Goal: Task Accomplishment & Management: Manage account settings

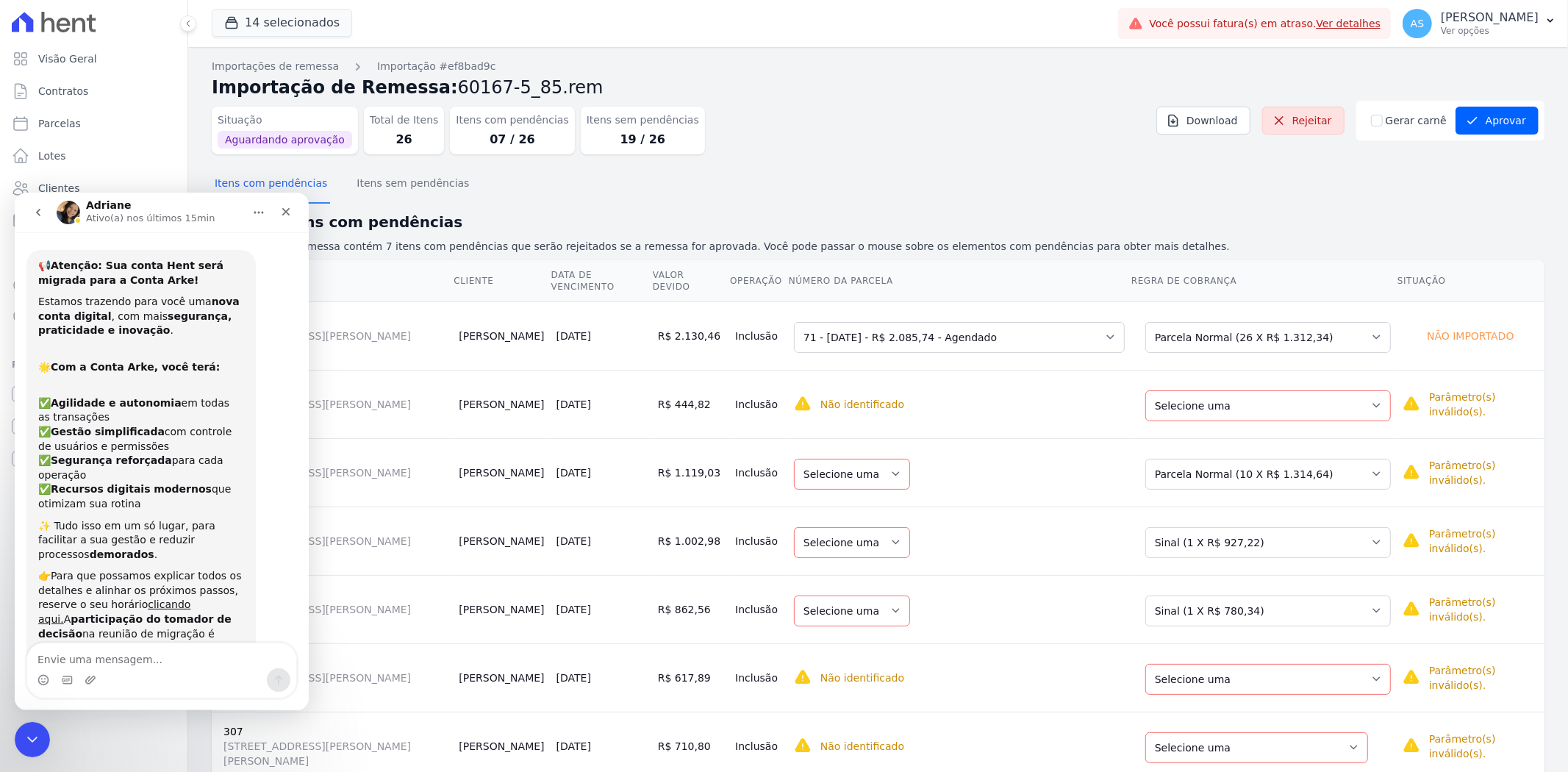
scroll to position [4179, 0]
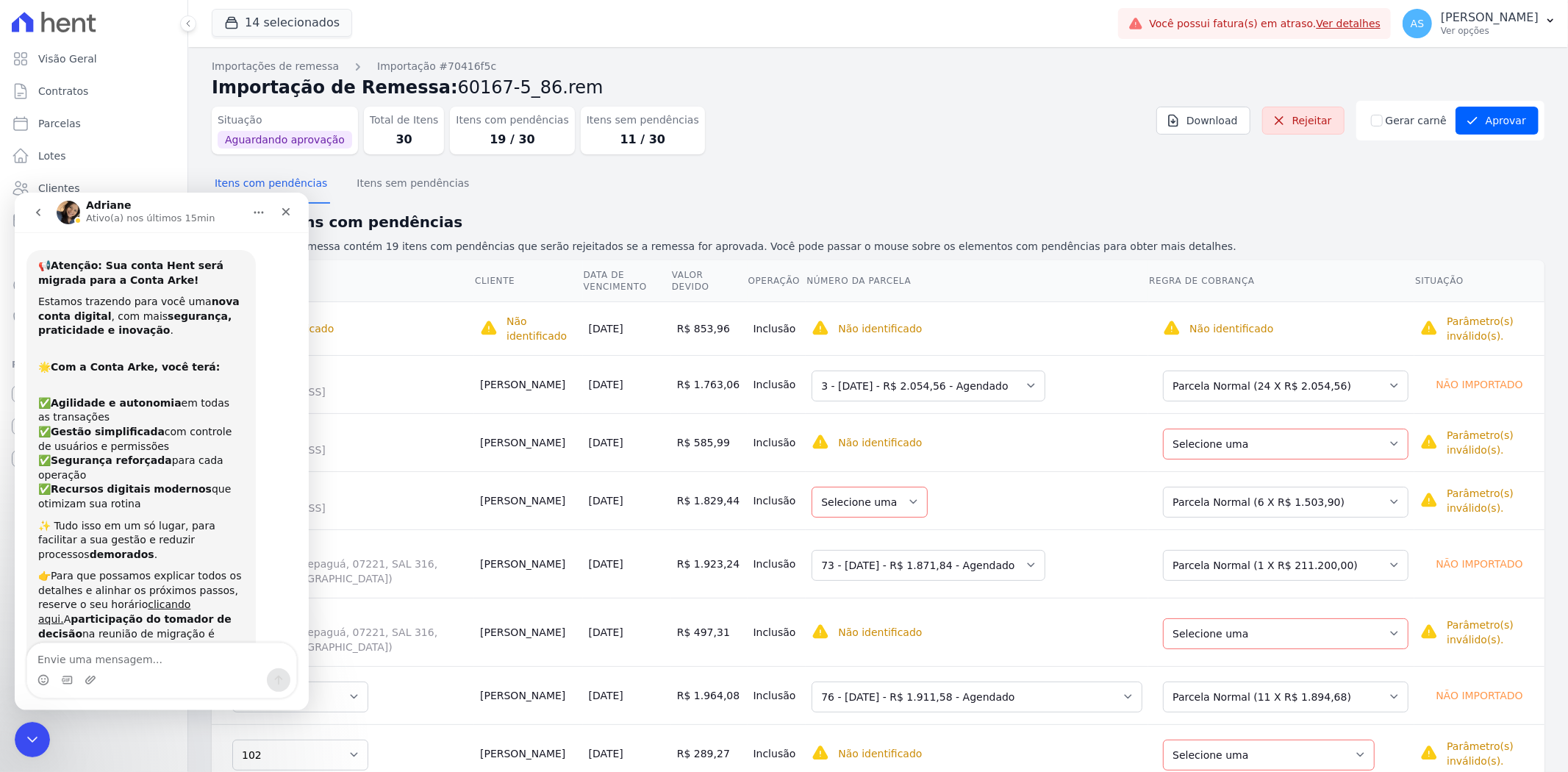
scroll to position [4179, 0]
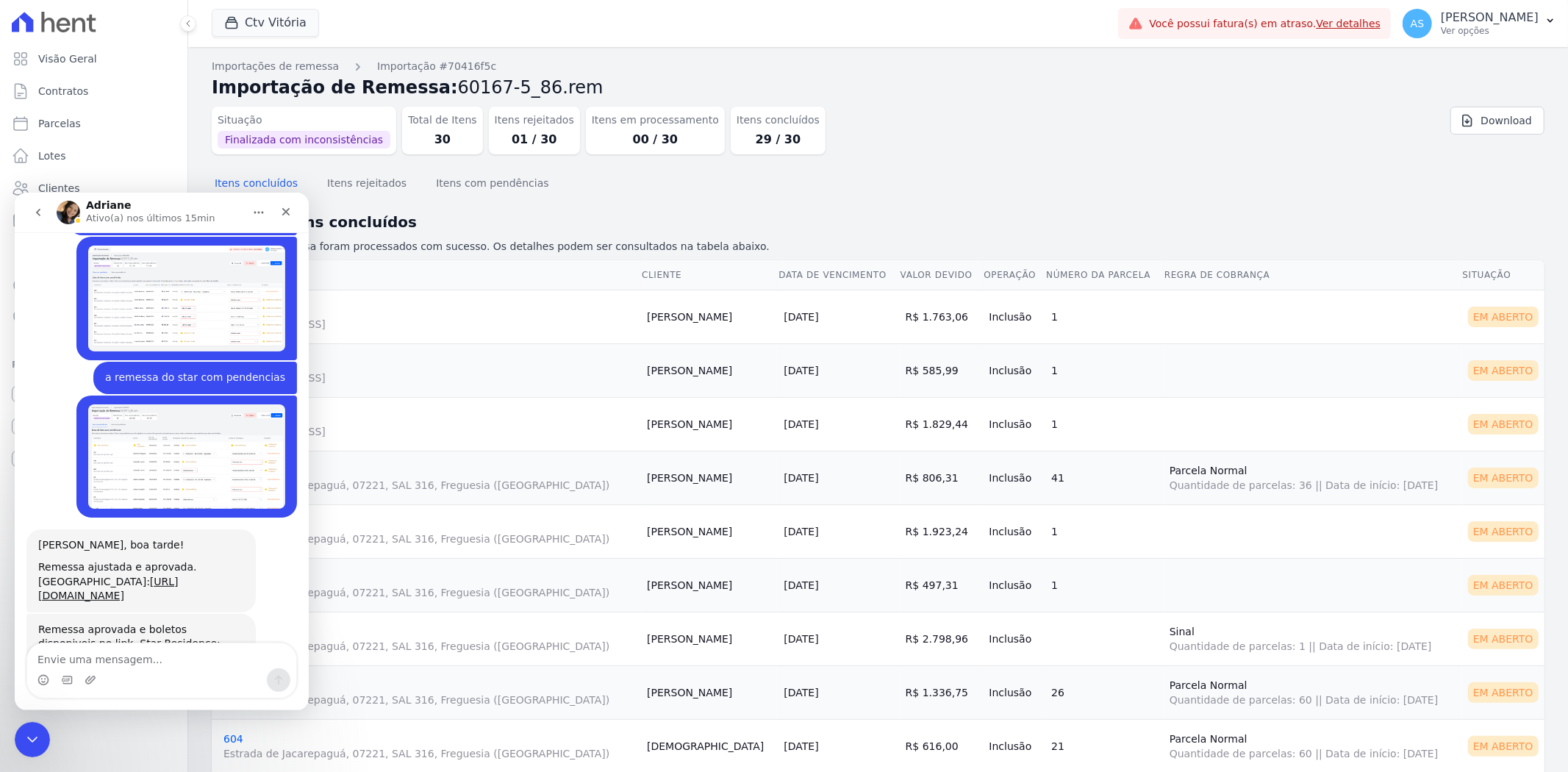
scroll to position [4179, 0]
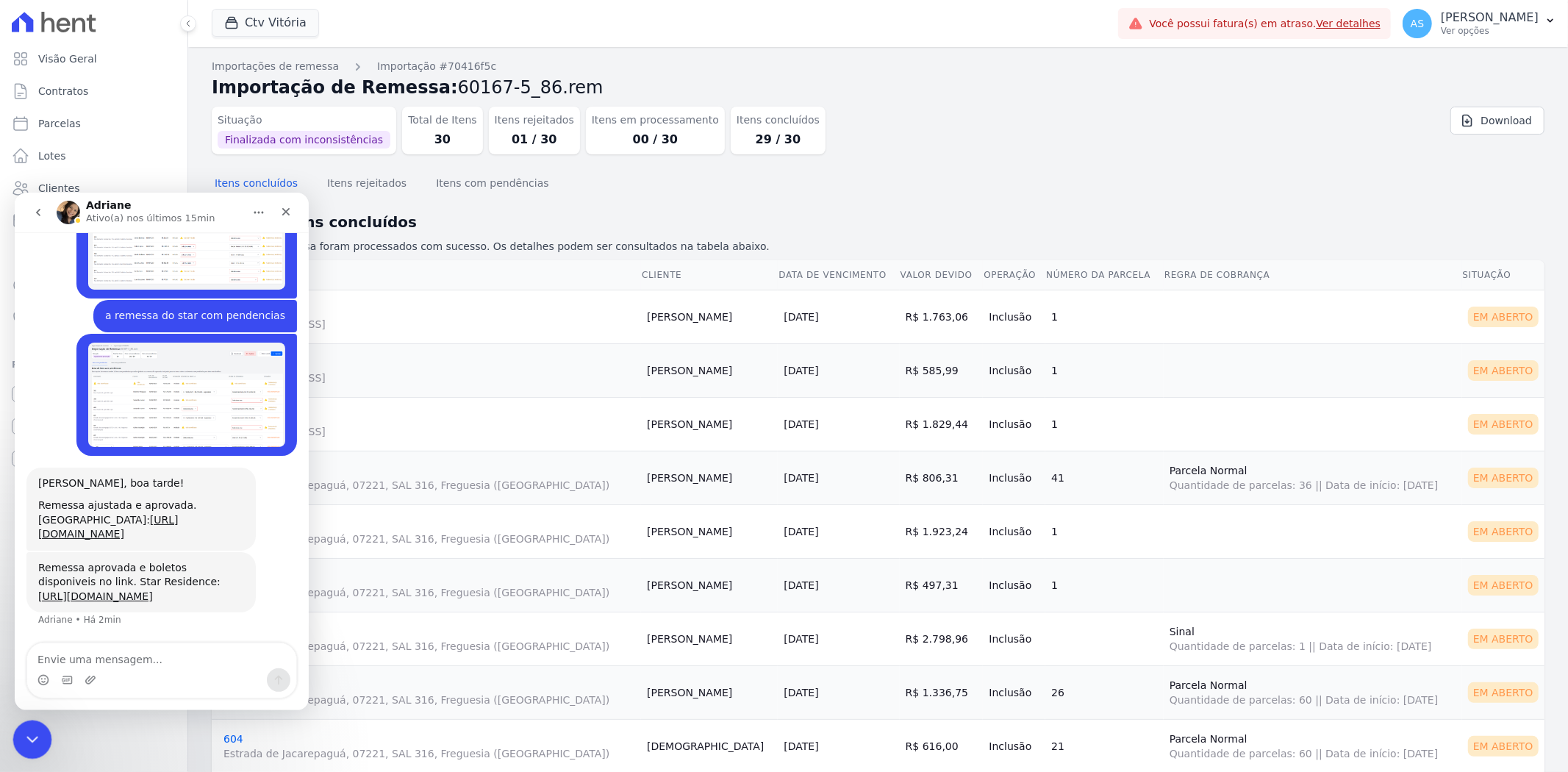
click at [23, 741] on icon "Fechar mensagem da Intercom" at bounding box center [30, 737] width 18 height 18
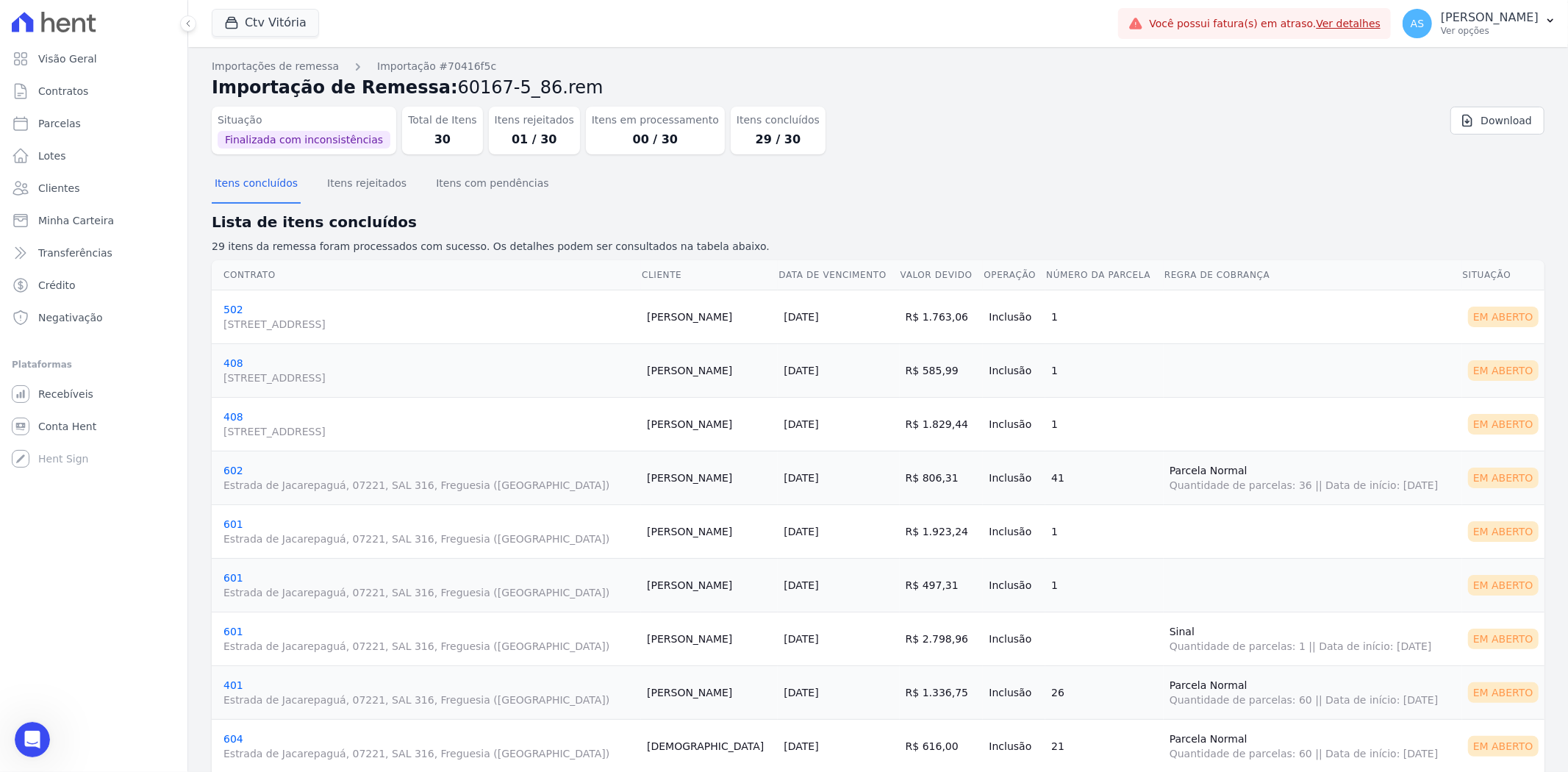
scroll to position [4178, 0]
click at [355, 178] on button "Itens rejeitados" at bounding box center [366, 184] width 86 height 38
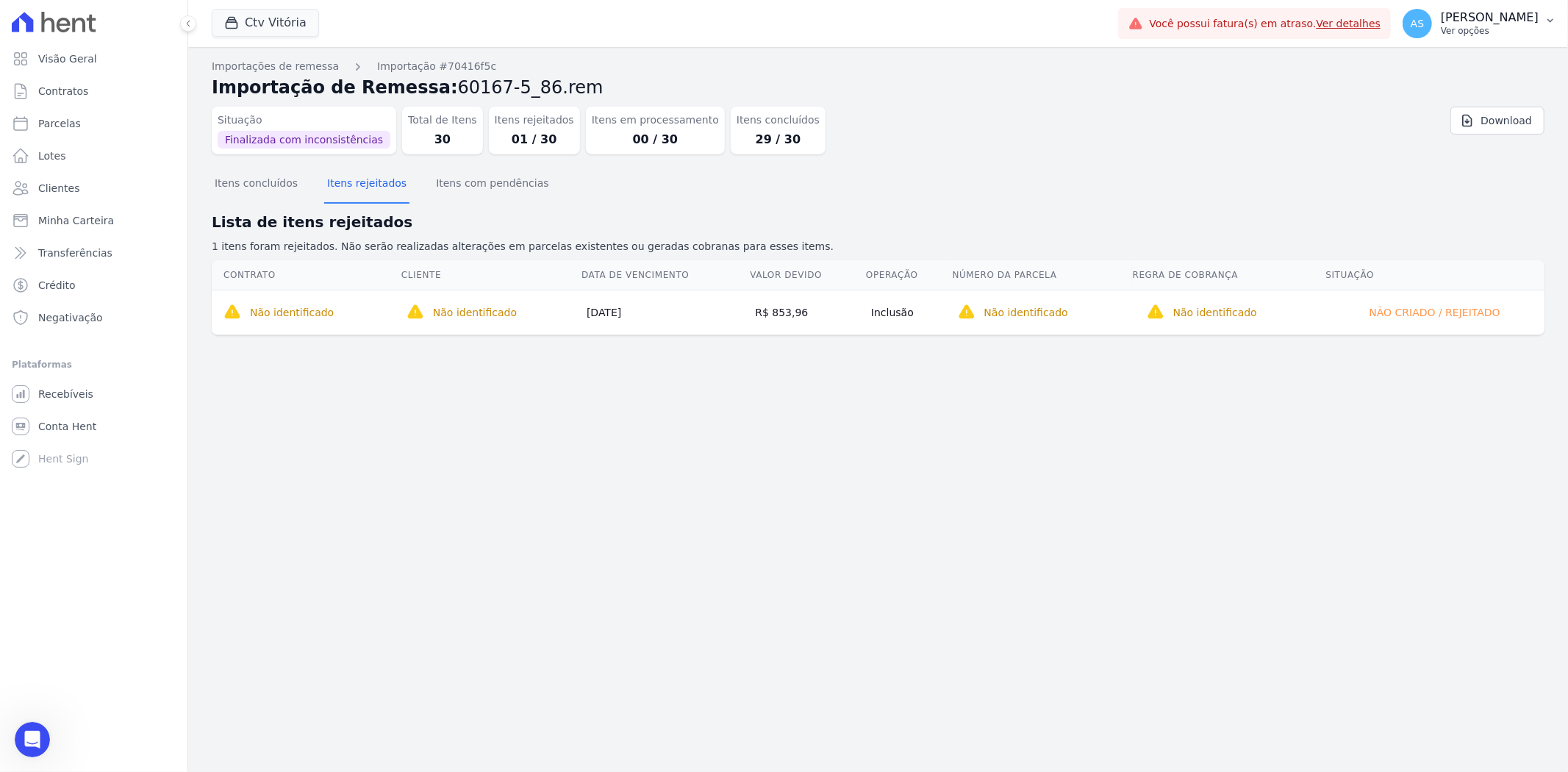
click at [1553, 19] on icon "button" at bounding box center [1550, 20] width 12 height 12
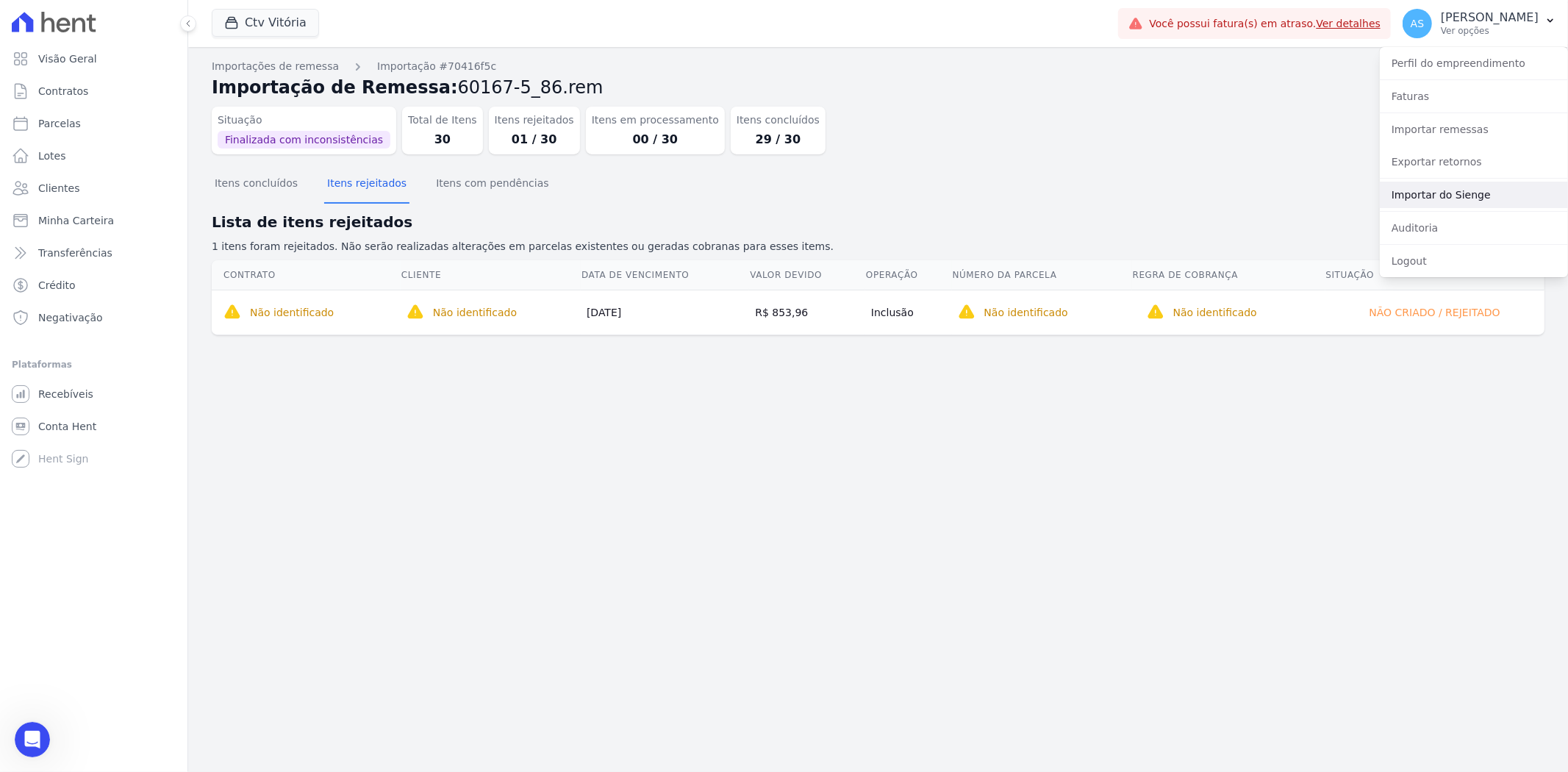
click at [1442, 196] on link "Importar do Sienge" at bounding box center [1474, 194] width 188 height 26
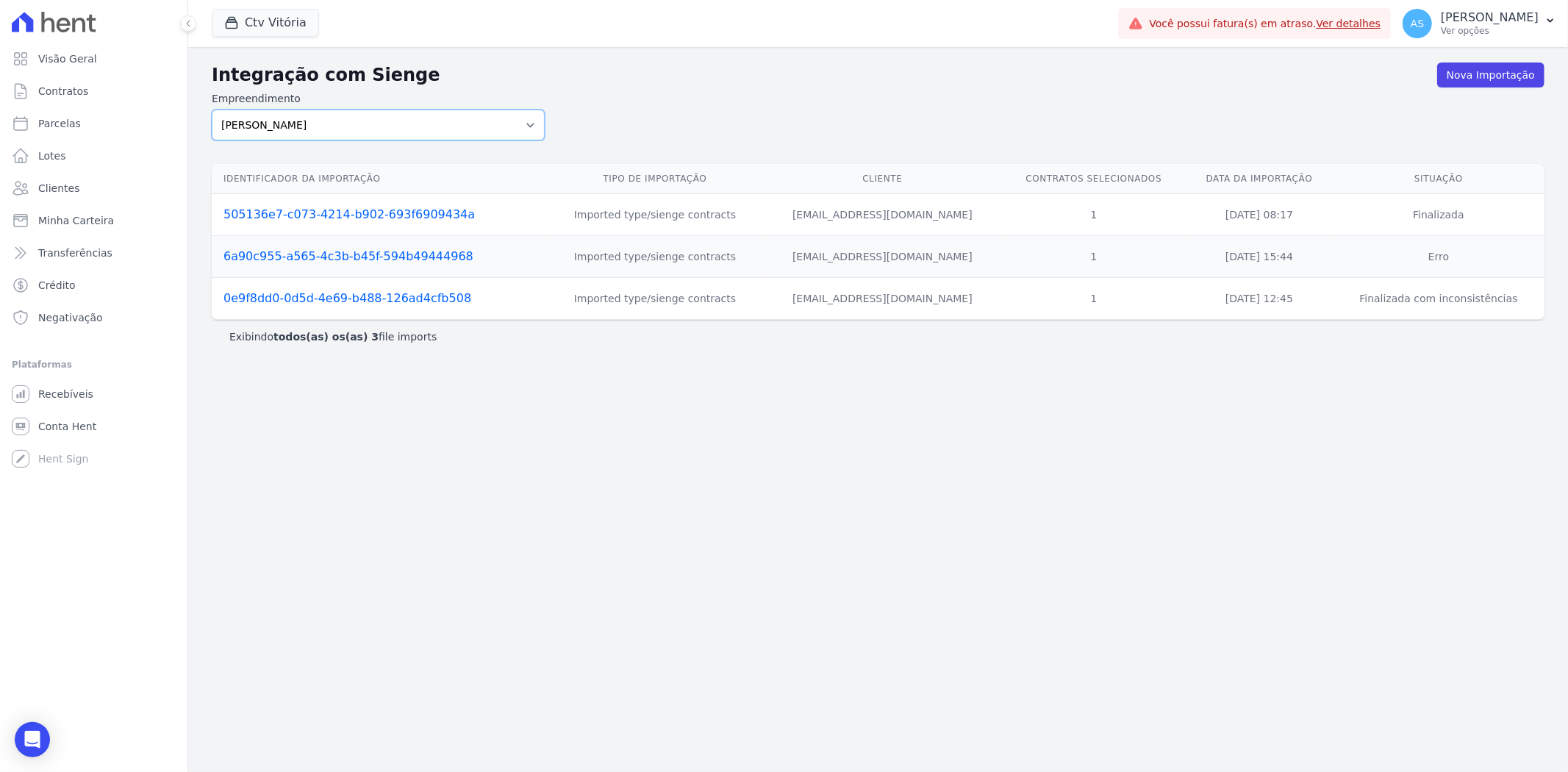
click at [524, 126] on select "Amaré Arpoador Art Prime - Irajá B. Unique CTV Beat Residencial CTV Mob CTV Nob…" at bounding box center [378, 125] width 333 height 31
select select "3080d1e2-7387-437c-80c1-67f69b47e020"
click at [212, 109] on select "Amaré Arpoador Art Prime - Irajá B. Unique CTV Beat Residencial CTV Mob CTV Nob…" at bounding box center [378, 125] width 333 height 31
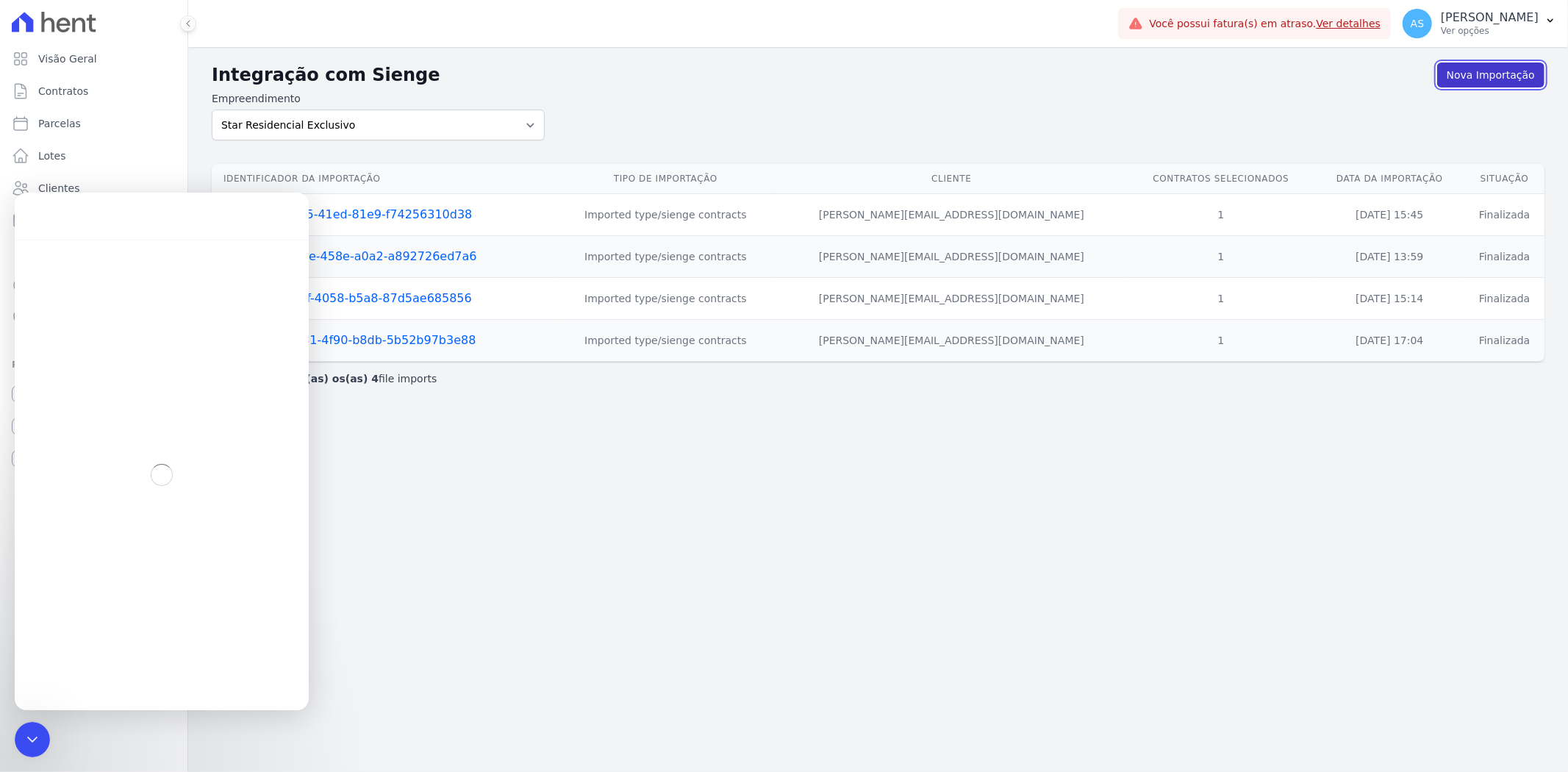
click at [1510, 72] on link "Nova Importação" at bounding box center [1491, 75] width 108 height 25
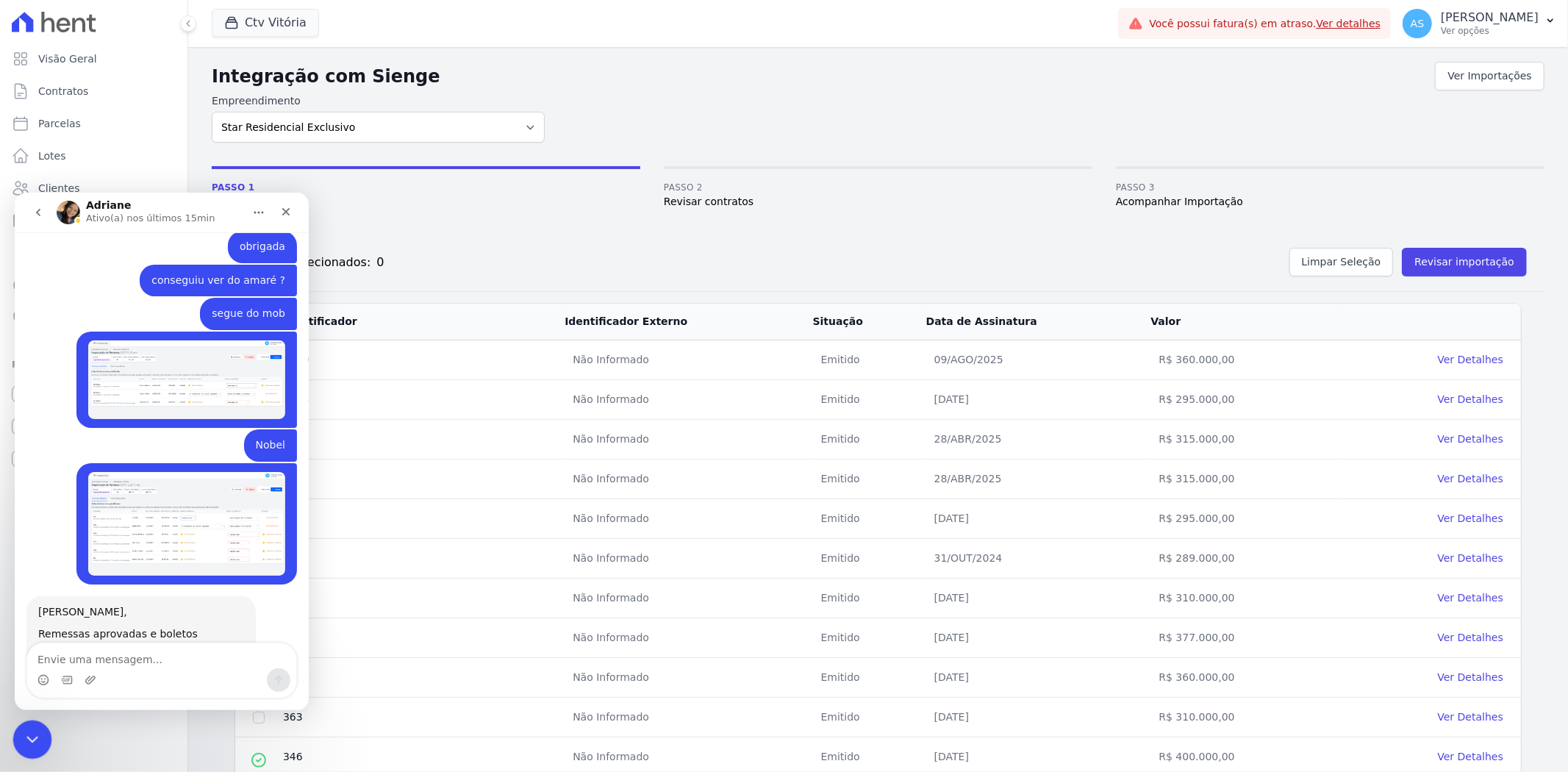
scroll to position [2189, 0]
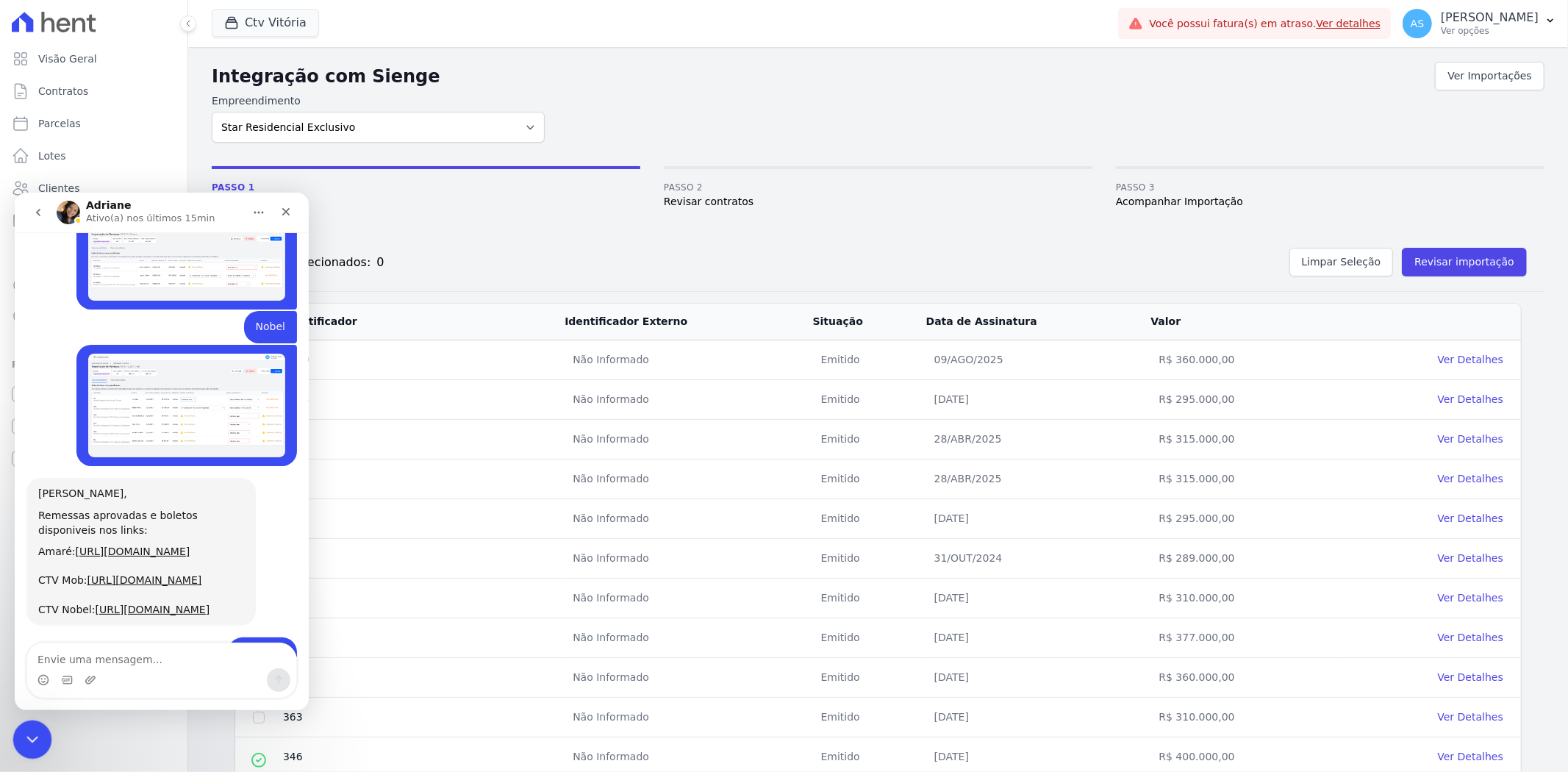
click at [26, 730] on icon "Fechar mensagem da Intercom" at bounding box center [30, 737] width 18 height 18
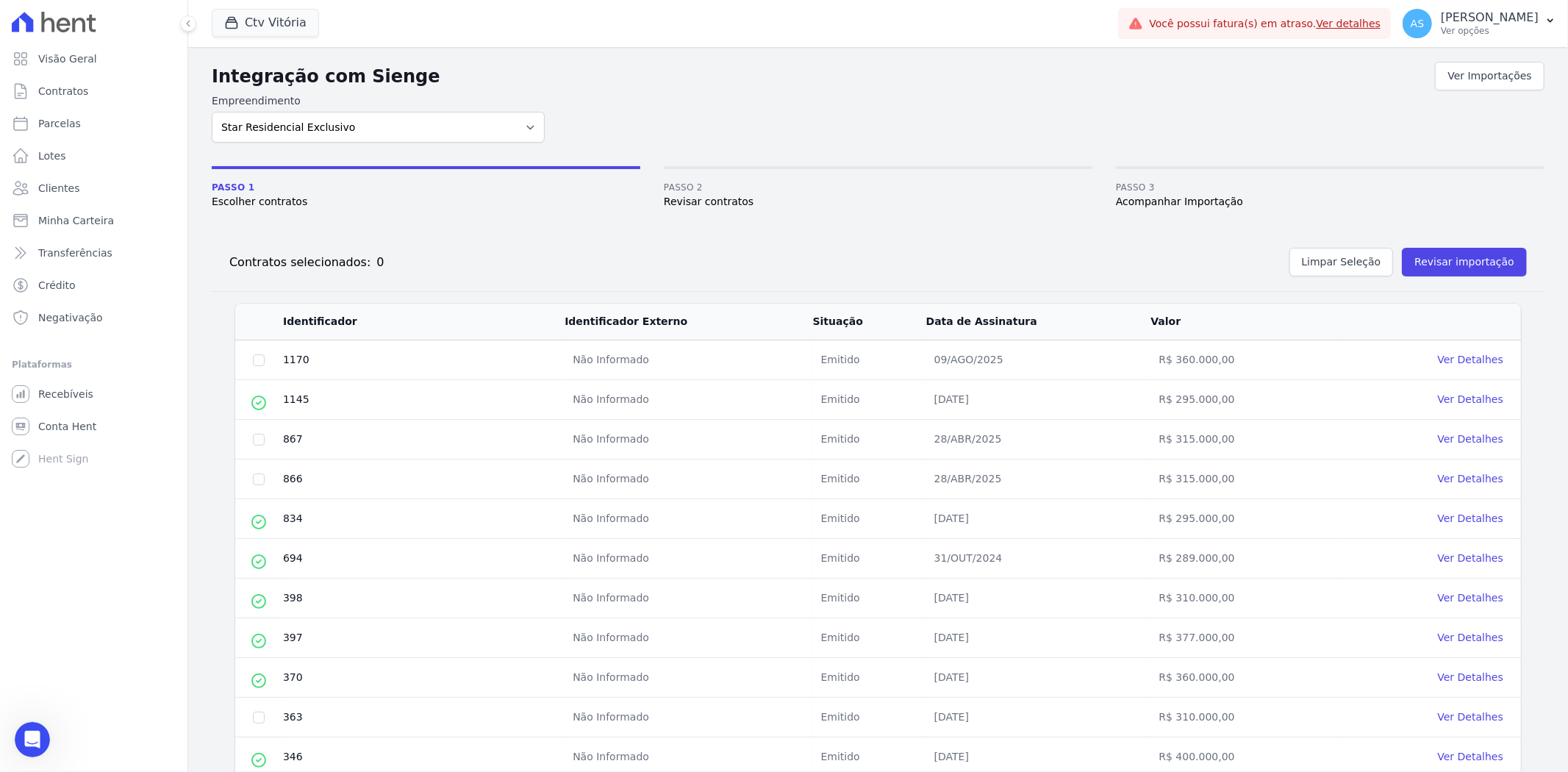
scroll to position [4178, 0]
click at [1465, 359] on link "Ver Detalhes" at bounding box center [1470, 360] width 65 height 12
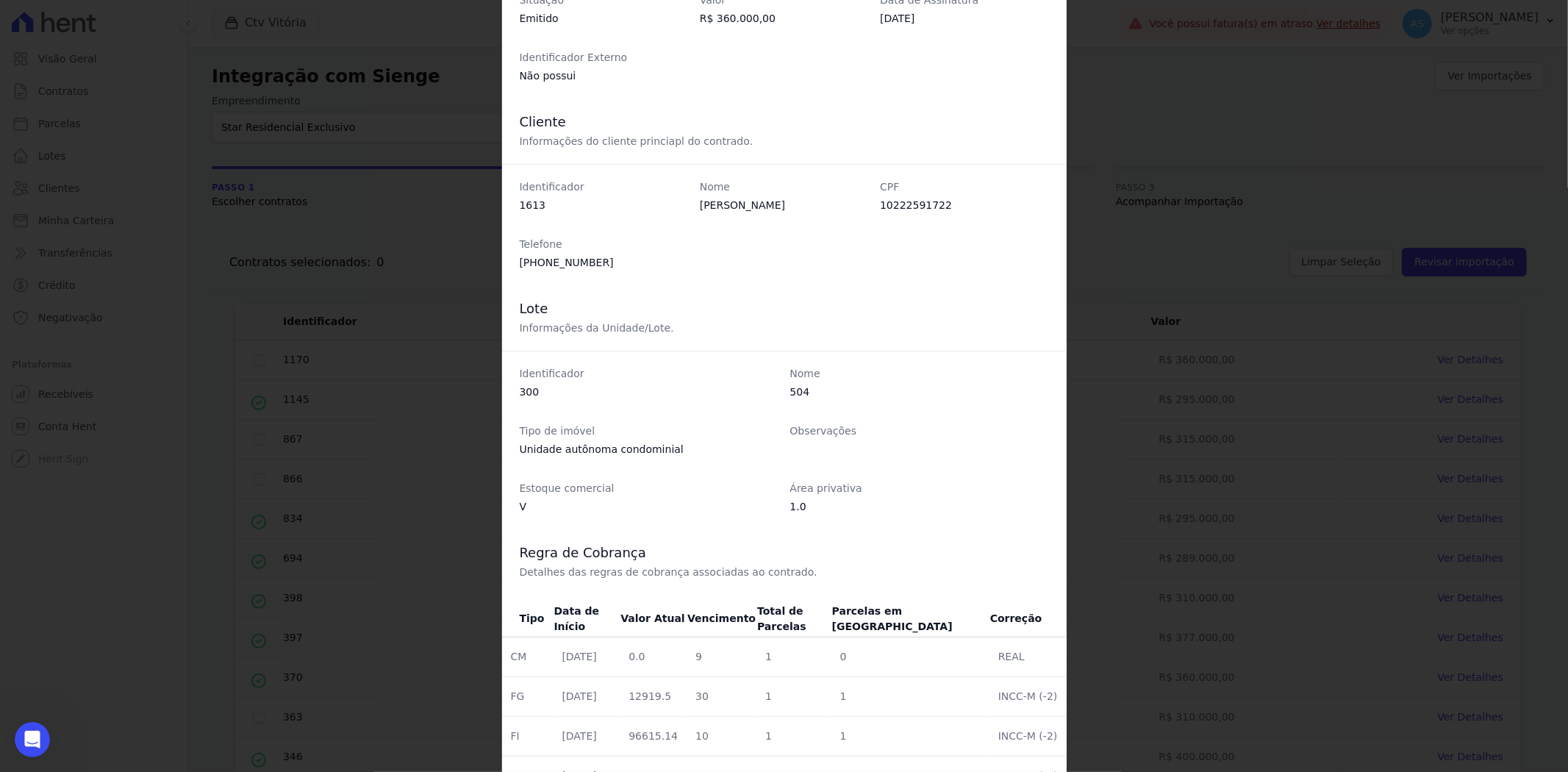
scroll to position [288, 0]
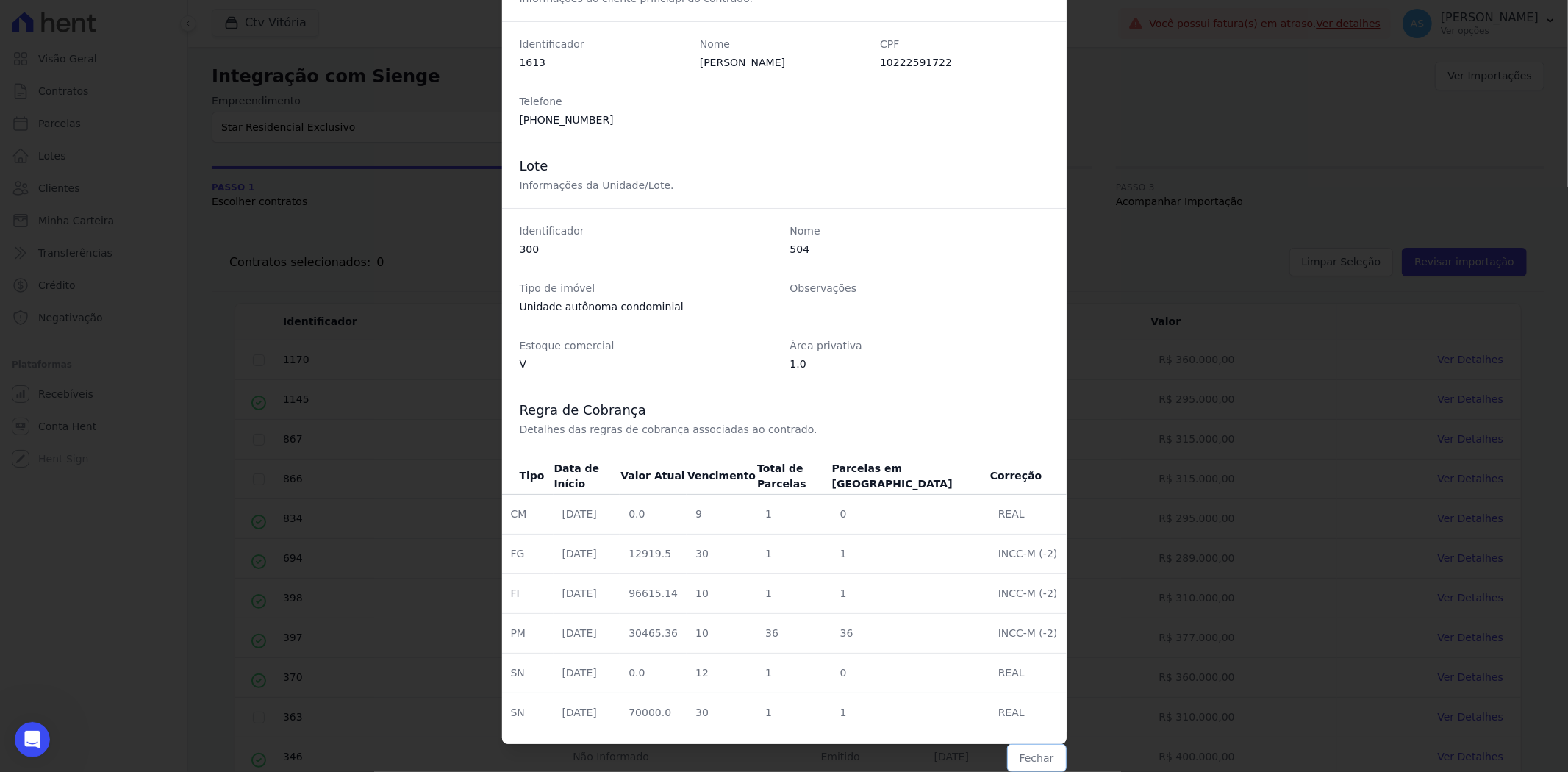
click at [1027, 761] on button "Fechar" at bounding box center [1037, 758] width 59 height 28
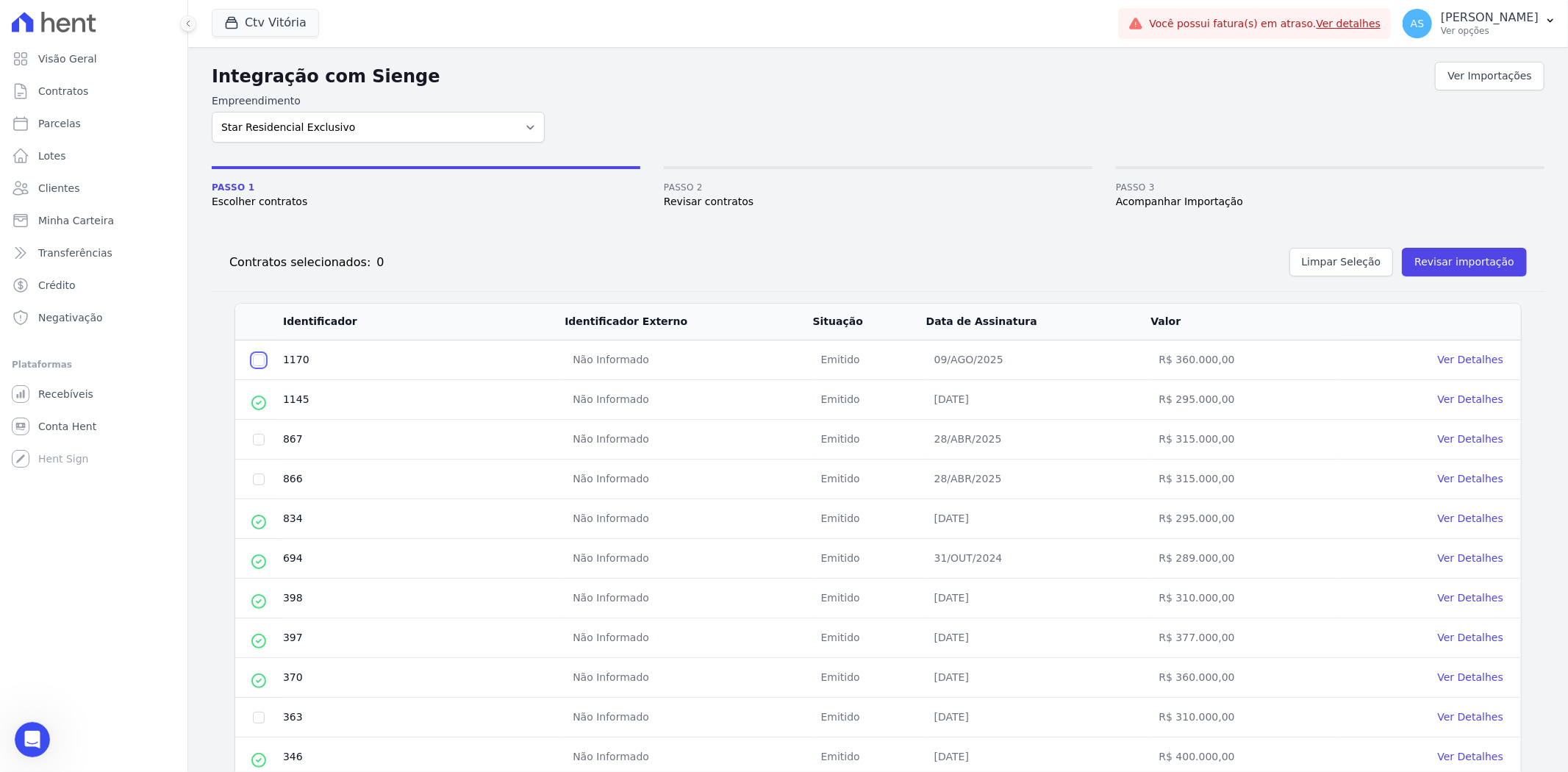
click at [253, 361] on input "checkbox" at bounding box center [259, 361] width 12 height 12
checkbox input "true"
click at [1429, 258] on button "Revisar importação" at bounding box center [1464, 262] width 125 height 29
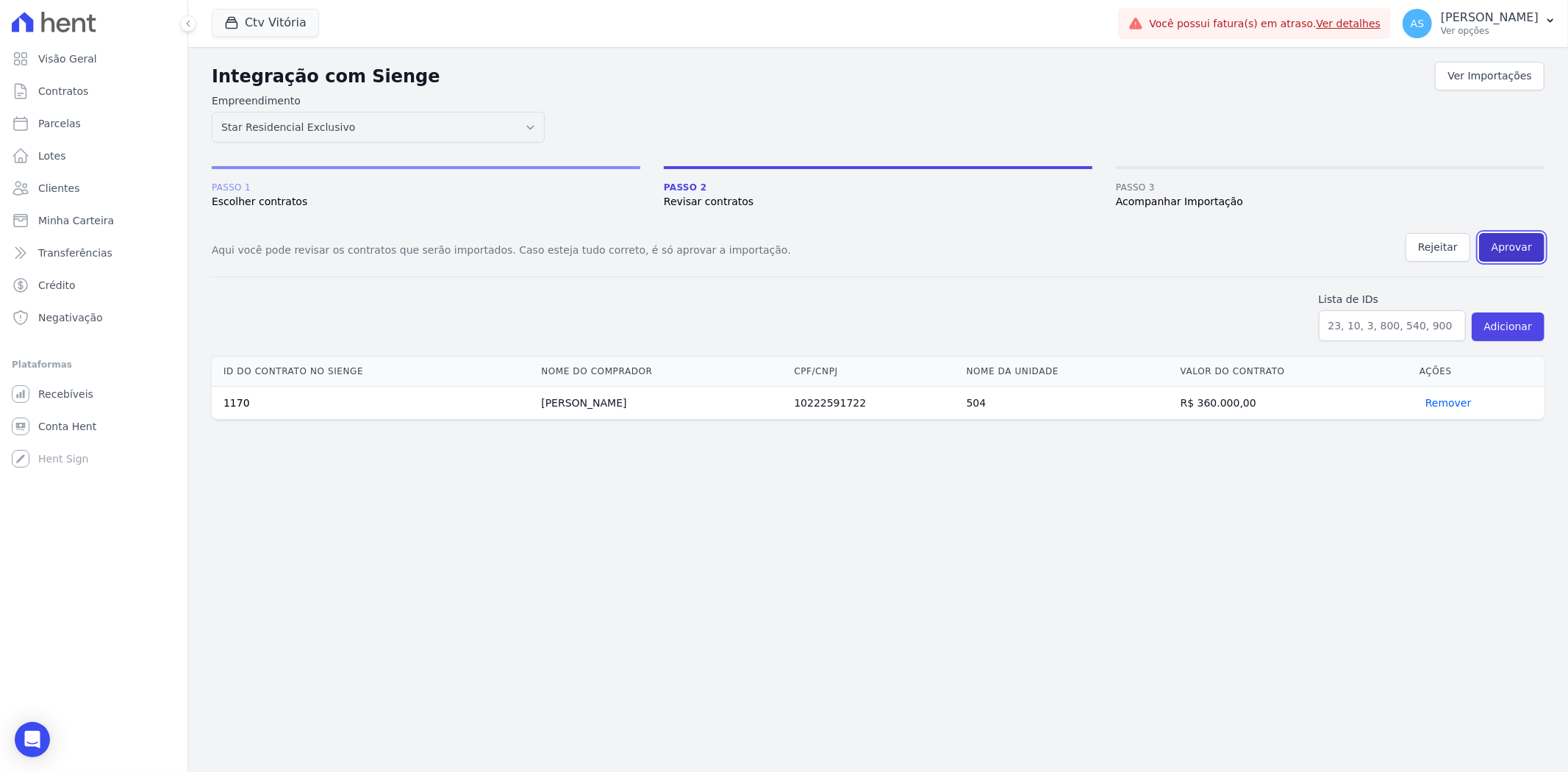
click at [1523, 237] on button "Aprovar" at bounding box center [1511, 248] width 65 height 29
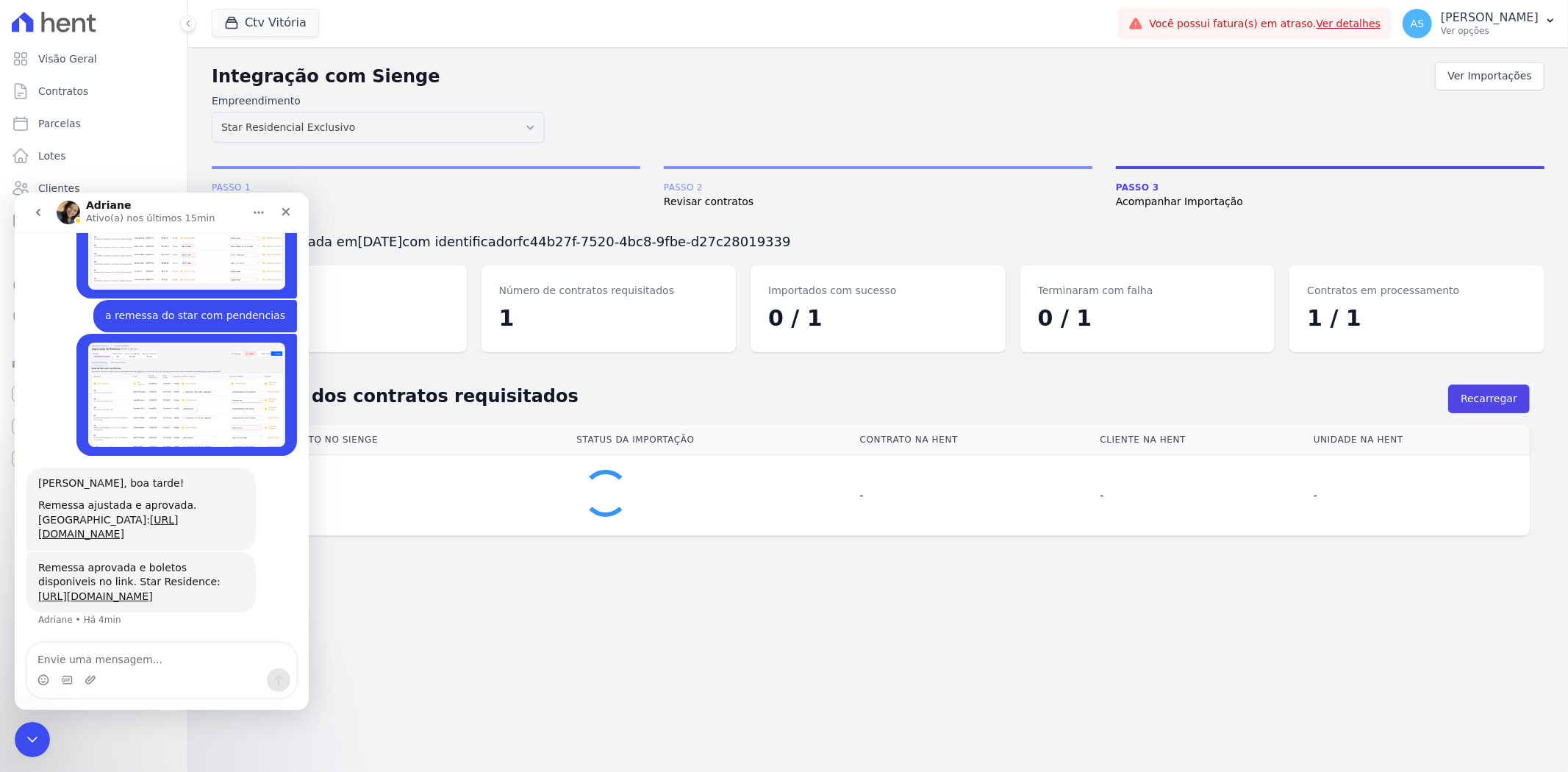
scroll to position [4179, 0]
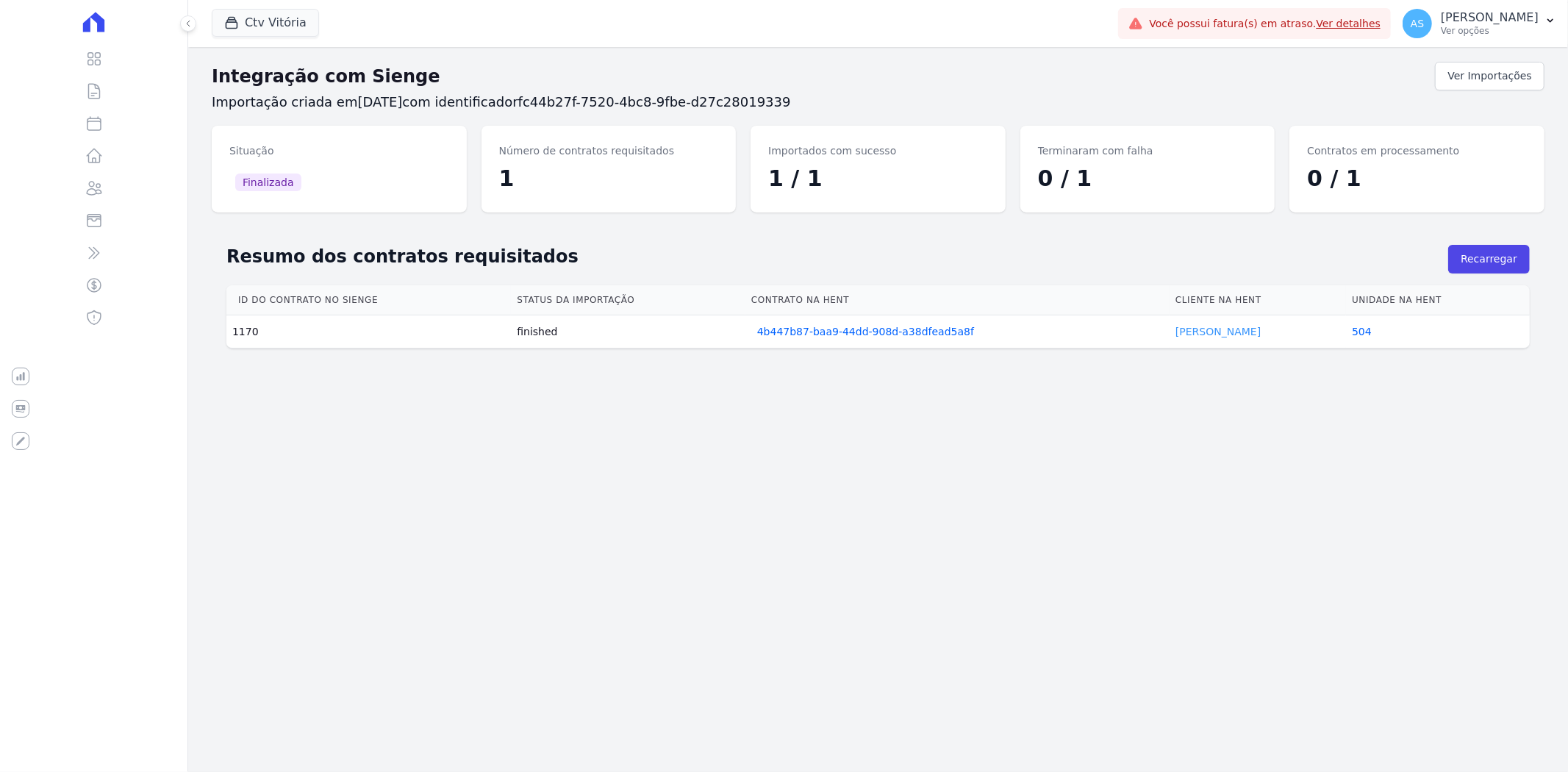
click at [1211, 333] on link "Alba Bezerra" at bounding box center [1218, 332] width 86 height 12
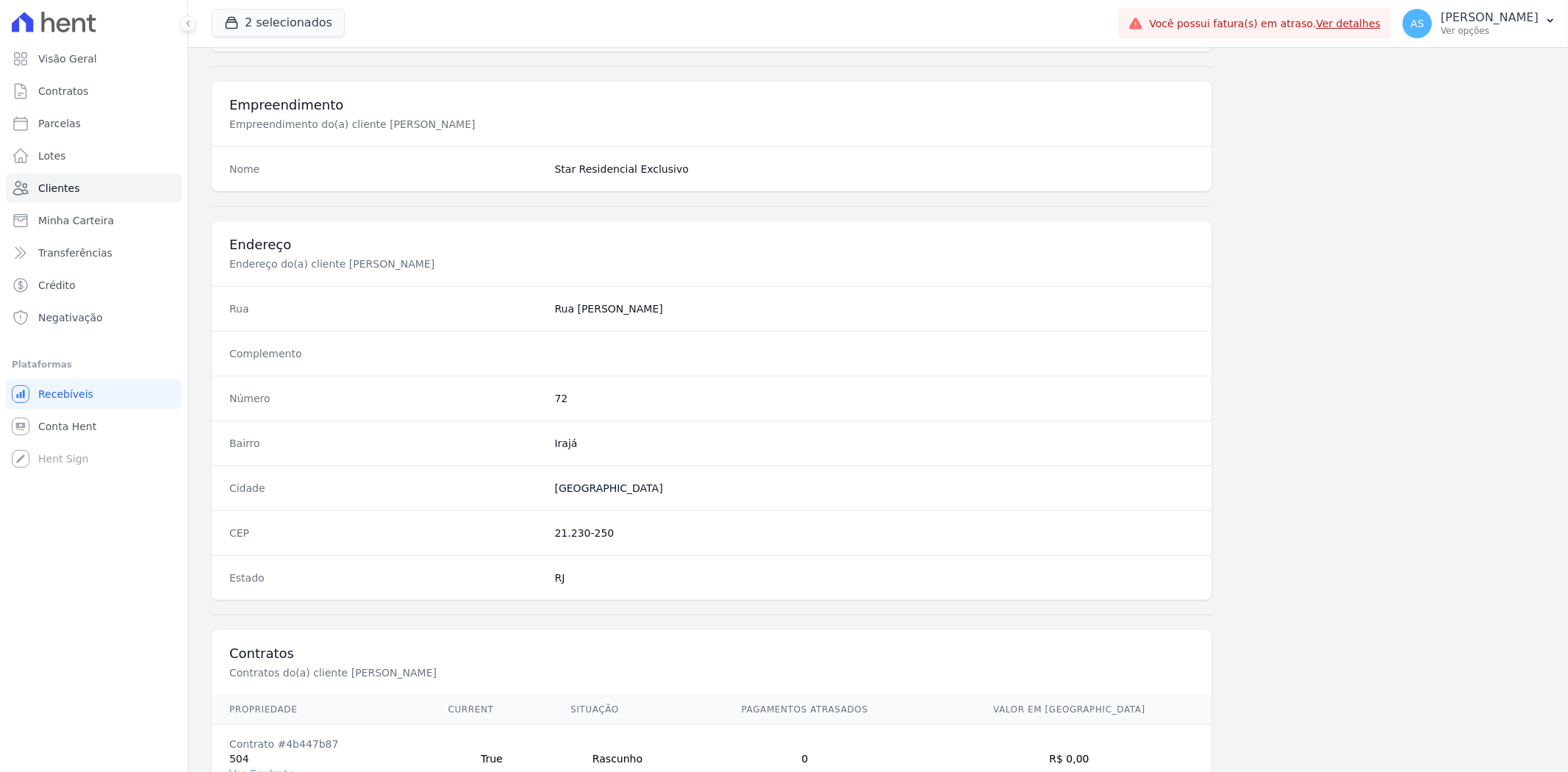
scroll to position [606, 0]
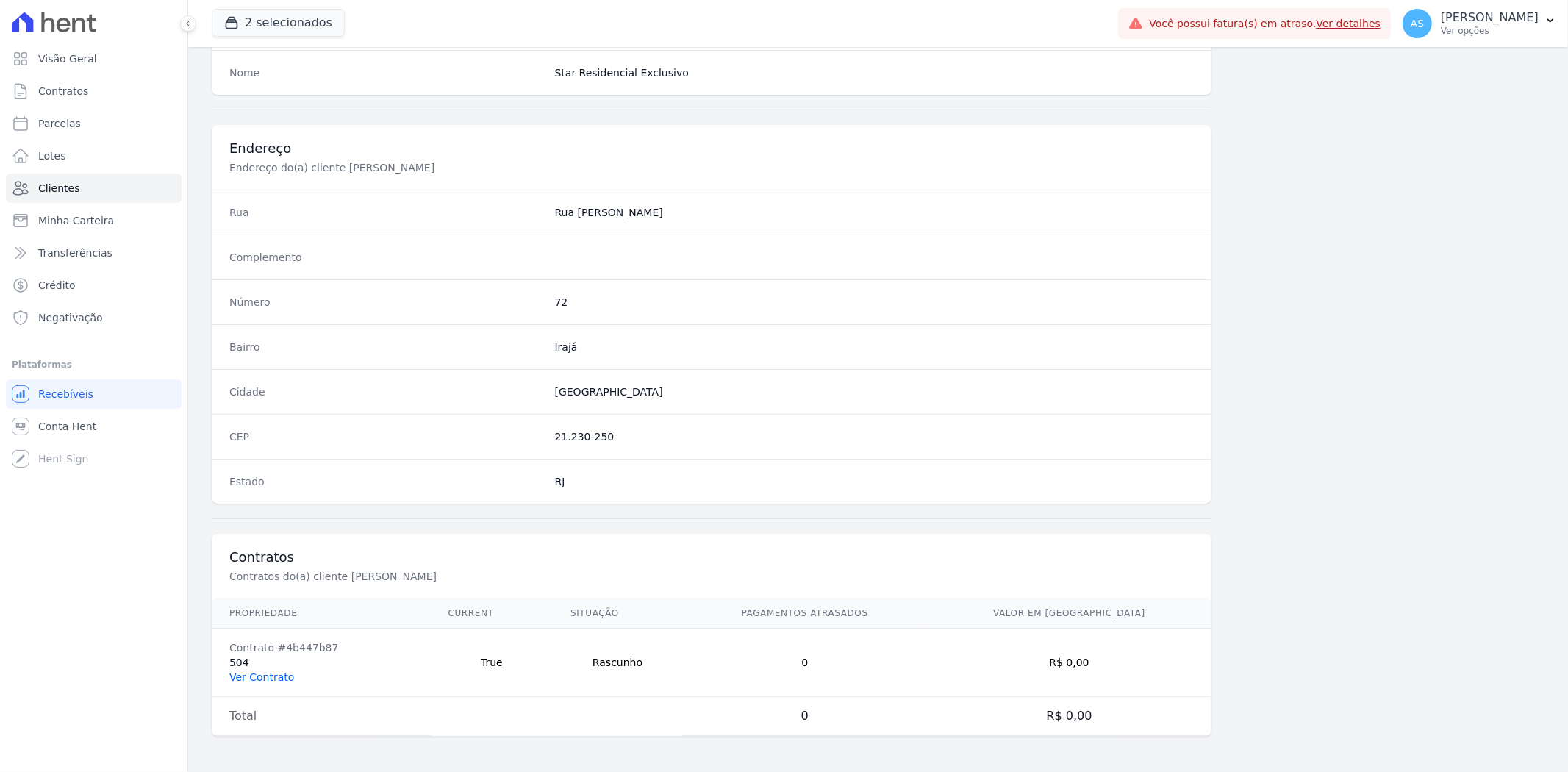
click at [260, 678] on link "Ver Contrato" at bounding box center [261, 677] width 64 height 12
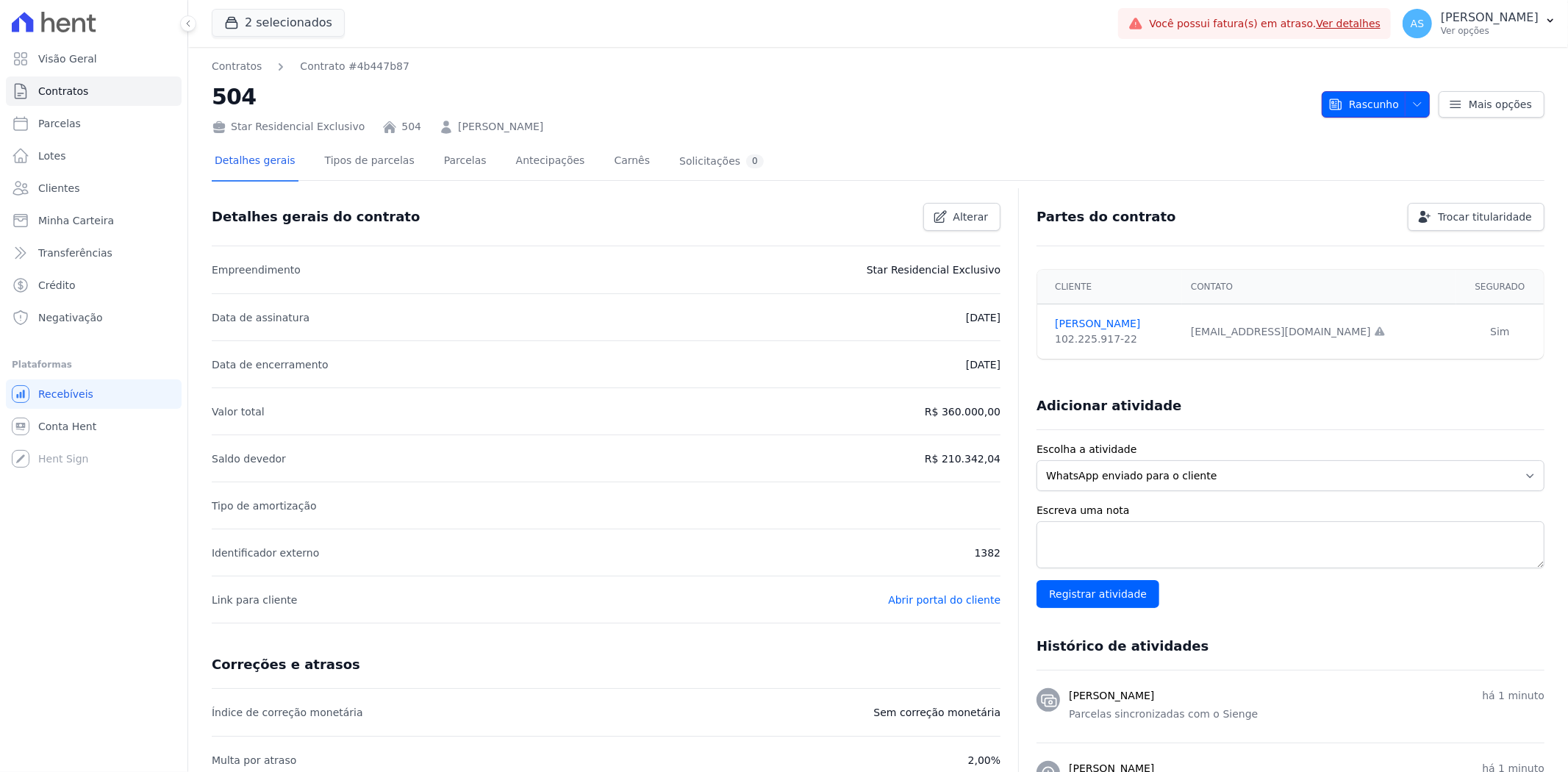
click at [1383, 100] on span "Rascunho" at bounding box center [1363, 103] width 70 height 26
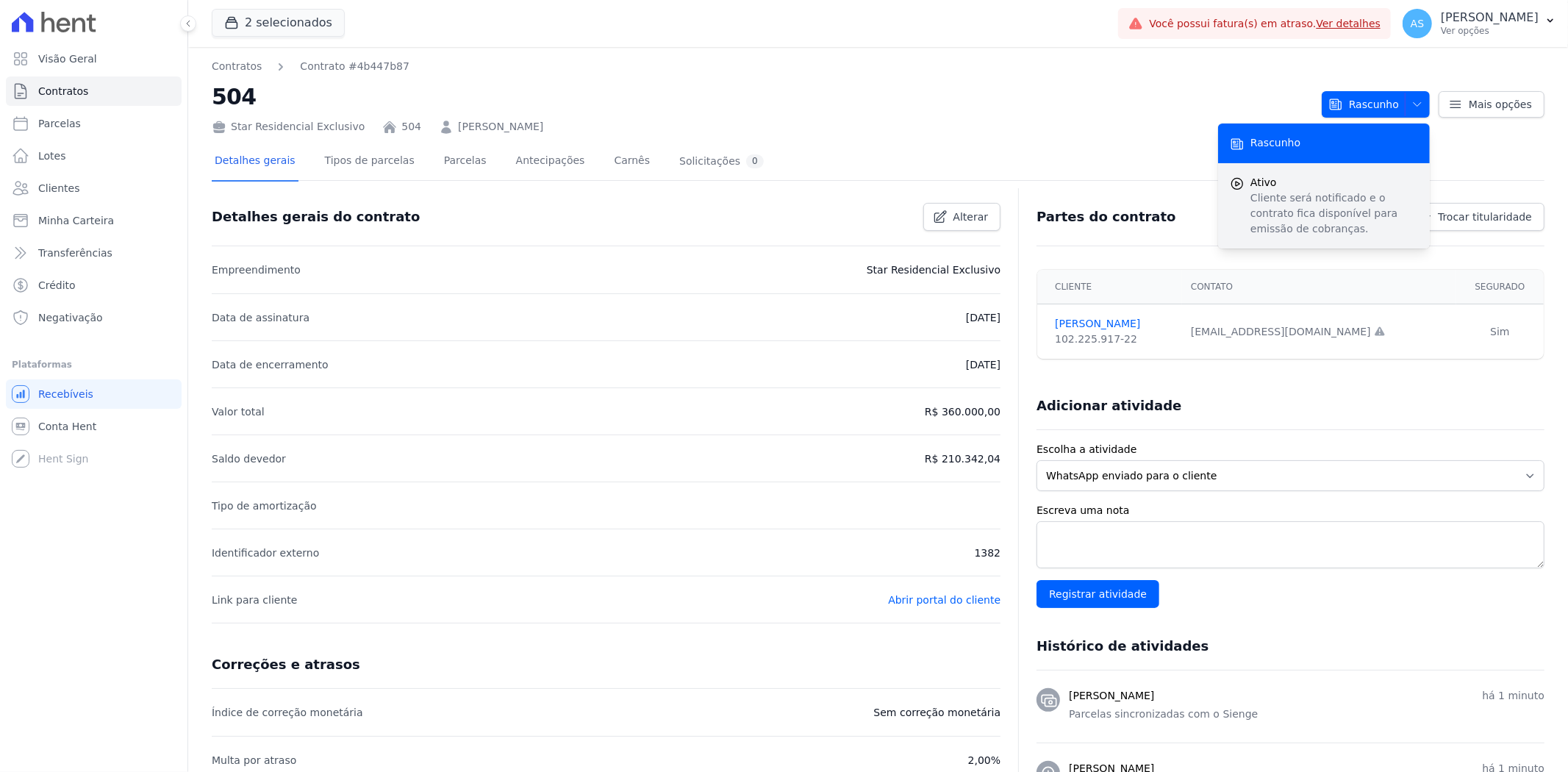
click at [1260, 196] on p "Cliente será notificado e o contrato fica disponível para emissão de cobranças." at bounding box center [1334, 214] width 168 height 47
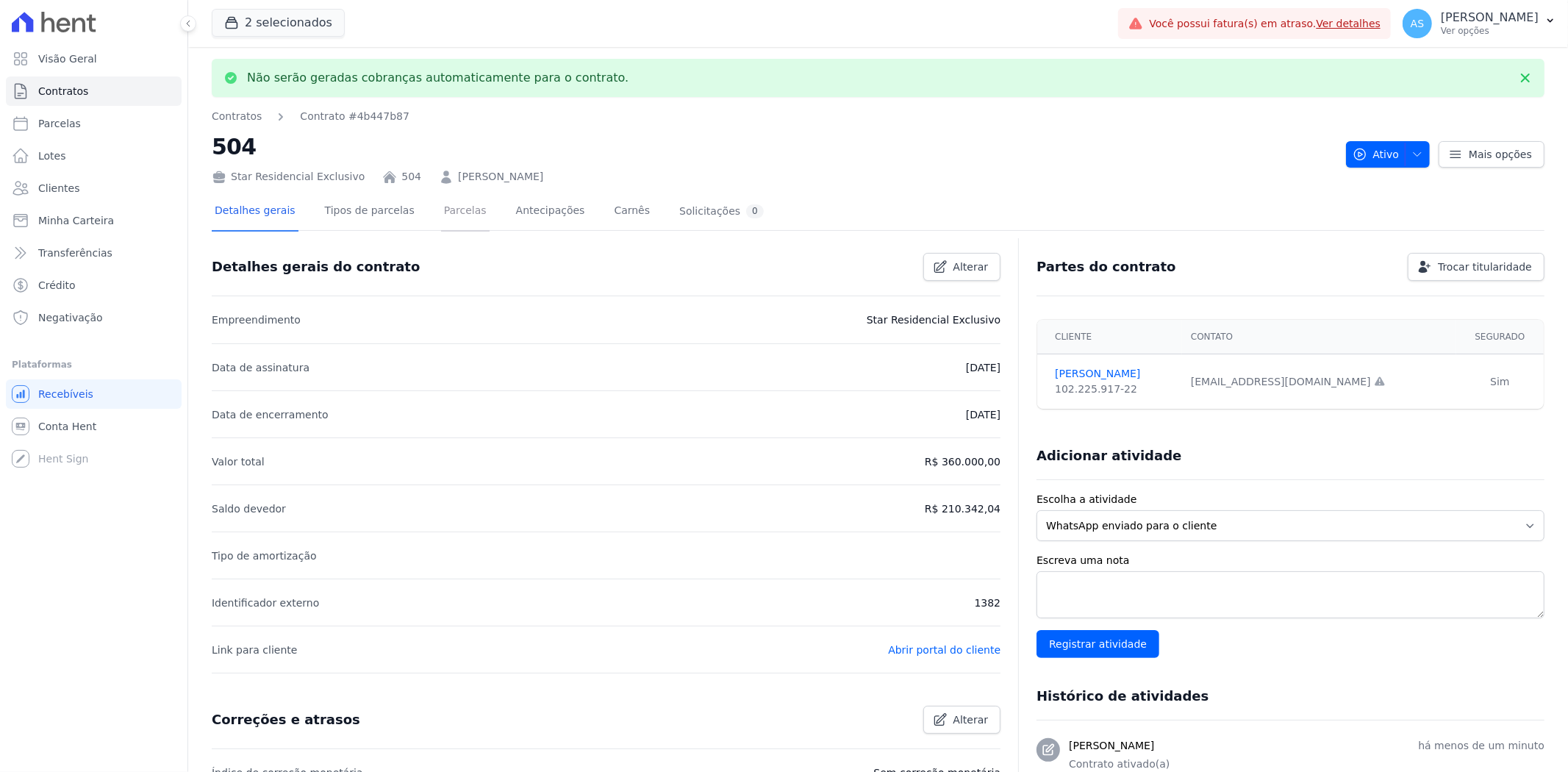
click at [442, 212] on link "Parcelas" at bounding box center [465, 212] width 48 height 39
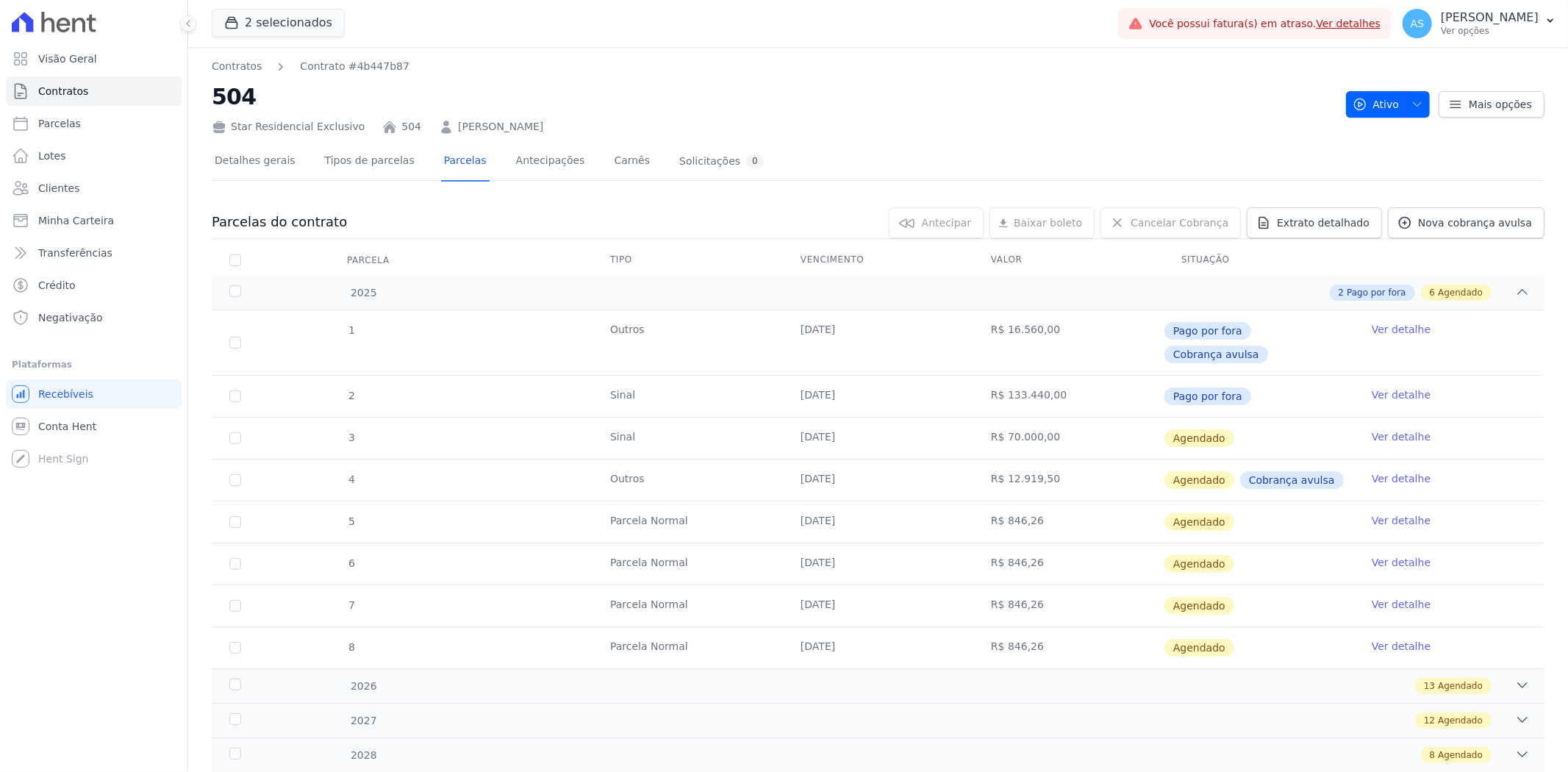
click at [1397, 513] on link "Ver detalhe" at bounding box center [1401, 520] width 59 height 14
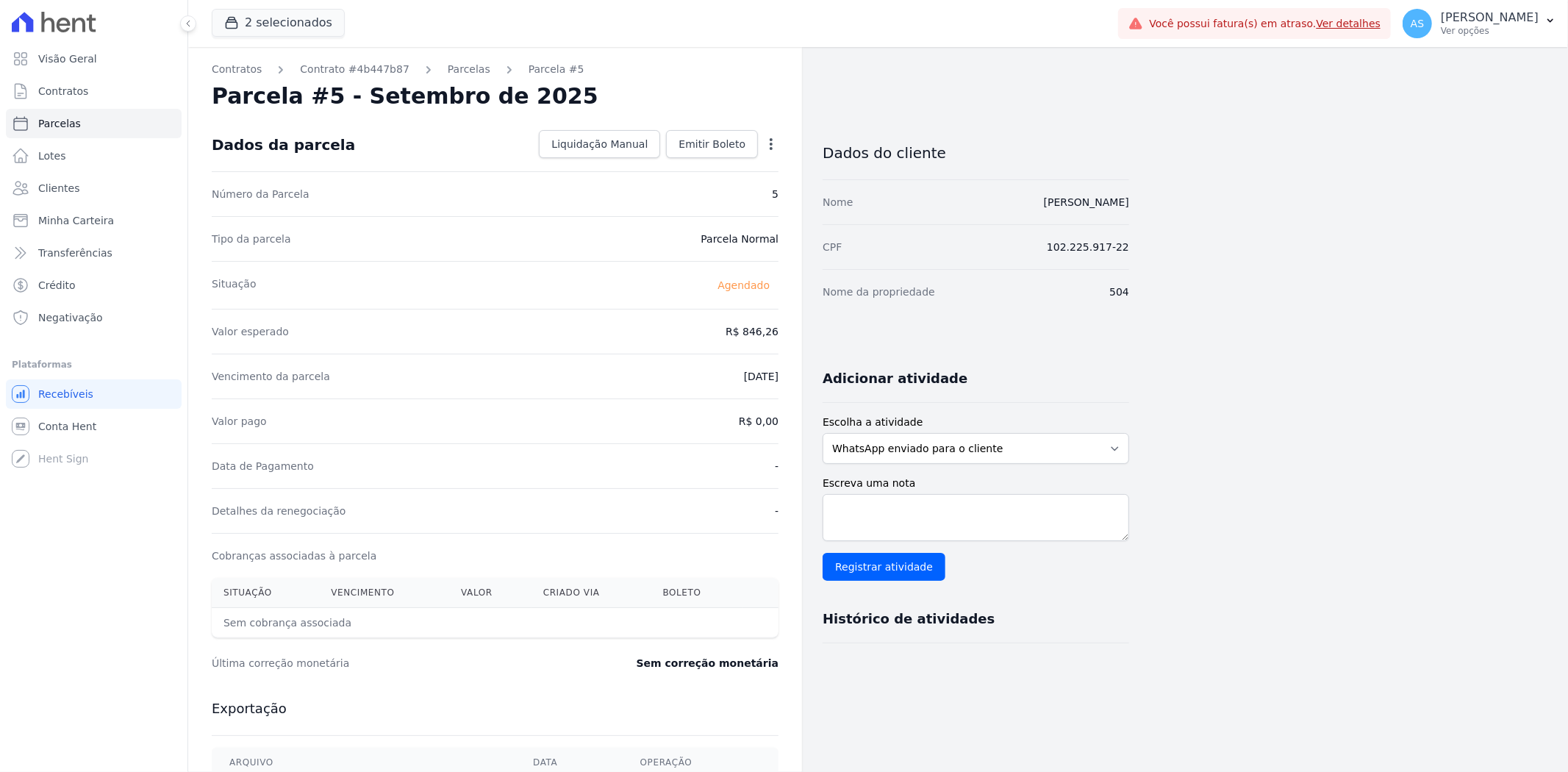
click at [767, 135] on div "Open options Alterar Antecipar" at bounding box center [768, 145] width 20 height 25
click at [769, 145] on icon "button" at bounding box center [771, 143] width 14 height 14
click at [698, 168] on link "Alterar" at bounding box center [707, 164] width 130 height 26
drag, startPoint x: 720, startPoint y: 324, endPoint x: 758, endPoint y: 328, distance: 38.2
click at [758, 328] on input "846.26" at bounding box center [708, 330] width 141 height 31
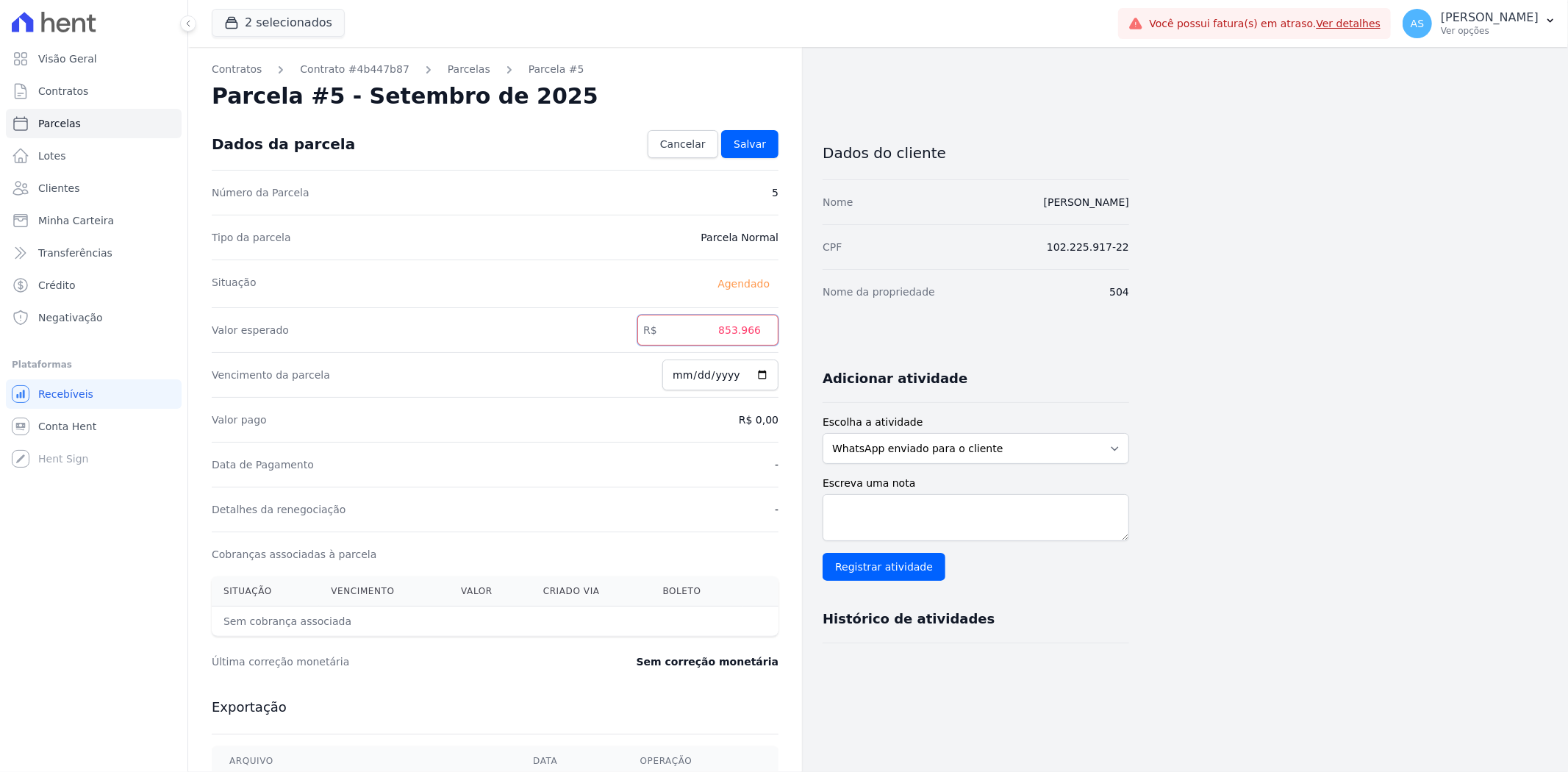
type input "853.966"
click at [754, 143] on span "Salvar" at bounding box center [750, 143] width 32 height 14
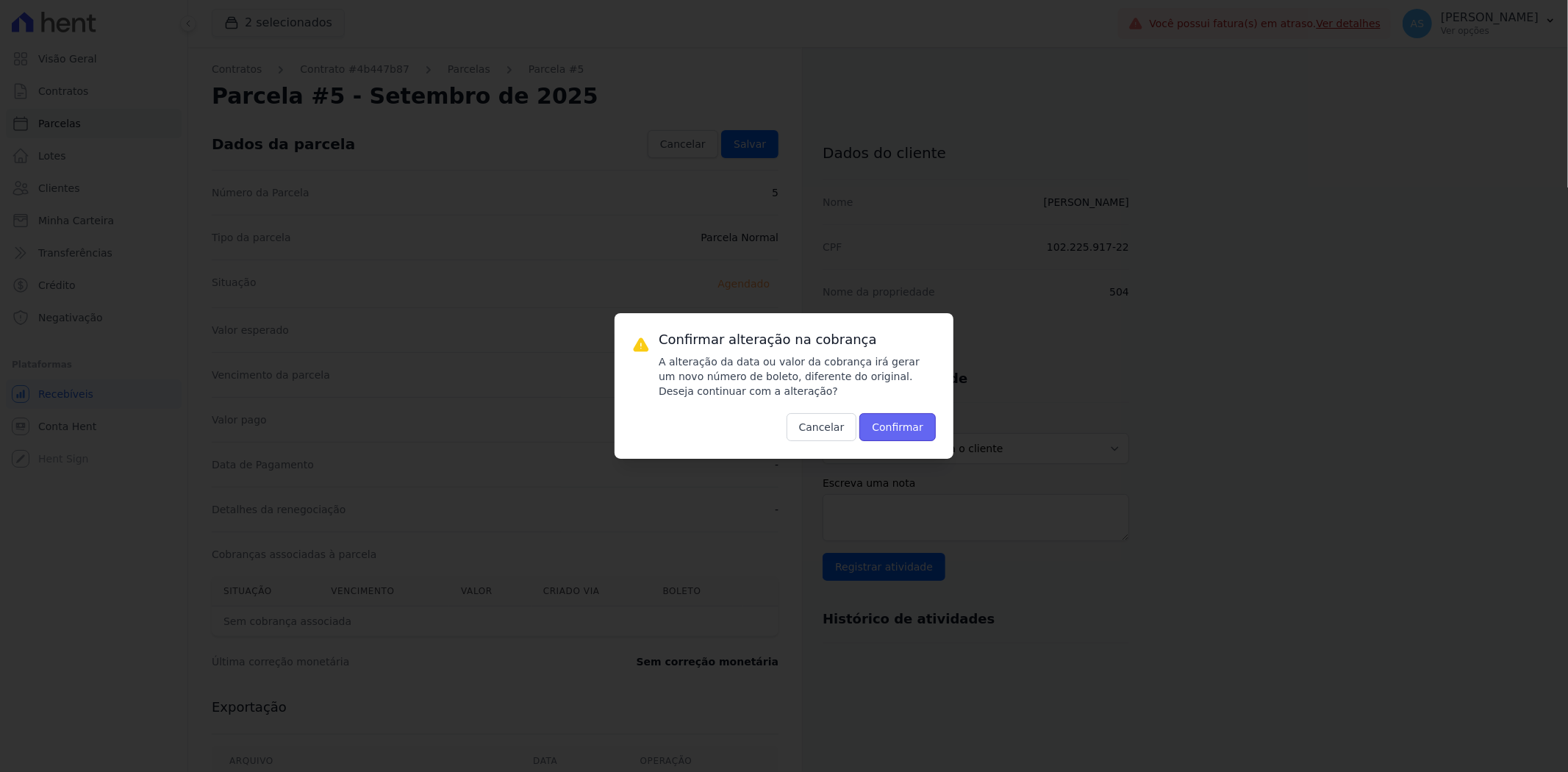
click at [919, 433] on button "Confirmar" at bounding box center [897, 427] width 76 height 28
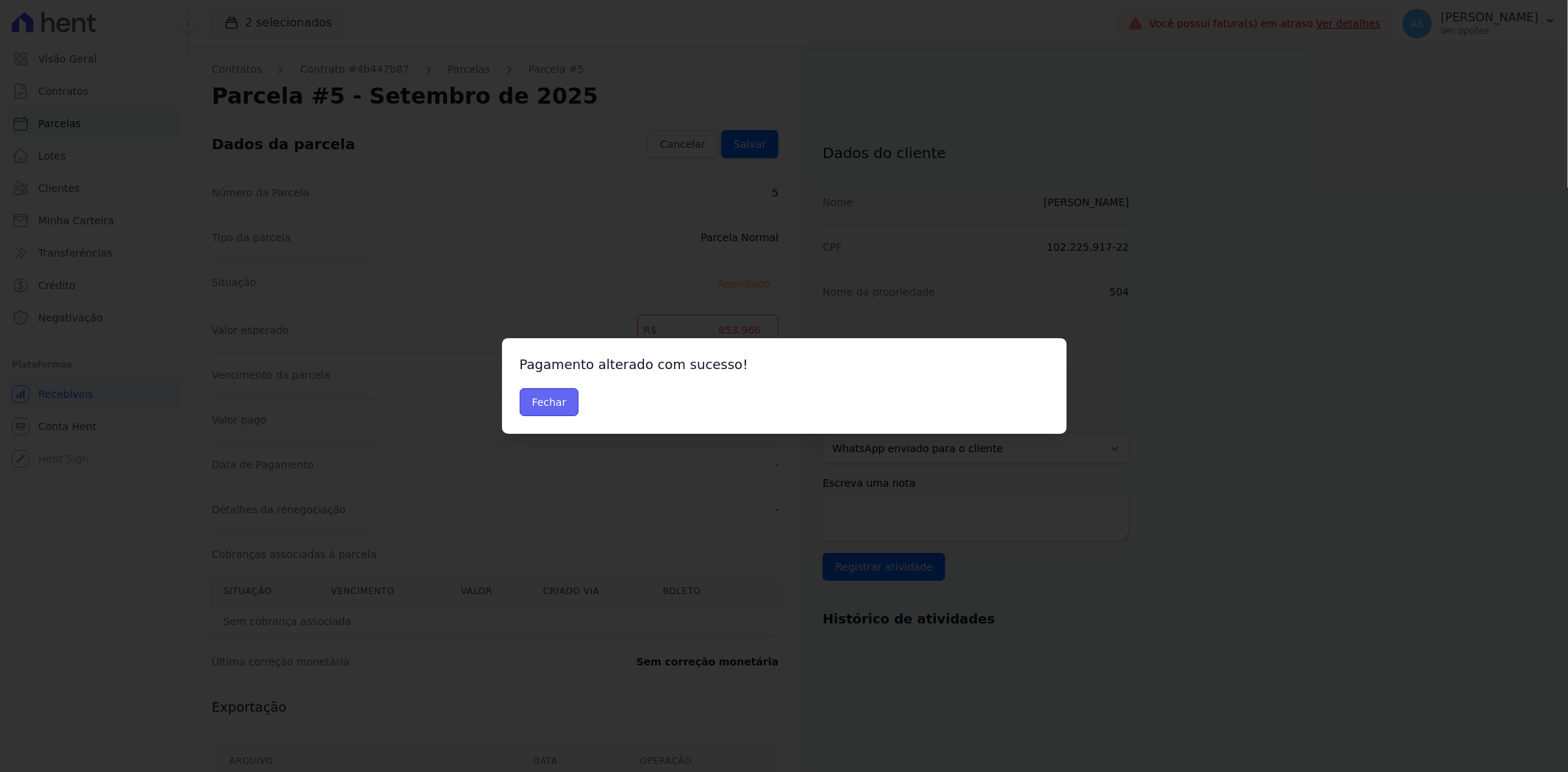
click at [530, 409] on button "Fechar" at bounding box center [550, 402] width 59 height 28
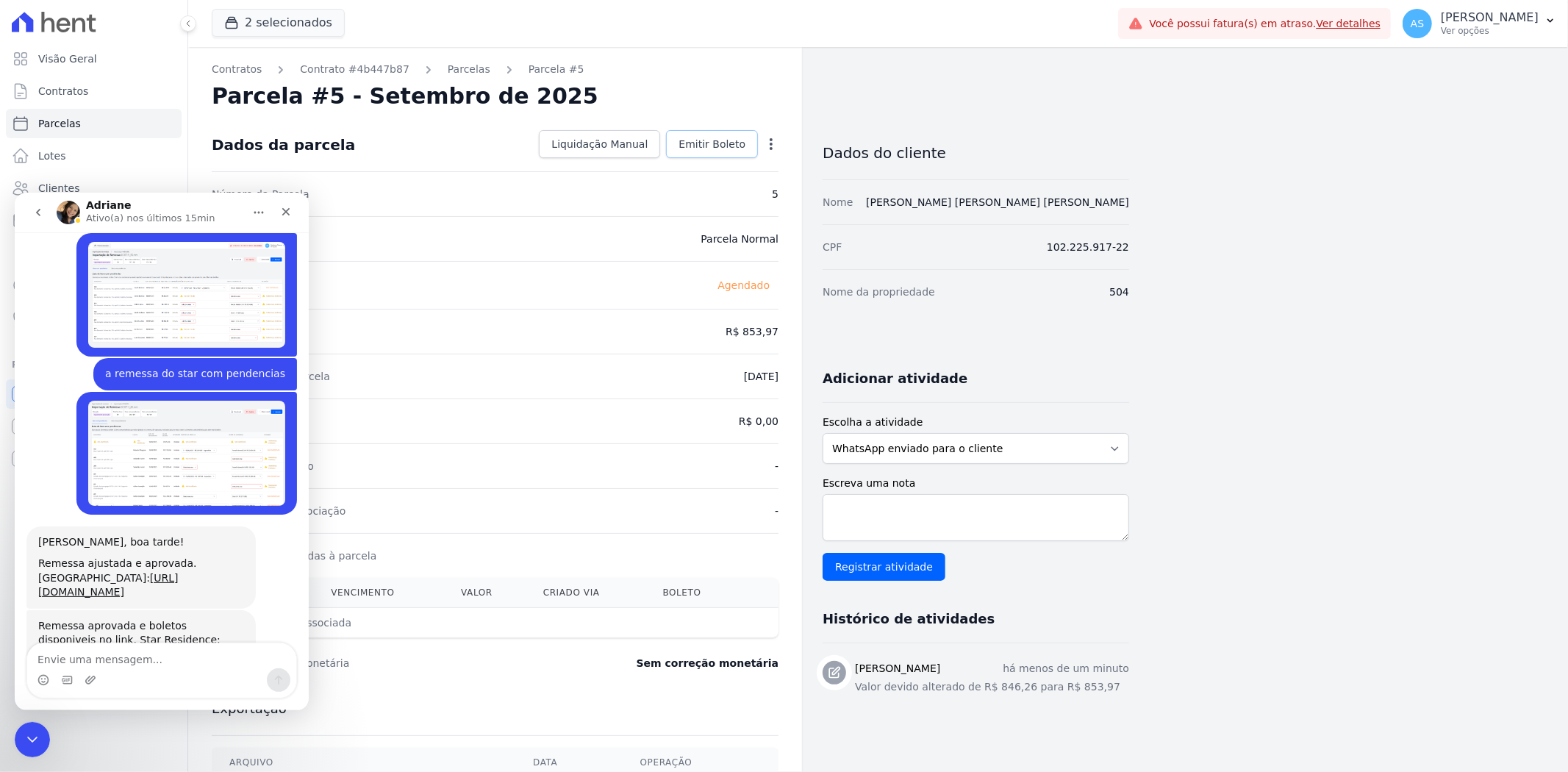
scroll to position [4179, 0]
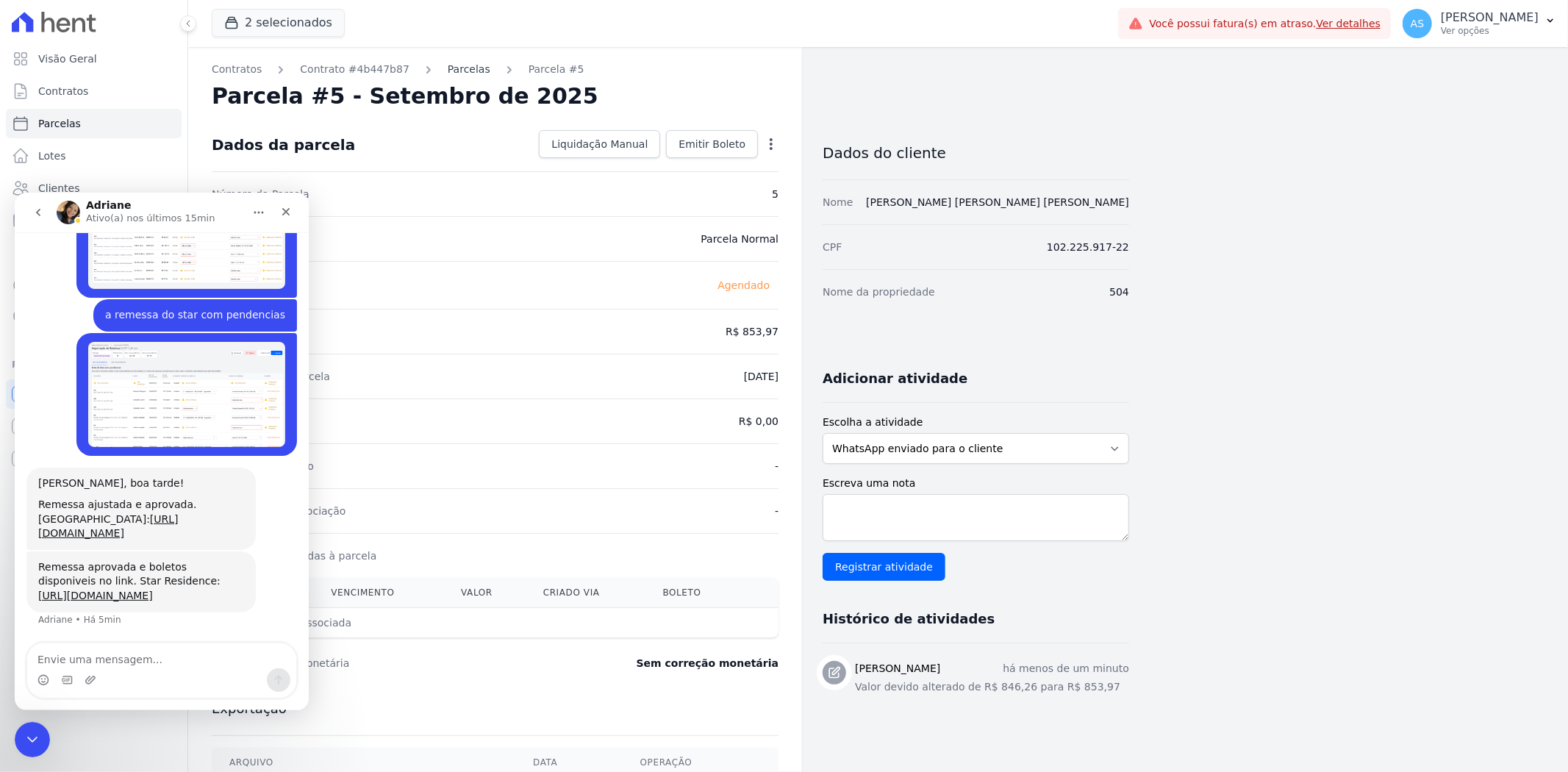
click at [448, 70] on link "Parcelas" at bounding box center [469, 70] width 42 height 15
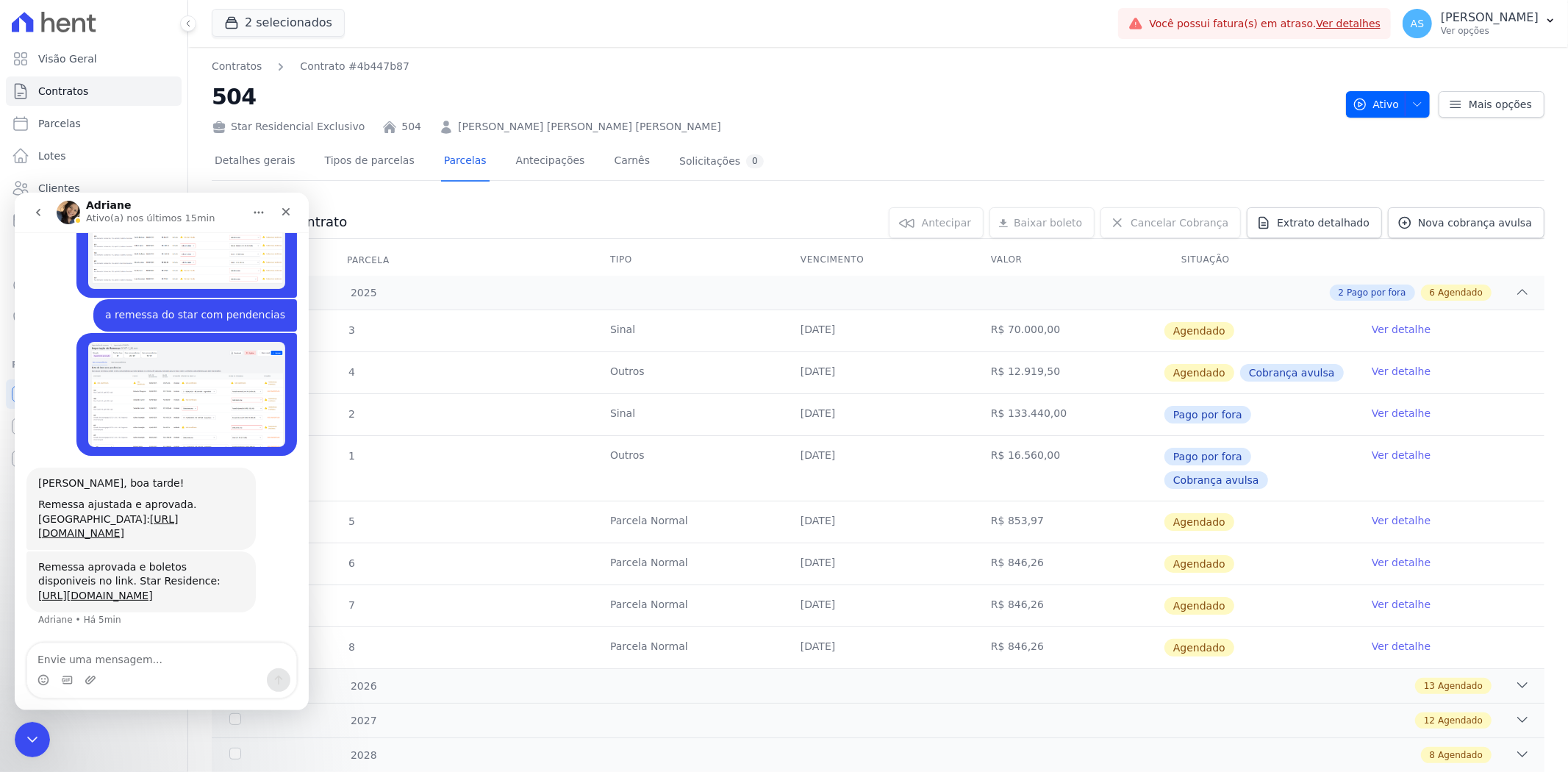
scroll to position [4179, 0]
click at [1398, 328] on link "Ver detalhe" at bounding box center [1401, 329] width 59 height 14
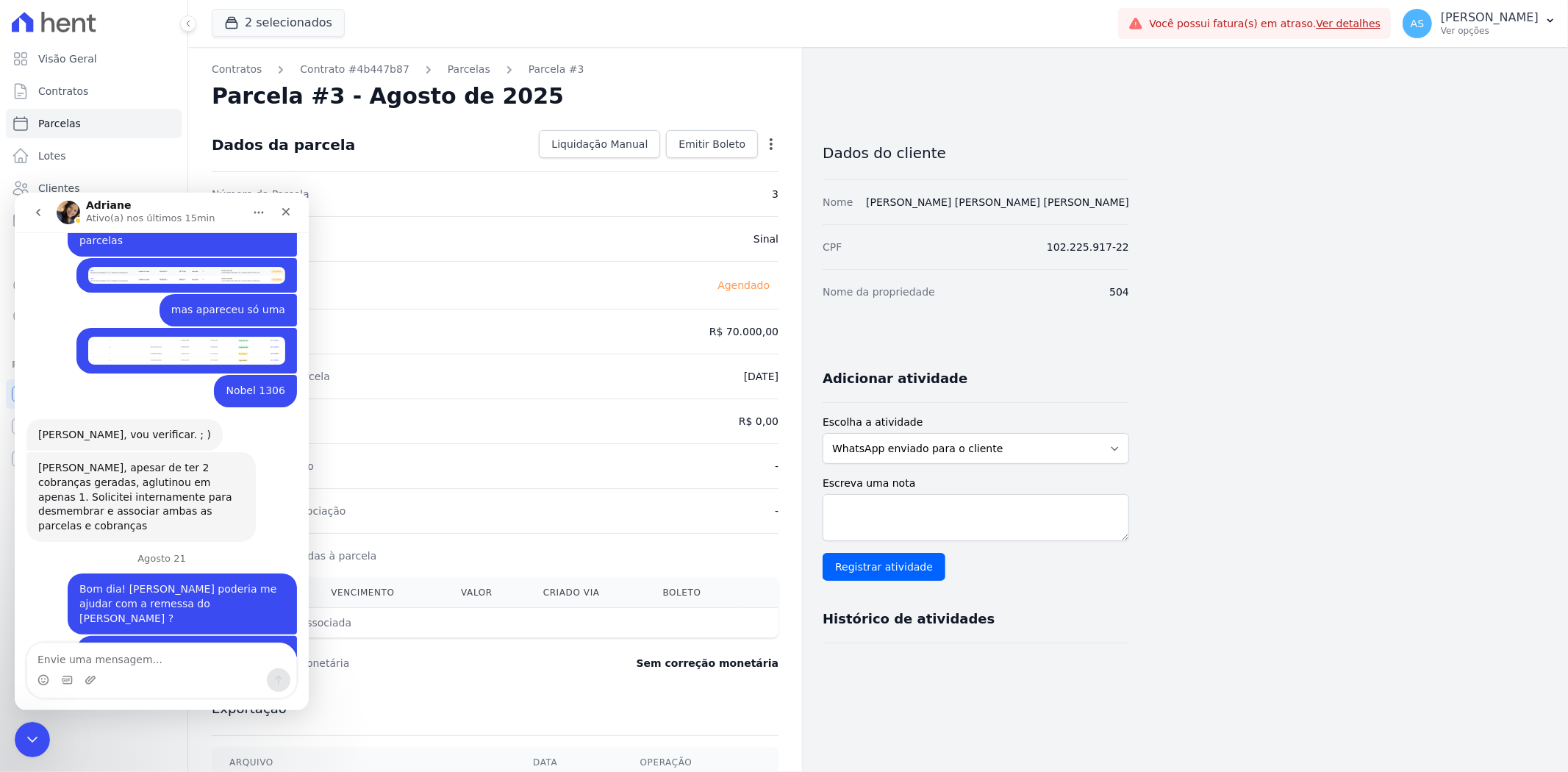
scroll to position [4179, 0]
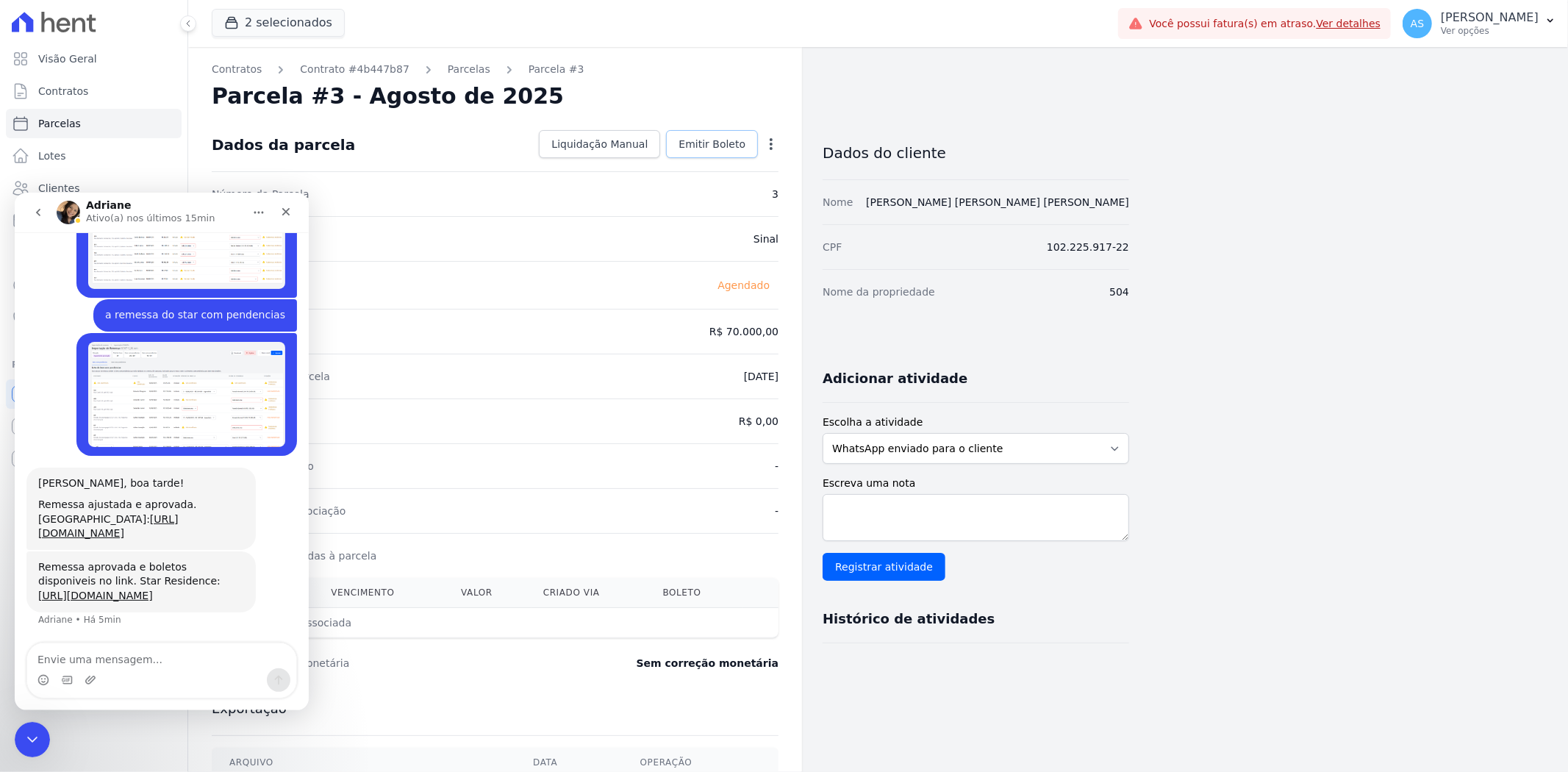
click at [726, 145] on span "Emitir Boleto" at bounding box center [711, 143] width 67 height 14
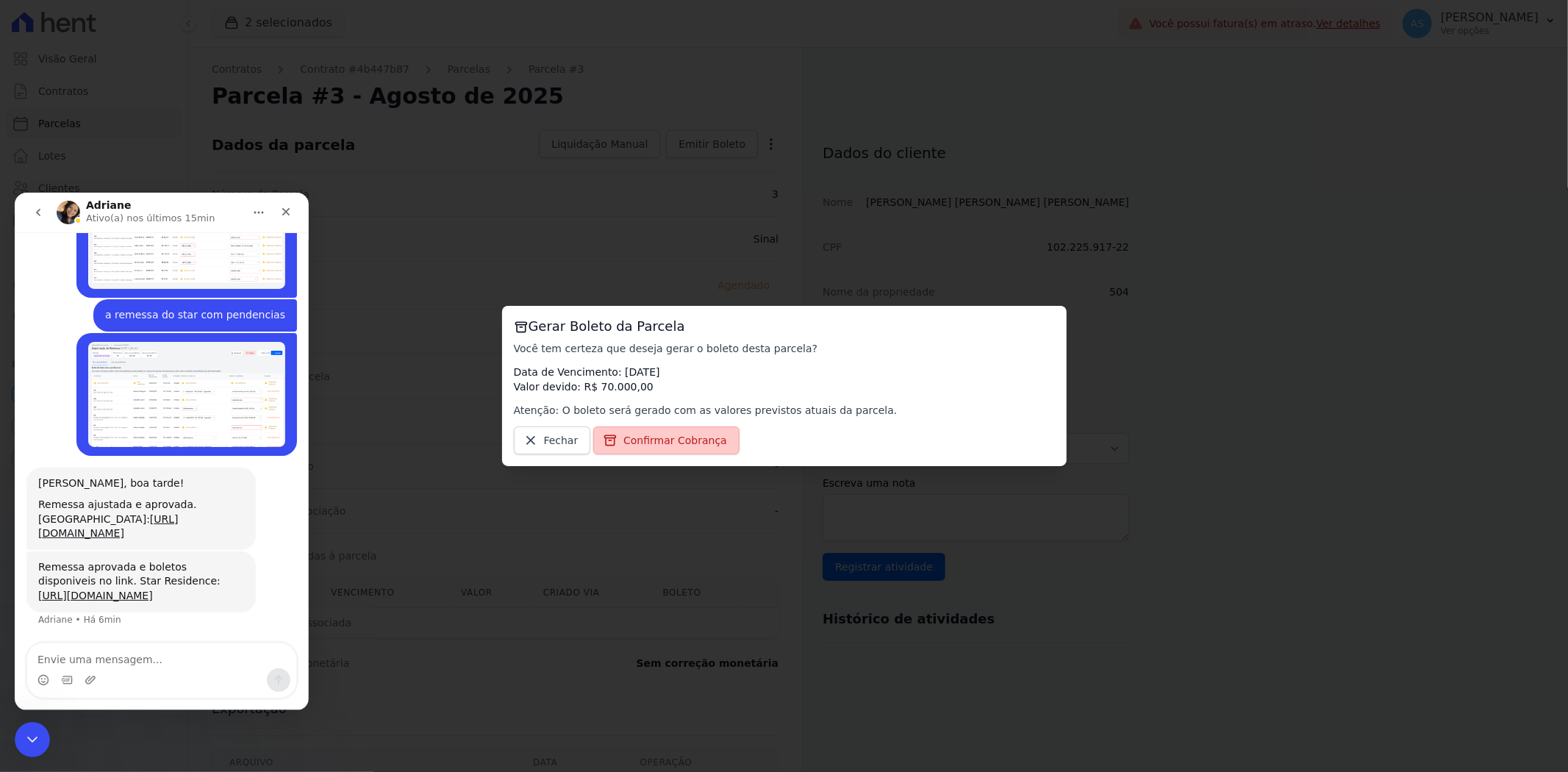
click at [644, 441] on span "Confirmar Cobrança" at bounding box center [675, 440] width 103 height 14
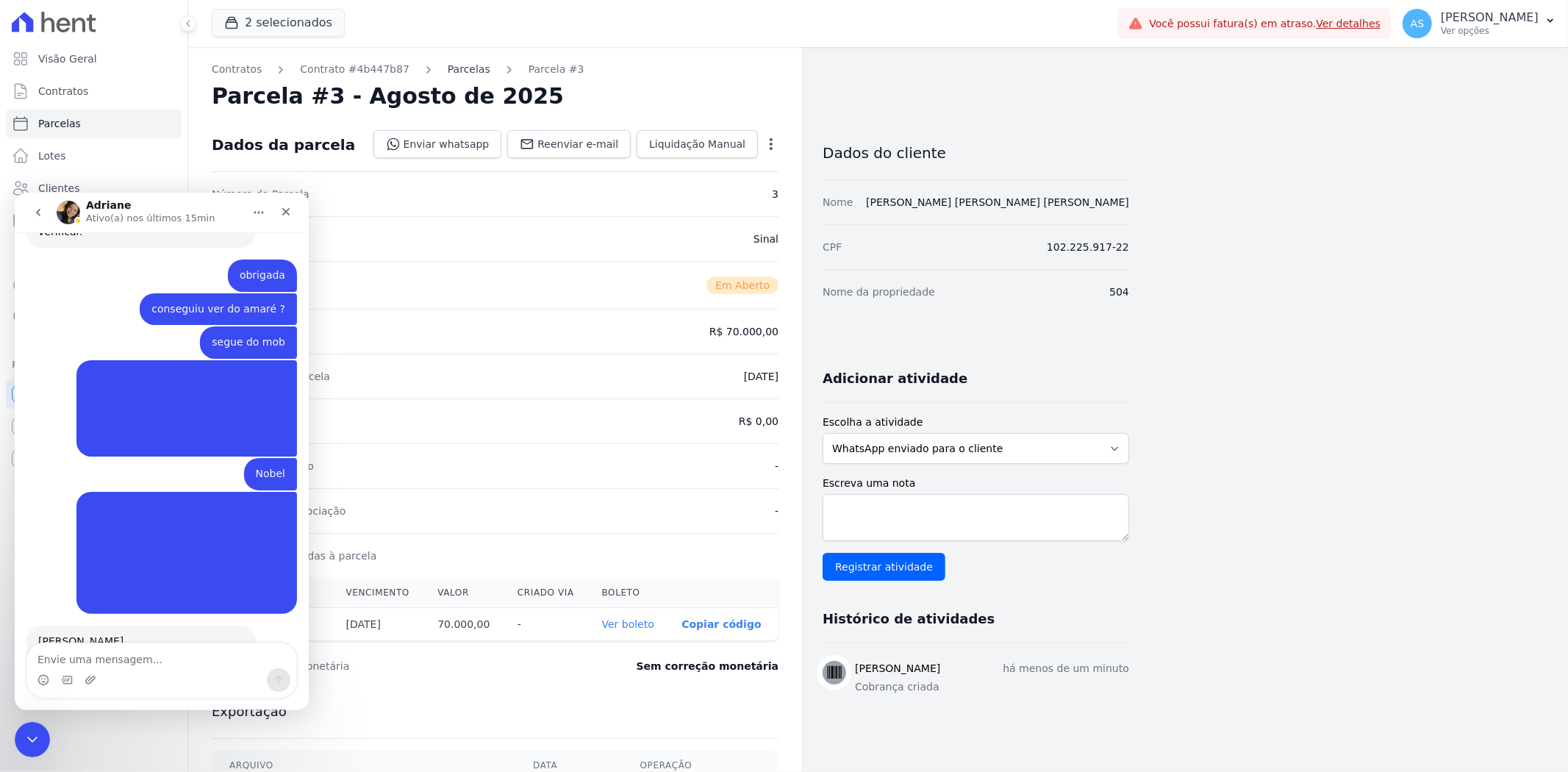
scroll to position [2189, 0]
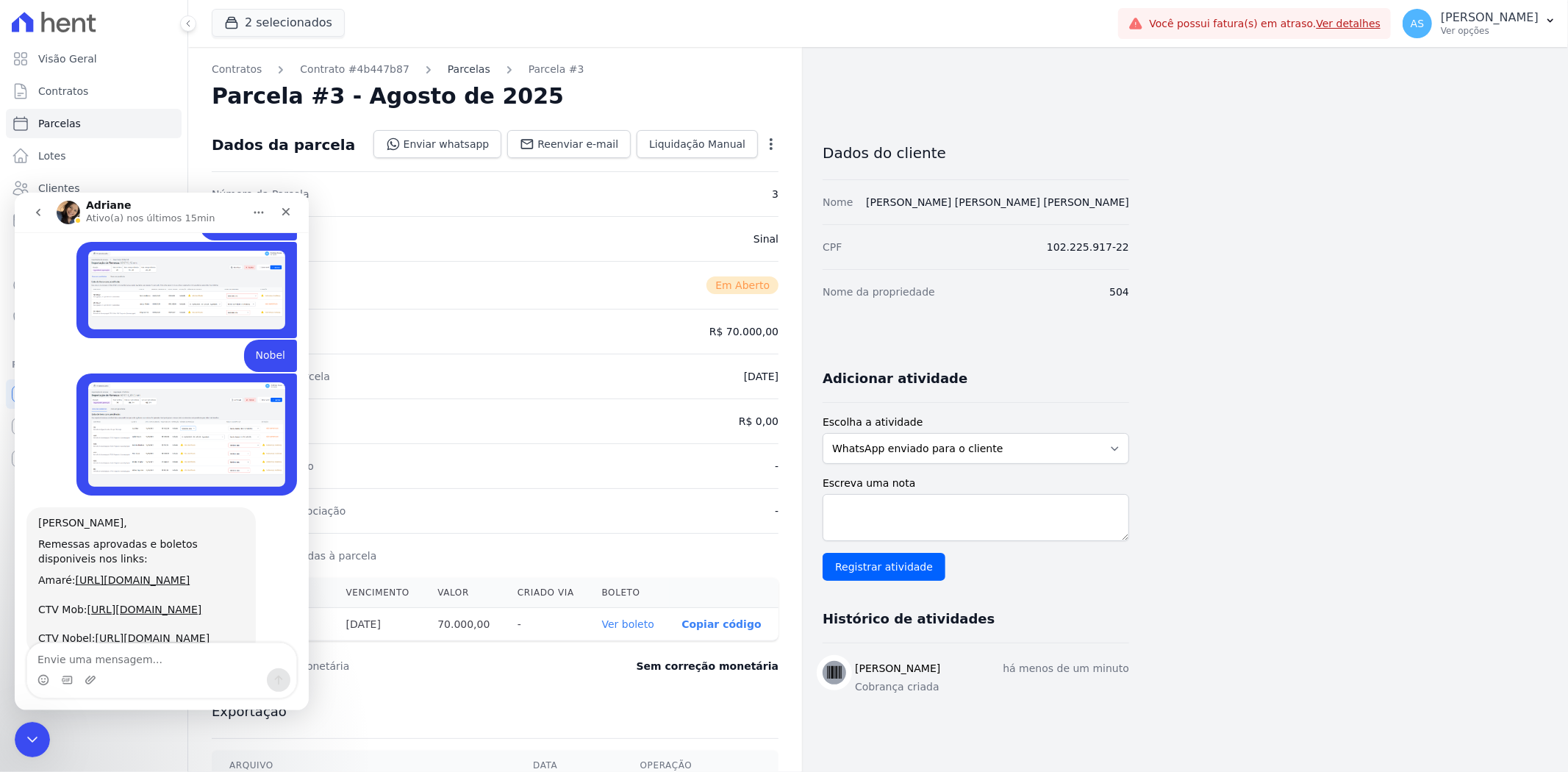
click at [449, 71] on link "Parcelas" at bounding box center [469, 70] width 42 height 15
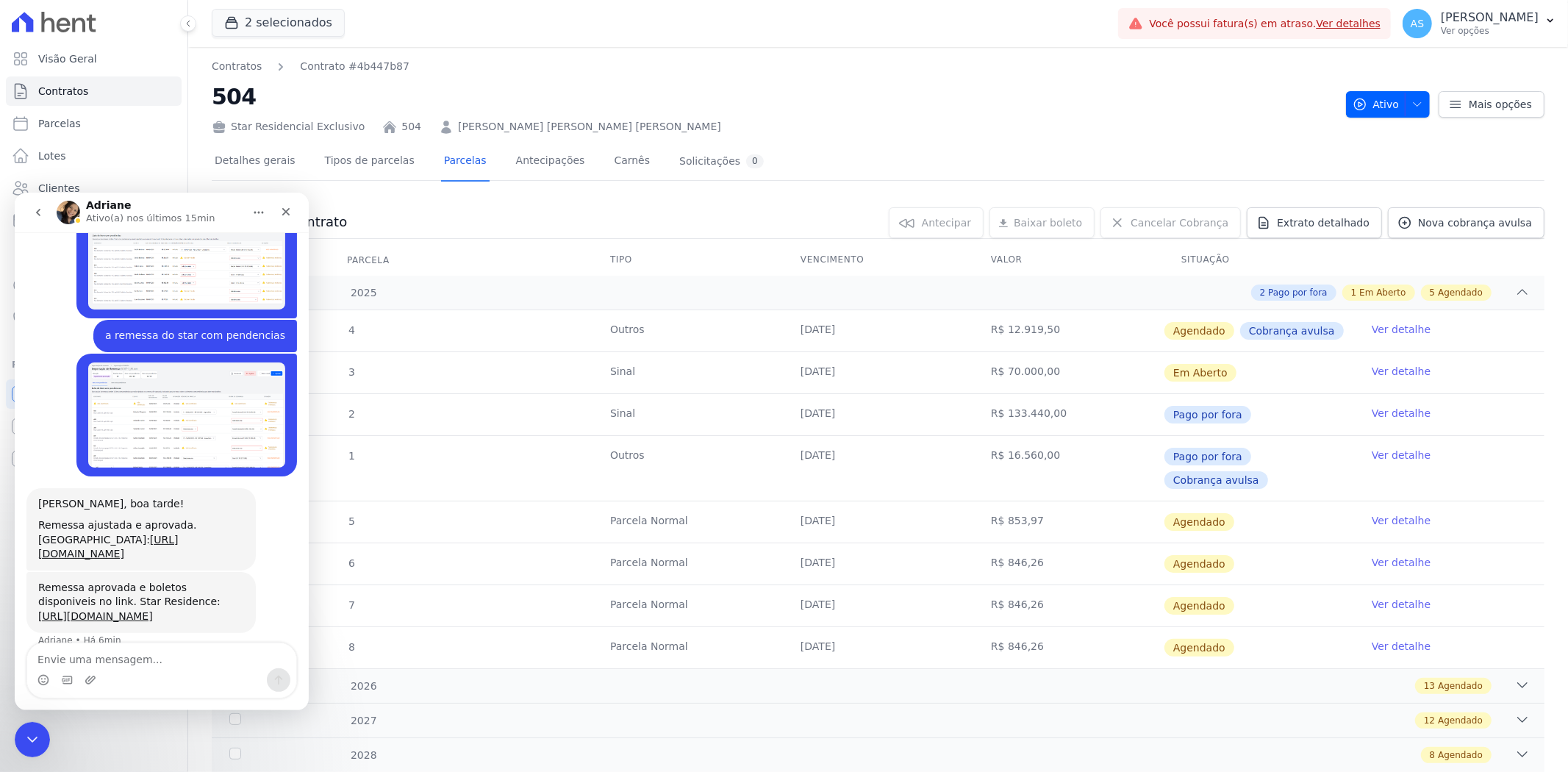
scroll to position [4179, 0]
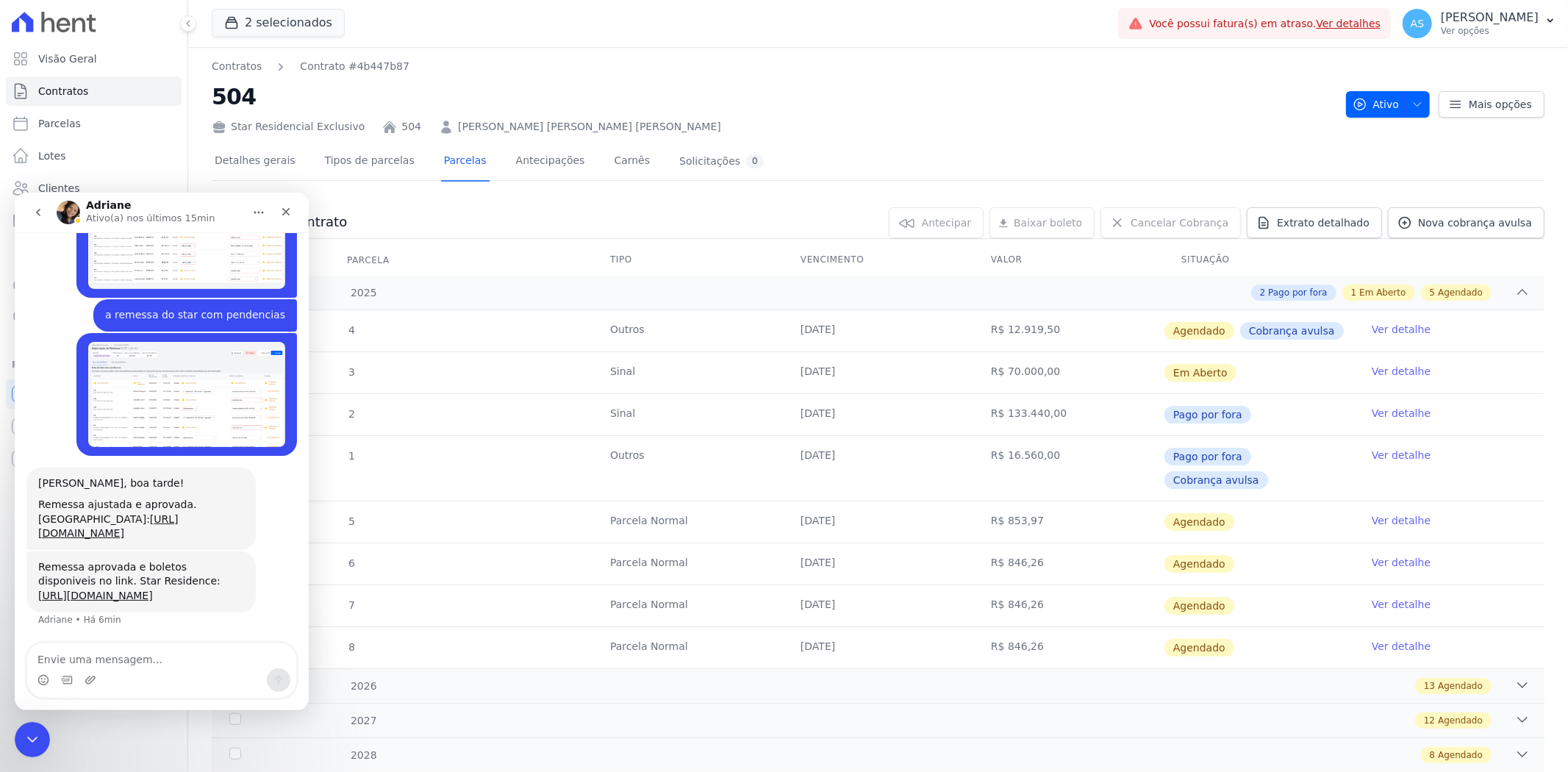
click at [1382, 513] on link "Ver detalhe" at bounding box center [1401, 520] width 59 height 14
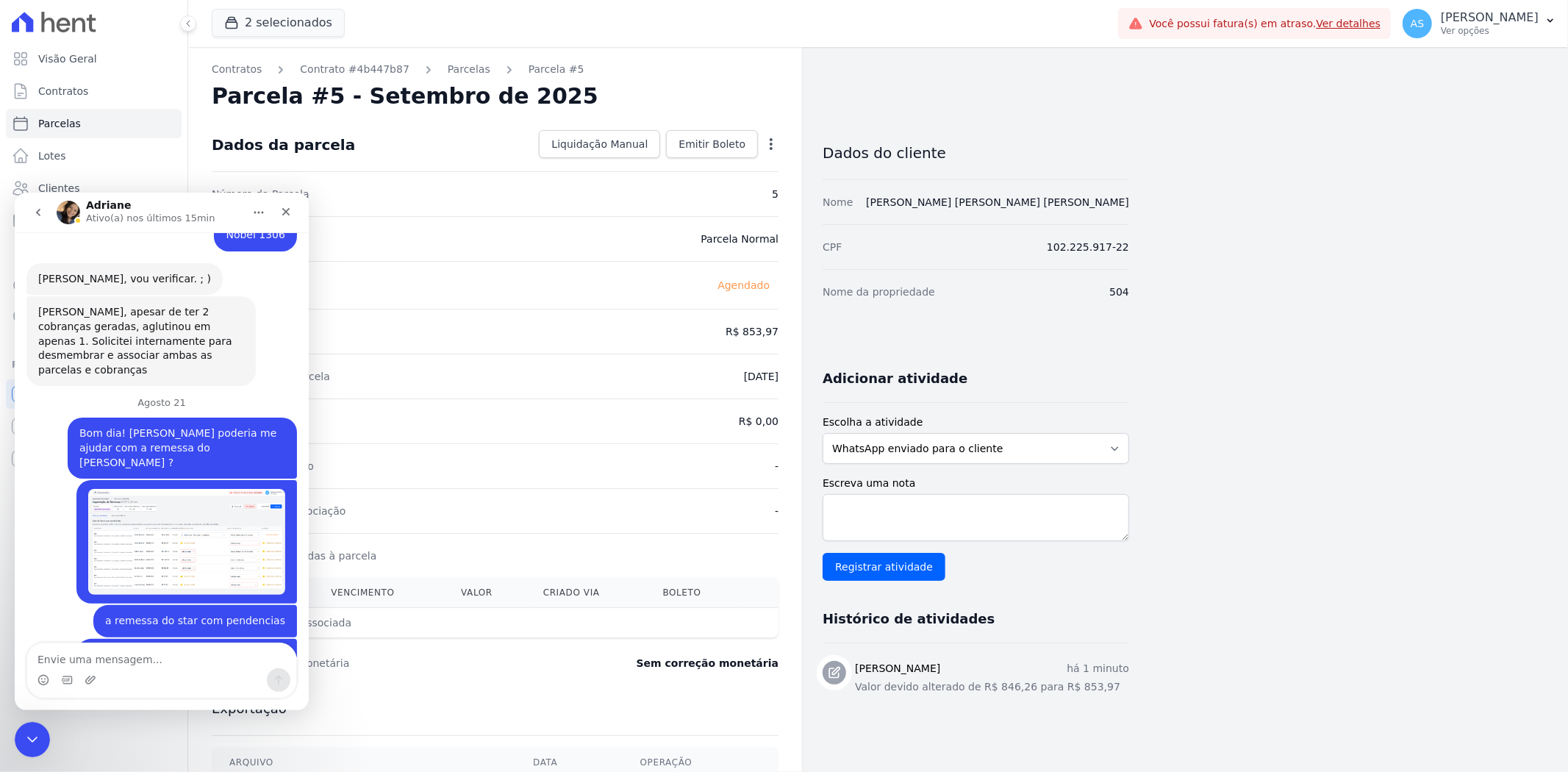
scroll to position [4179, 0]
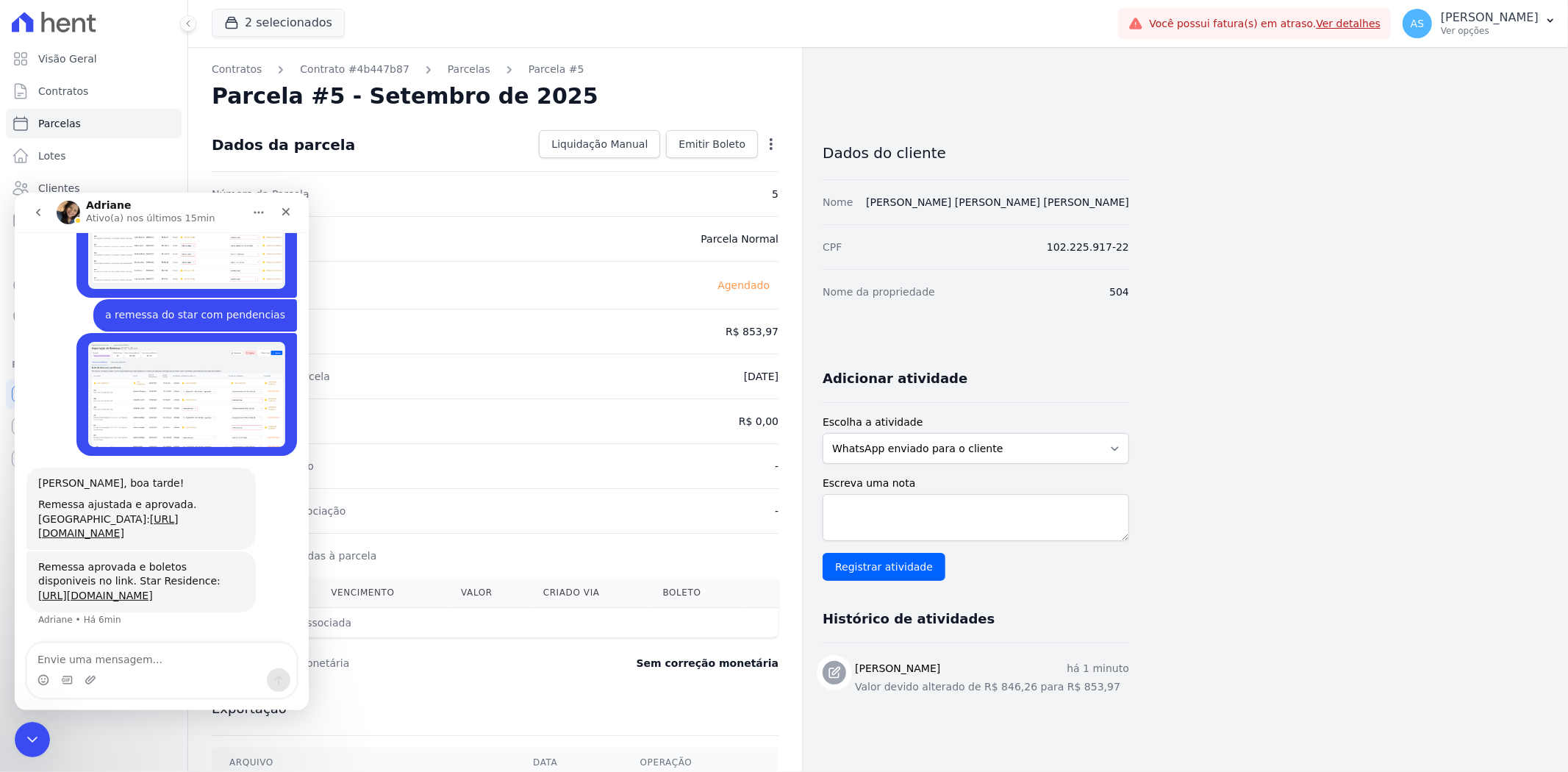
click at [773, 142] on icon "button" at bounding box center [771, 143] width 14 height 14
click at [687, 163] on link "Alterar" at bounding box center [707, 164] width 130 height 26
click at [748, 322] on input "853.97" at bounding box center [708, 330] width 141 height 31
drag, startPoint x: 734, startPoint y: 328, endPoint x: 762, endPoint y: 334, distance: 28.6
click at [762, 334] on input "853.97" at bounding box center [708, 330] width 141 height 31
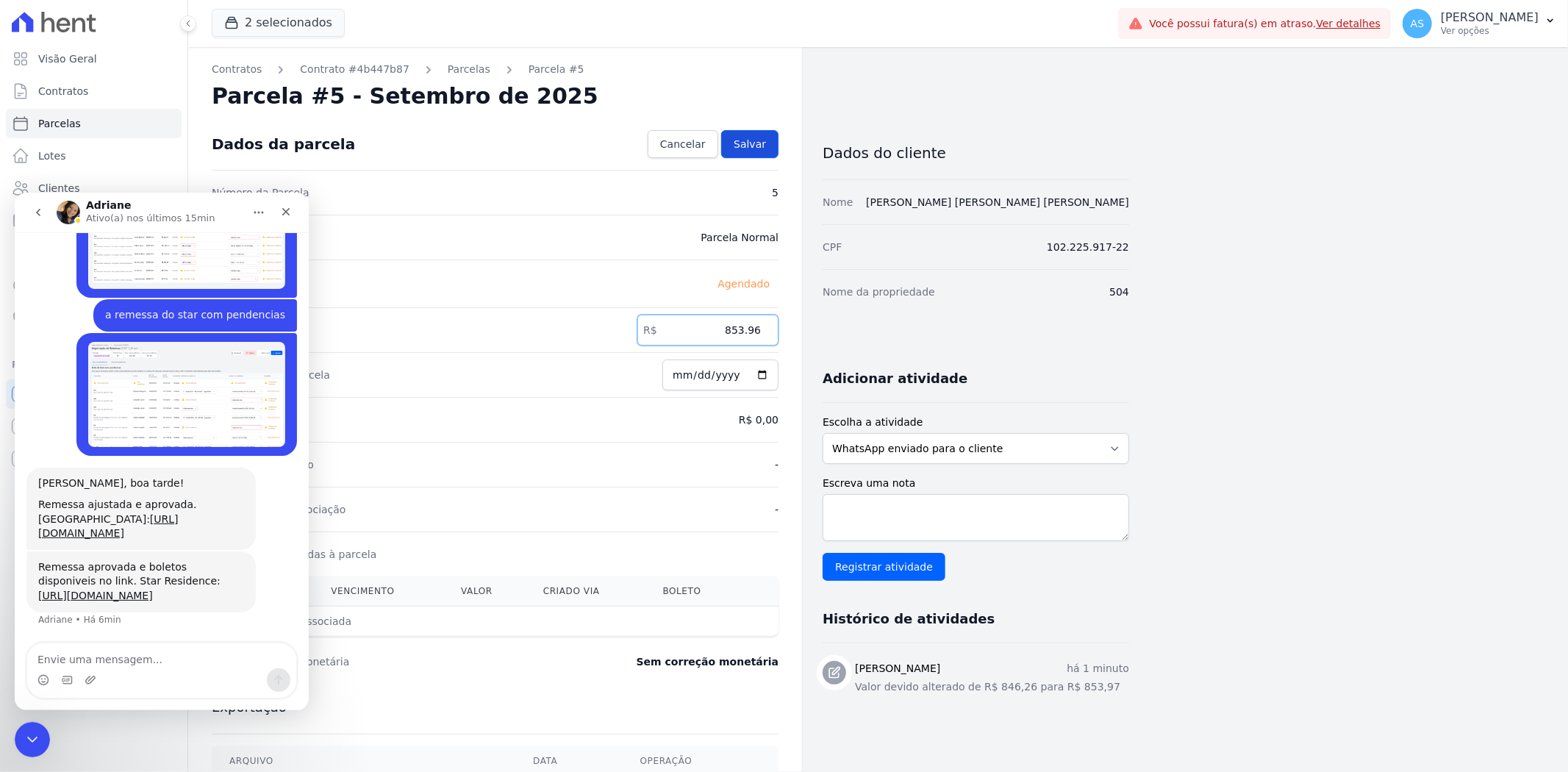
type input "853.96"
click at [748, 144] on span "Salvar" at bounding box center [750, 143] width 32 height 14
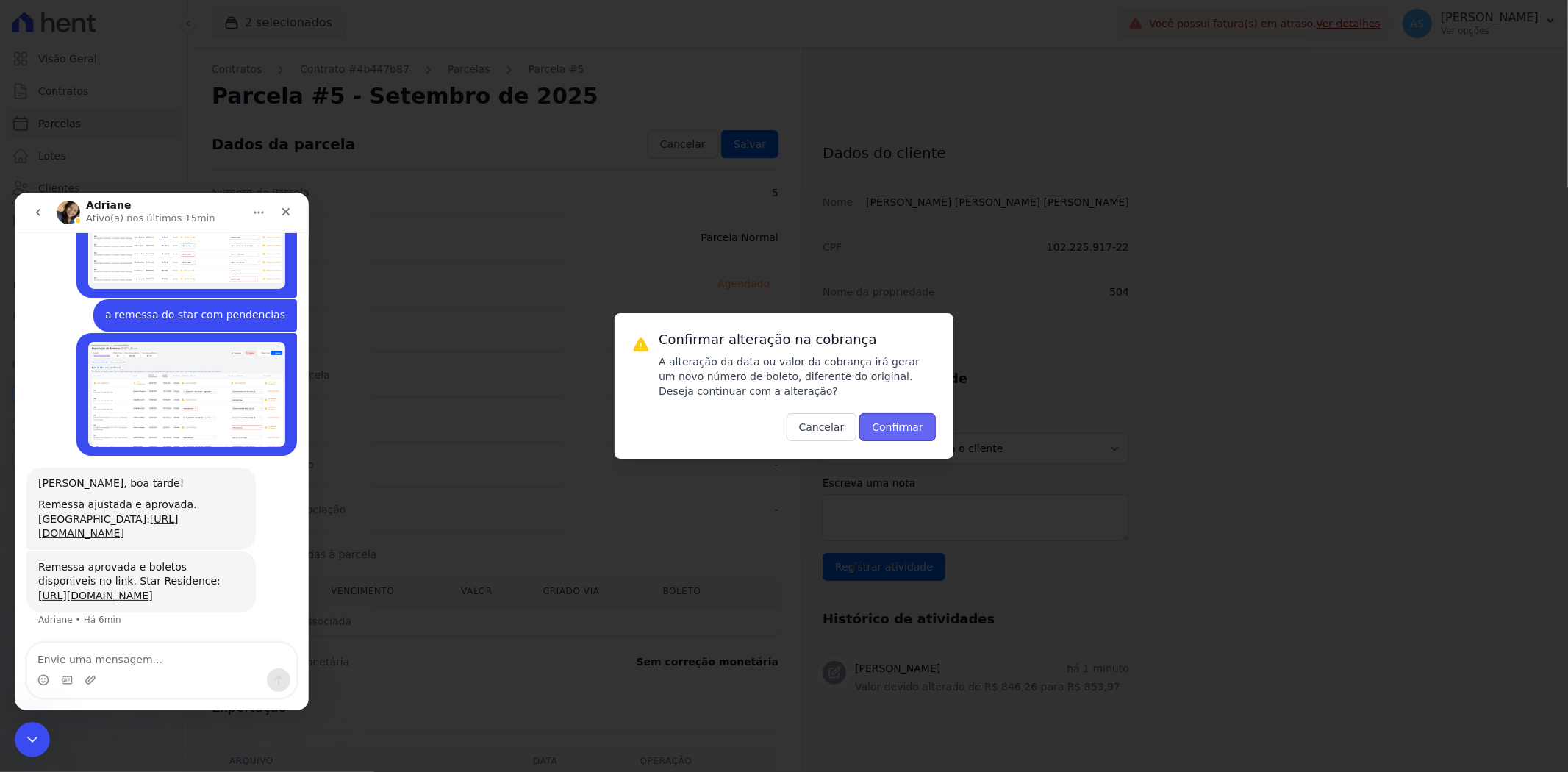
click at [907, 434] on button "Confirmar" at bounding box center [897, 427] width 76 height 28
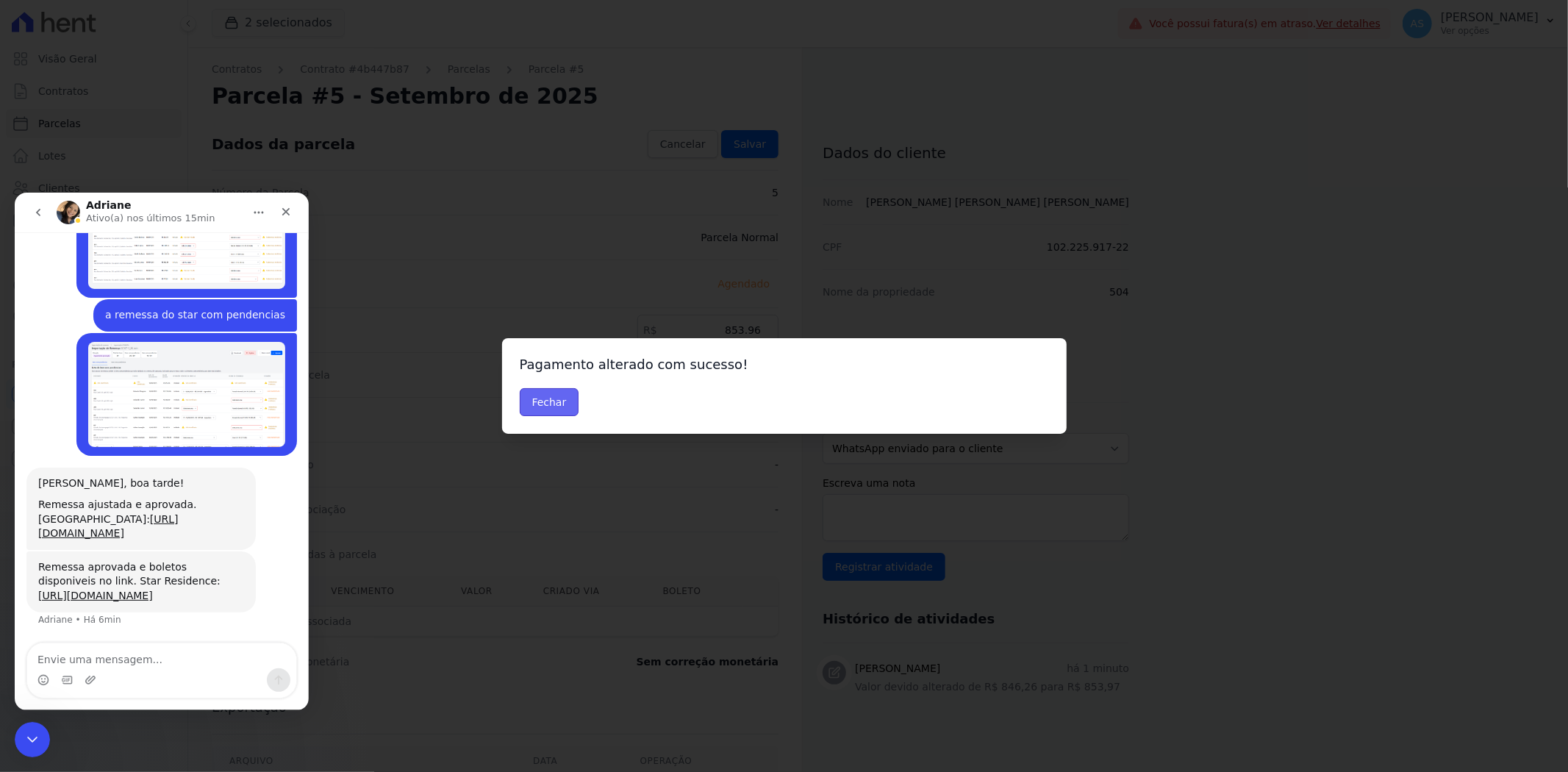
click at [535, 400] on button "Fechar" at bounding box center [550, 402] width 59 height 28
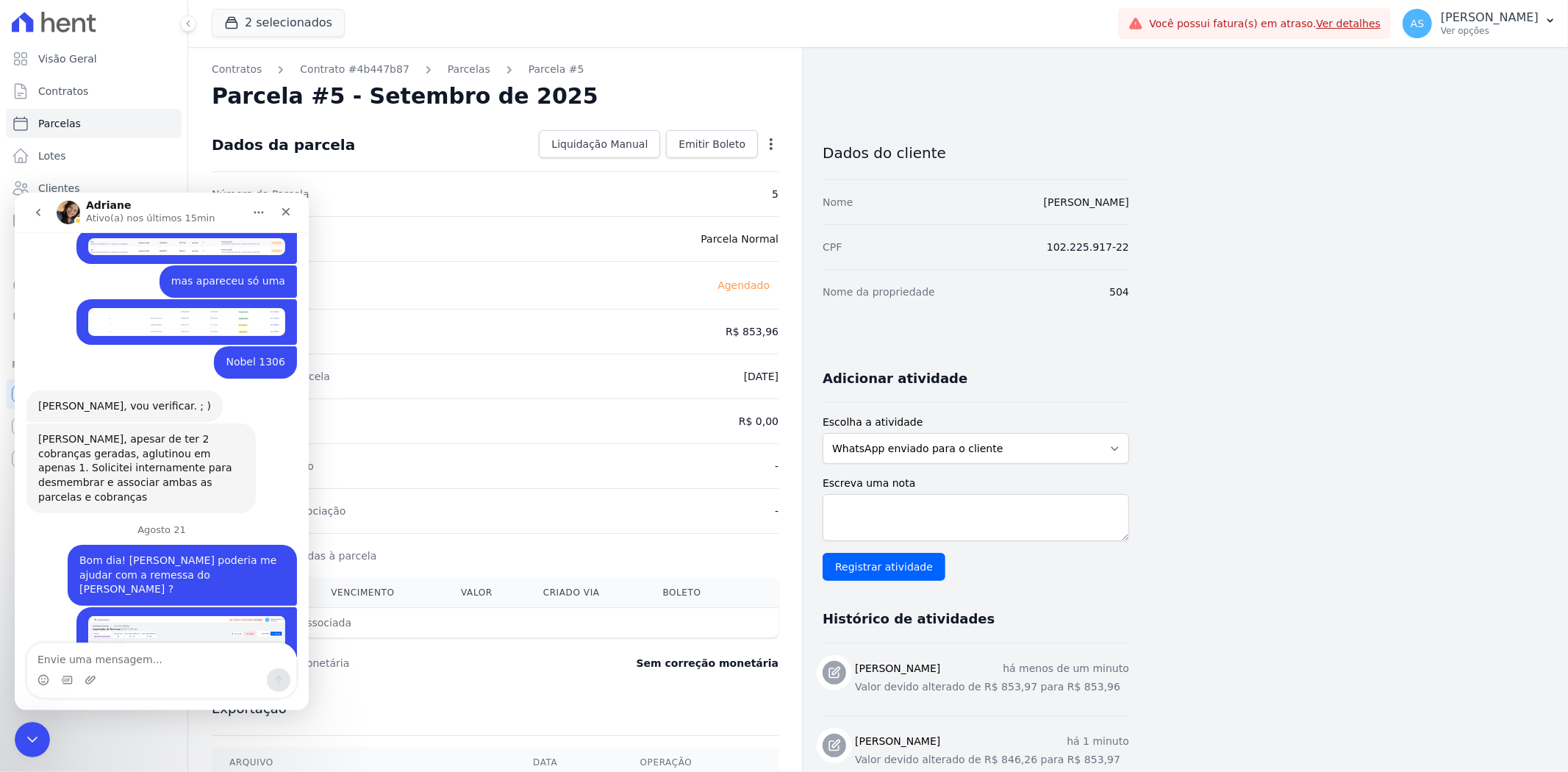
scroll to position [4179, 0]
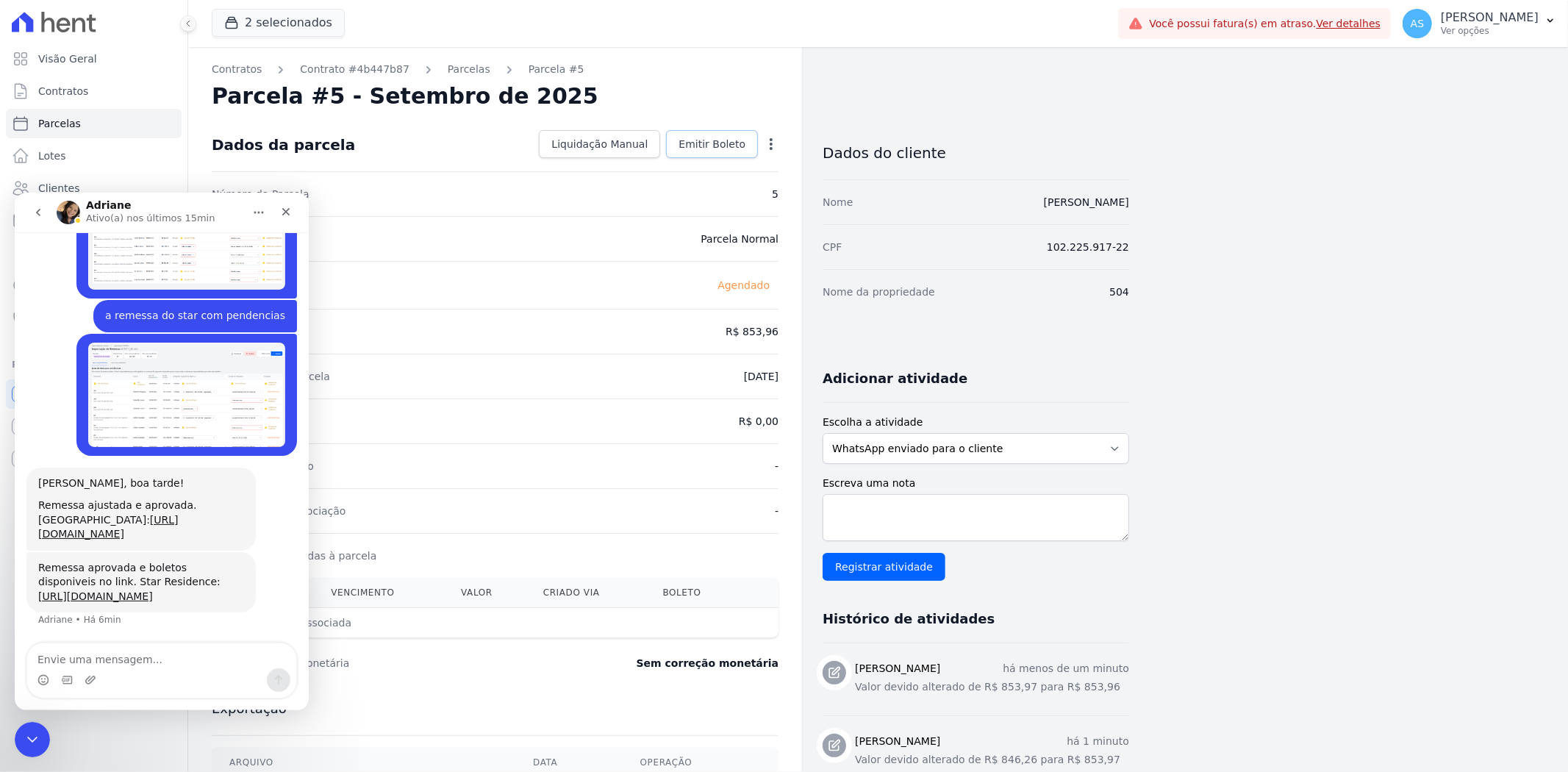
click at [717, 138] on span "Emitir Boleto" at bounding box center [711, 143] width 67 height 14
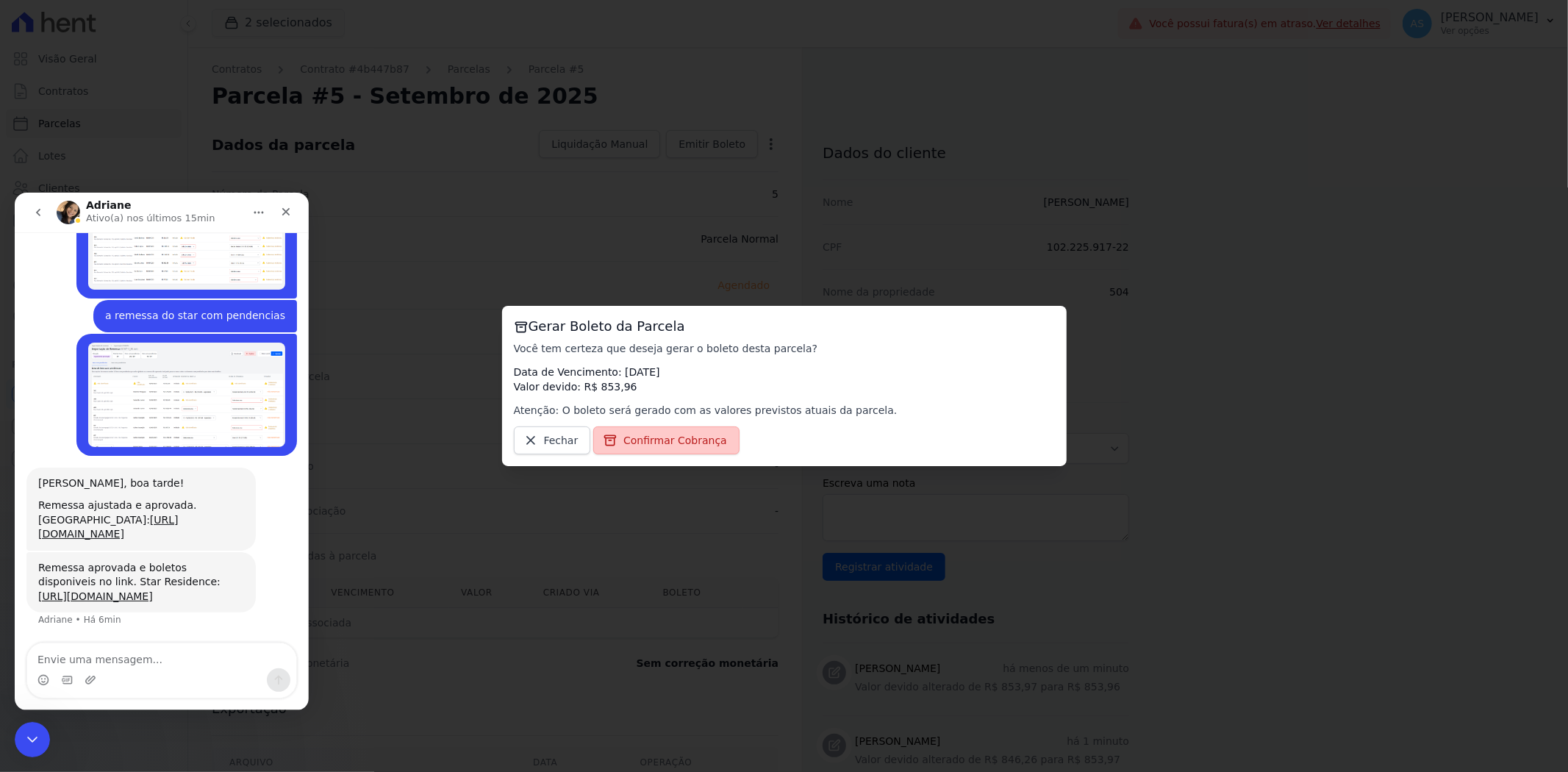
click at [652, 450] on link "Confirmar Cobrança" at bounding box center [667, 440] width 146 height 28
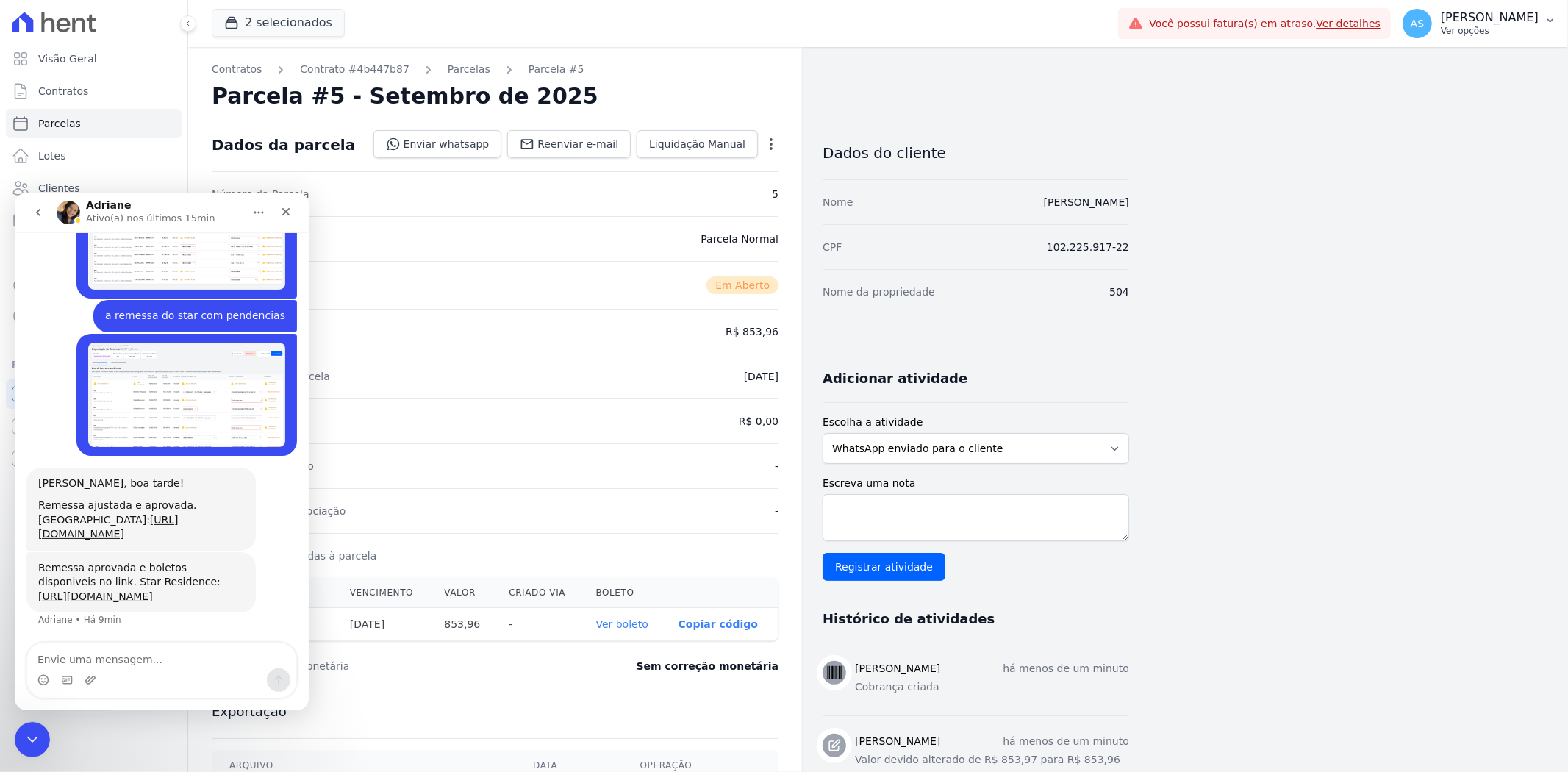
click at [1548, 20] on icon "button" at bounding box center [1550, 21] width 6 height 3
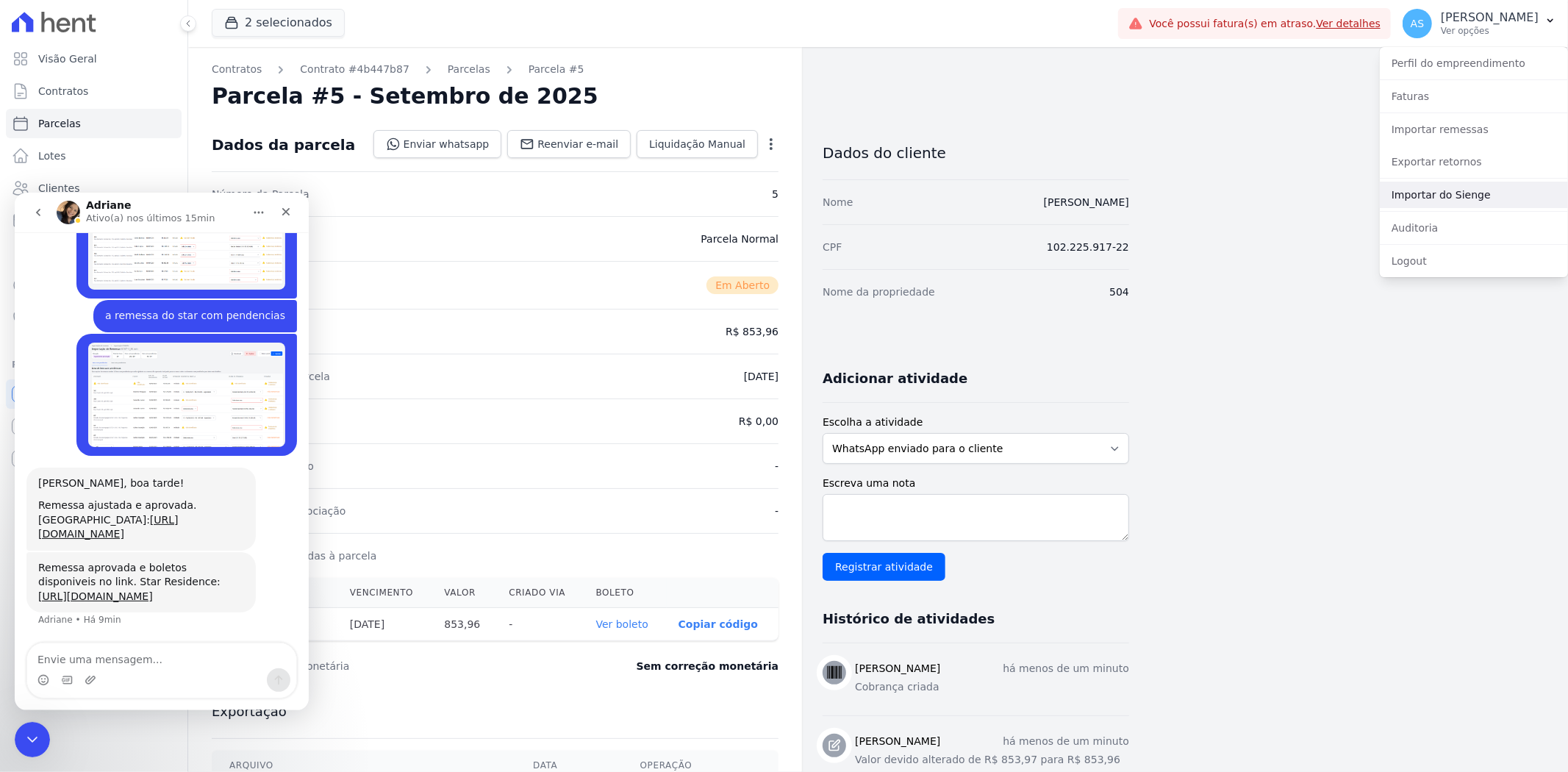
click at [1433, 189] on link "Importar do Sienge" at bounding box center [1474, 194] width 188 height 26
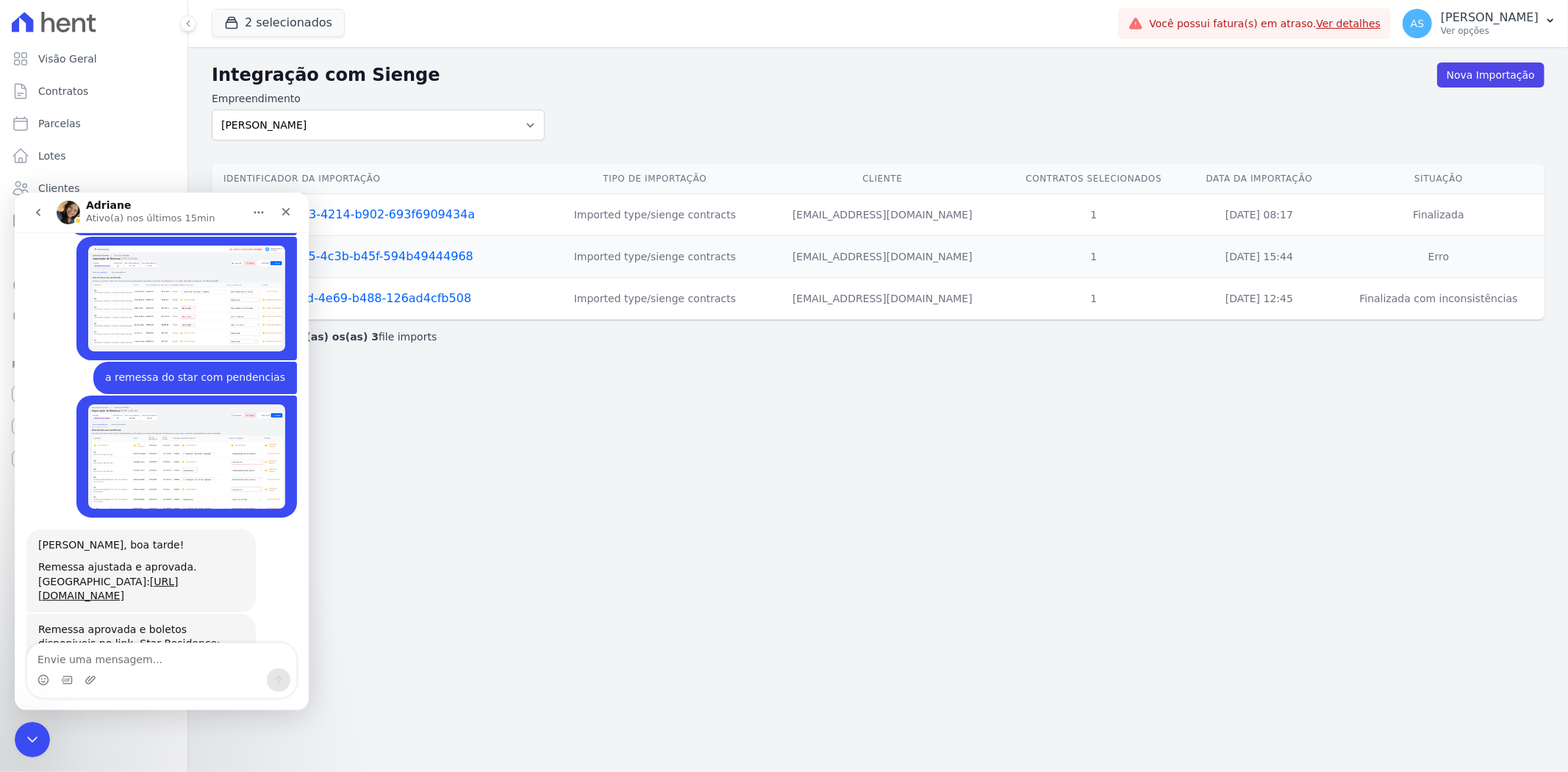
scroll to position [4179, 0]
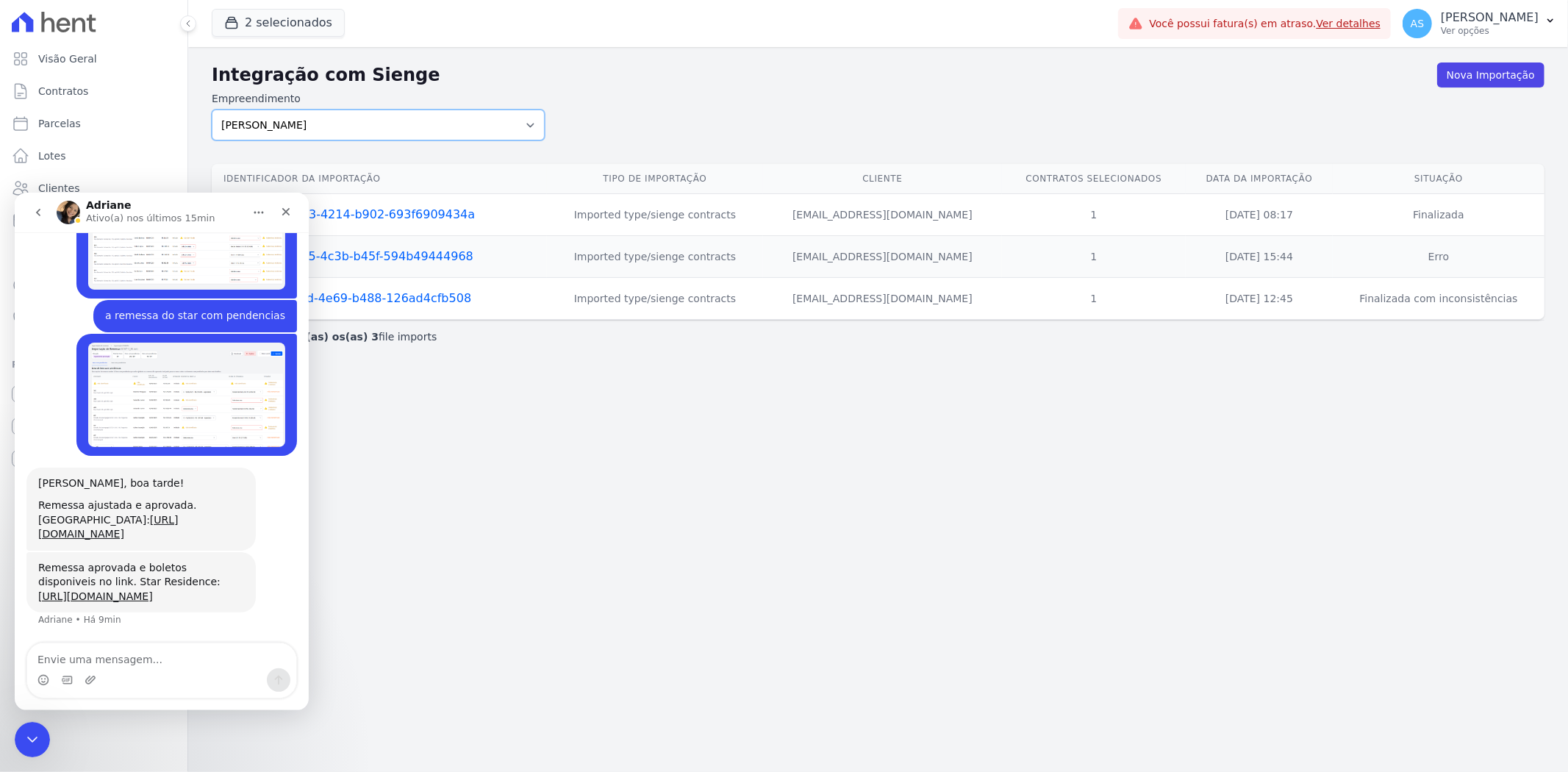
click at [529, 120] on select "[PERSON_NAME] Art Prime - [PERSON_NAME] Unique CTV Beat Residencial CTV Mob CTV…" at bounding box center [378, 125] width 333 height 31
select select "08ebbe77-dc31-45b1-a608-0ad0e72e2f16"
click at [212, 109] on select "[PERSON_NAME] Art Prime - [PERSON_NAME] Unique CTV Beat Residencial CTV Mob CTV…" at bounding box center [378, 125] width 333 height 31
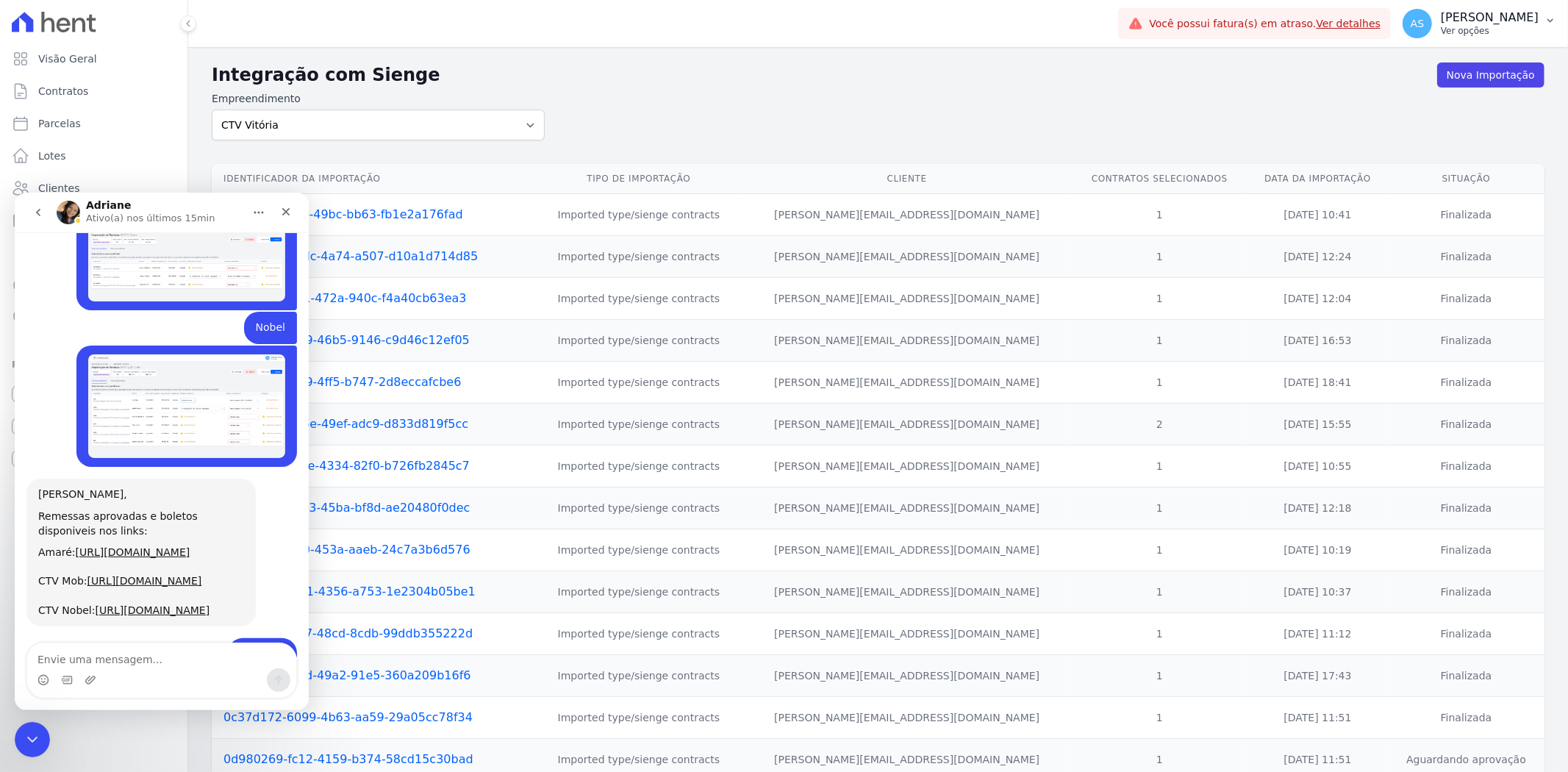
click at [1532, 16] on p "[PERSON_NAME]" at bounding box center [1489, 17] width 98 height 14
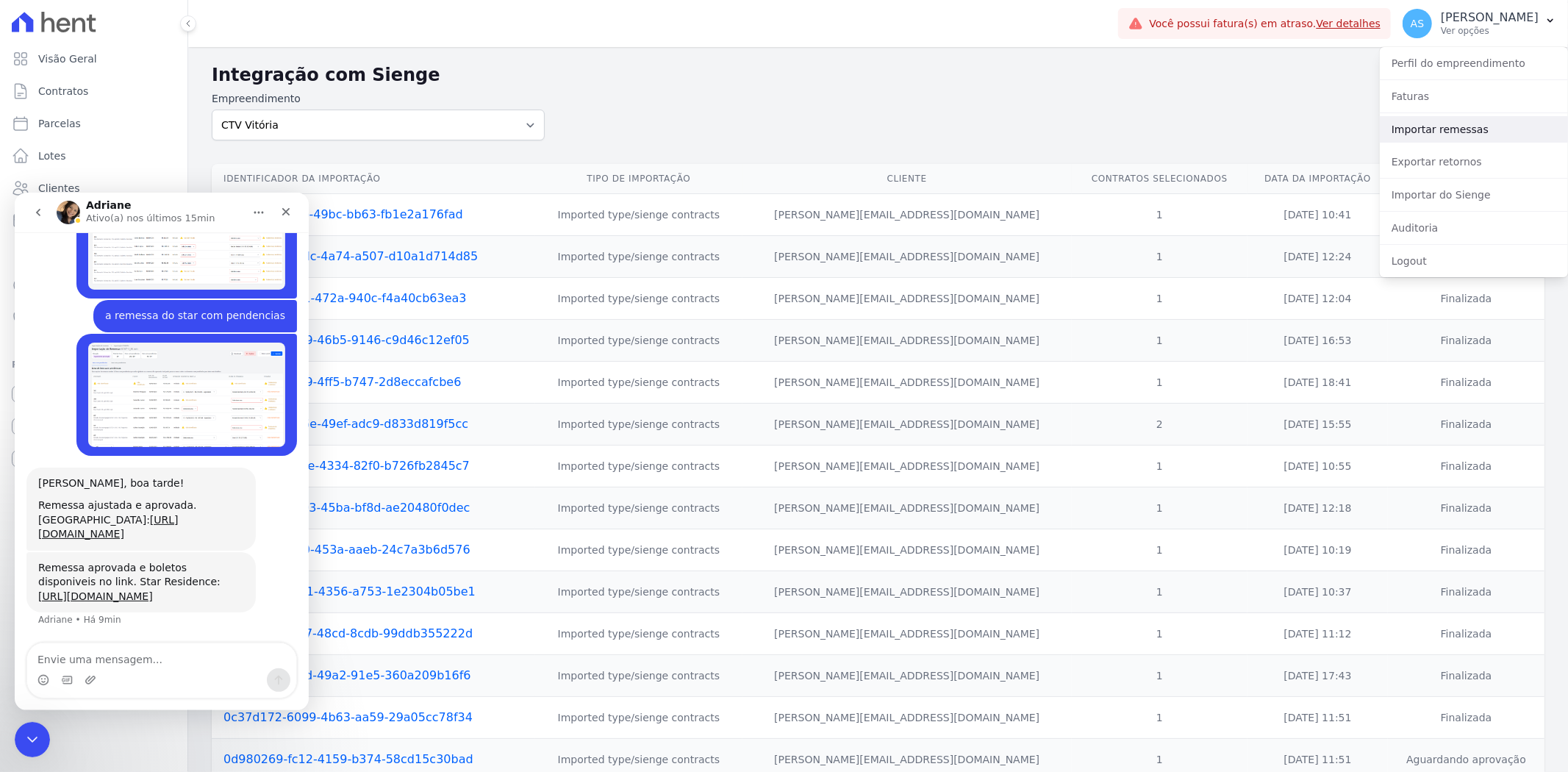
scroll to position [4179, 0]
click at [1421, 135] on link "Importar remessas" at bounding box center [1474, 129] width 188 height 26
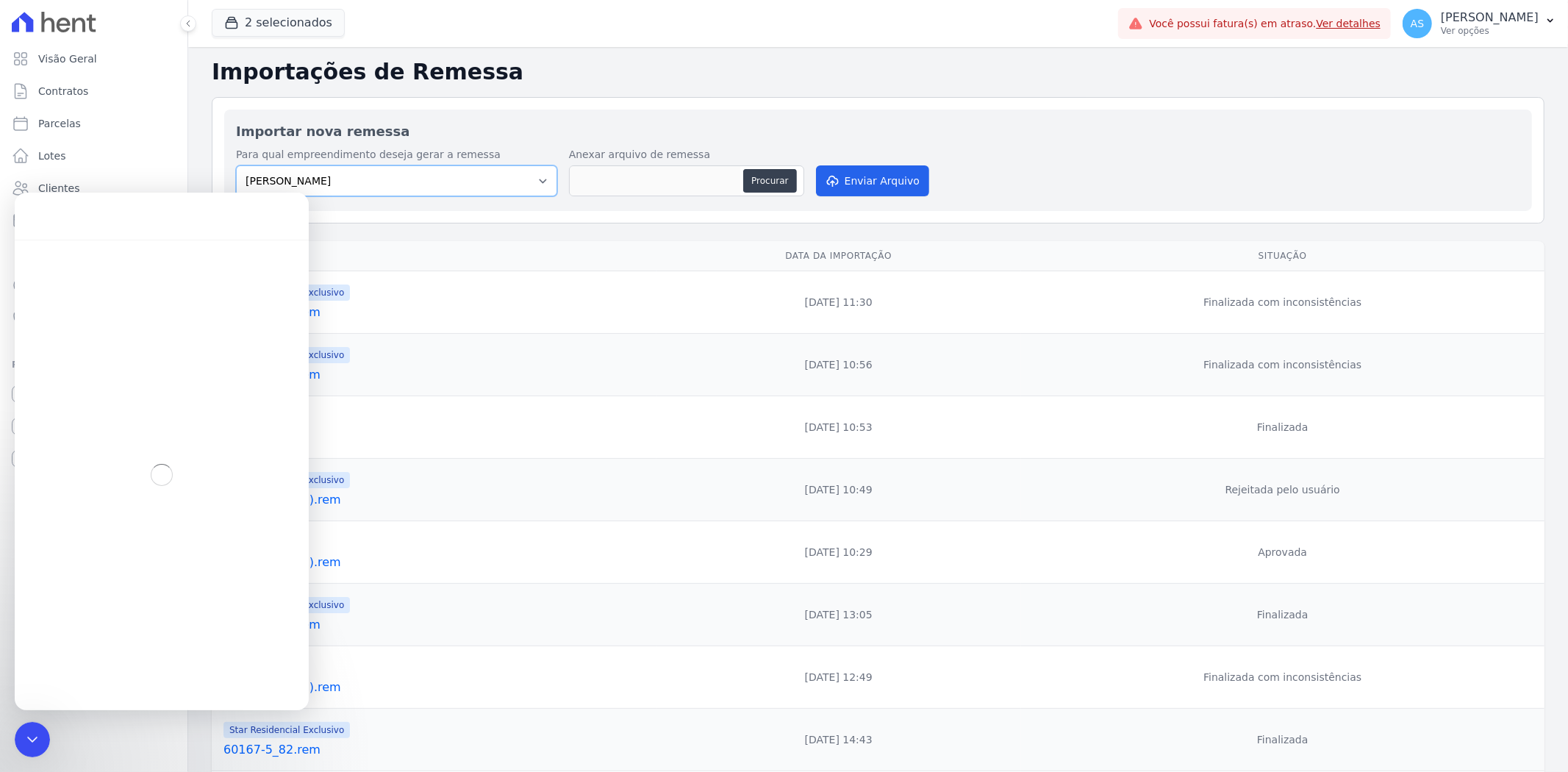
click at [537, 179] on select "[PERSON_NAME] Art Prime - [PERSON_NAME] Unique CTV Beat Residencial CTV Mob CTV…" at bounding box center [396, 181] width 321 height 31
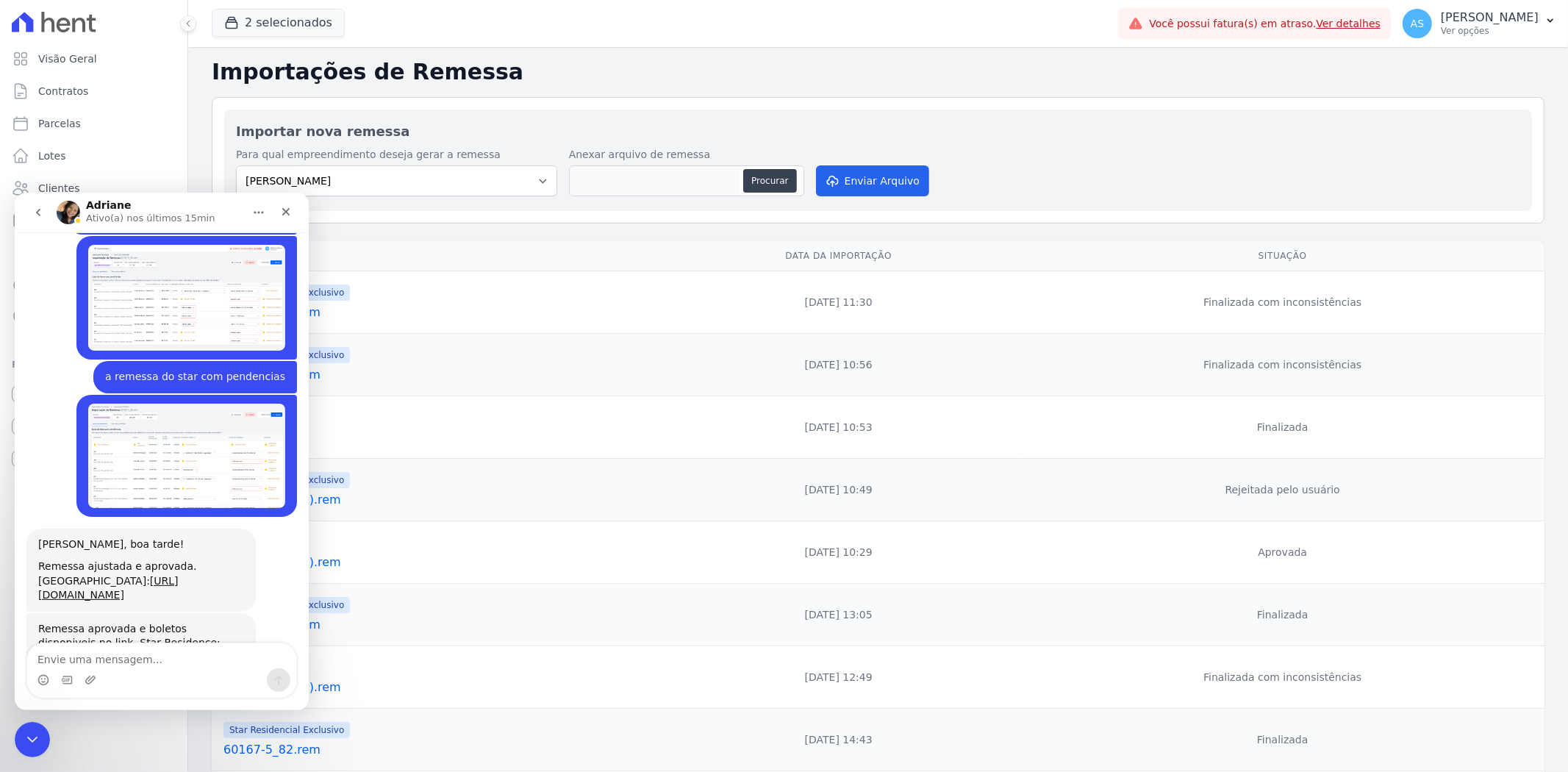
scroll to position [4179, 0]
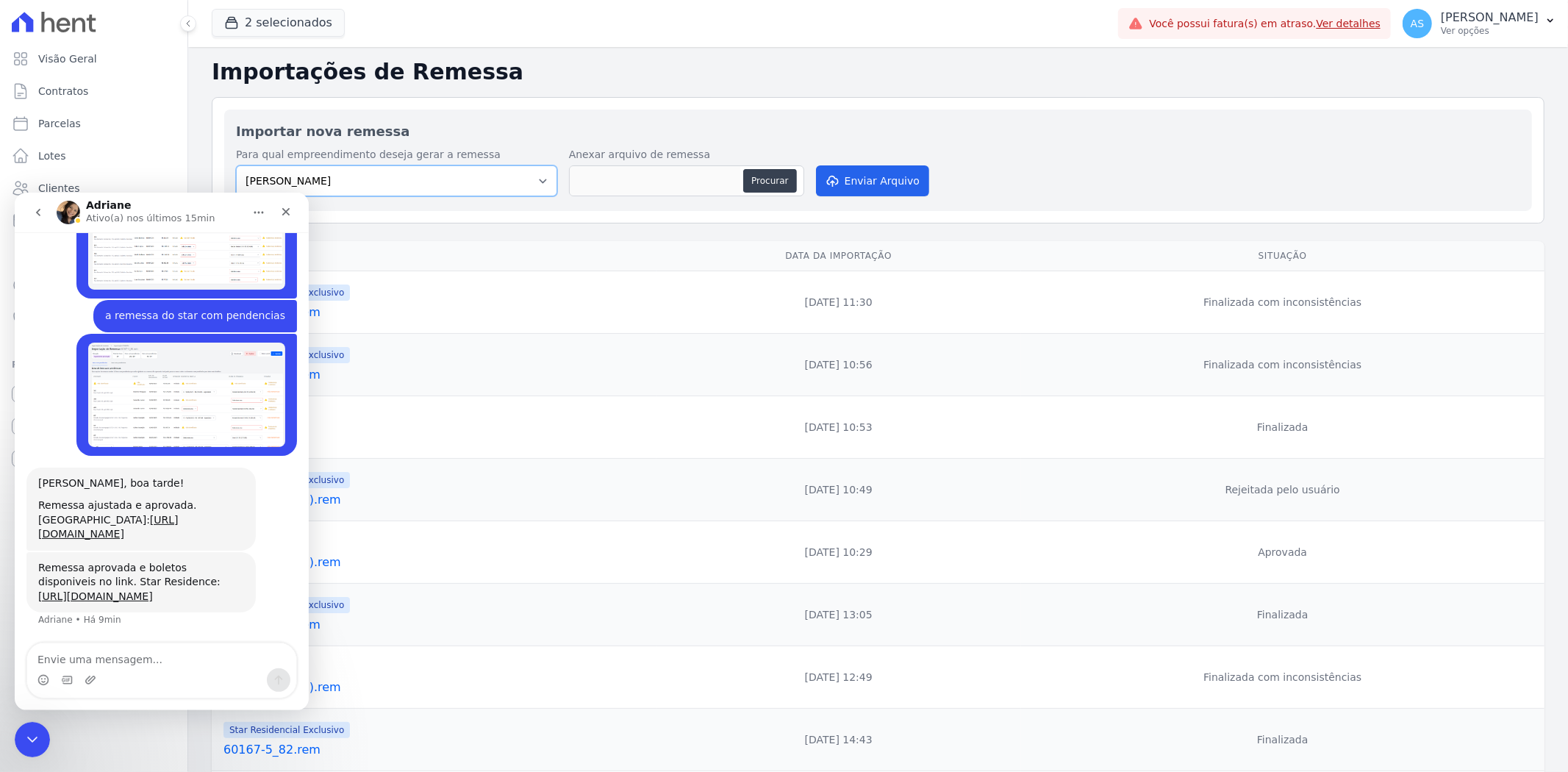
click at [537, 184] on select "Amaré Arpoador Art Prime - Irajá B. Unique CTV Beat Residencial CTV Mob CTV Nob…" at bounding box center [396, 181] width 321 height 31
select select "08ebbe77-dc31-45b1-a608-0ad0e72e2f16"
click at [236, 165] on select "Amaré Arpoador Art Prime - Irajá B. Unique CTV Beat Residencial CTV Mob CTV Nob…" at bounding box center [396, 181] width 321 height 31
click at [767, 177] on button "Procurar" at bounding box center [769, 181] width 53 height 24
type input "60167-5_26 (3).rem"
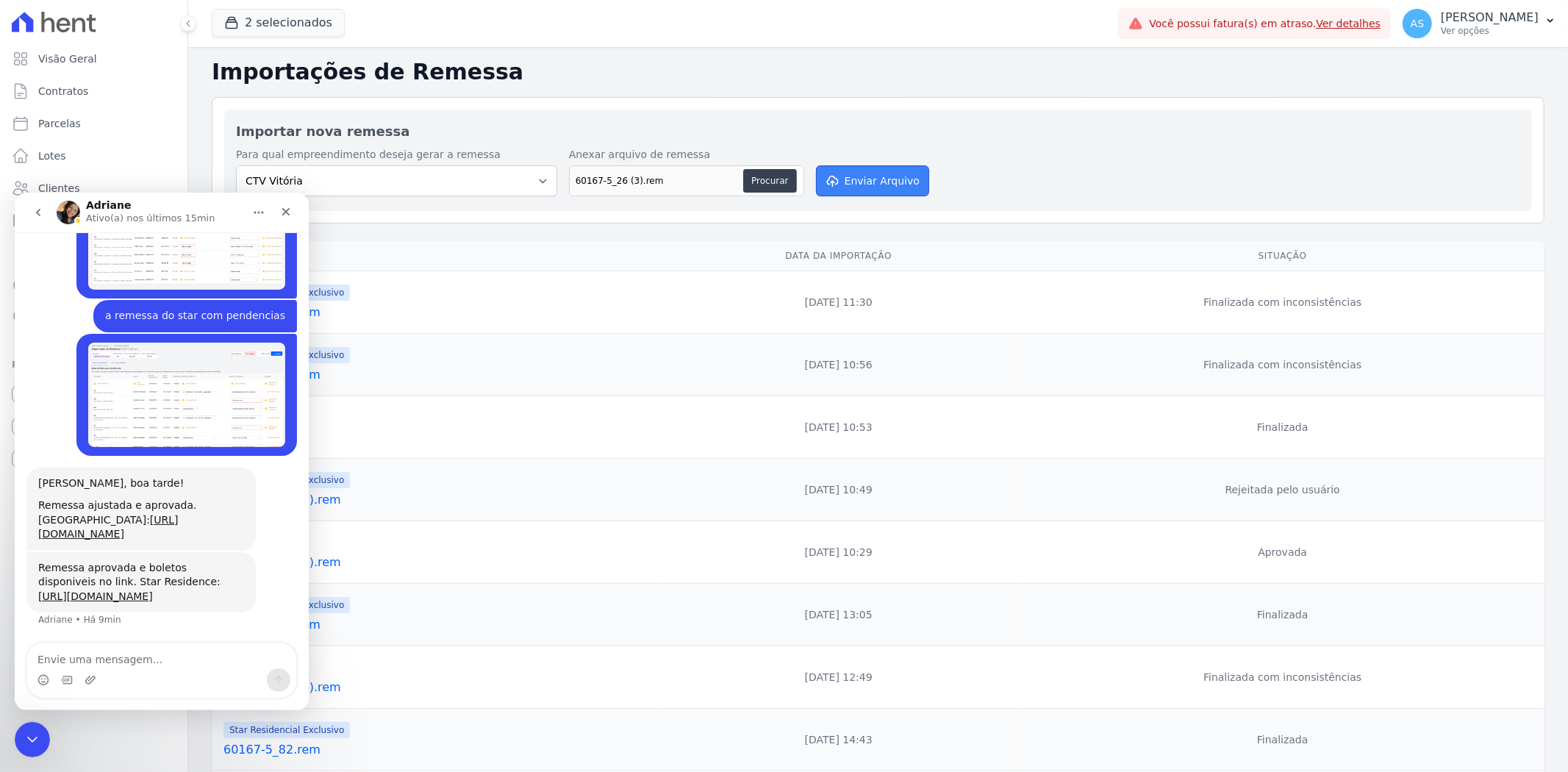
click at [857, 179] on button "Enviar Arquivo" at bounding box center [872, 181] width 113 height 31
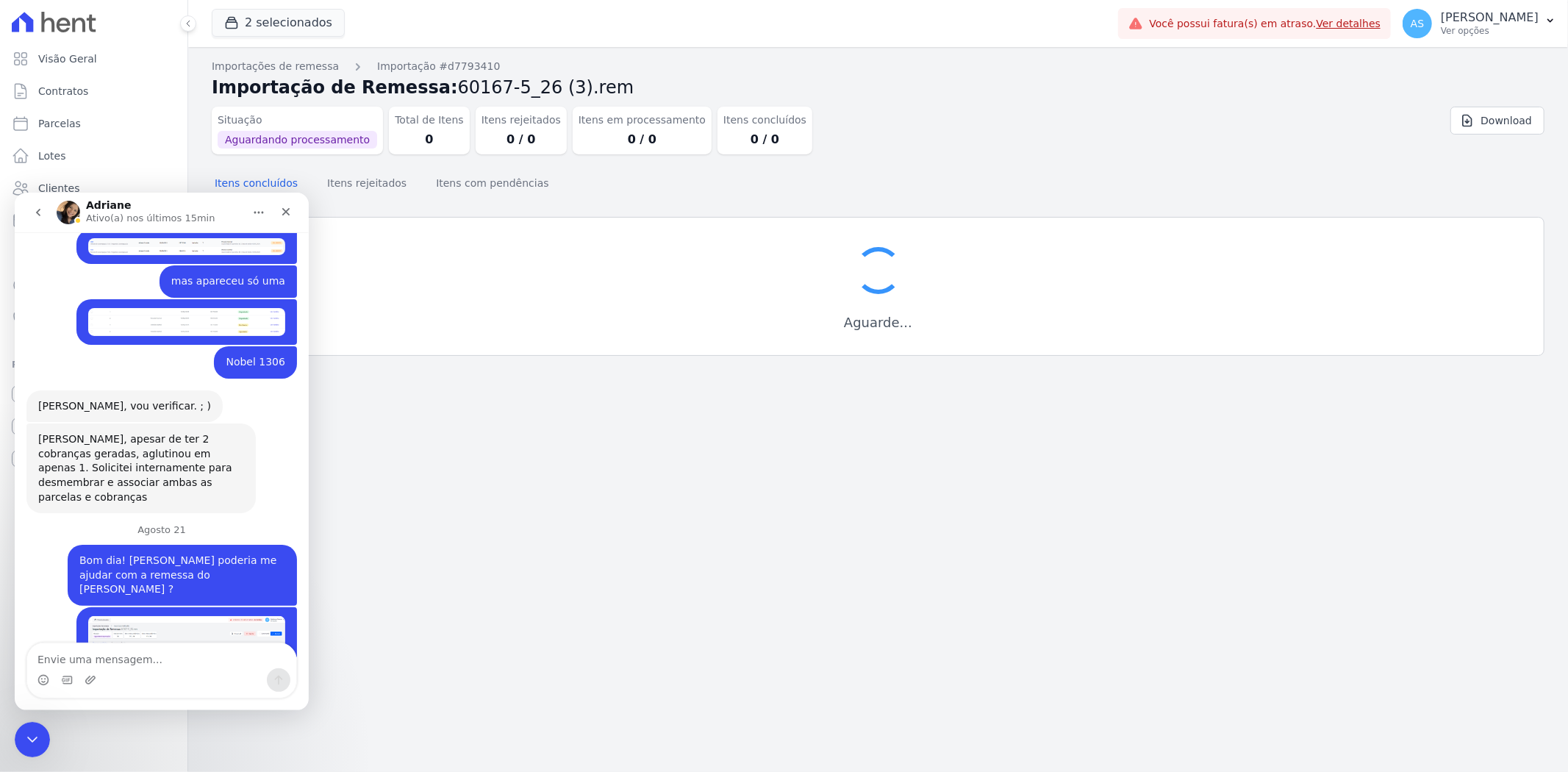
scroll to position [4179, 0]
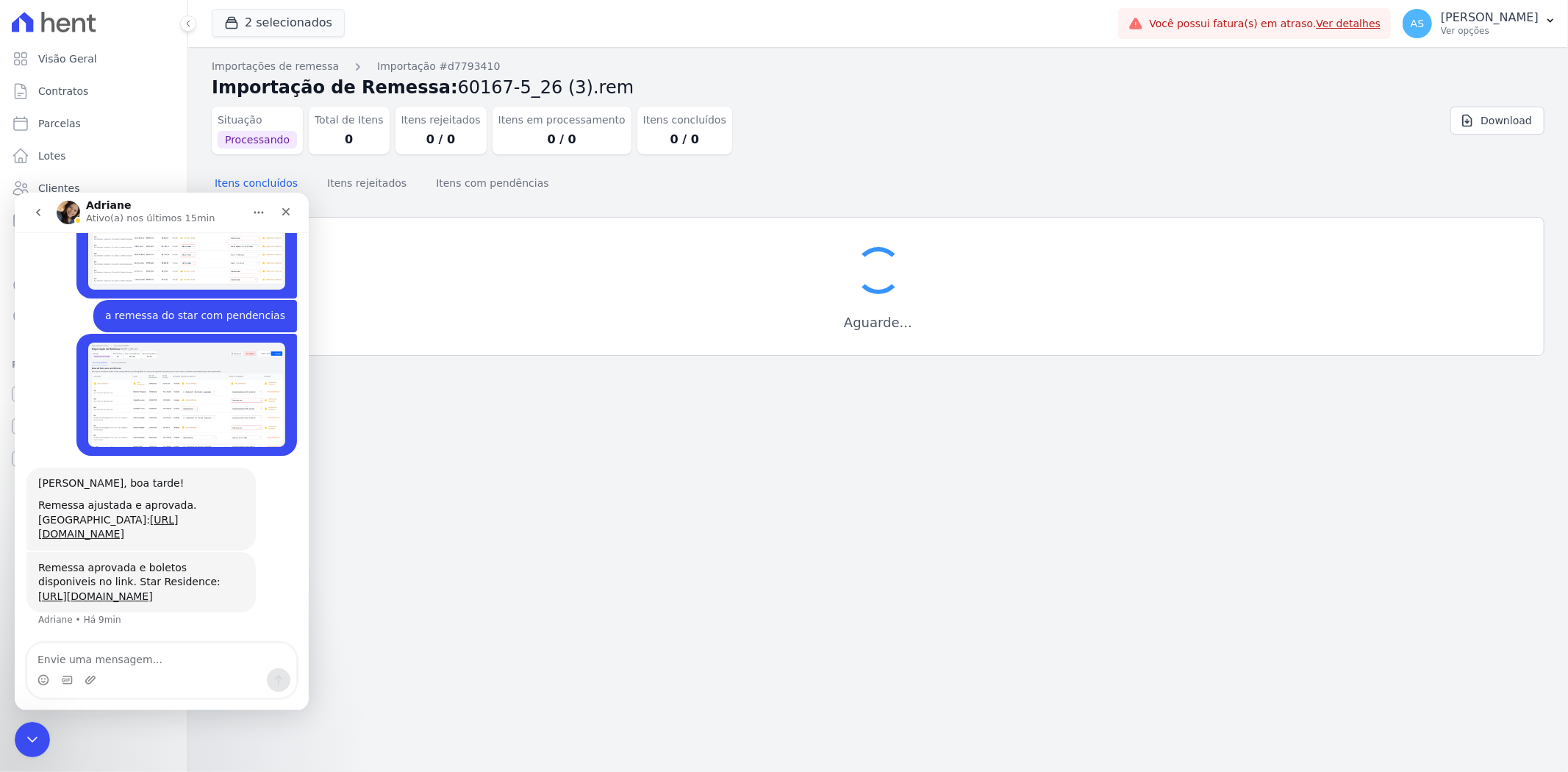
scroll to position [4179, 0]
click at [81, 649] on textarea "Envie uma mensagem..." at bounding box center [161, 655] width 269 height 25
type textarea "OBRIGADA"
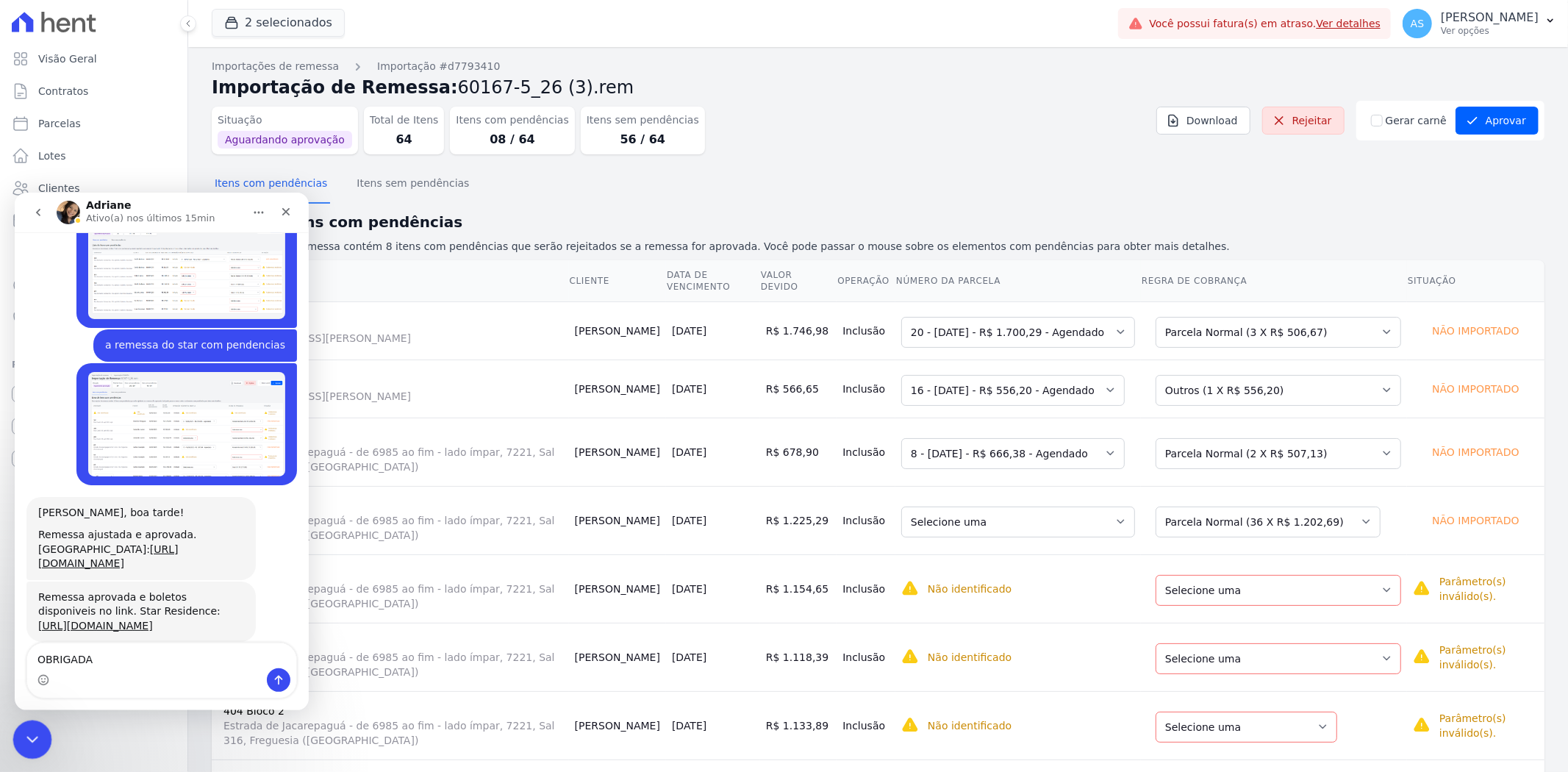
scroll to position [4179, 0]
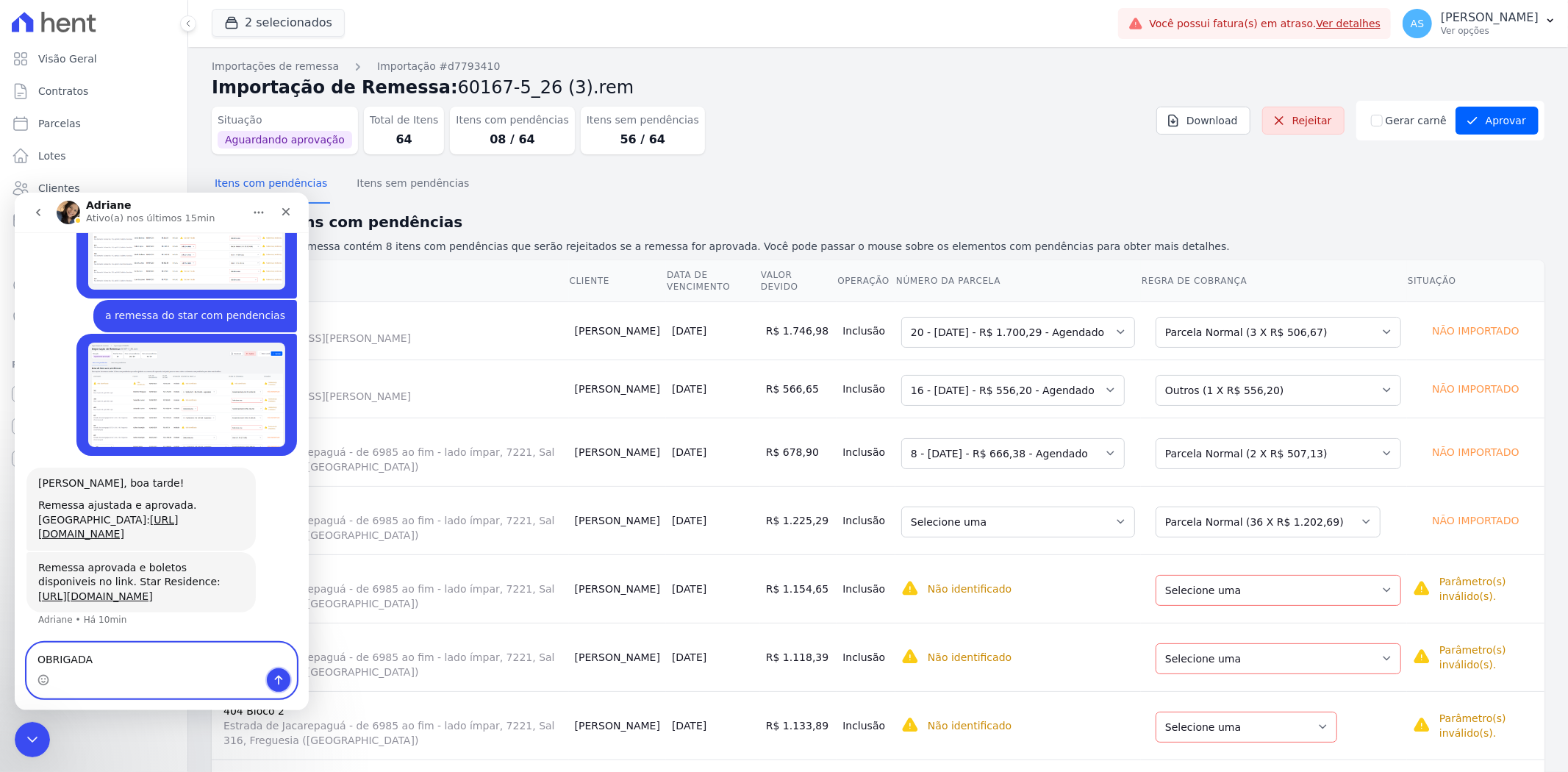
click at [276, 674] on icon "Enviar mensagem…" at bounding box center [279, 680] width 12 height 12
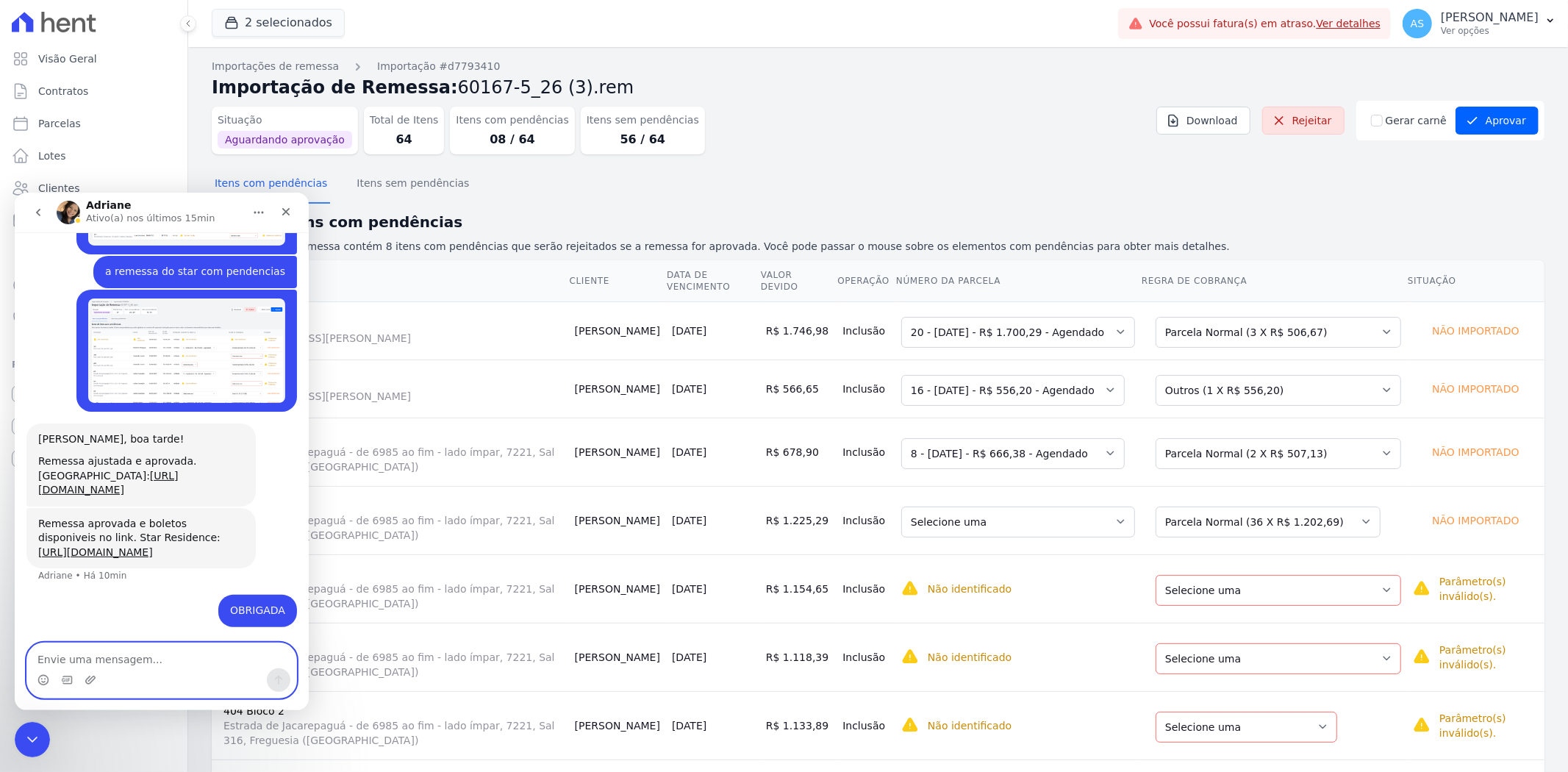
scroll to position [4222, 0]
click at [31, 733] on icon "Fechar mensagem da Intercom" at bounding box center [30, 737] width 18 height 18
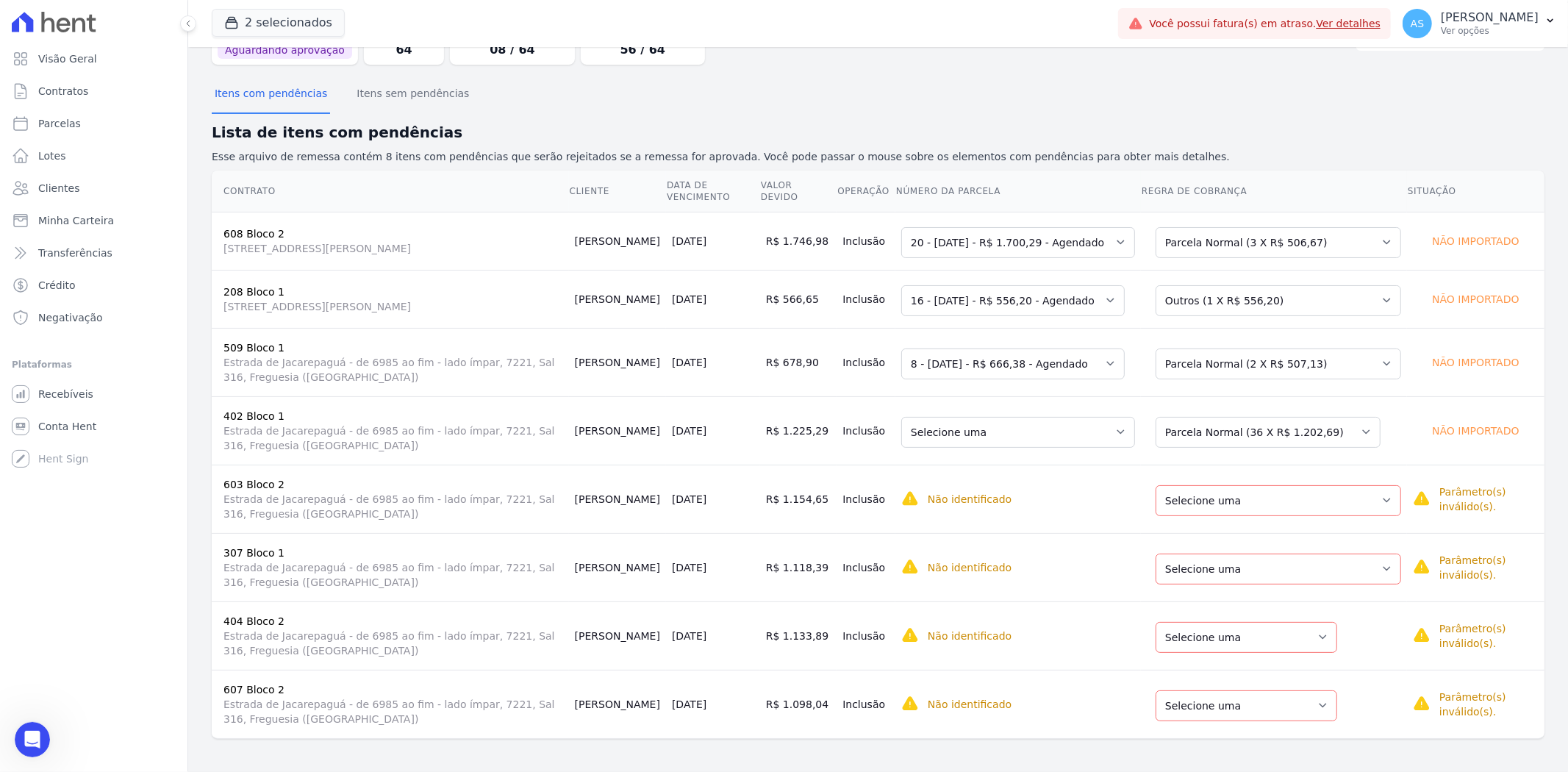
scroll to position [91, 0]
click at [1376, 496] on select "Selecione uma Nova Parcela Avulsa Parcela Avulsa Existente Financiamento CEF (1…" at bounding box center [1279, 499] width 246 height 31
click at [1128, 428] on select "Selecione uma 9 - 10/10/2025 - R$ 1.214,24 - Agendado 10 - 10/11/2025 - R$ 1.21…" at bounding box center [1018, 431] width 234 height 31
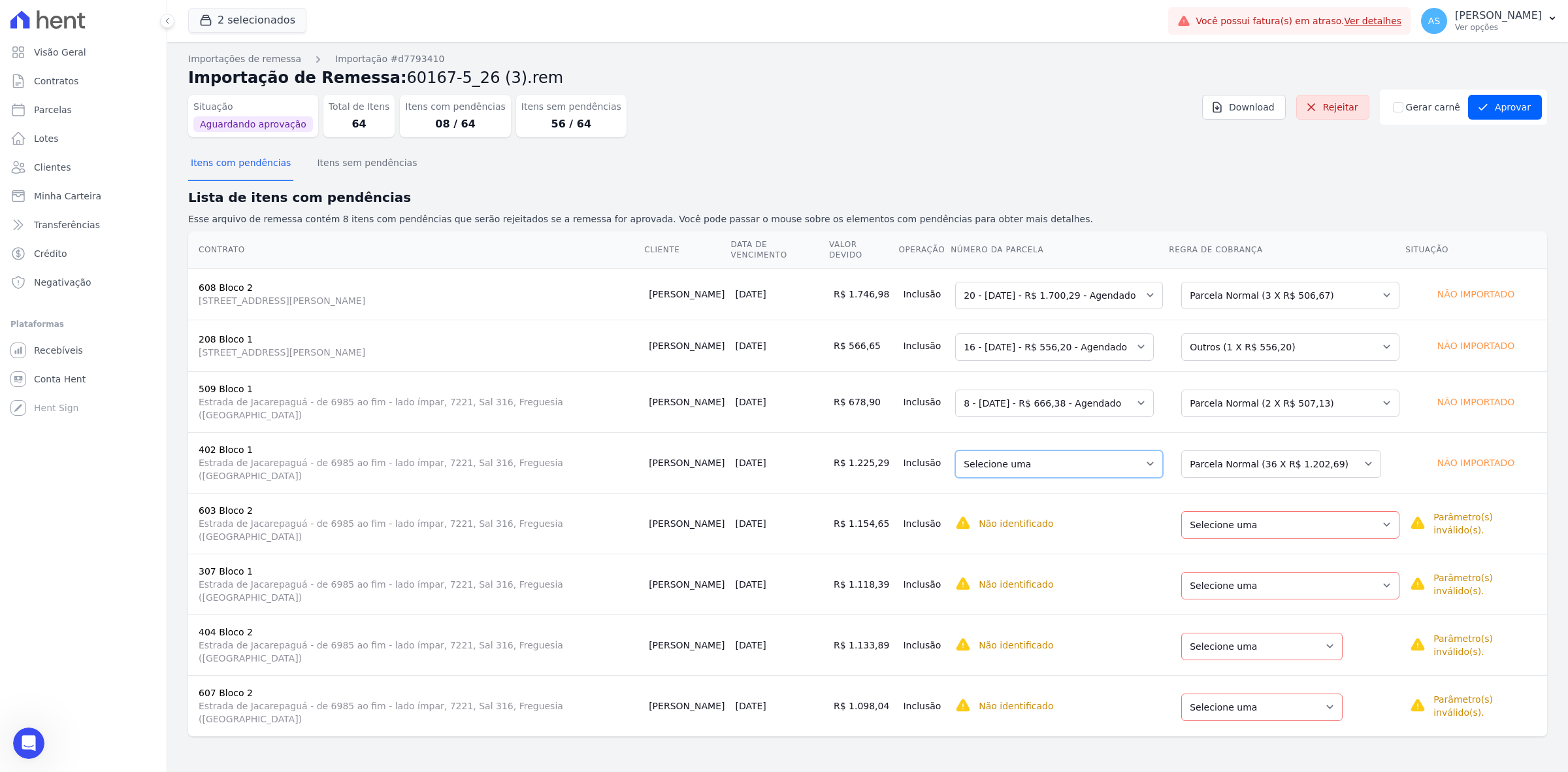
scroll to position [3752, 0]
click at [21, 685] on icon "Abrir mensagem da Intercom" at bounding box center [27, 741] width 22 height 22
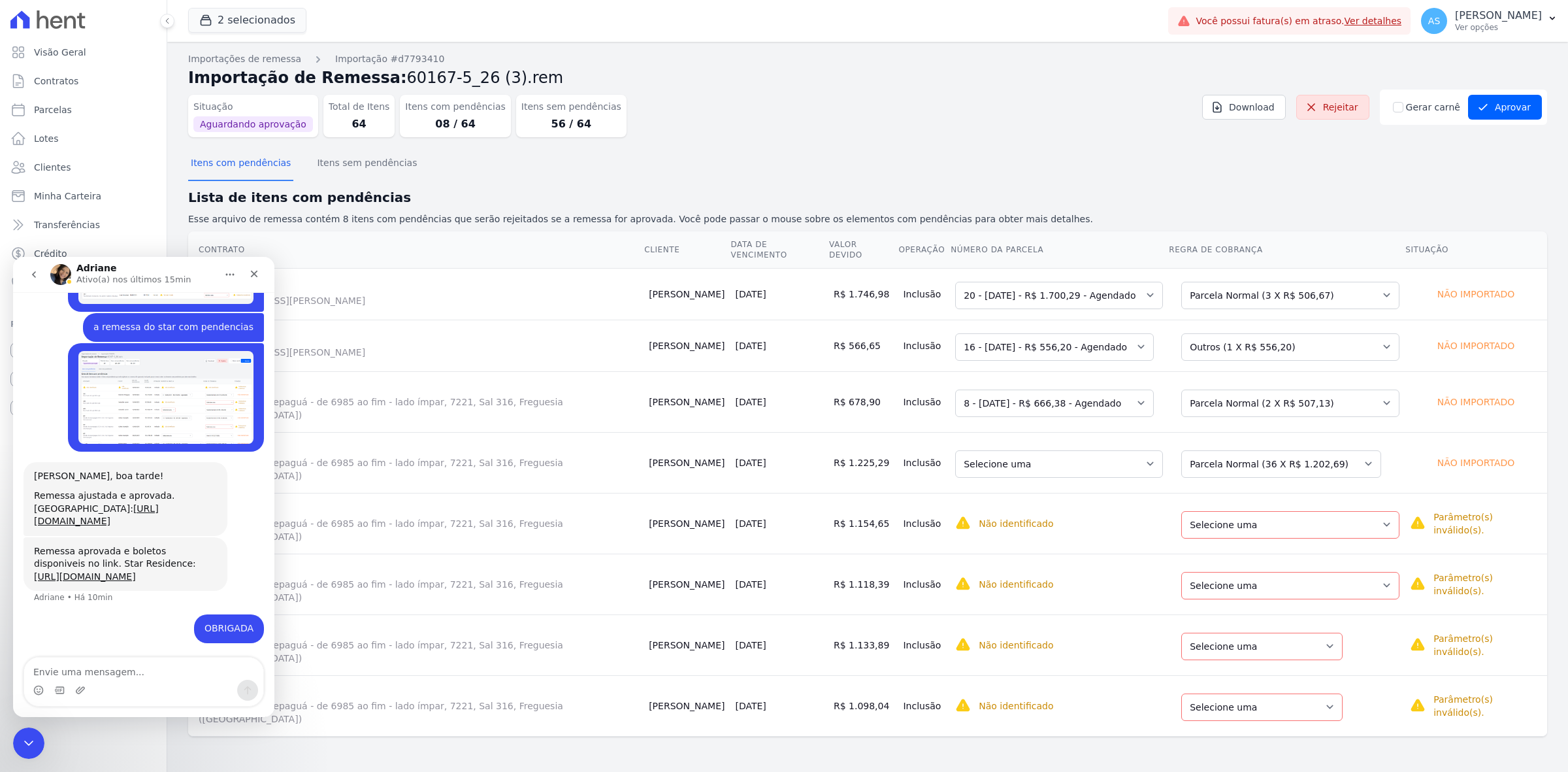
click at [69, 666] on textarea "Envie uma mensagem..." at bounding box center [143, 668] width 239 height 22
type textarea "me ajuda pf com o vitória"
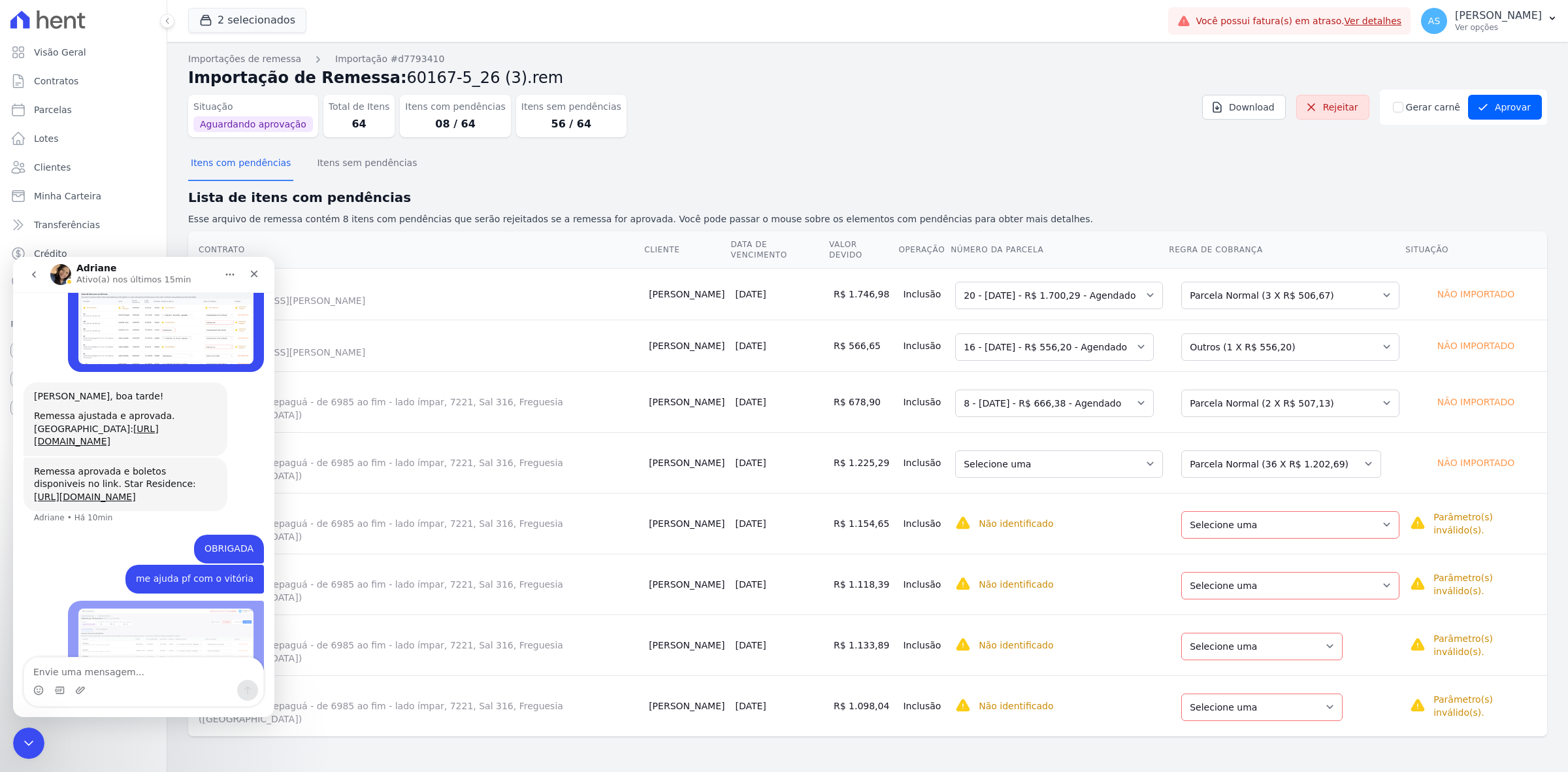
scroll to position [3889, 0]
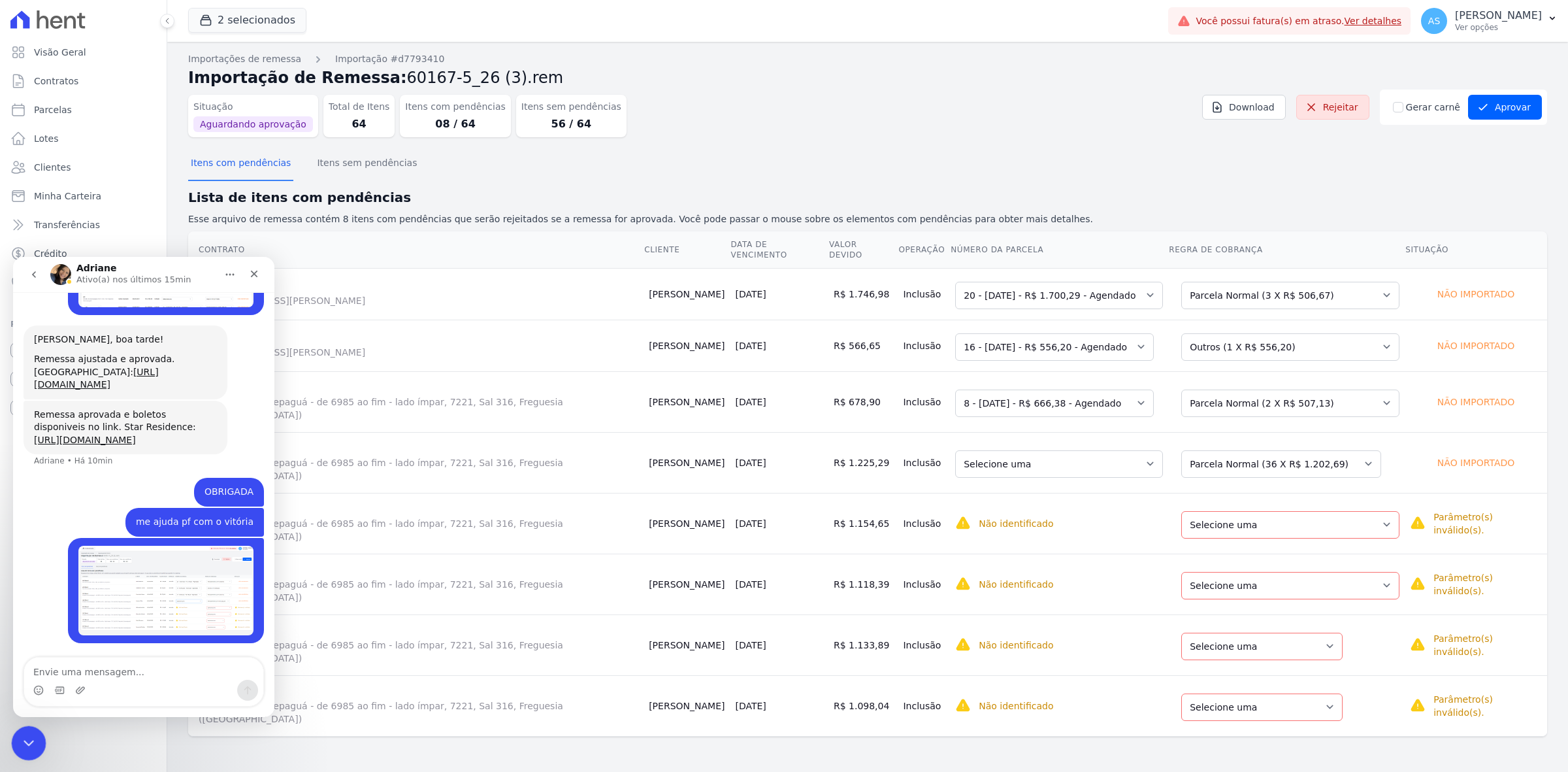
click at [22, 685] on icon "Fechar mensagem da Intercom" at bounding box center [26, 741] width 16 height 16
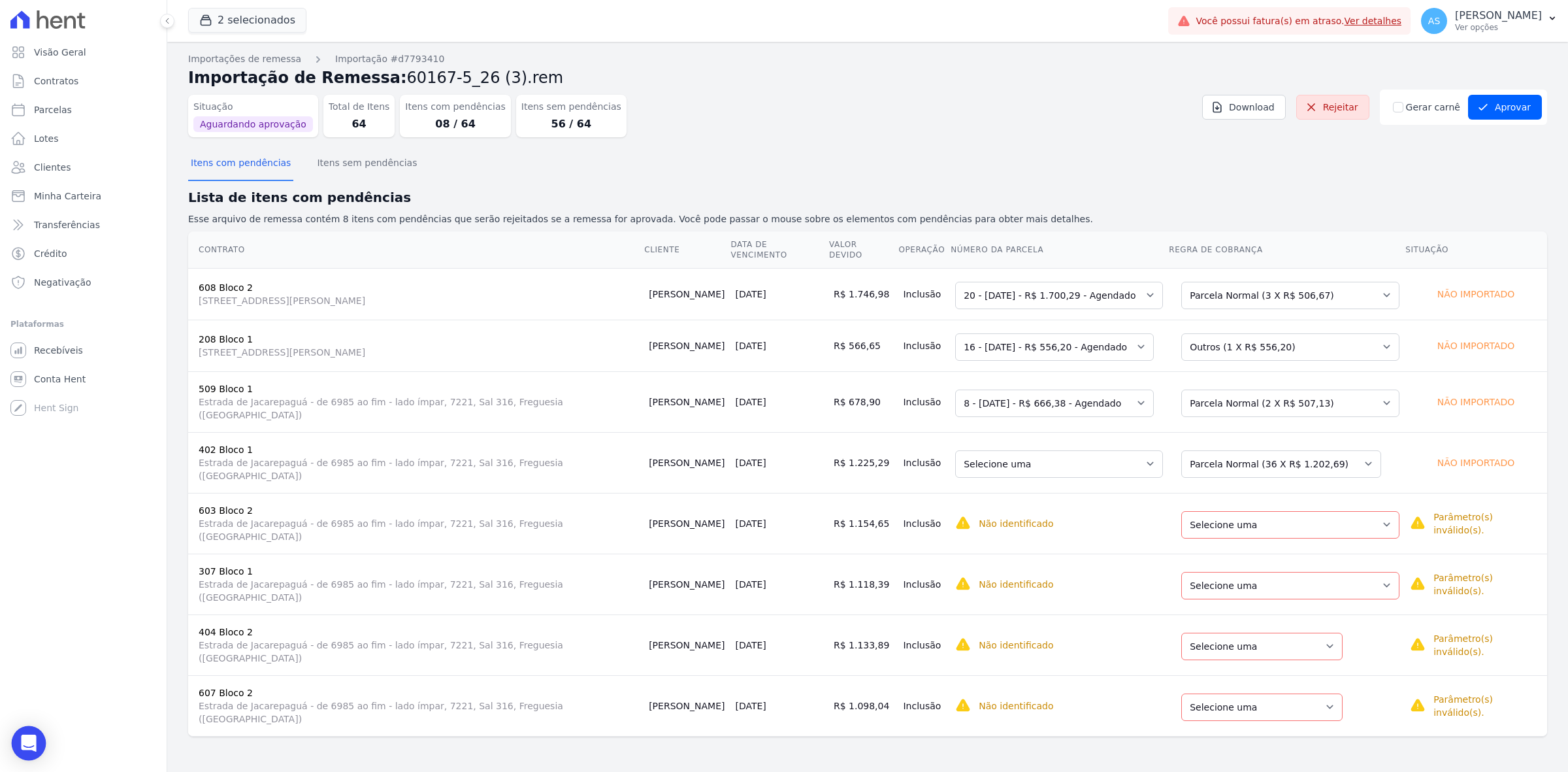
click at [26, 749] on icon "Open Intercom Messenger" at bounding box center [29, 743] width 15 height 17
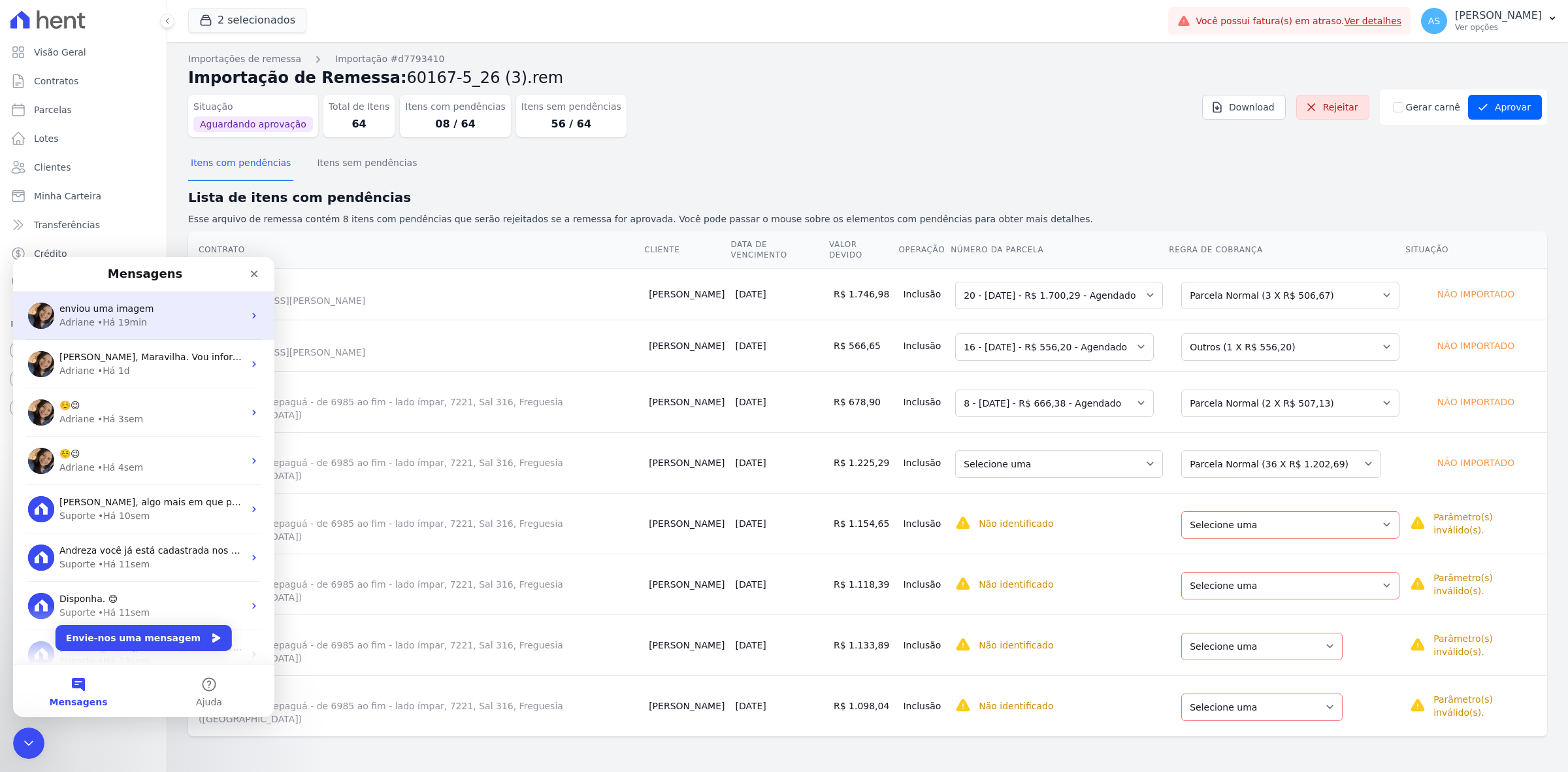
click at [125, 311] on span "enviou uma imagem" at bounding box center [106, 308] width 94 height 11
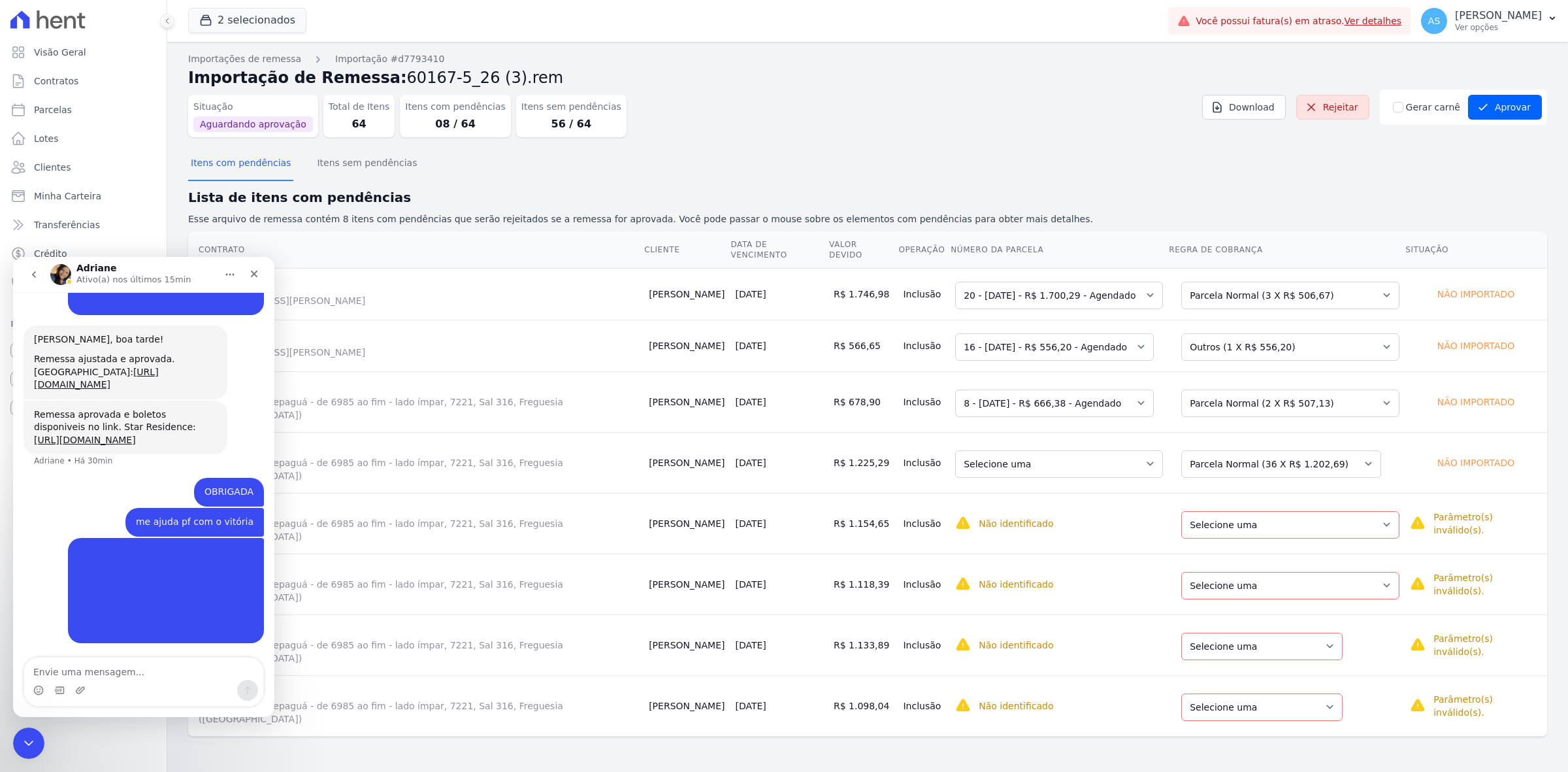
scroll to position [3889, 0]
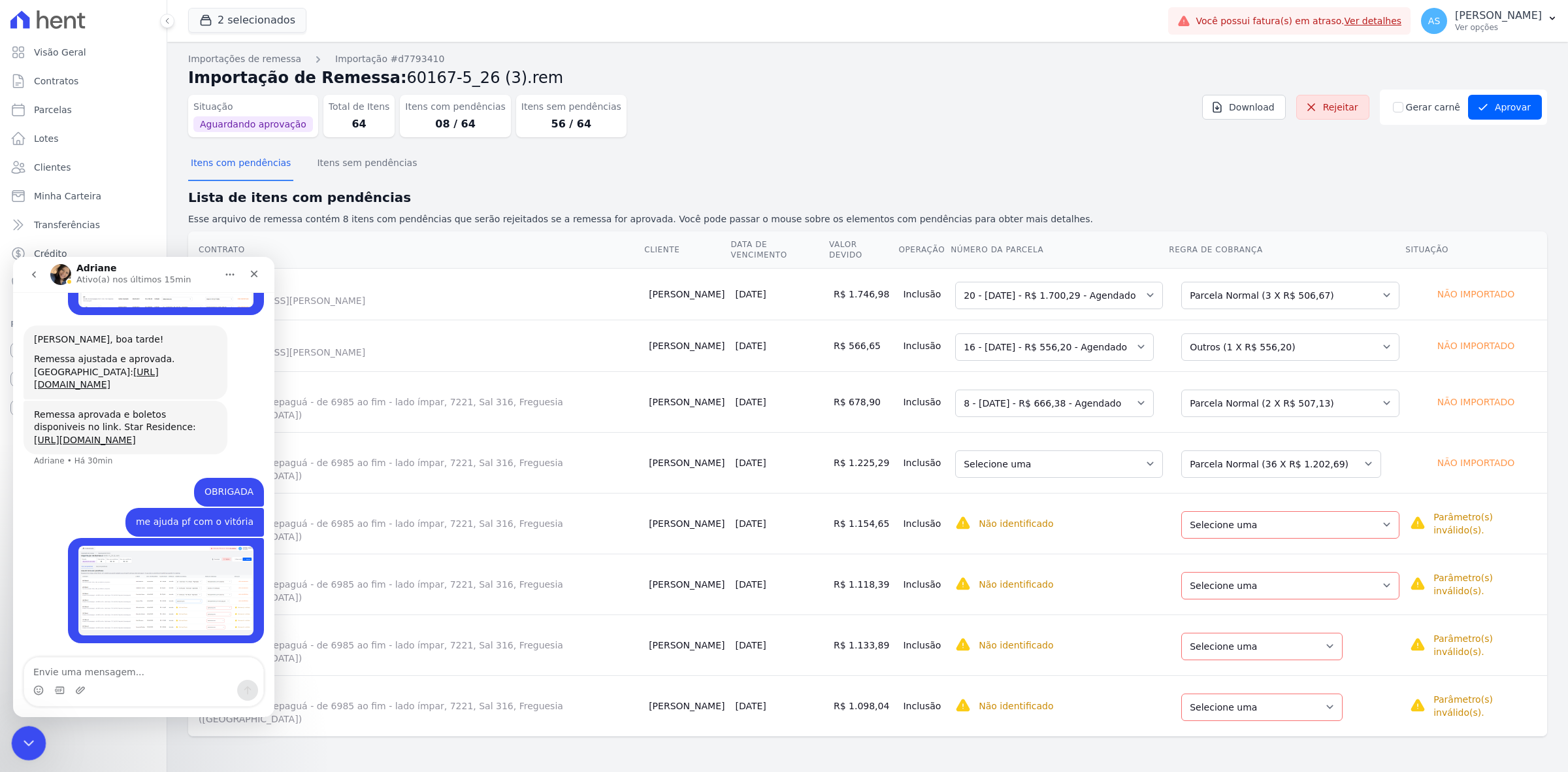
click at [32, 744] on icon "Fechar mensagem da Intercom" at bounding box center [26, 741] width 16 height 16
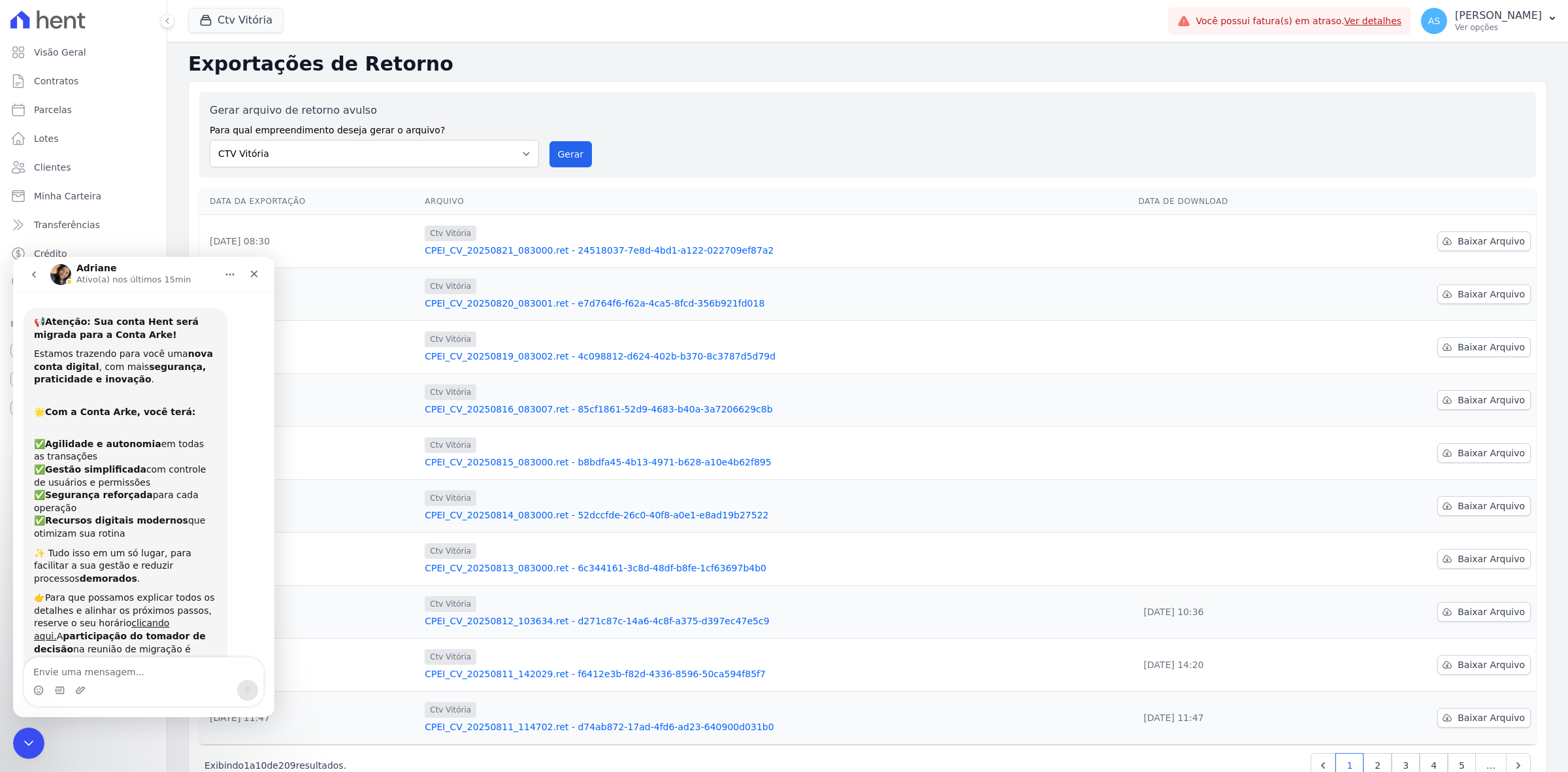
scroll to position [3889, 0]
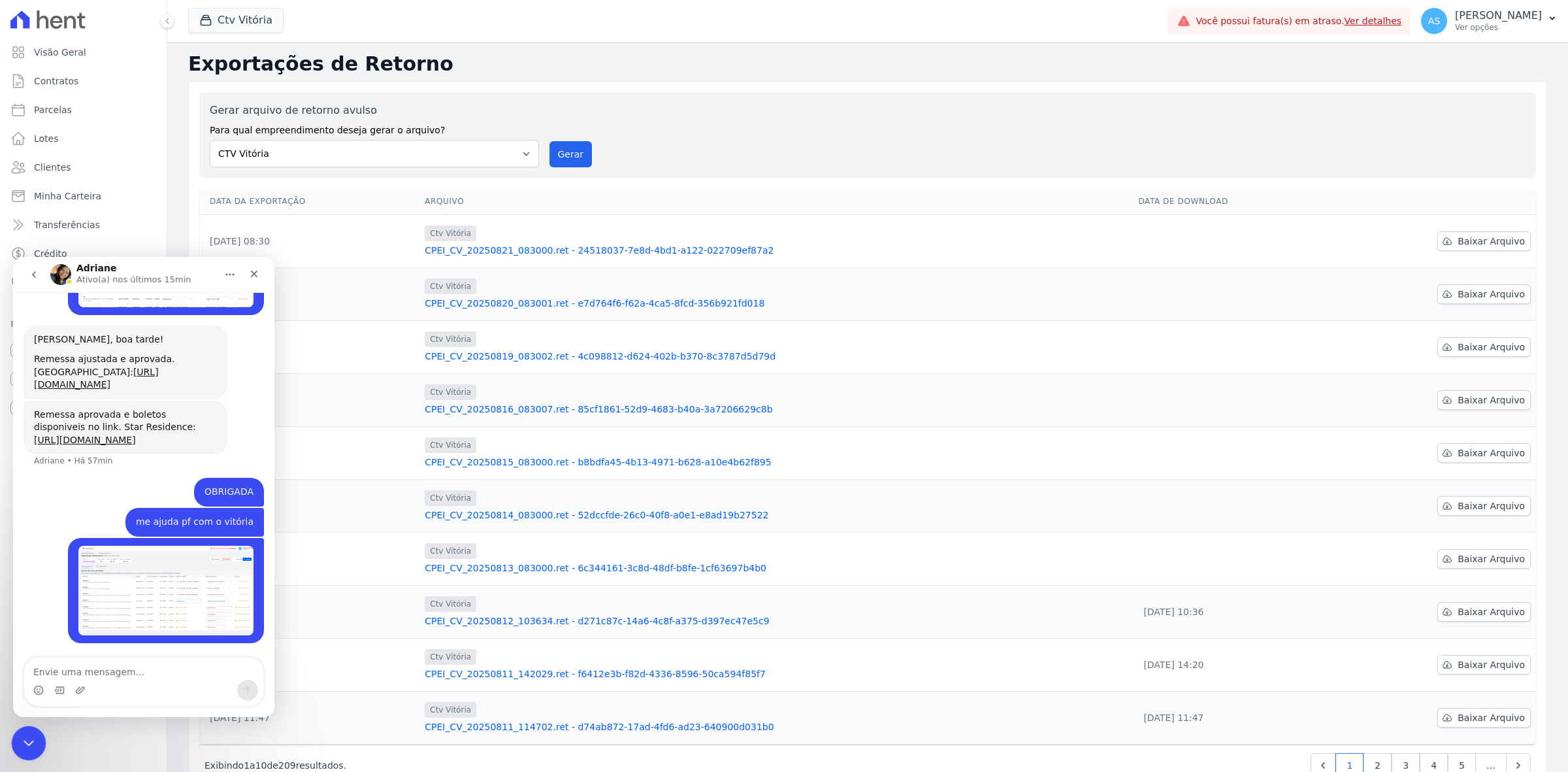
drag, startPoint x: 33, startPoint y: 739, endPoint x: 51, endPoint y: 1439, distance: 700.2
click at [34, 739] on icon "Fechar mensagem da Intercom" at bounding box center [26, 741] width 16 height 16
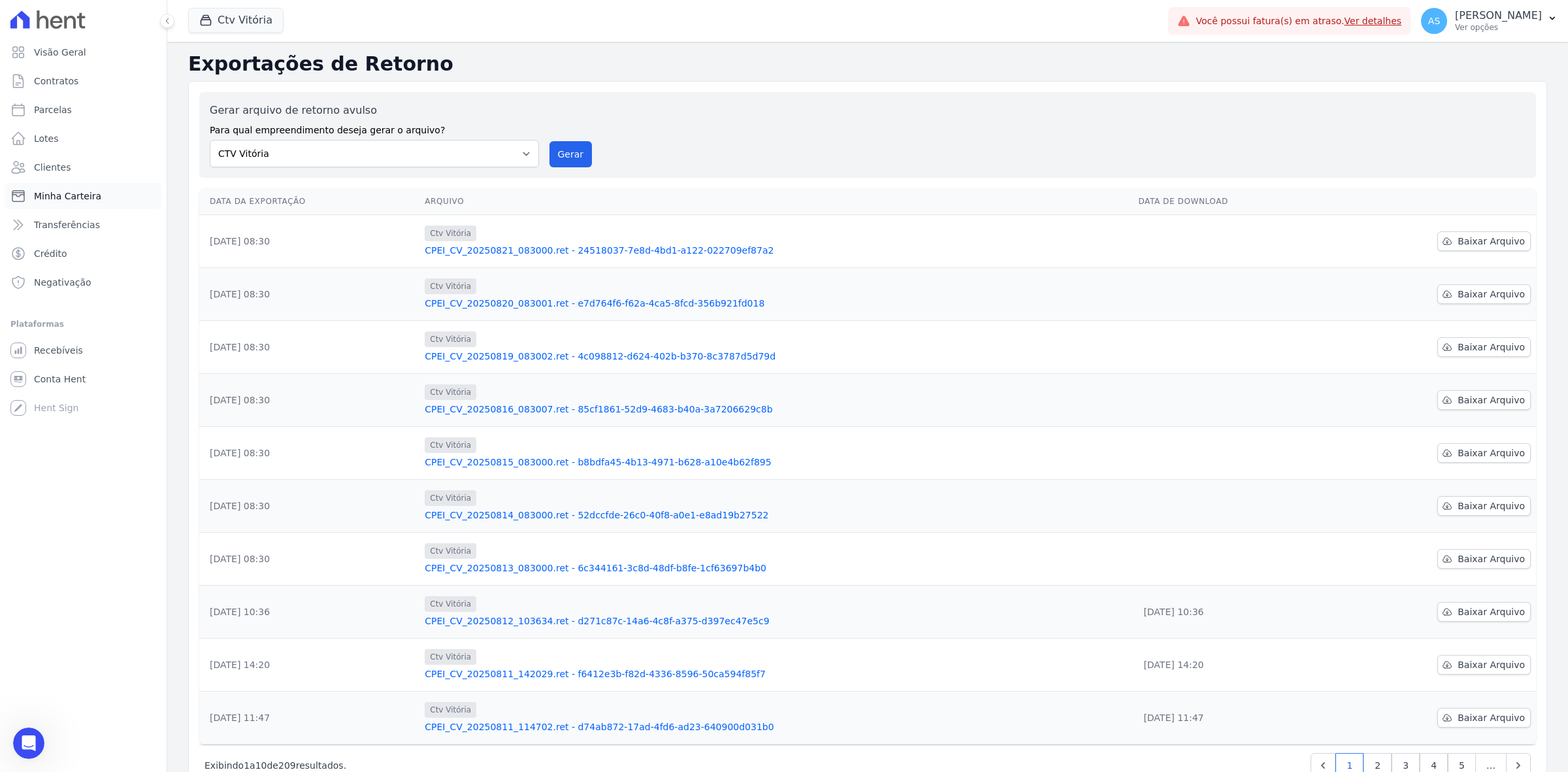
click at [60, 194] on span "Minha Carteira" at bounding box center [67, 195] width 67 height 13
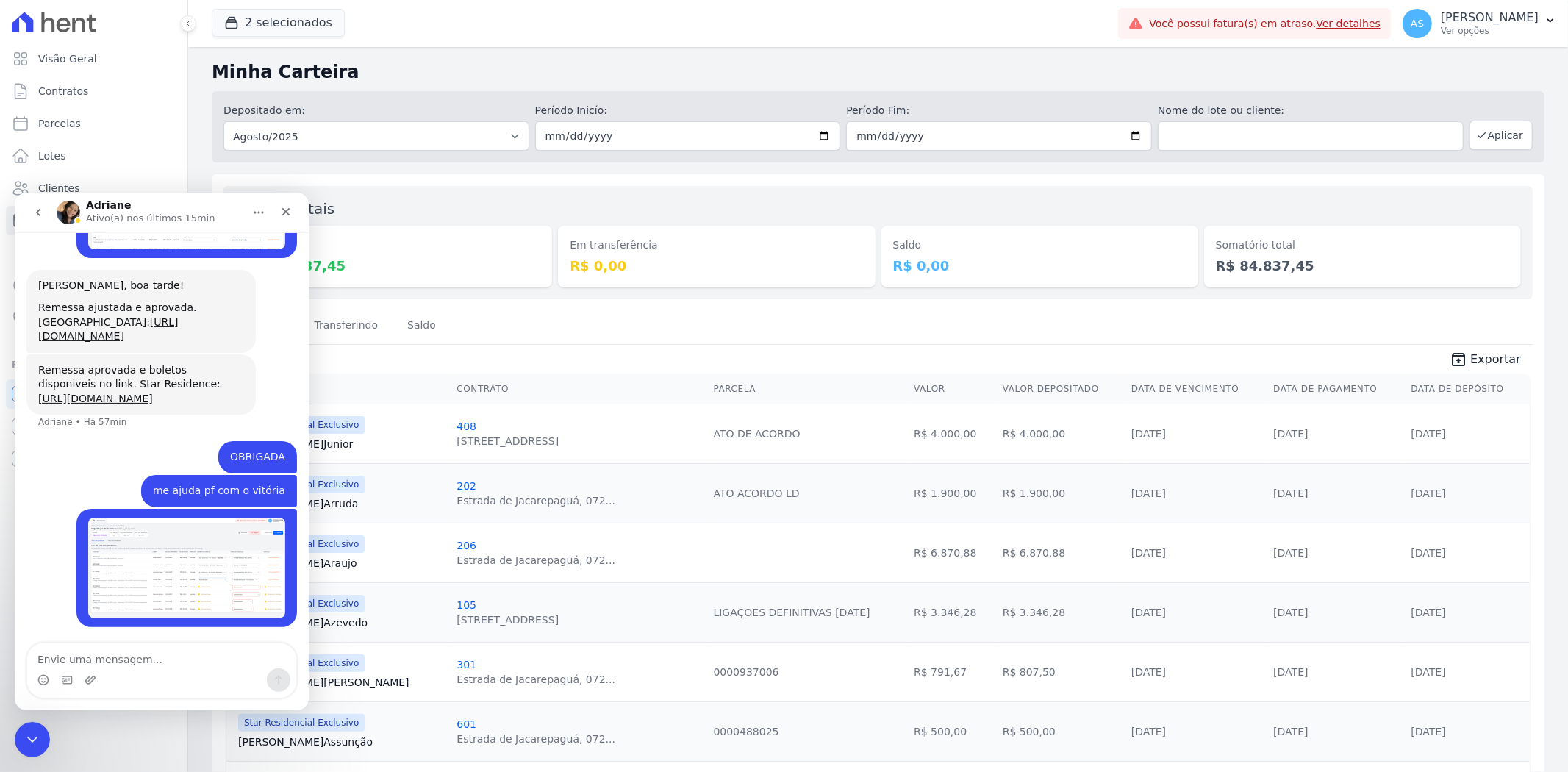
scroll to position [4377, 0]
click at [21, 730] on icon "Fechar mensagem da Intercom" at bounding box center [30, 737] width 18 height 18
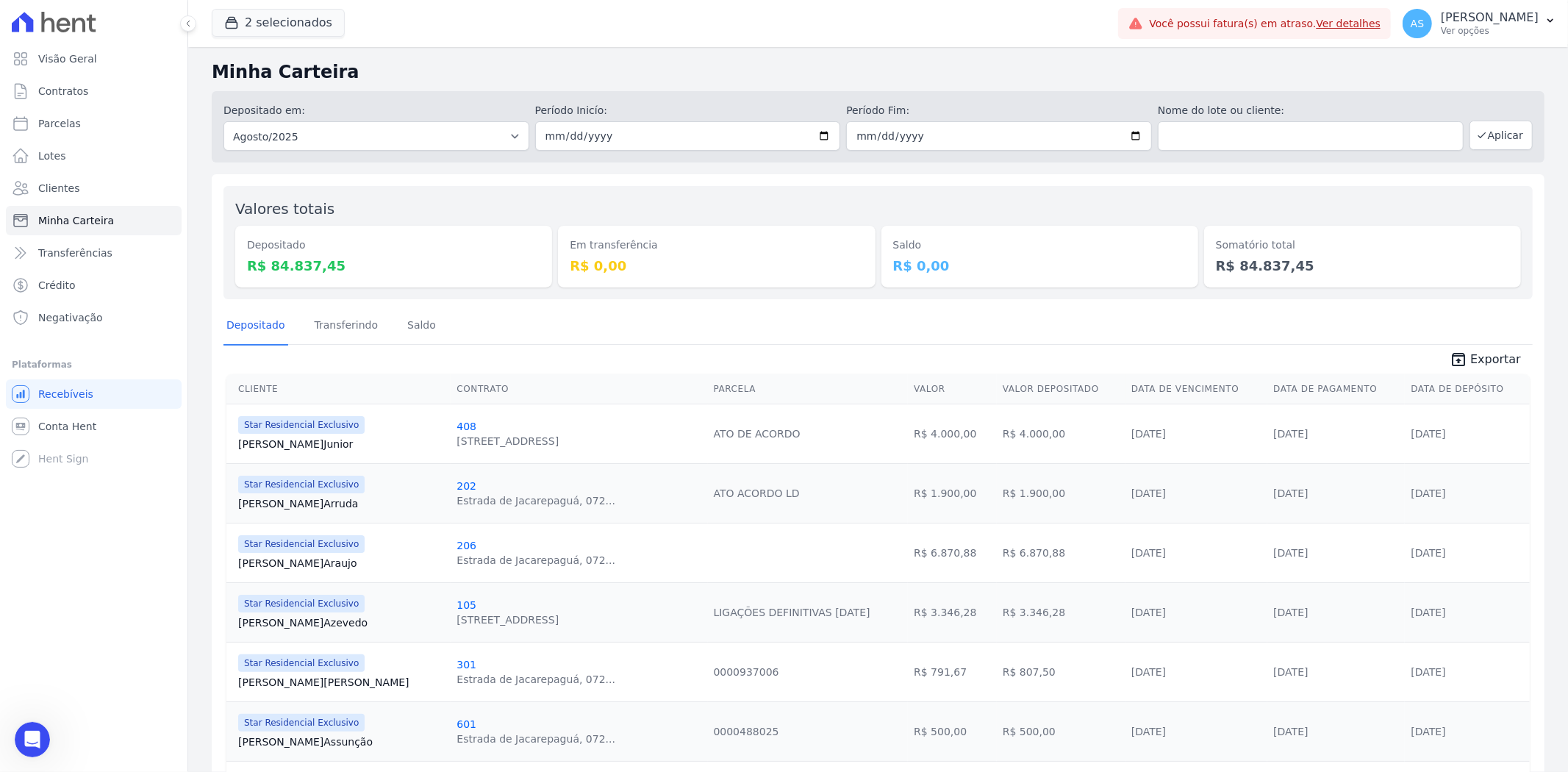
scroll to position [4377, 0]
click at [820, 130] on input "2025-08-01" at bounding box center [688, 136] width 306 height 30
type input "2025-08-21"
click at [1132, 129] on input "2025-08-31" at bounding box center [999, 136] width 306 height 30
type input "2025-08-21"
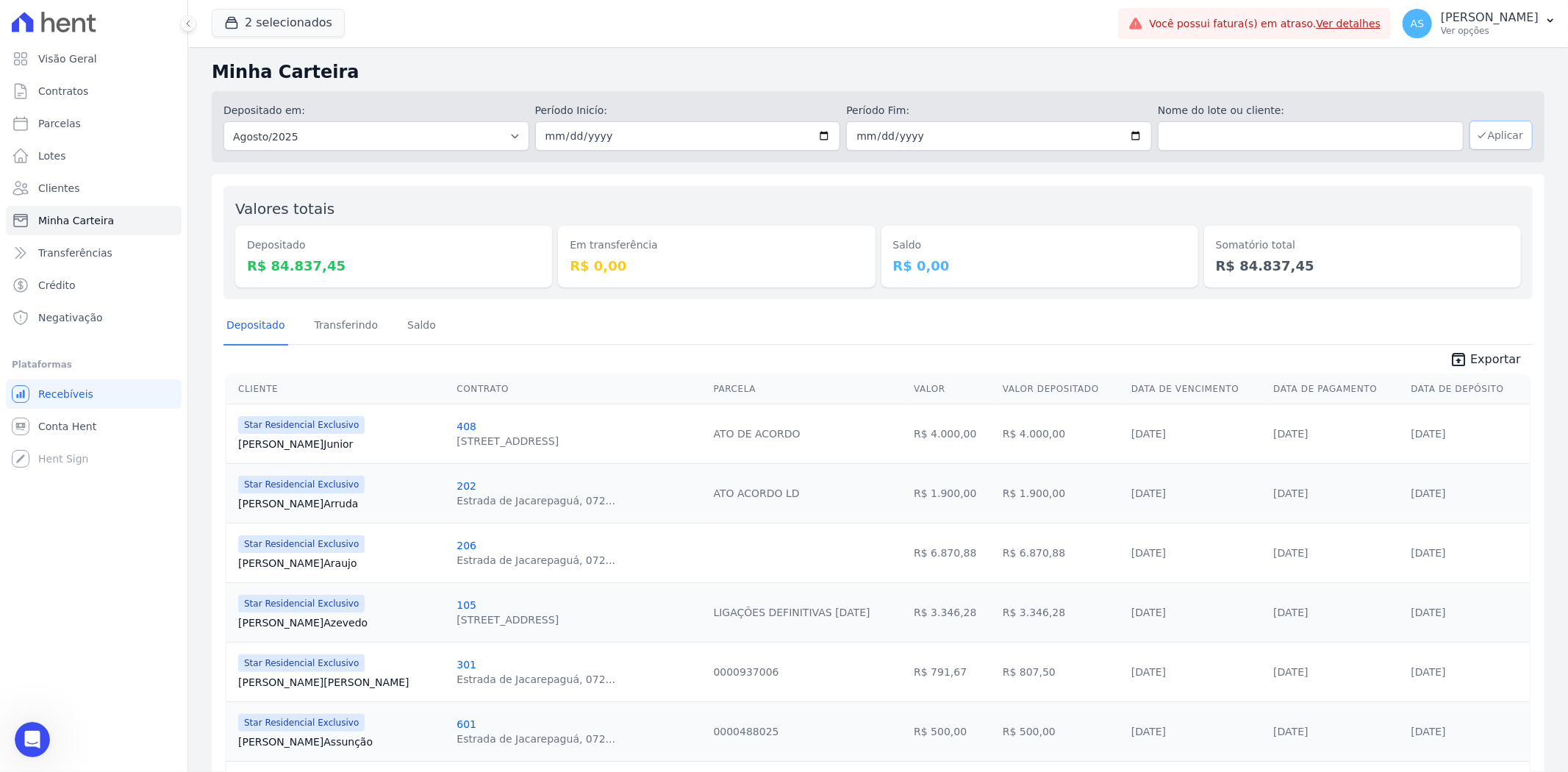
click at [1488, 135] on button "Aplicar" at bounding box center [1501, 135] width 64 height 30
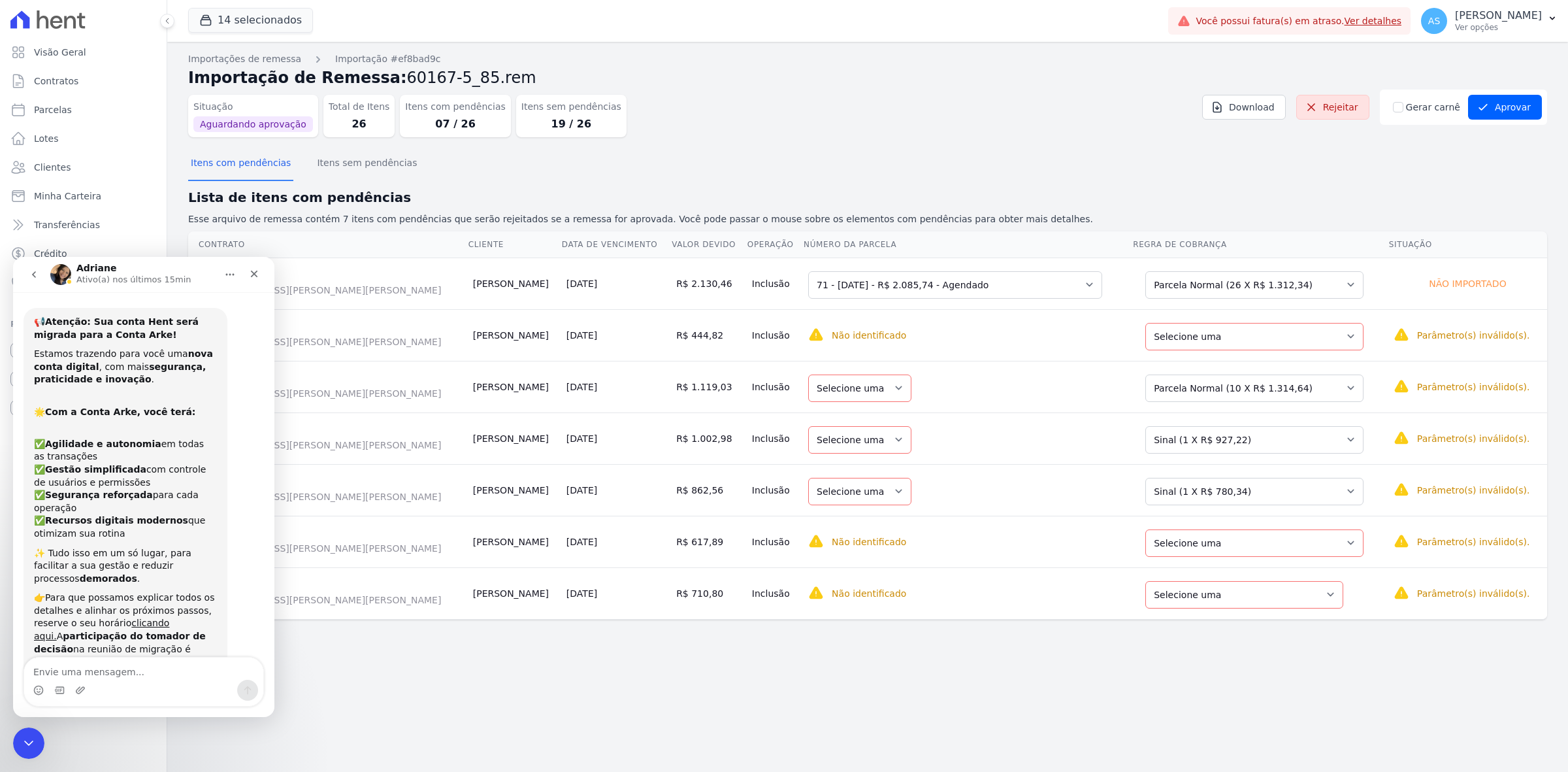
scroll to position [3889, 0]
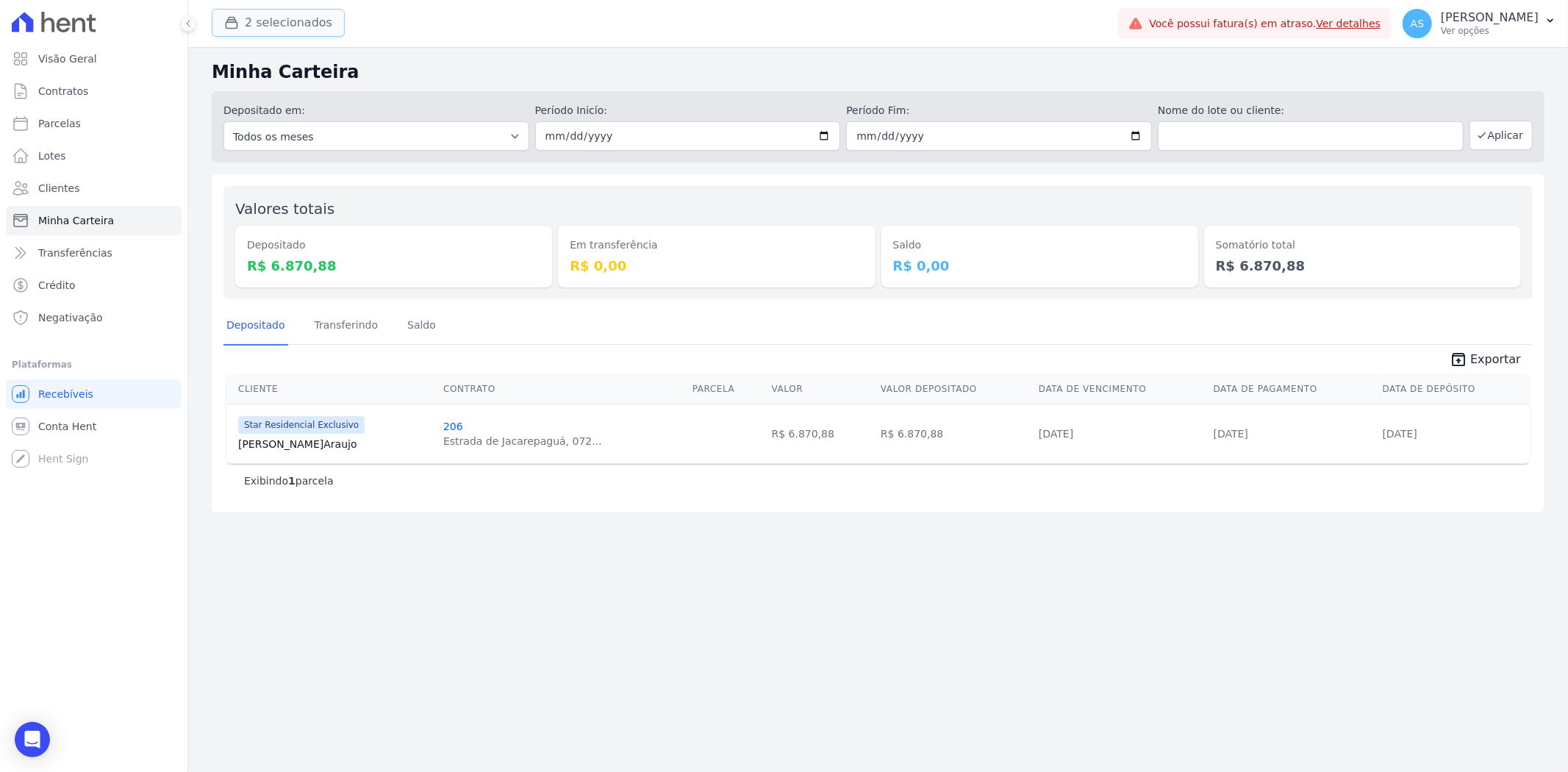
click at [268, 27] on button "2 selecionados" at bounding box center [278, 22] width 133 height 28
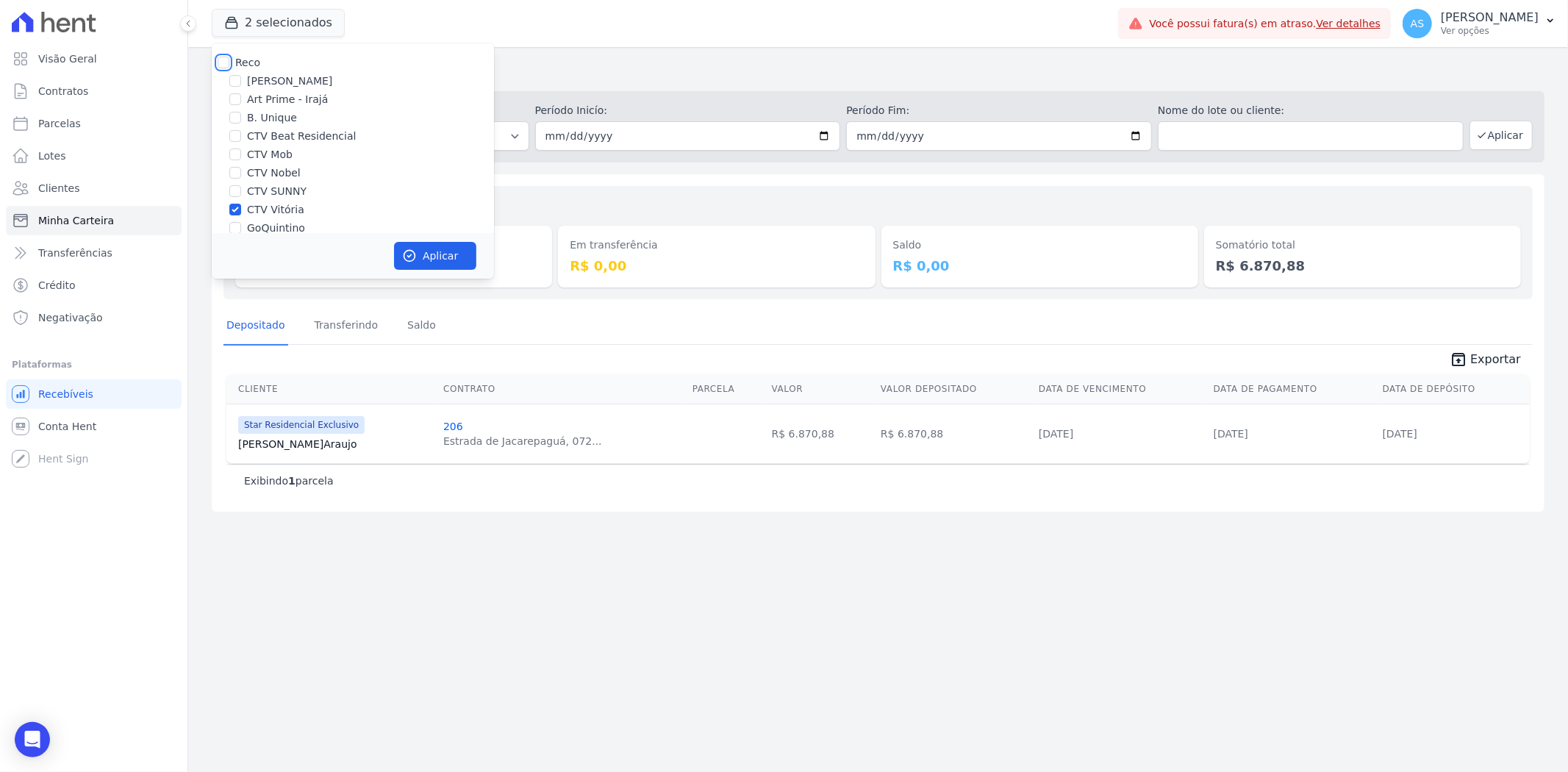
click at [229, 64] on input "Reco" at bounding box center [224, 63] width 12 height 12
checkbox input "true"
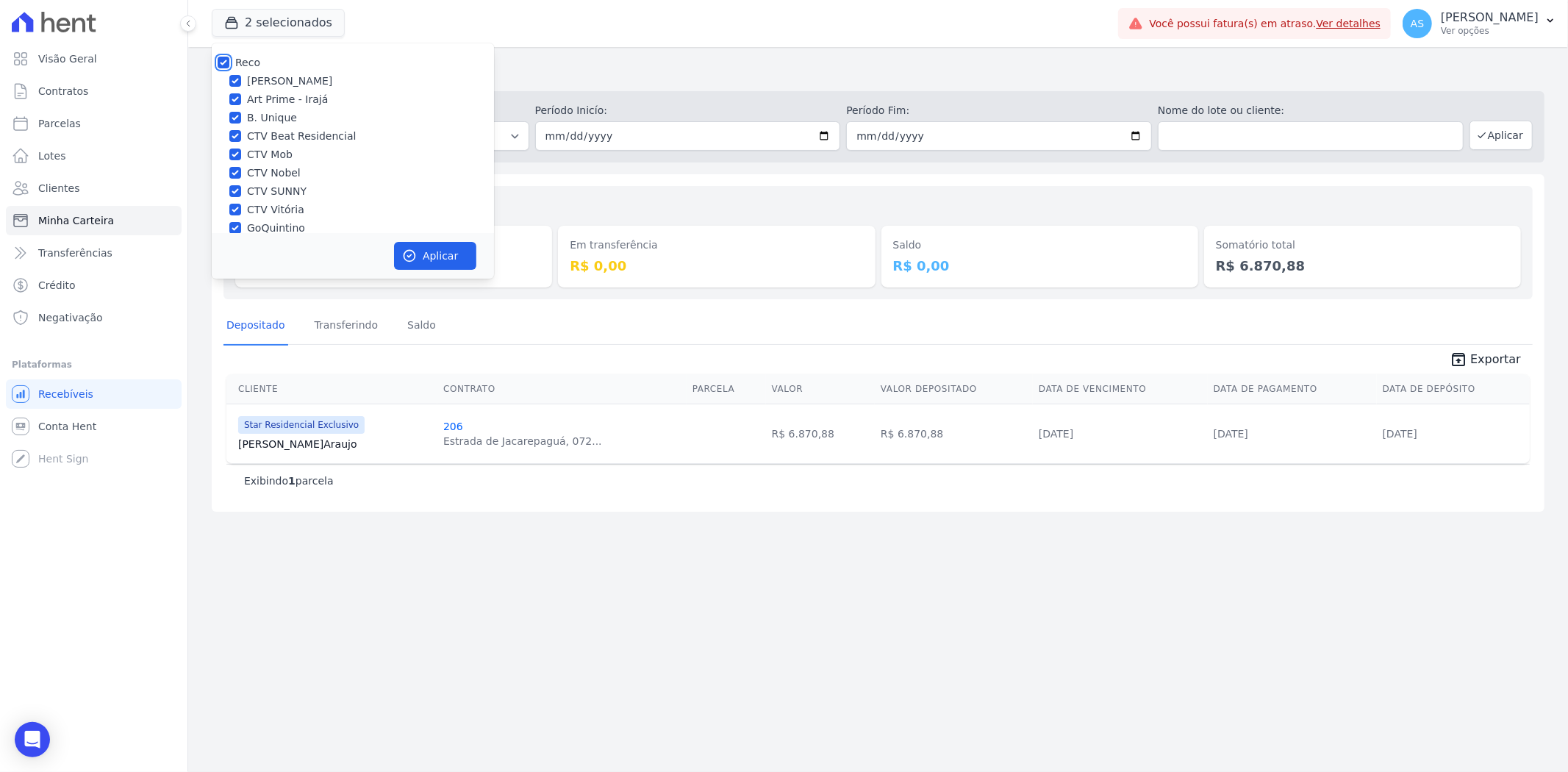
checkbox input "true"
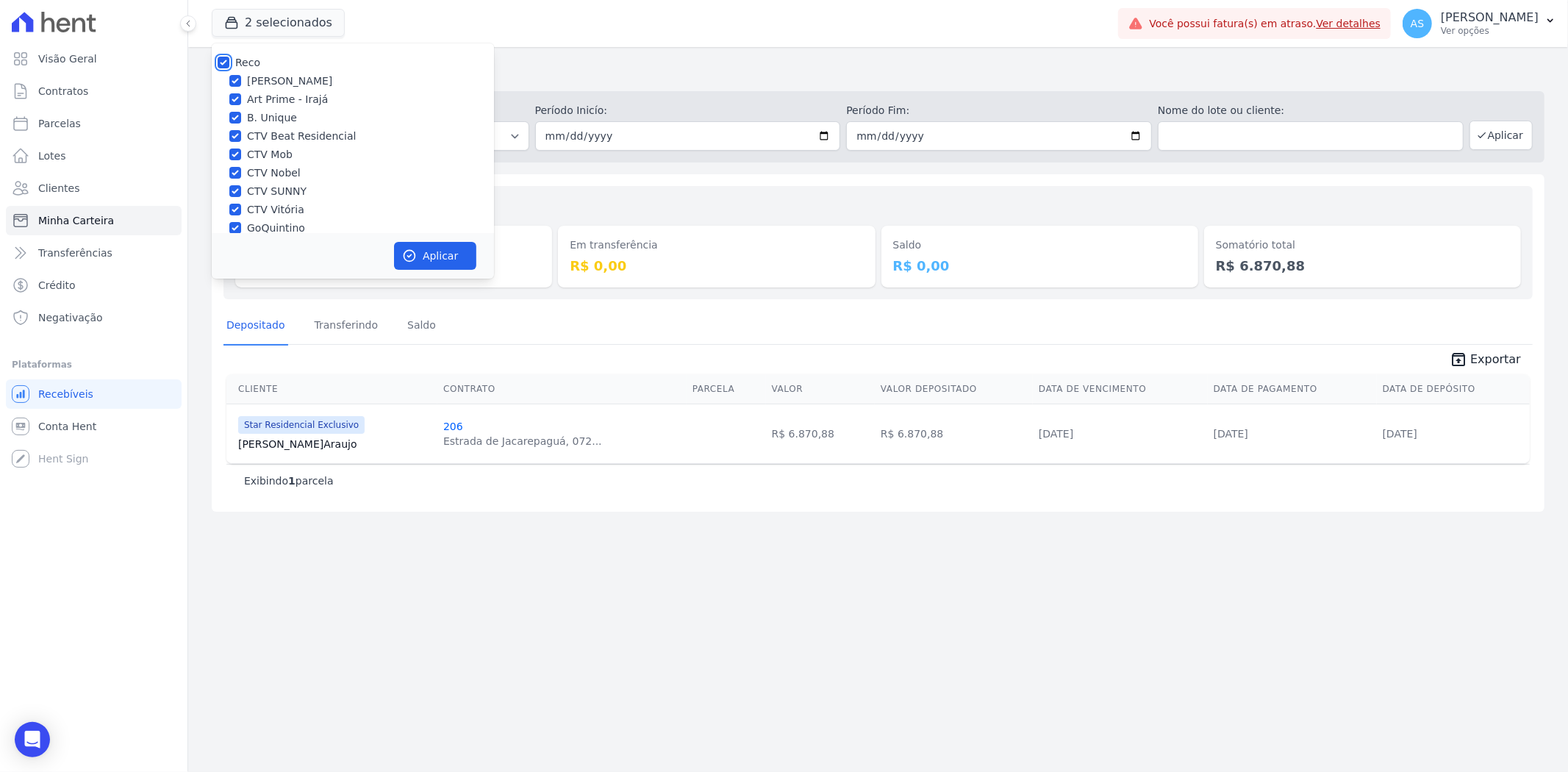
checkbox input "true"
click at [420, 253] on button "Aplicar" at bounding box center [435, 255] width 82 height 28
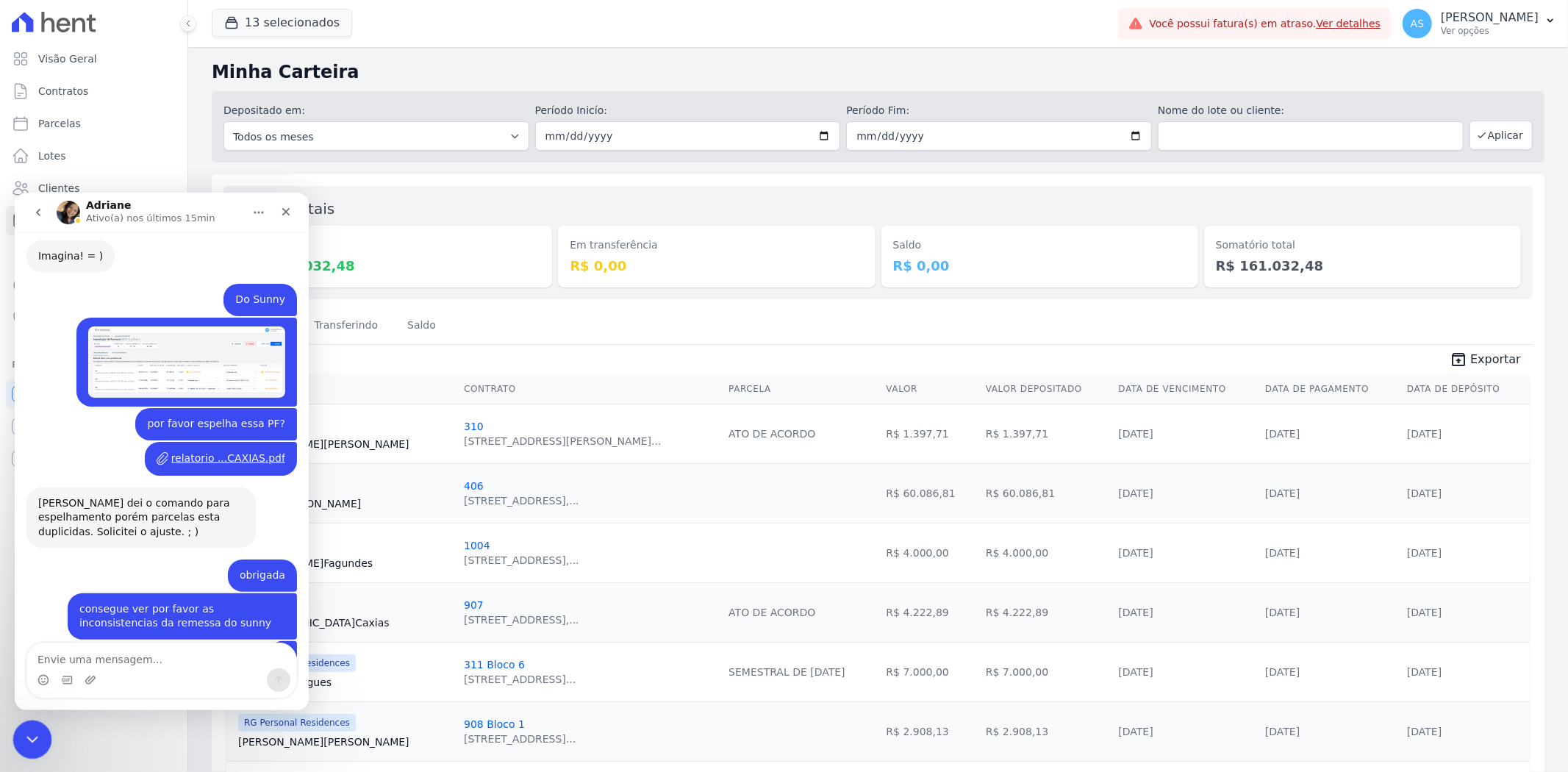
scroll to position [3056, 0]
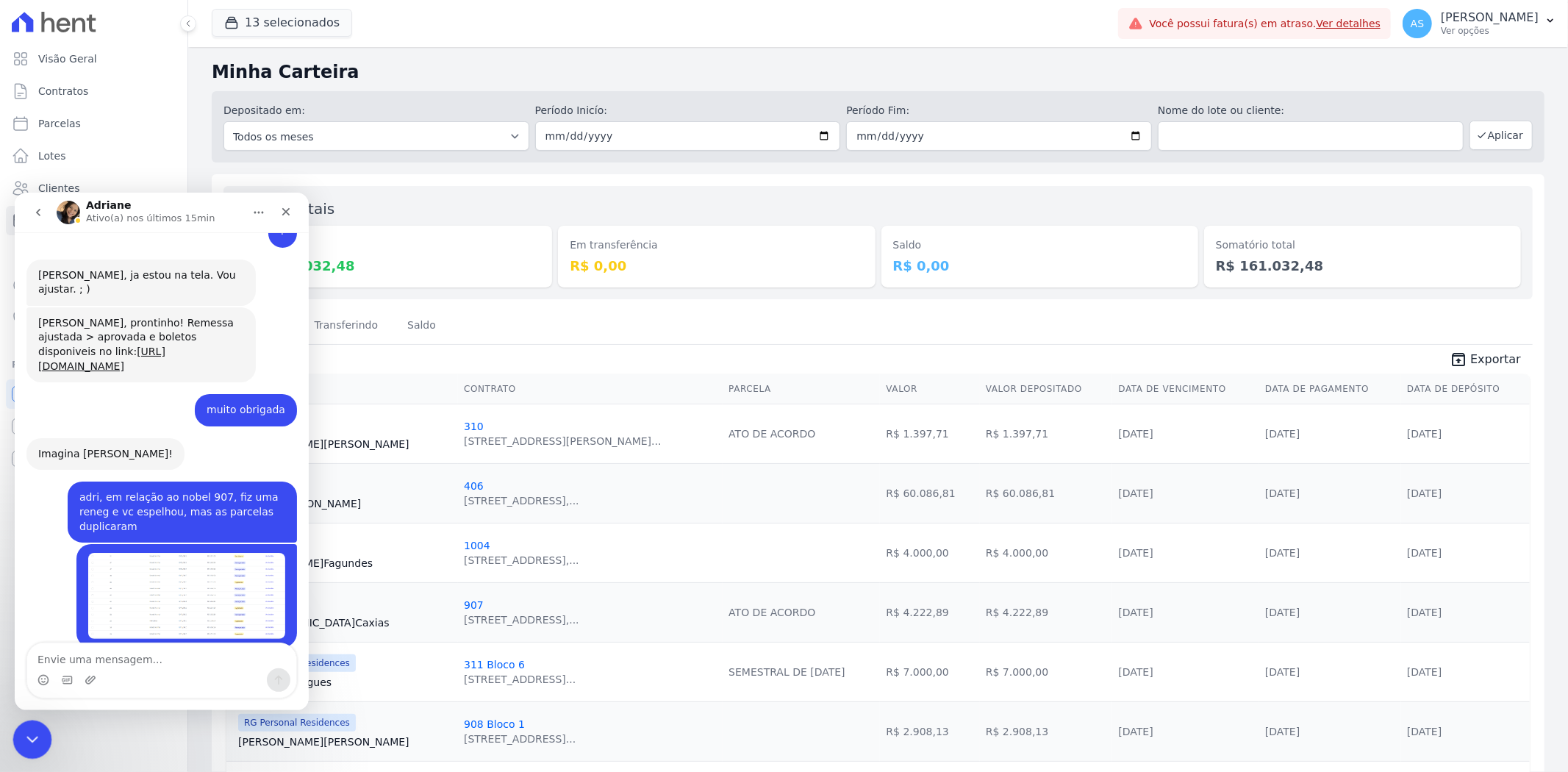
click at [30, 737] on icon "Fechar mensagem da Intercom" at bounding box center [30, 737] width 18 height 18
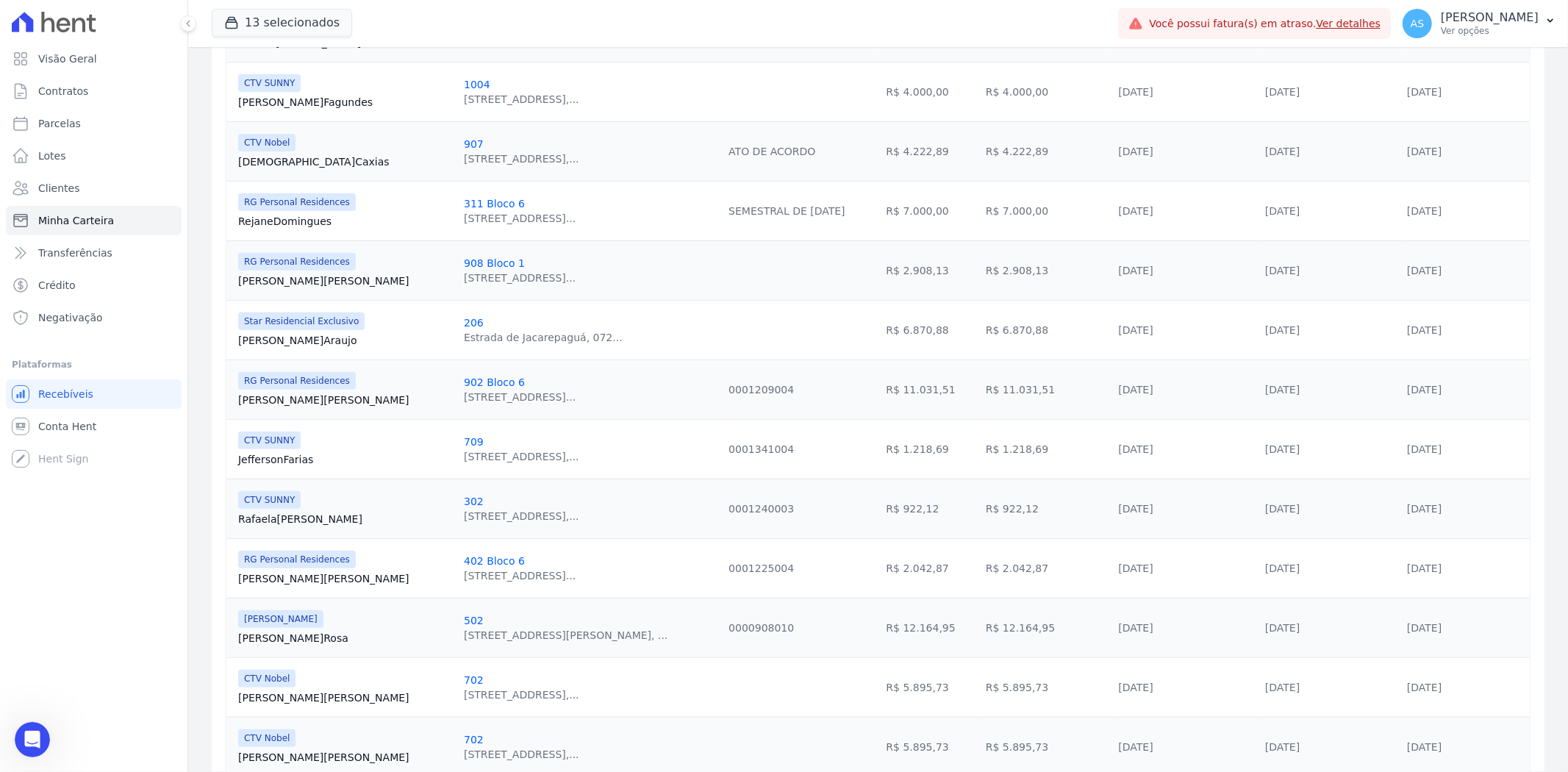
scroll to position [489, 0]
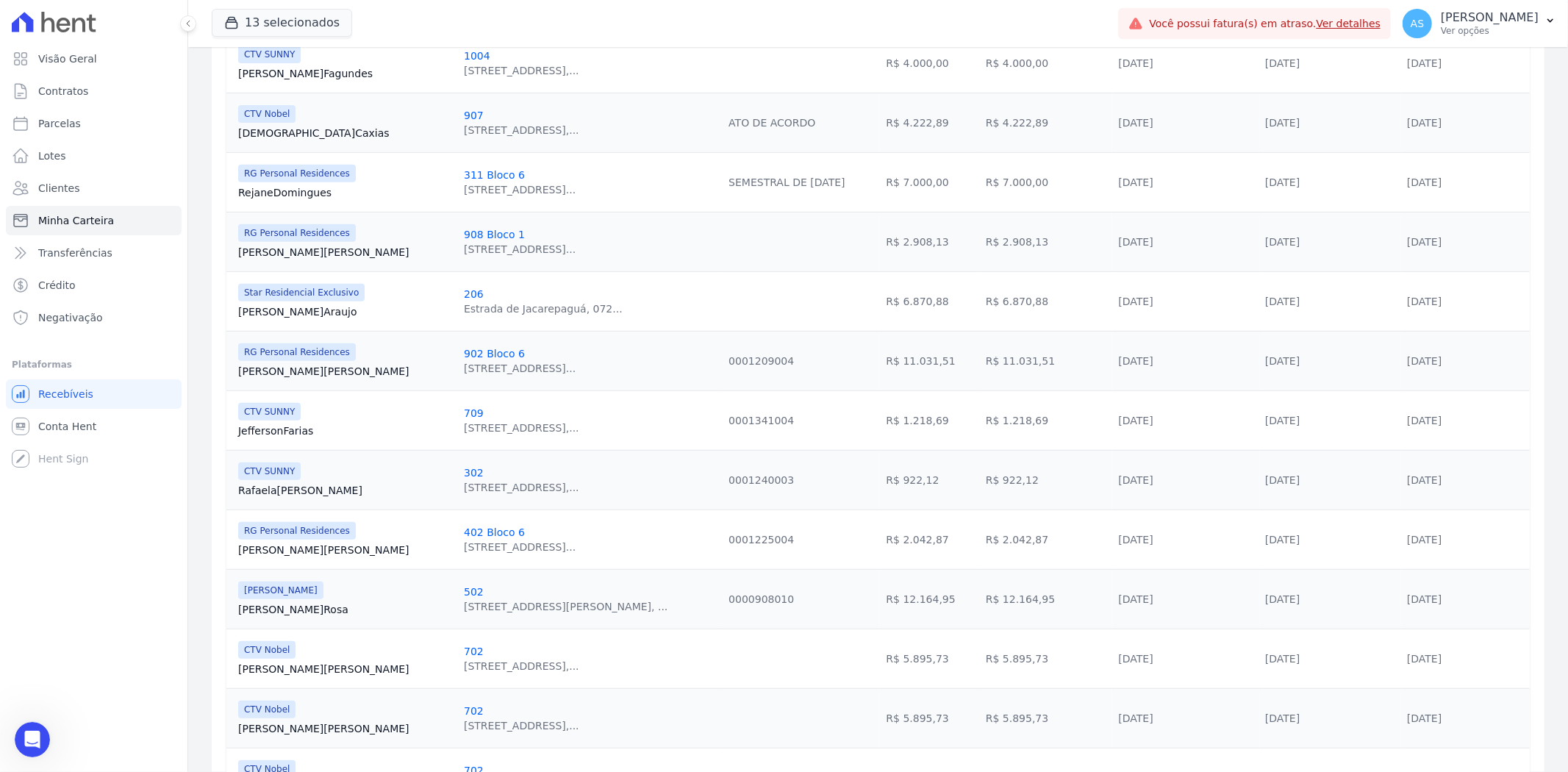
click at [270, 613] on link "Carla Rosa" at bounding box center [345, 609] width 214 height 14
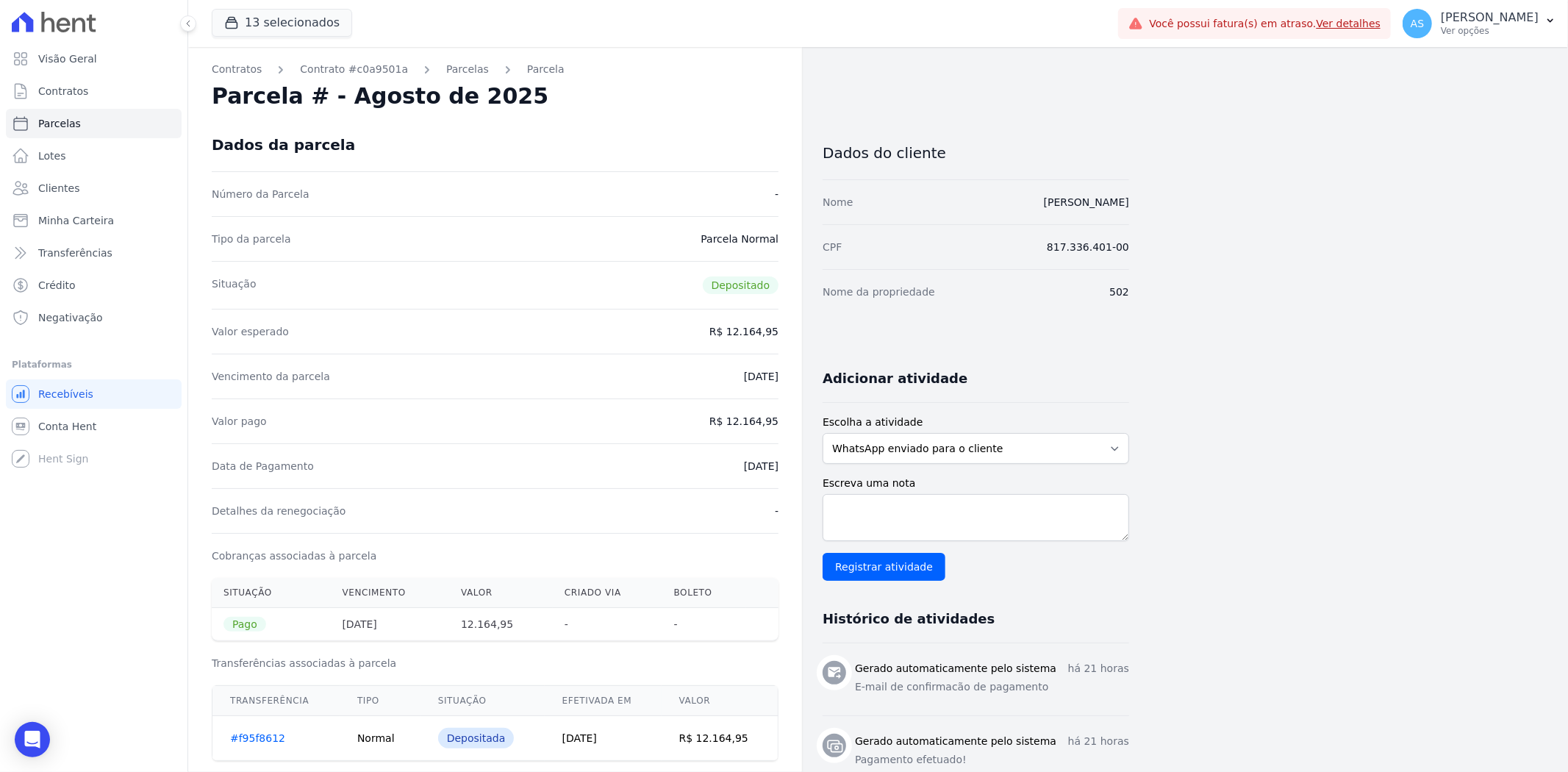
click at [243, 741] on link "#f95f8612" at bounding box center [257, 738] width 55 height 12
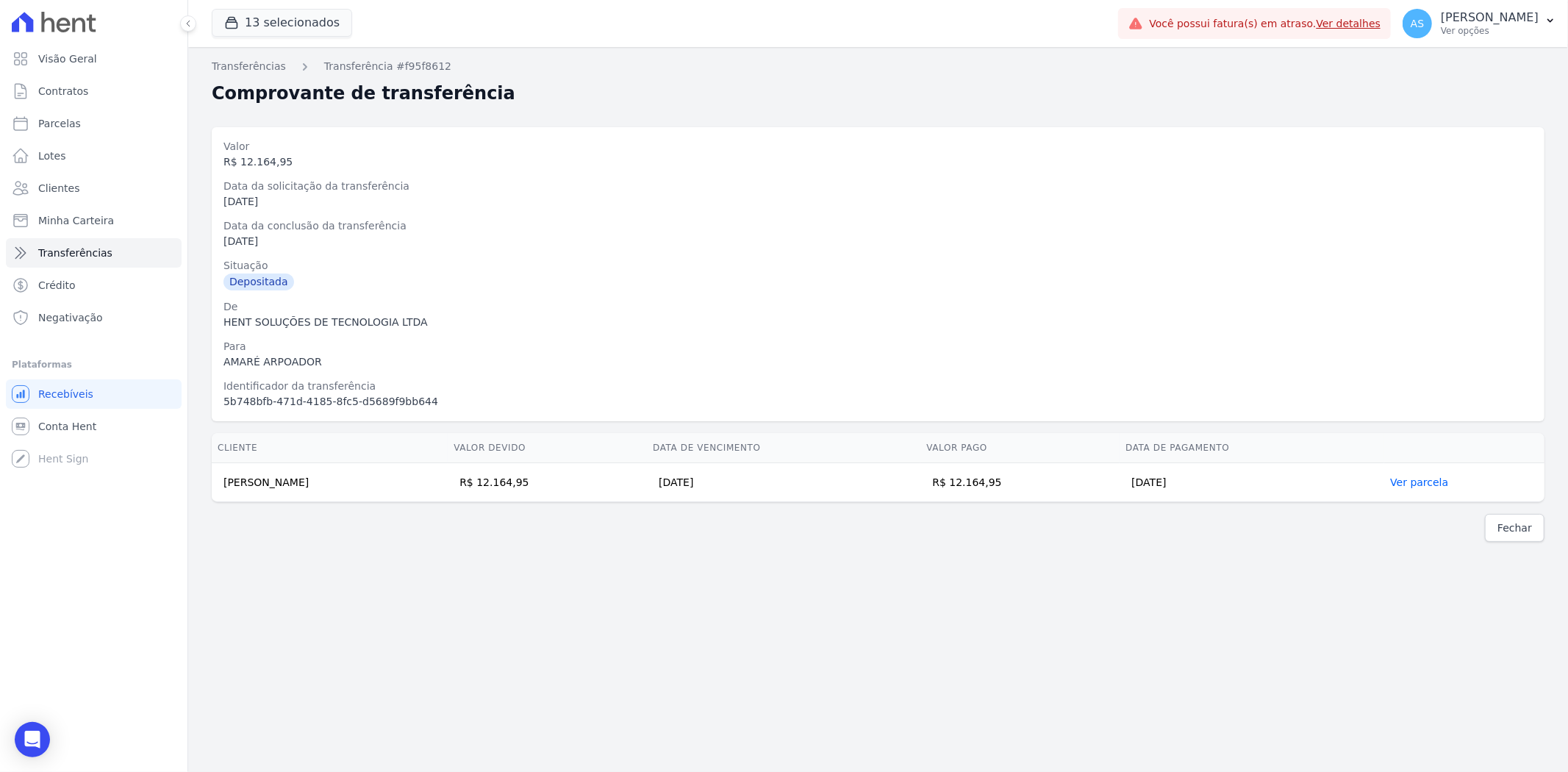
drag, startPoint x: 339, startPoint y: 481, endPoint x: 219, endPoint y: 490, distance: 120.3
click at [219, 490] on td "Carla Patricia Rodrigues Rosa" at bounding box center [330, 483] width 236 height 39
copy td "Carla Patricia Rodrigues Rosa"
click at [219, 490] on td "Carla Patricia Rodrigues Rosa" at bounding box center [330, 483] width 236 height 39
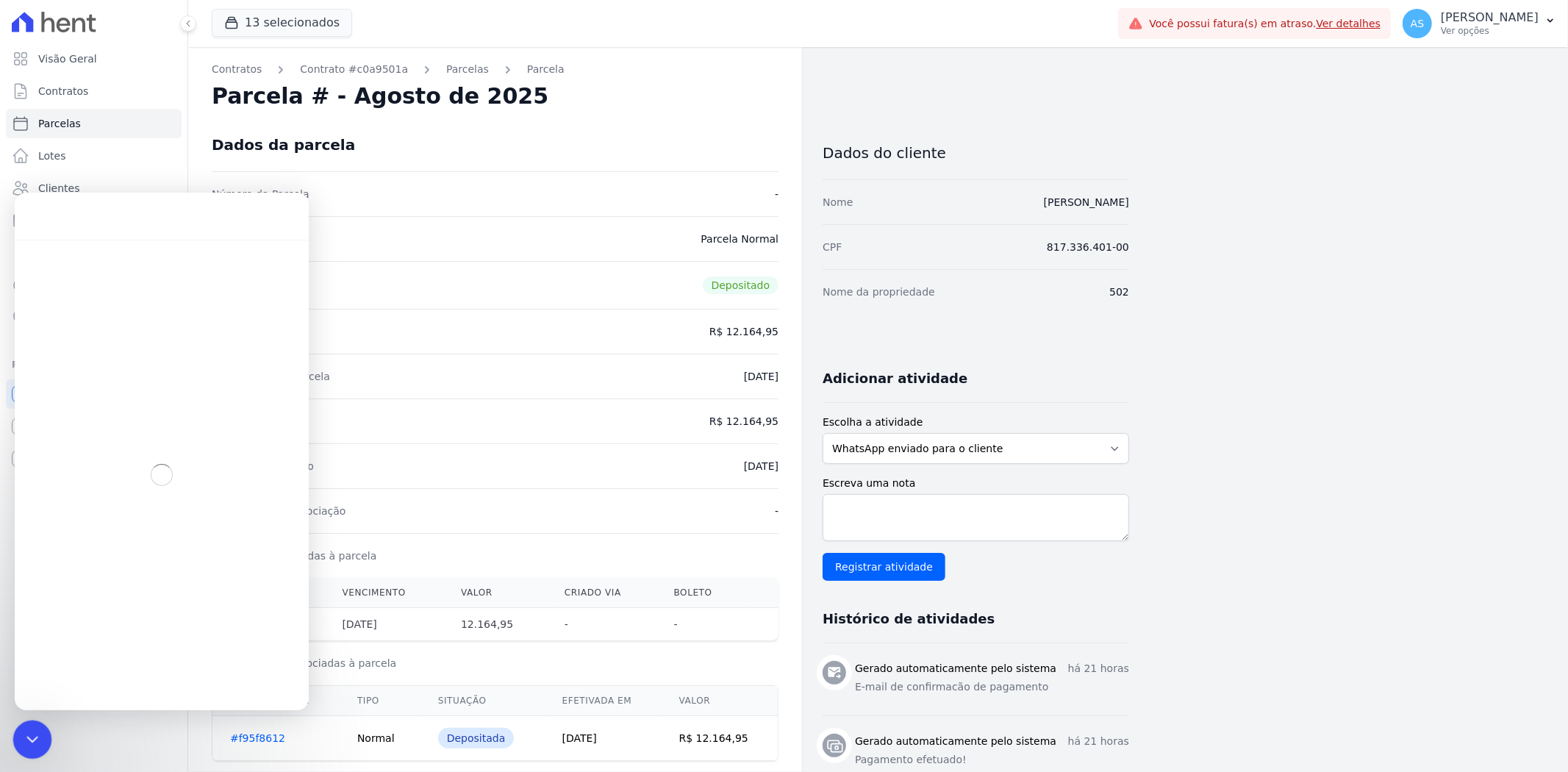
drag, startPoint x: 25, startPoint y: 736, endPoint x: 91, endPoint y: 1436, distance: 703.1
click at [23, 736] on icon "Fechar mensagem da Intercom" at bounding box center [30, 737] width 18 height 18
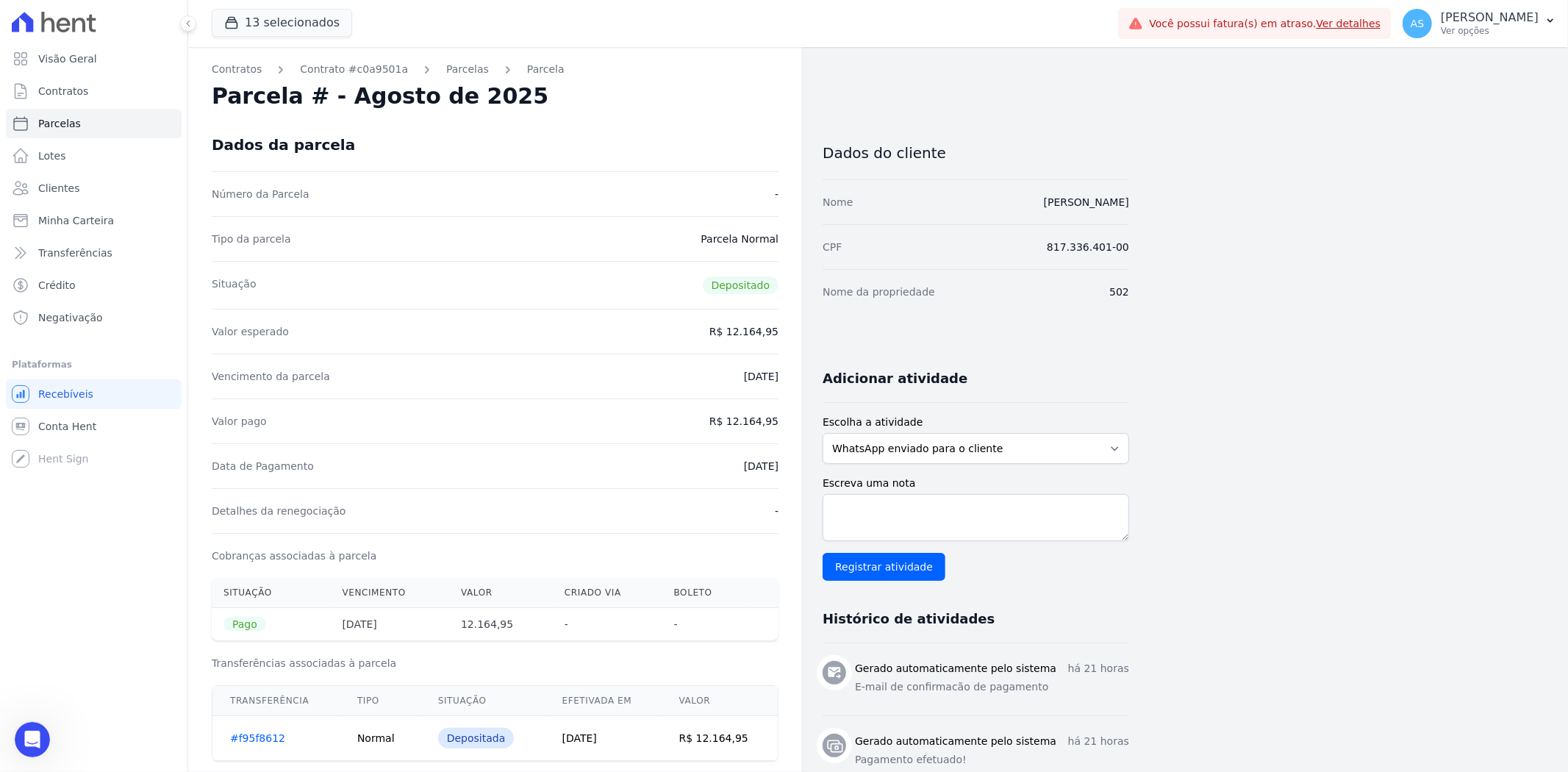
scroll to position [4377, 0]
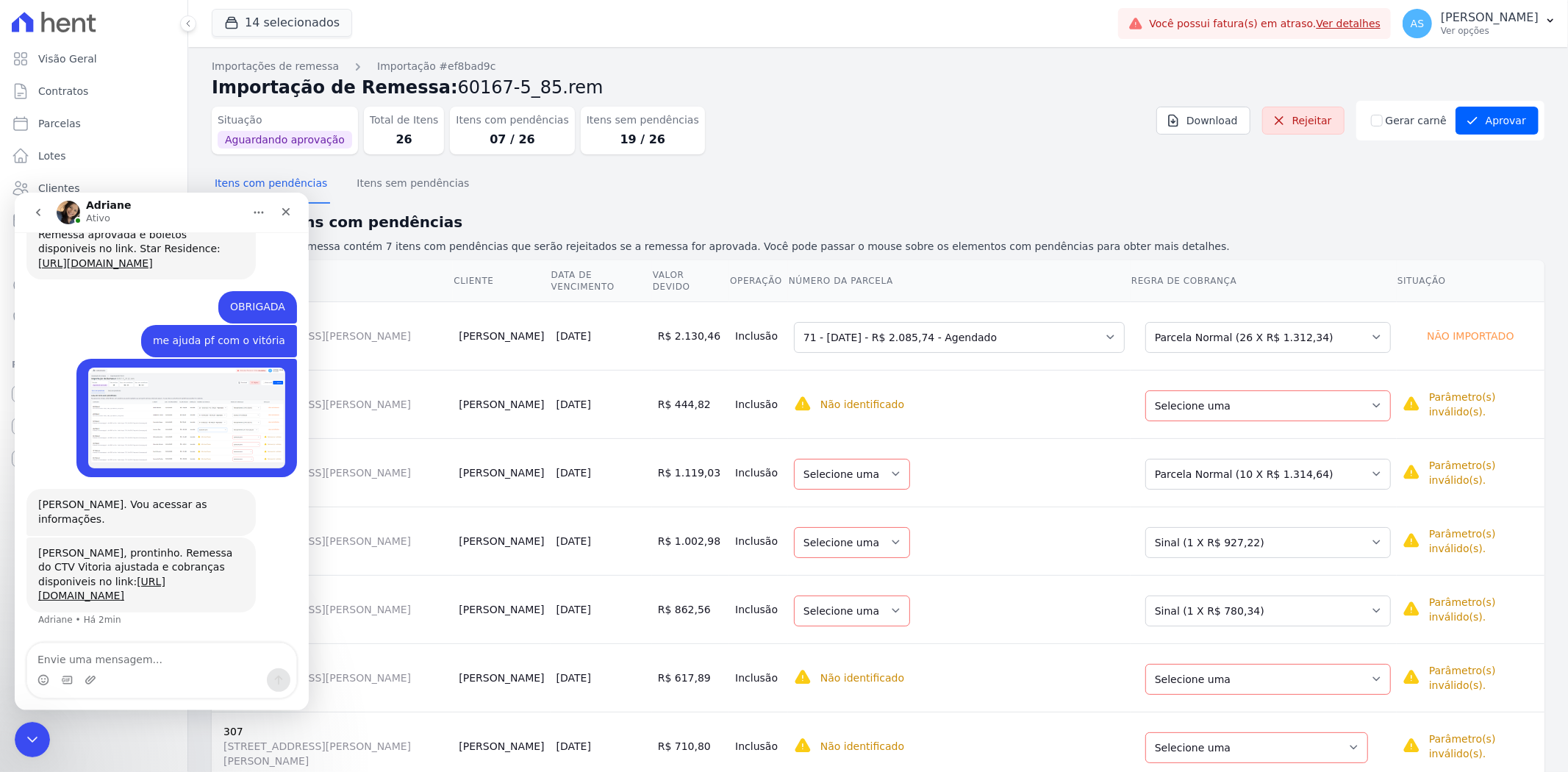
scroll to position [4444, 0]
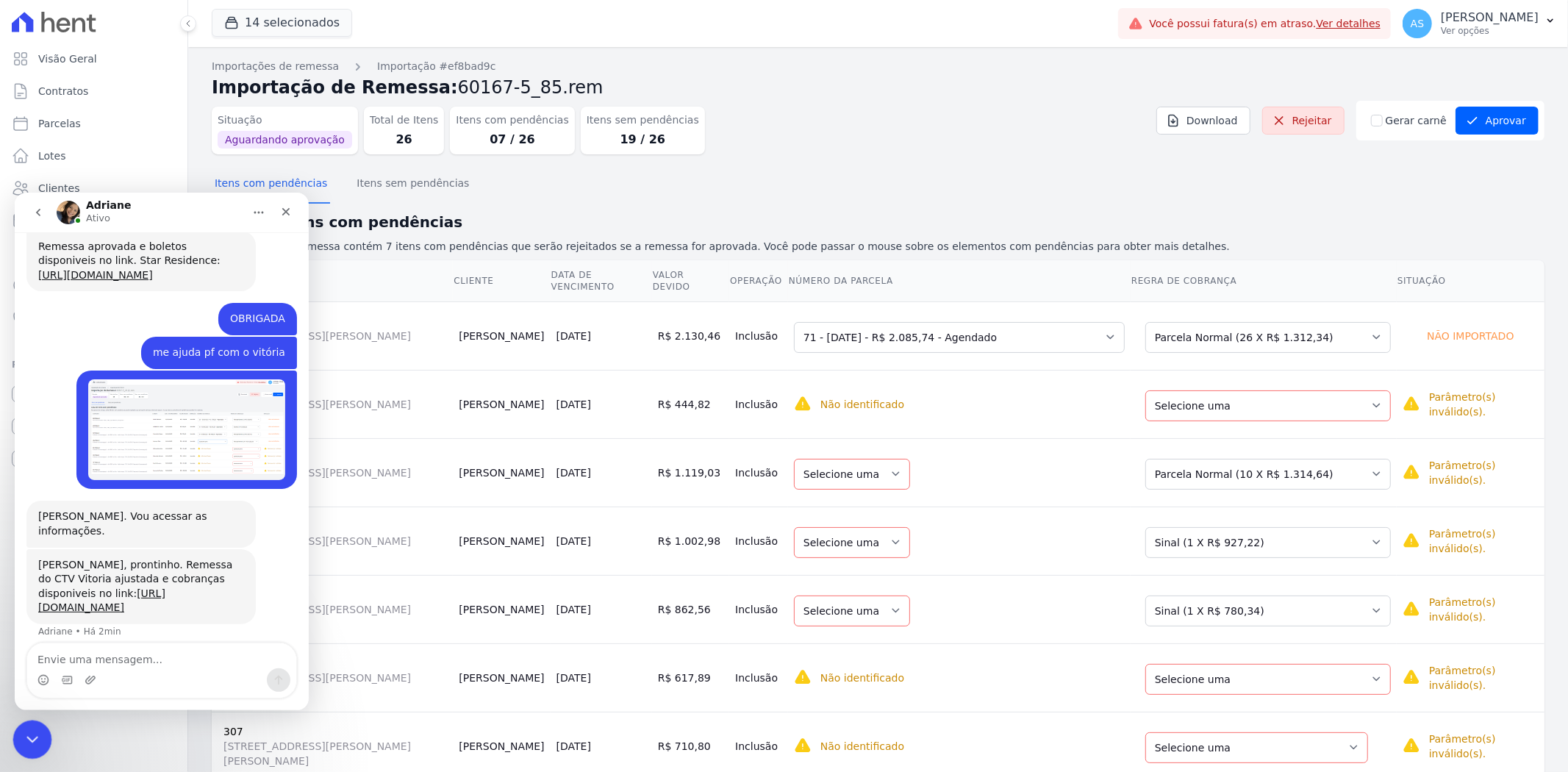
click at [24, 732] on icon "Fechar mensagem da Intercom" at bounding box center [30, 737] width 18 height 18
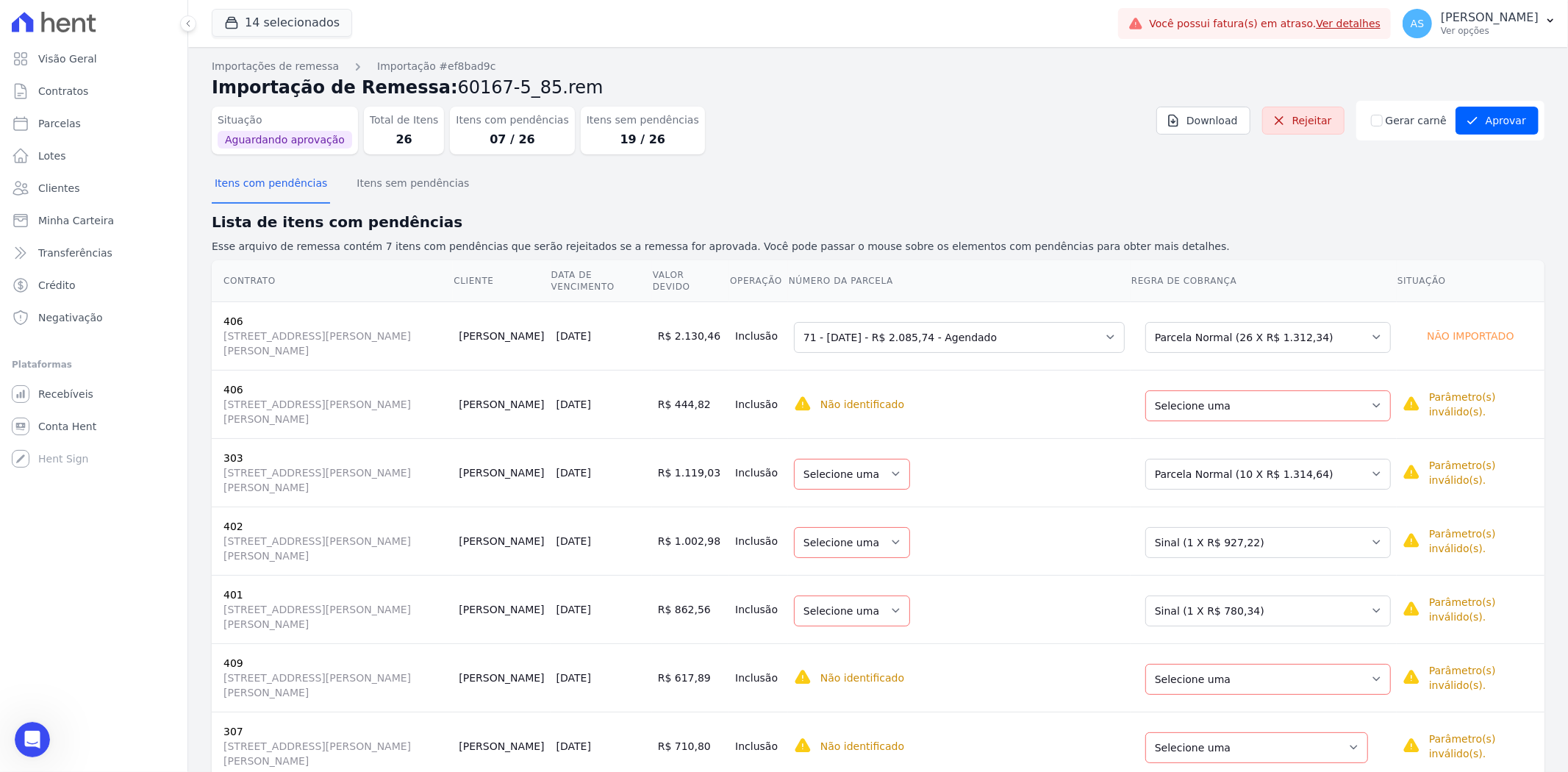
scroll to position [4525, 0]
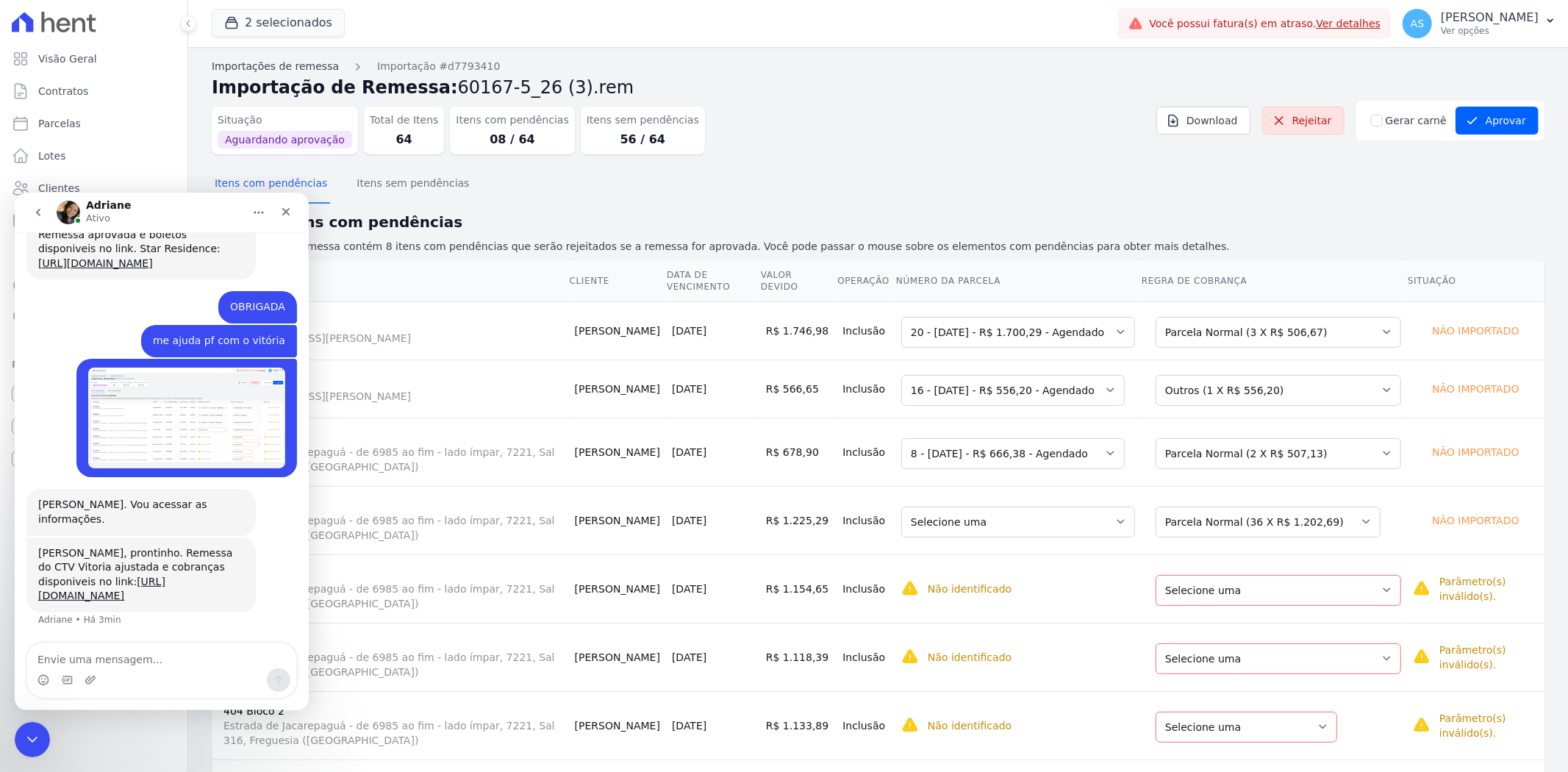
scroll to position [4525, 0]
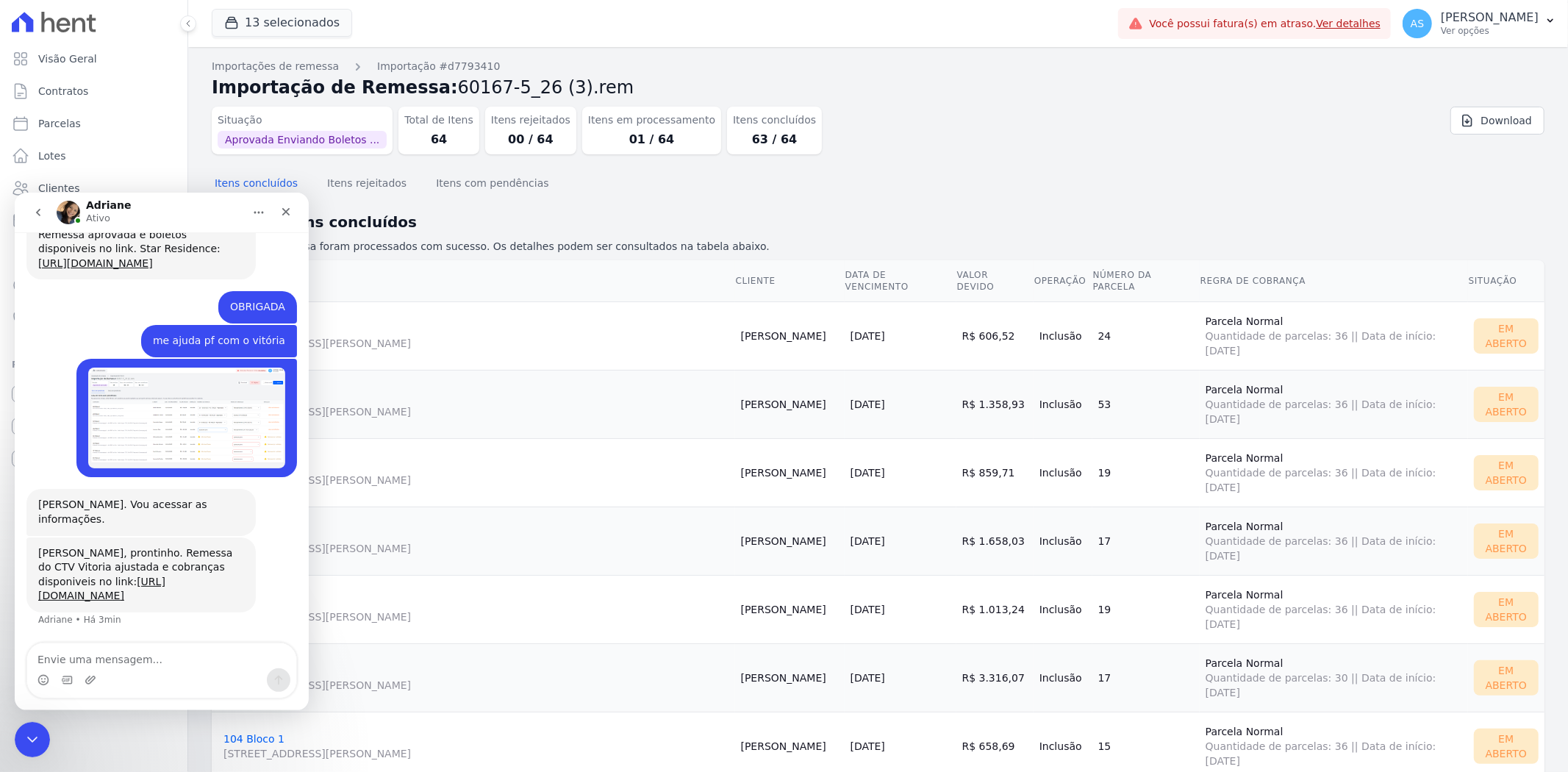
scroll to position [4525, 0]
click at [30, 732] on icon "Fechar mensagem da Intercom" at bounding box center [30, 737] width 18 height 18
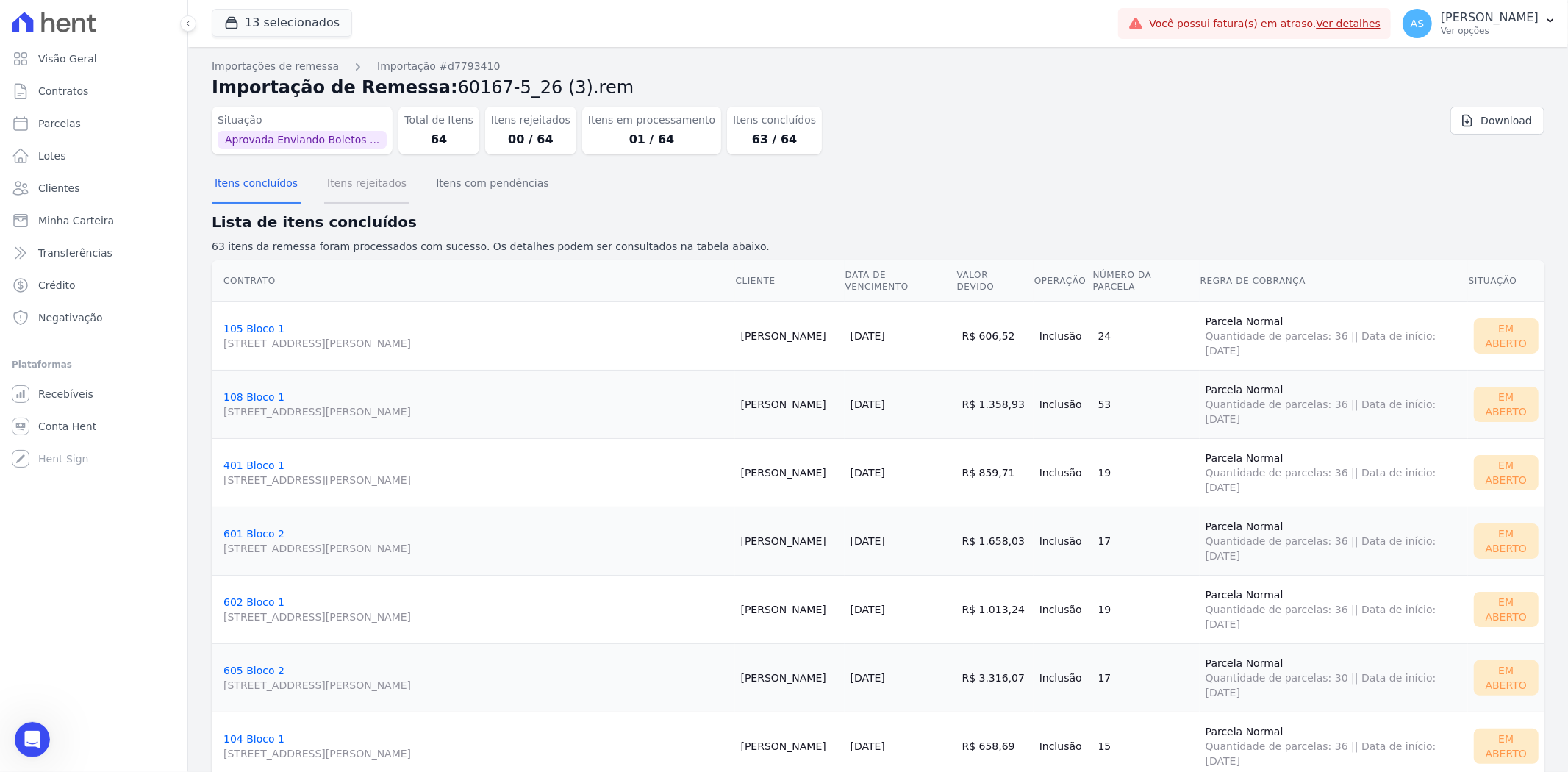
click at [368, 180] on button "Itens rejeitados" at bounding box center [366, 184] width 86 height 38
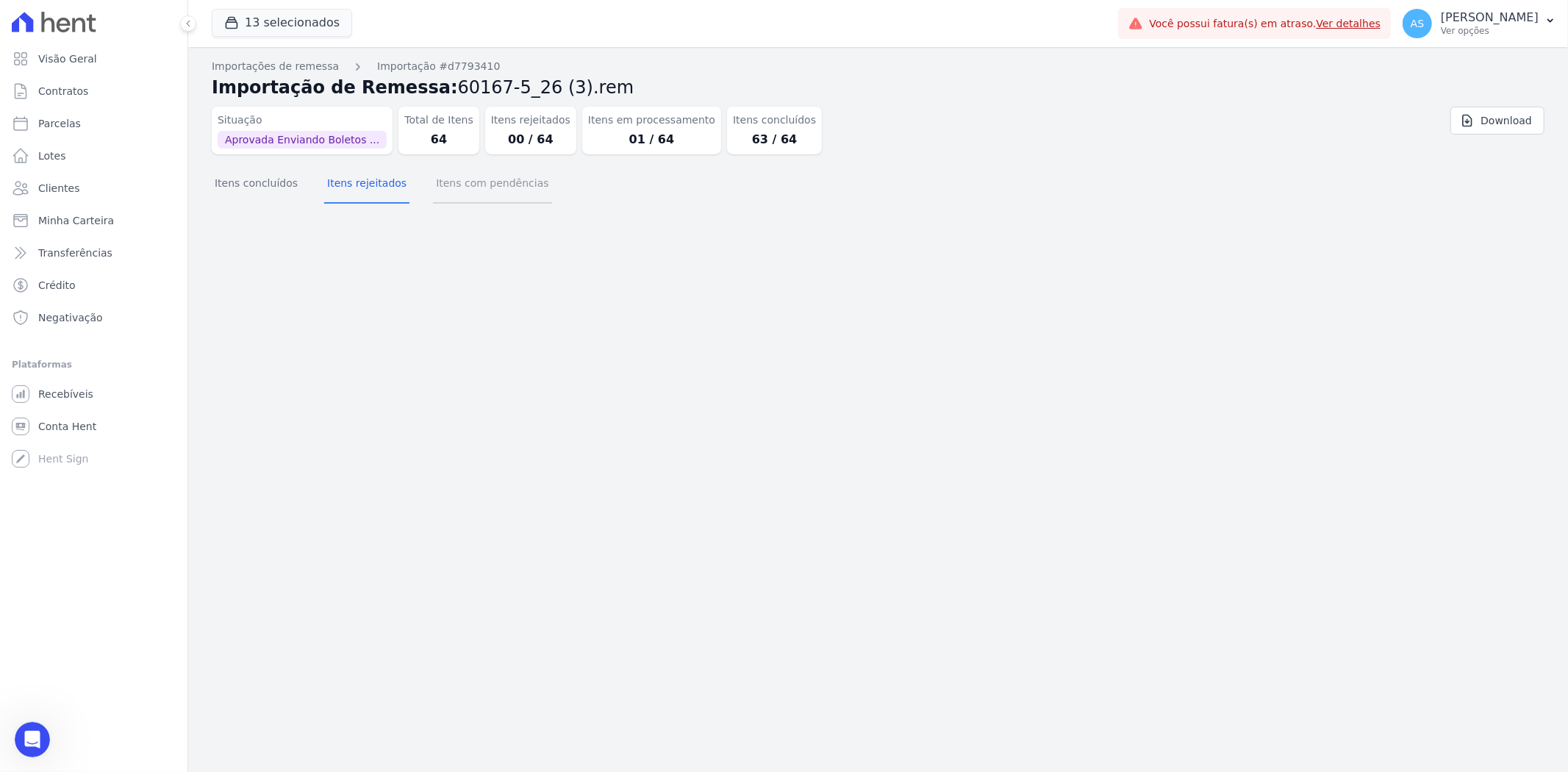
click at [495, 181] on button "Itens com pendências" at bounding box center [493, 184] width 119 height 38
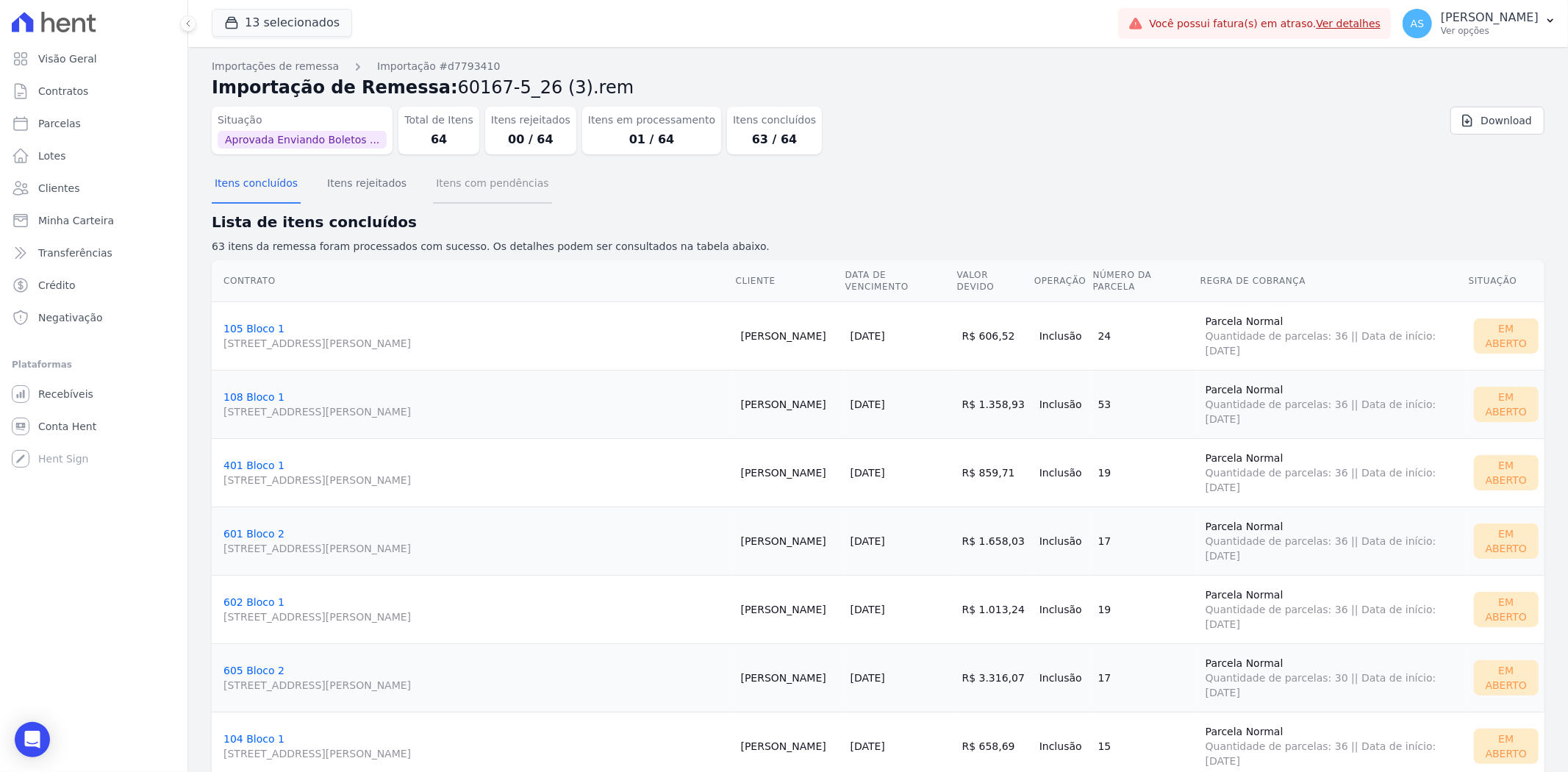
click at [491, 186] on button "Itens com pendências" at bounding box center [493, 184] width 119 height 38
click at [53, 189] on span "Clientes" at bounding box center [59, 187] width 42 height 14
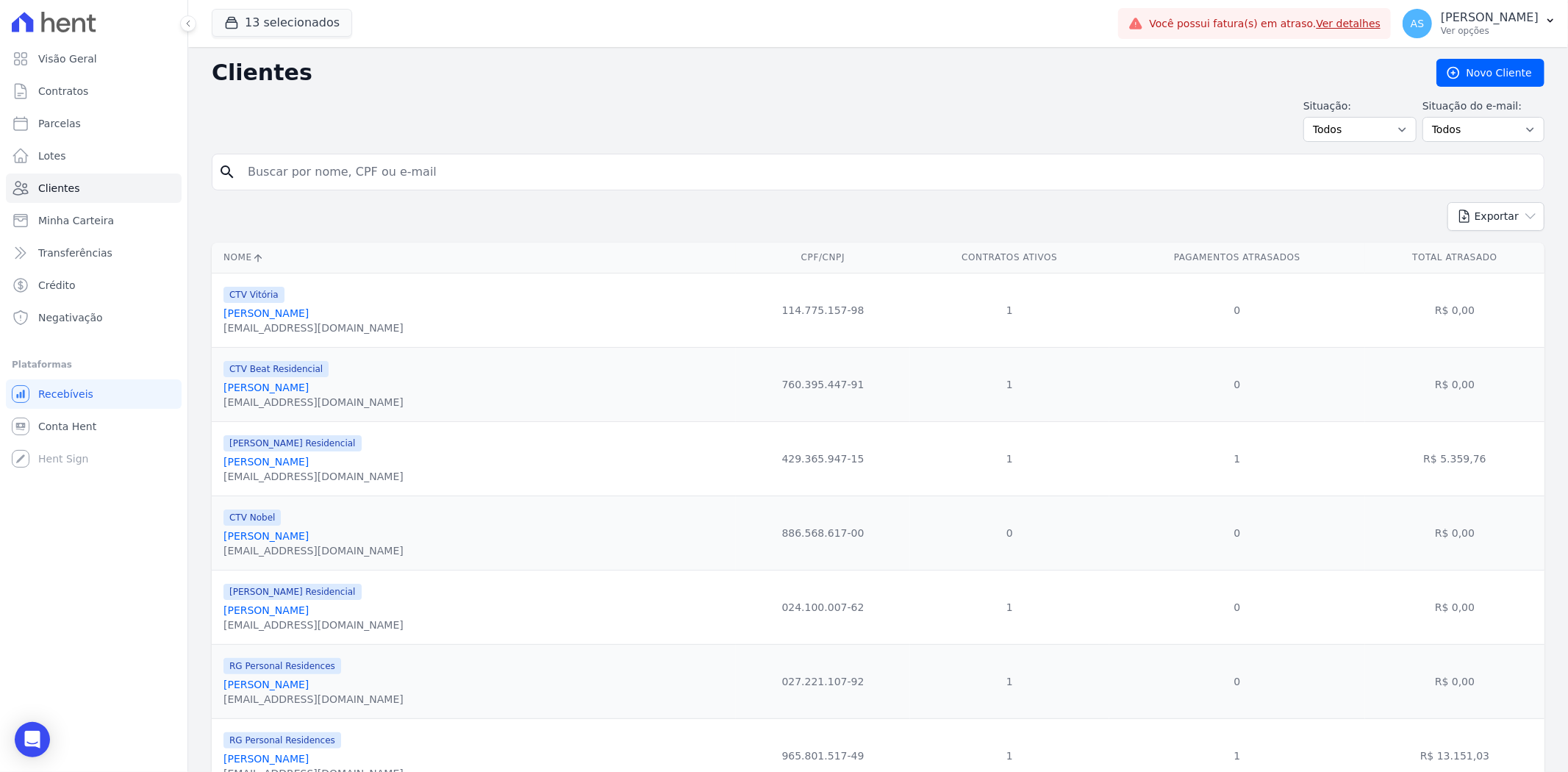
click at [316, 159] on input "search" at bounding box center [889, 172] width 1299 height 30
type input "Helio Lessa de Moraes"
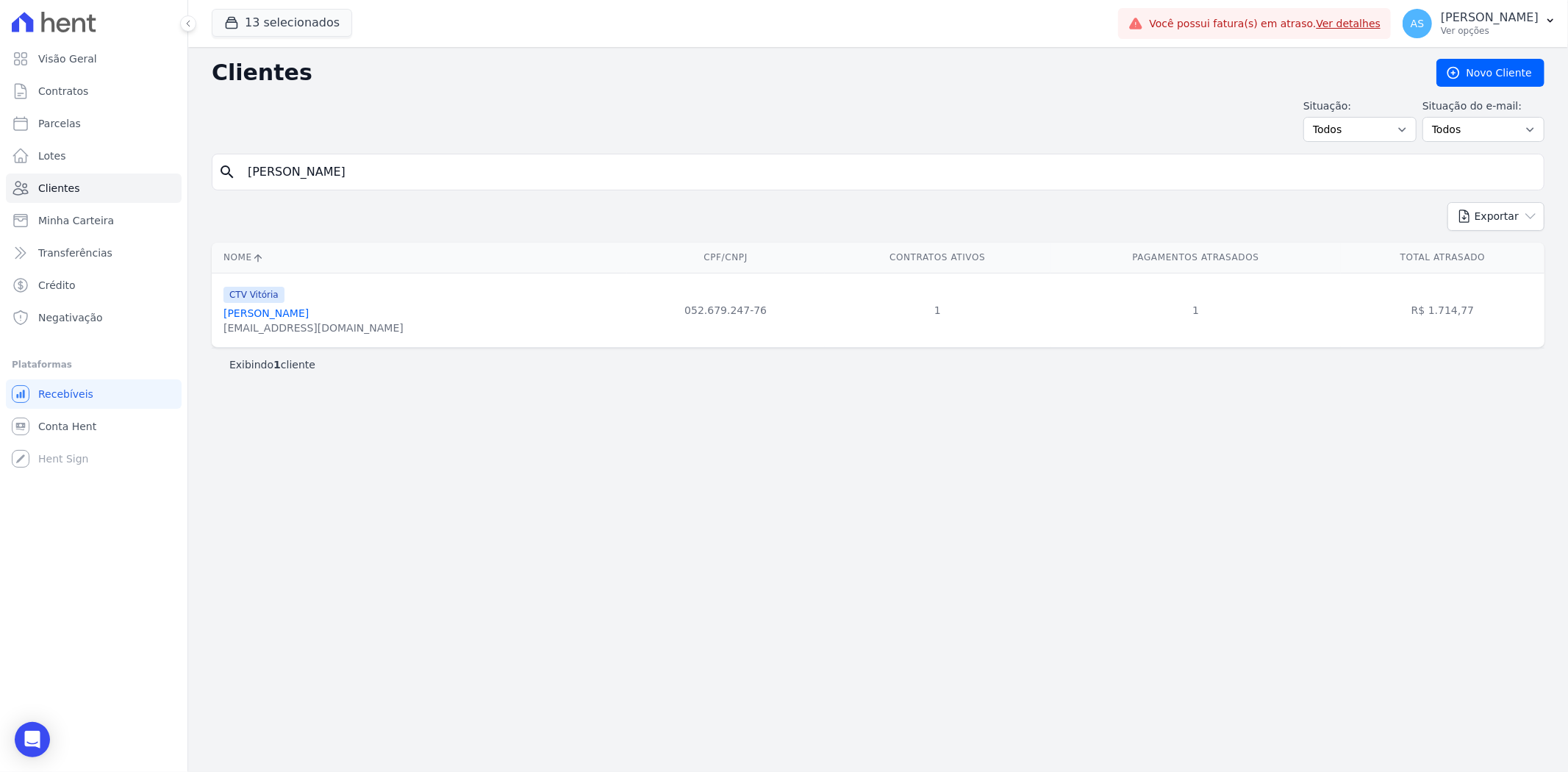
click at [297, 312] on link "Helio Lessa De Moraes" at bounding box center [266, 313] width 86 height 12
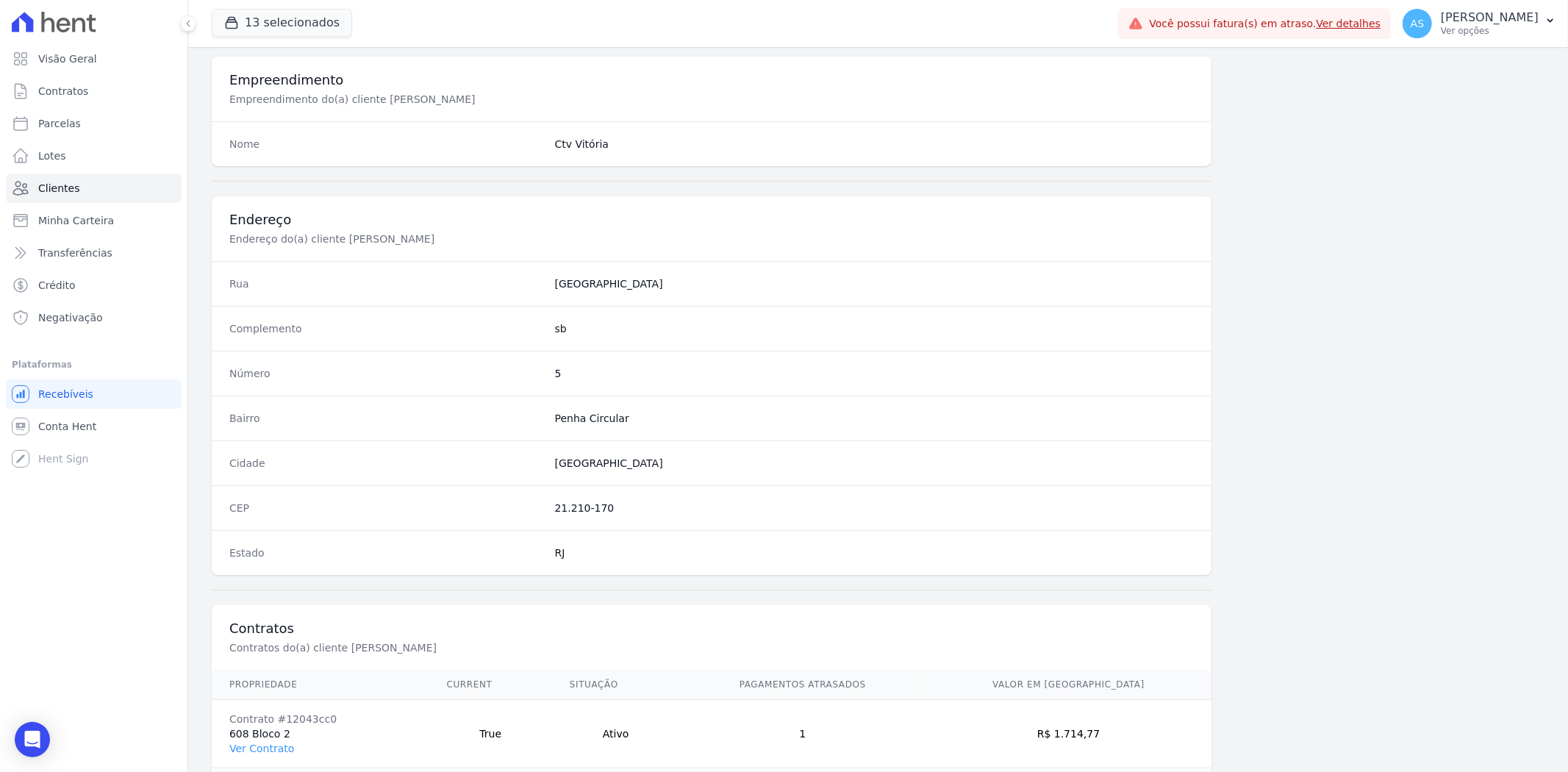
scroll to position [606, 0]
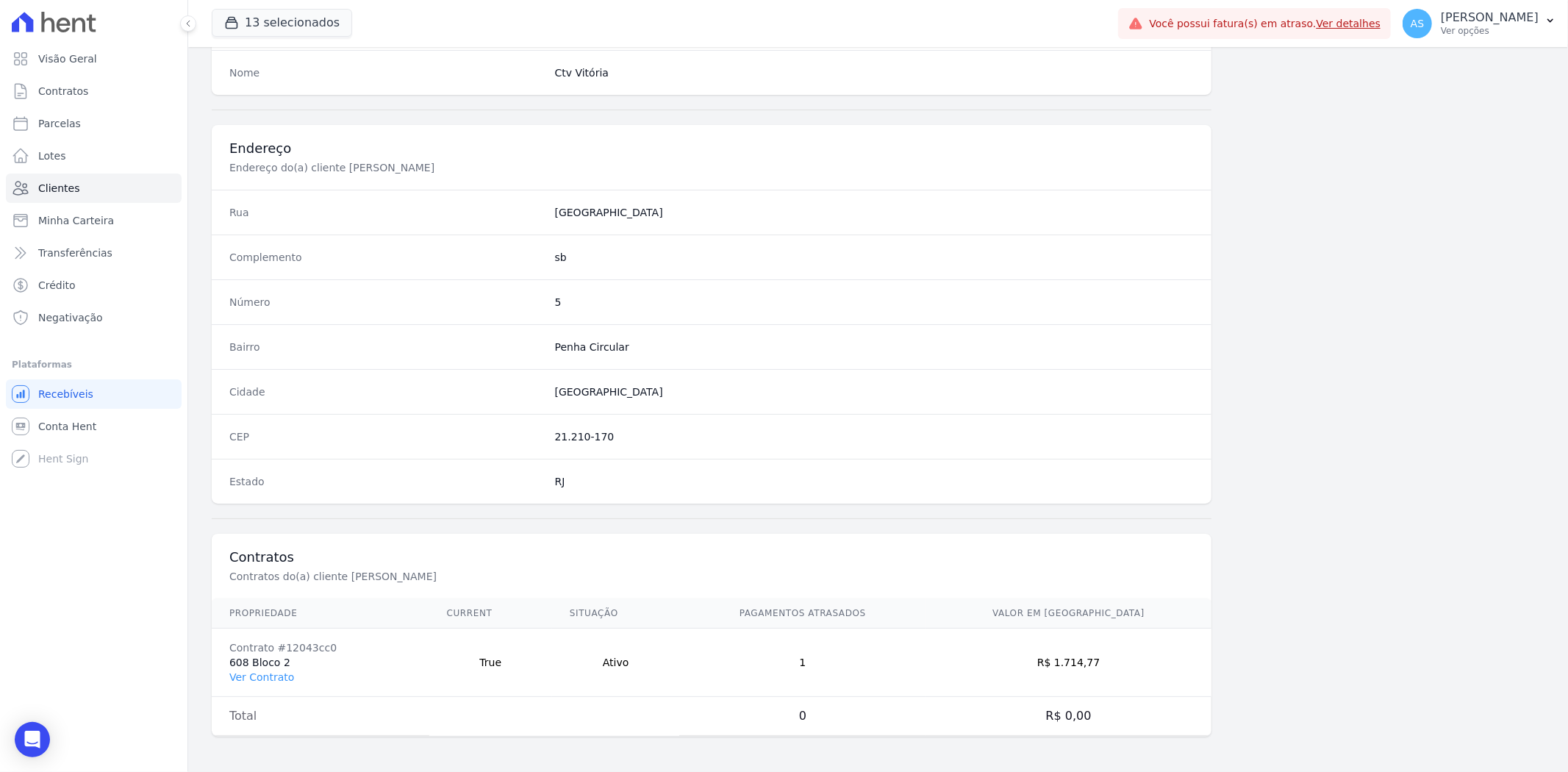
click at [243, 665] on td "Contrato #12043cc0 608 Bloco 2 Ver Contrato" at bounding box center [321, 663] width 218 height 69
click at [240, 680] on link "Ver Contrato" at bounding box center [261, 677] width 64 height 12
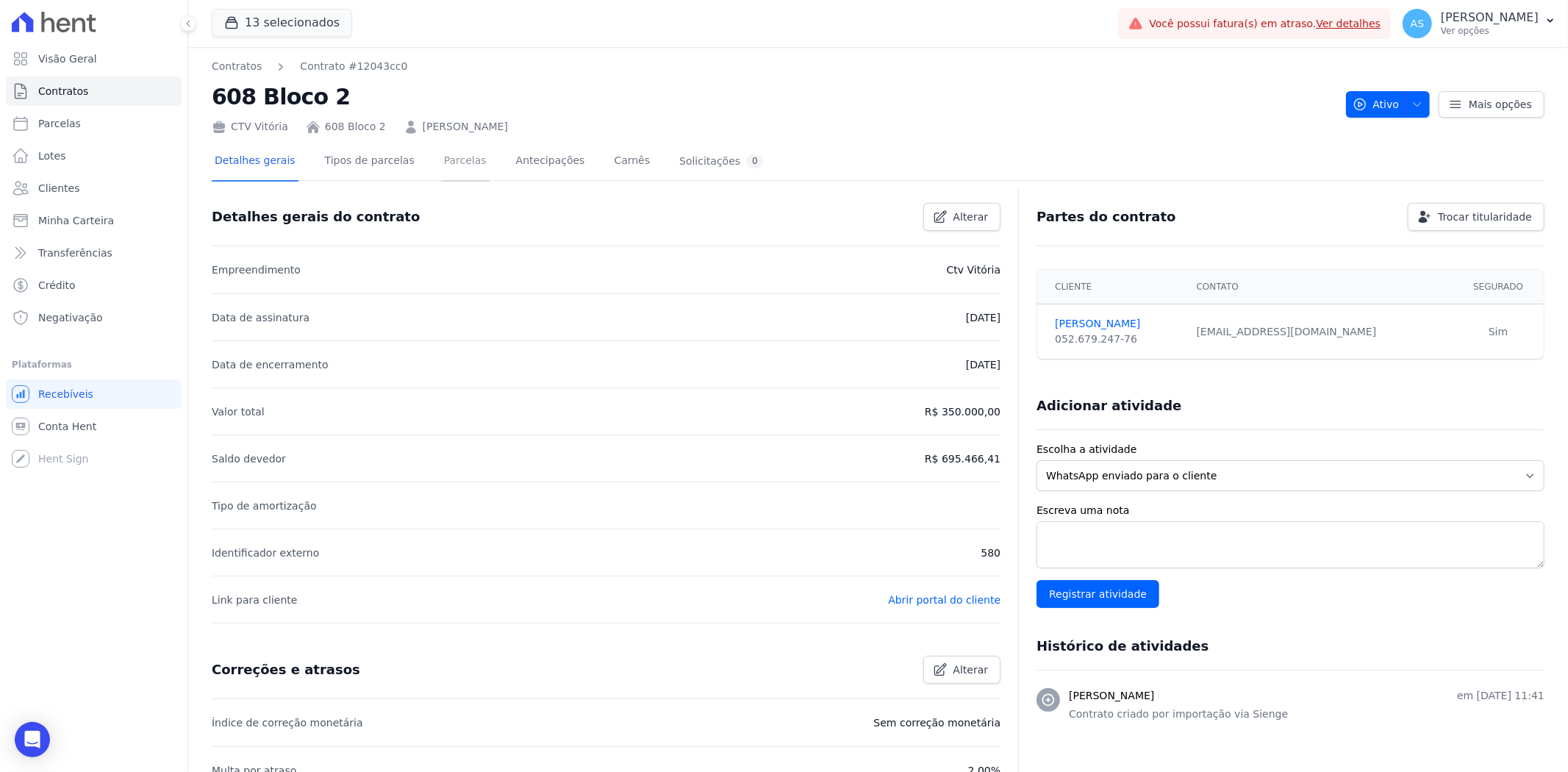
click at [451, 165] on link "Parcelas" at bounding box center [465, 162] width 48 height 39
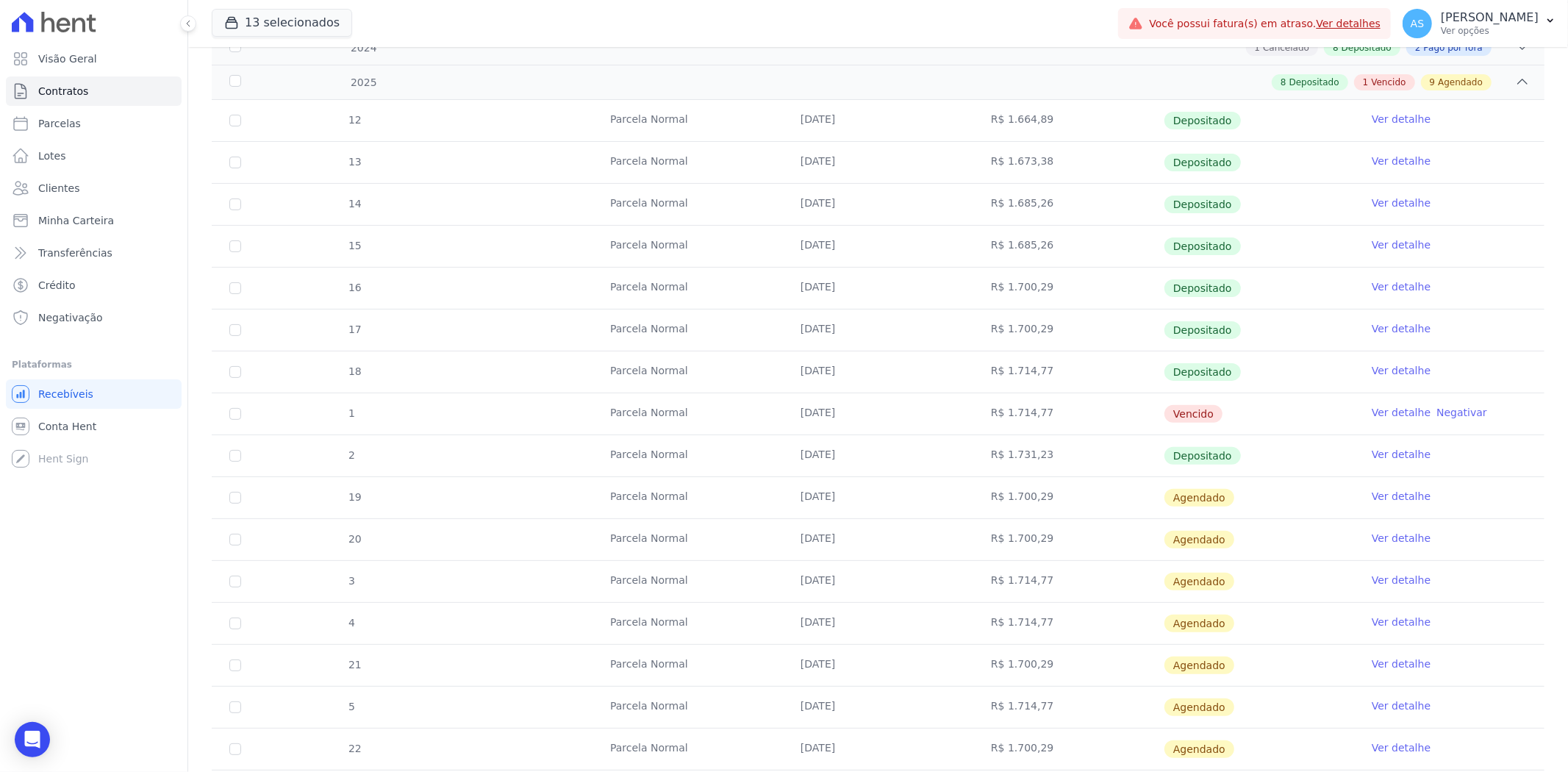
scroll to position [327, 0]
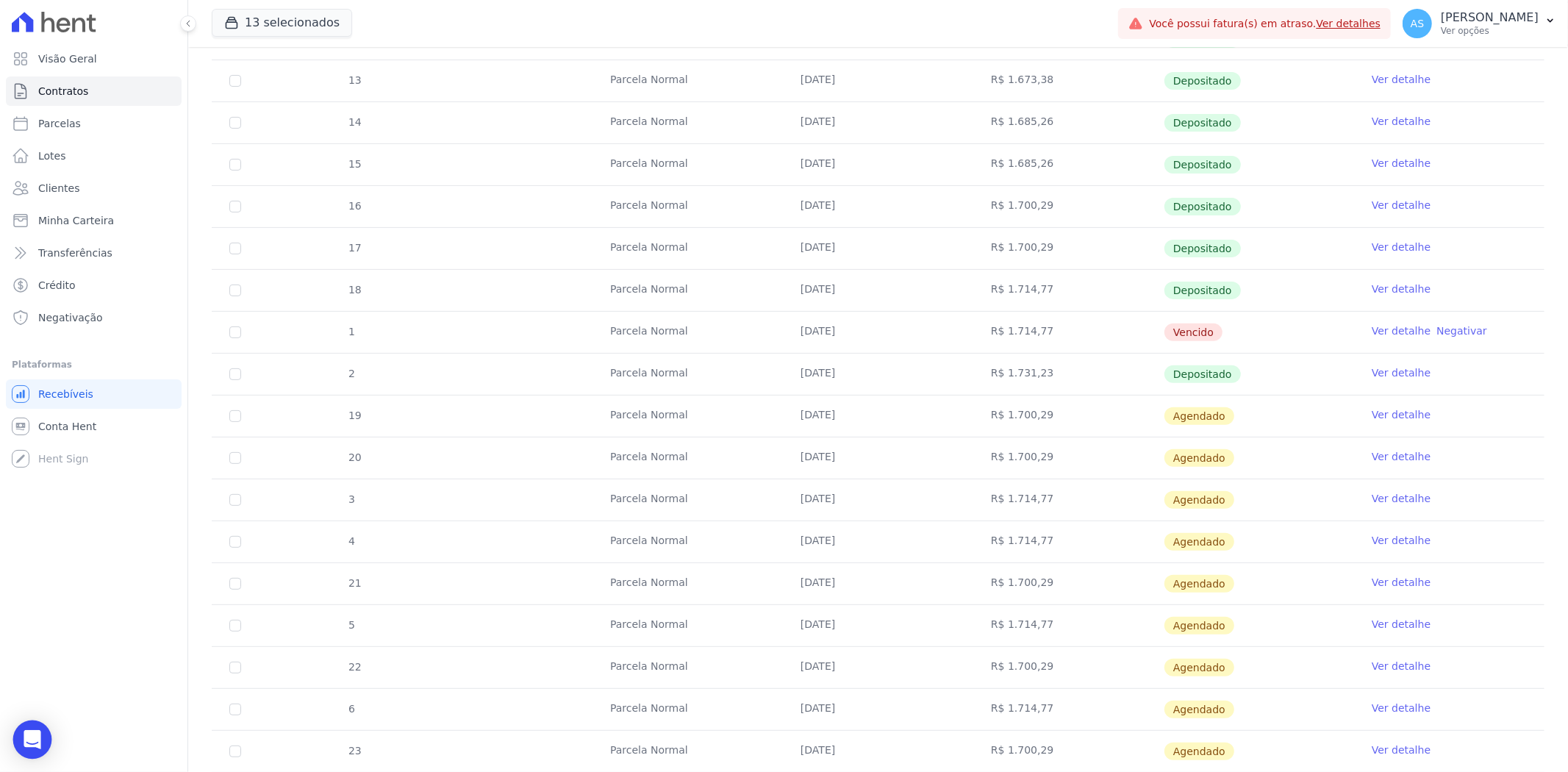
click at [31, 743] on icon "Open Intercom Messenger" at bounding box center [32, 740] width 20 height 20
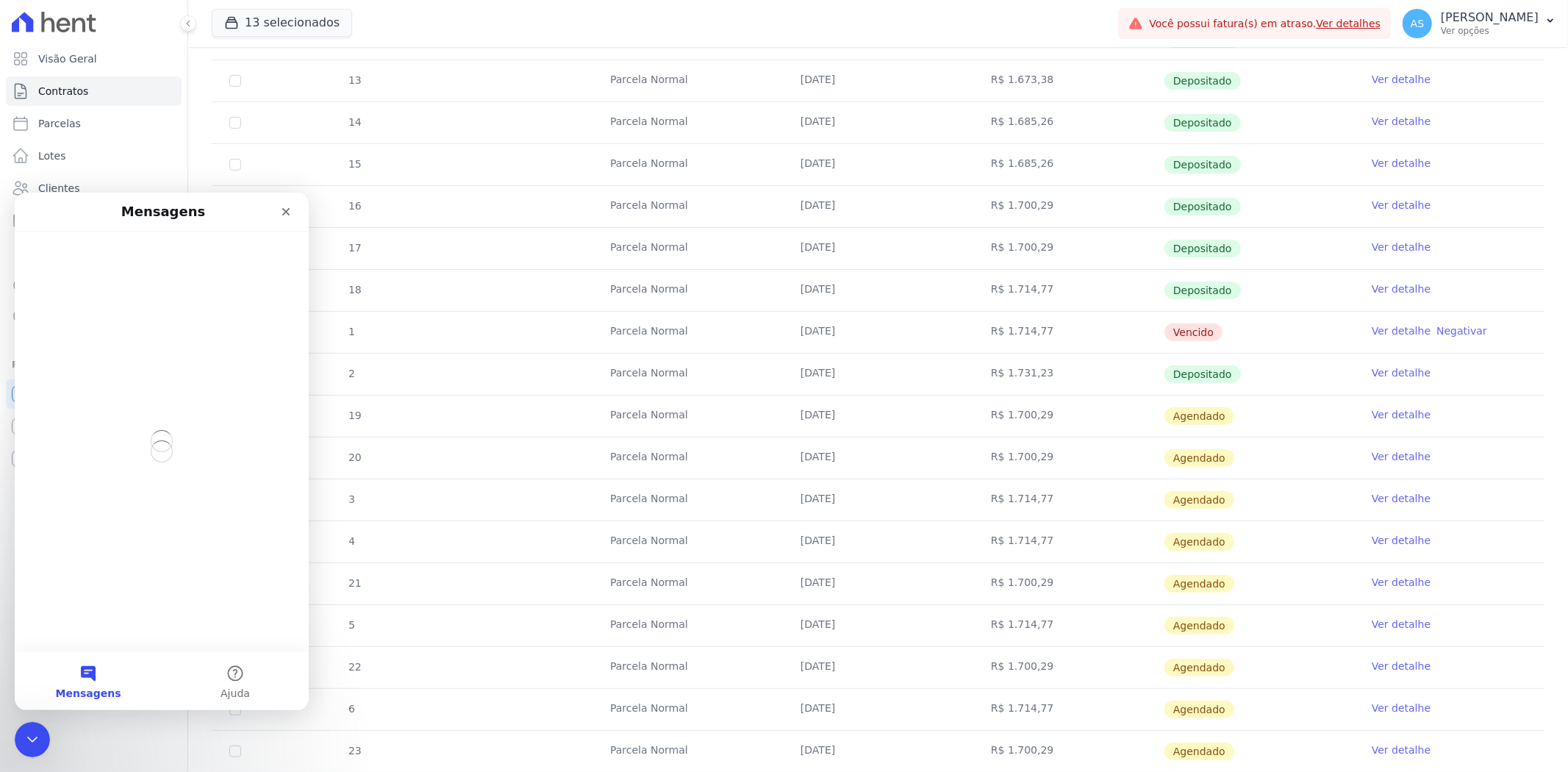
scroll to position [0, 0]
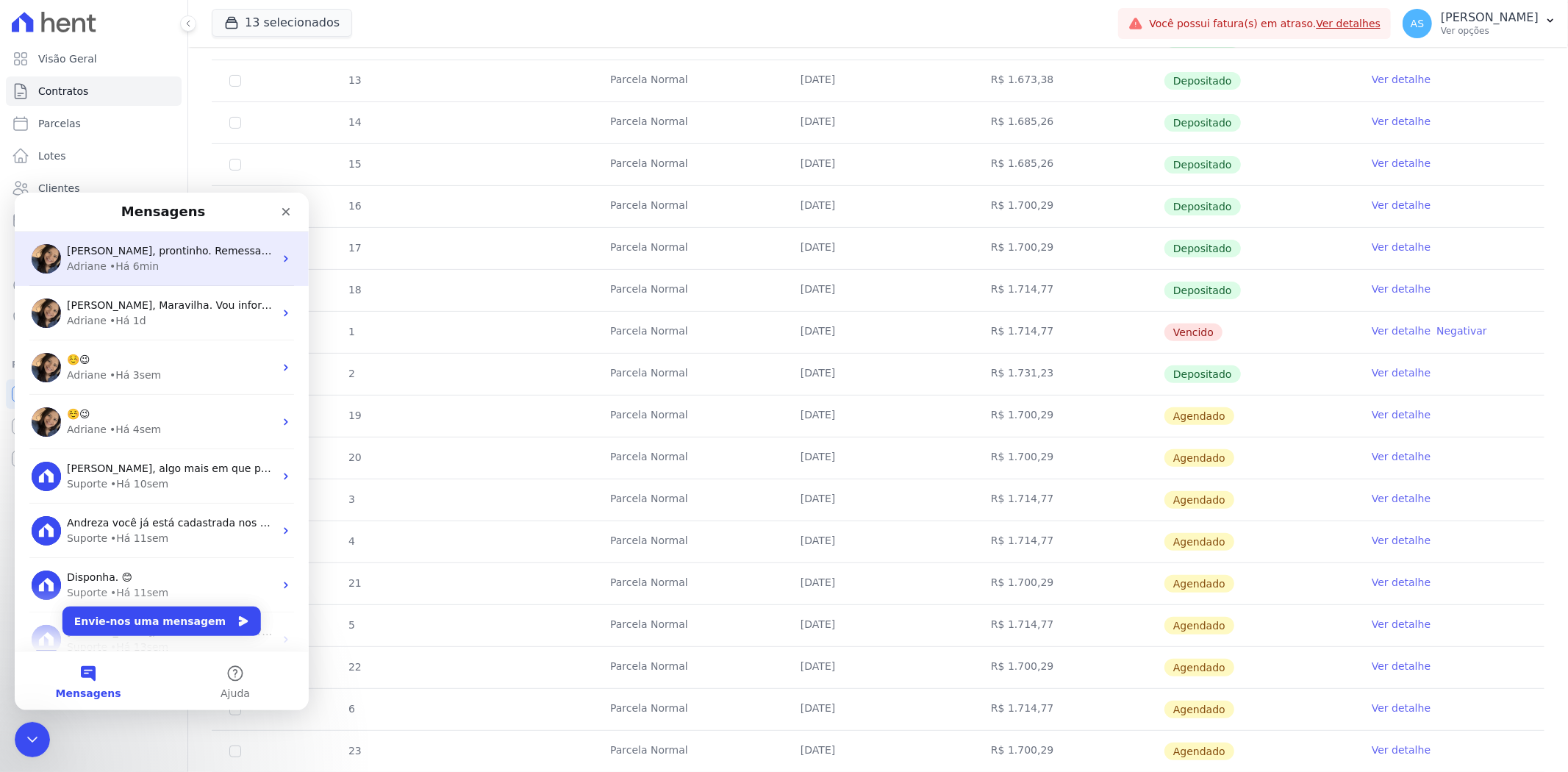
click at [193, 258] on div "Adriane • Há 6min" at bounding box center [170, 266] width 207 height 15
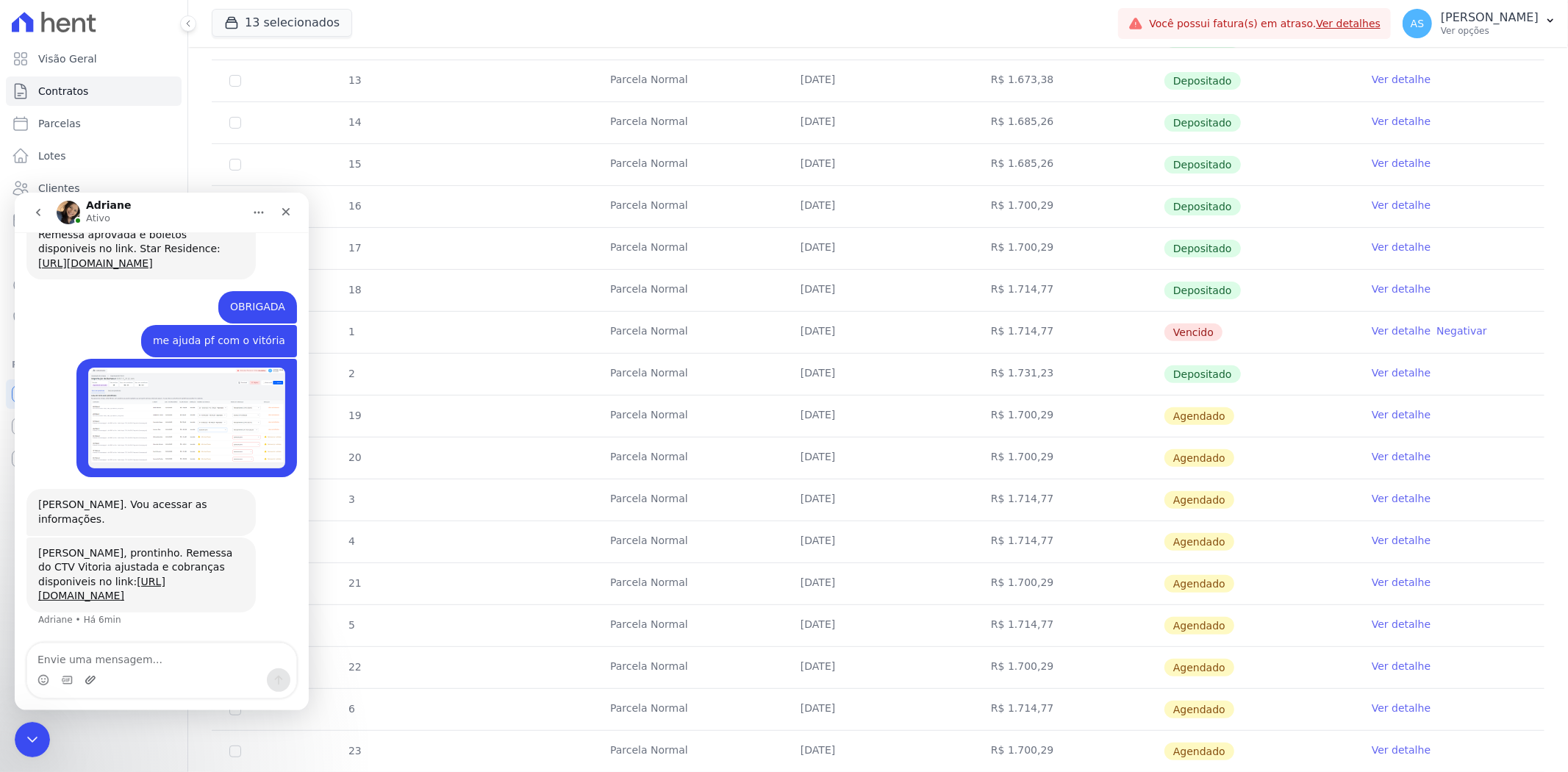
scroll to position [4525, 0]
type textarea "obrigada"
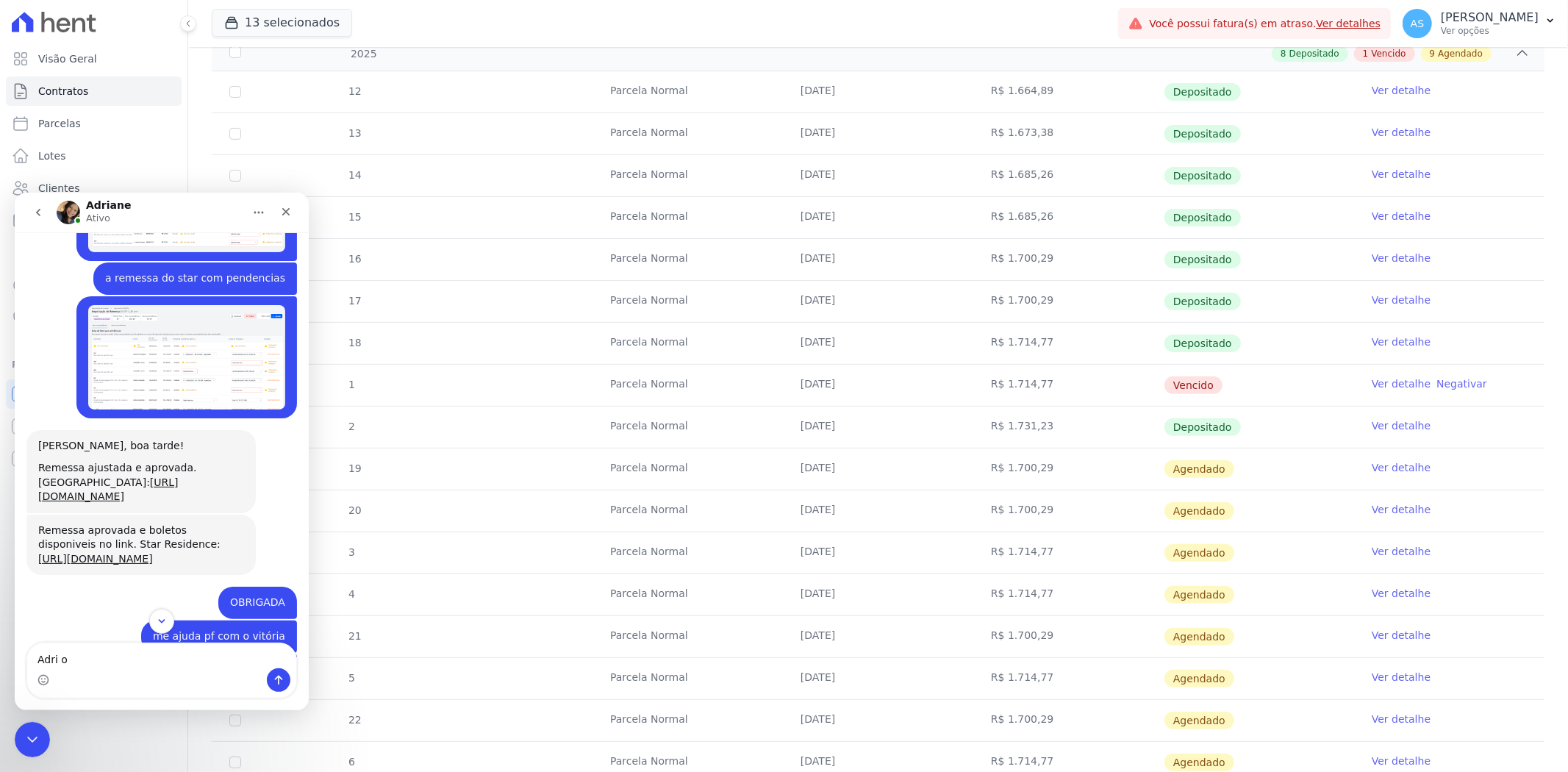
scroll to position [245, 0]
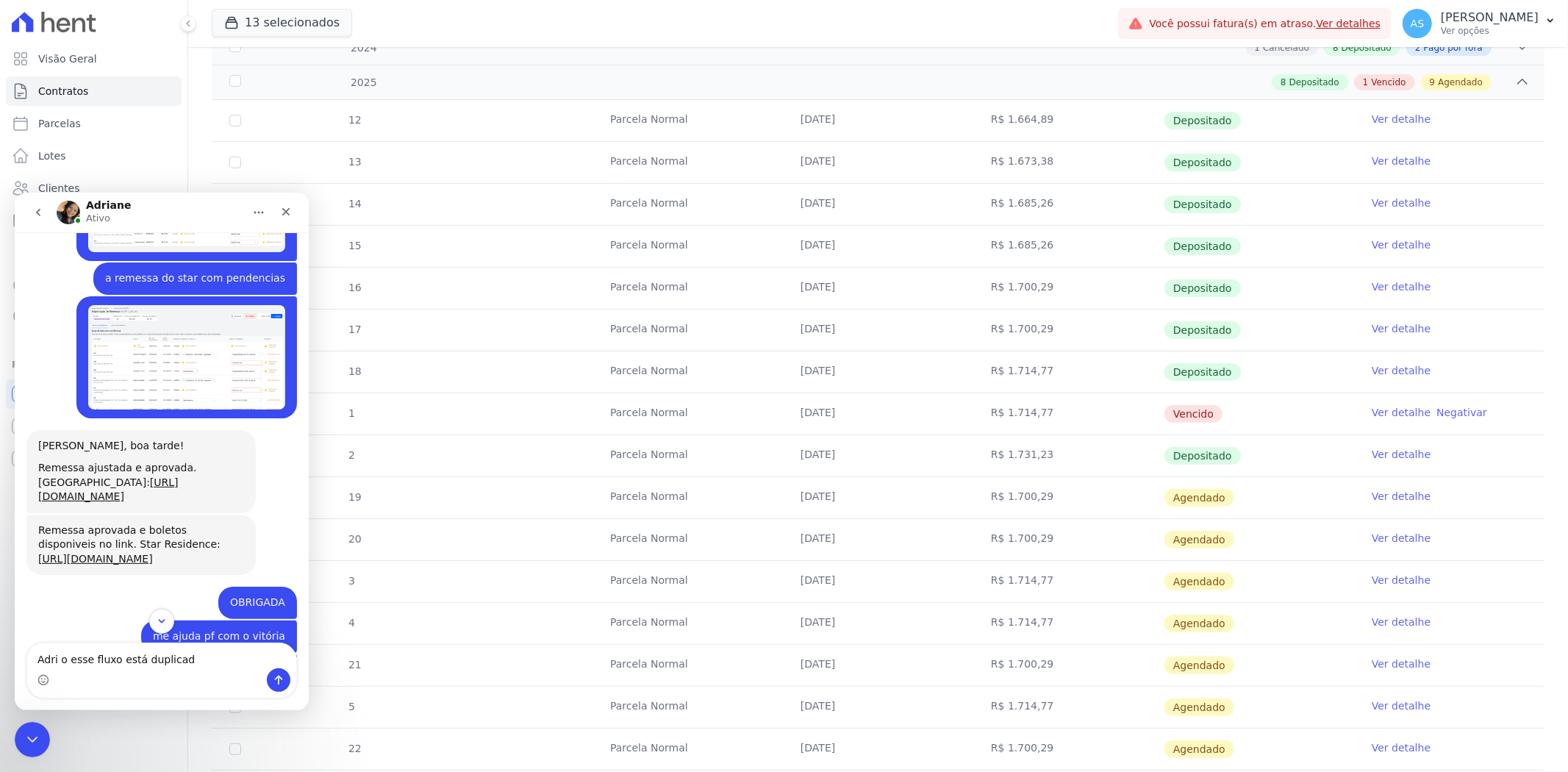
type textarea "Adri o esse fluxo está duplicado"
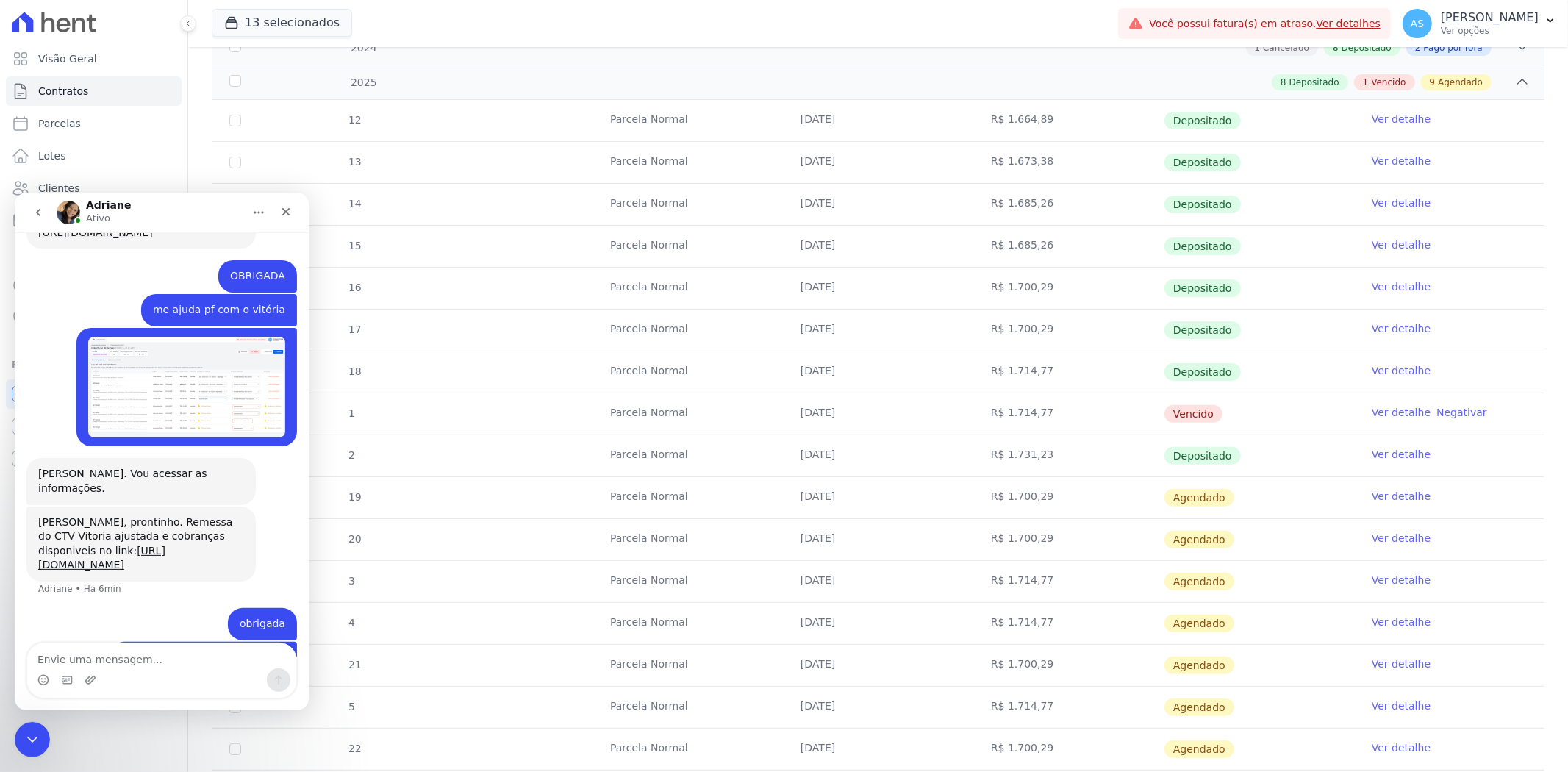
scroll to position [4602, 0]
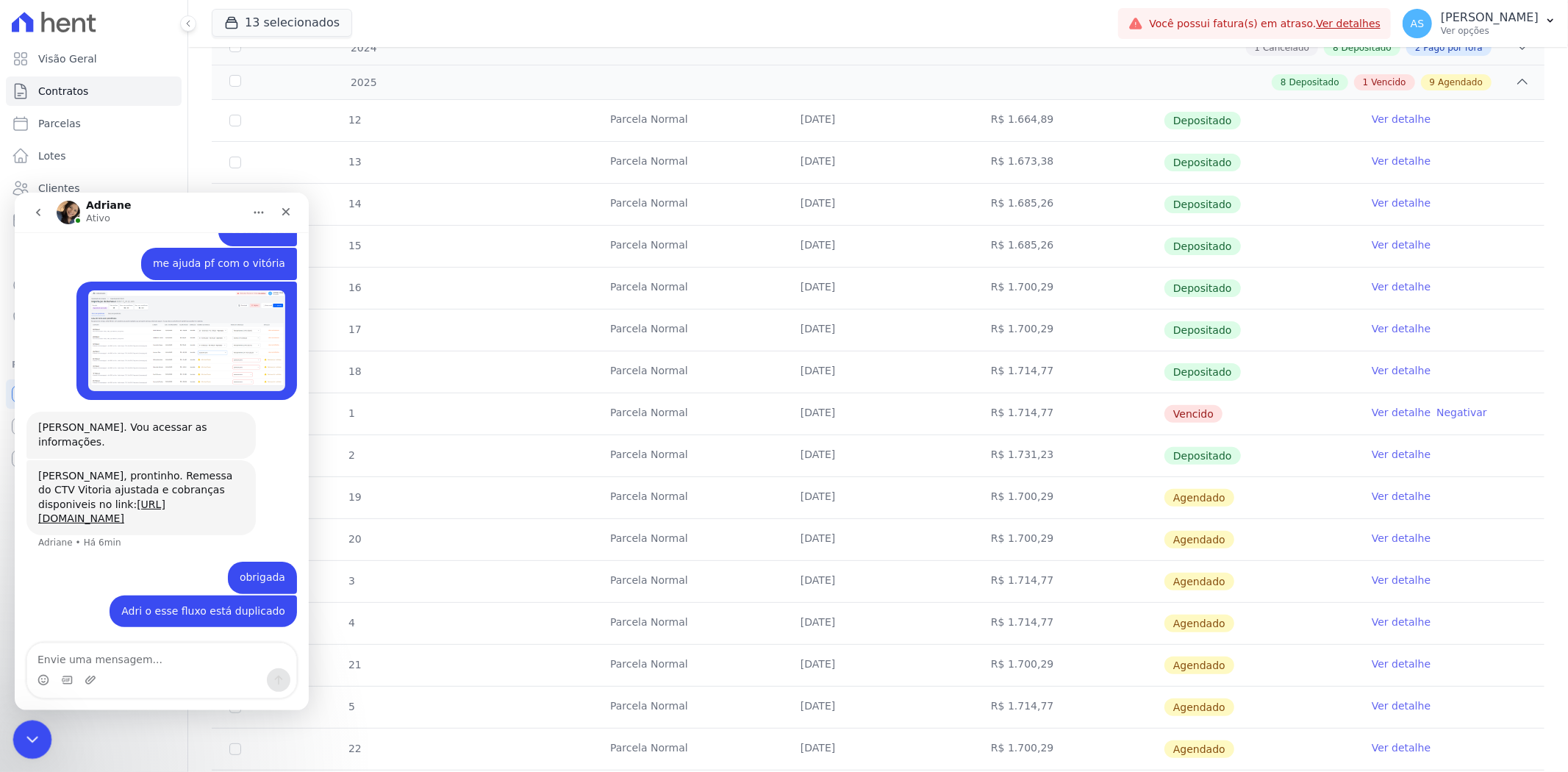
click at [31, 733] on icon "Fechar mensagem da Intercom" at bounding box center [30, 737] width 18 height 18
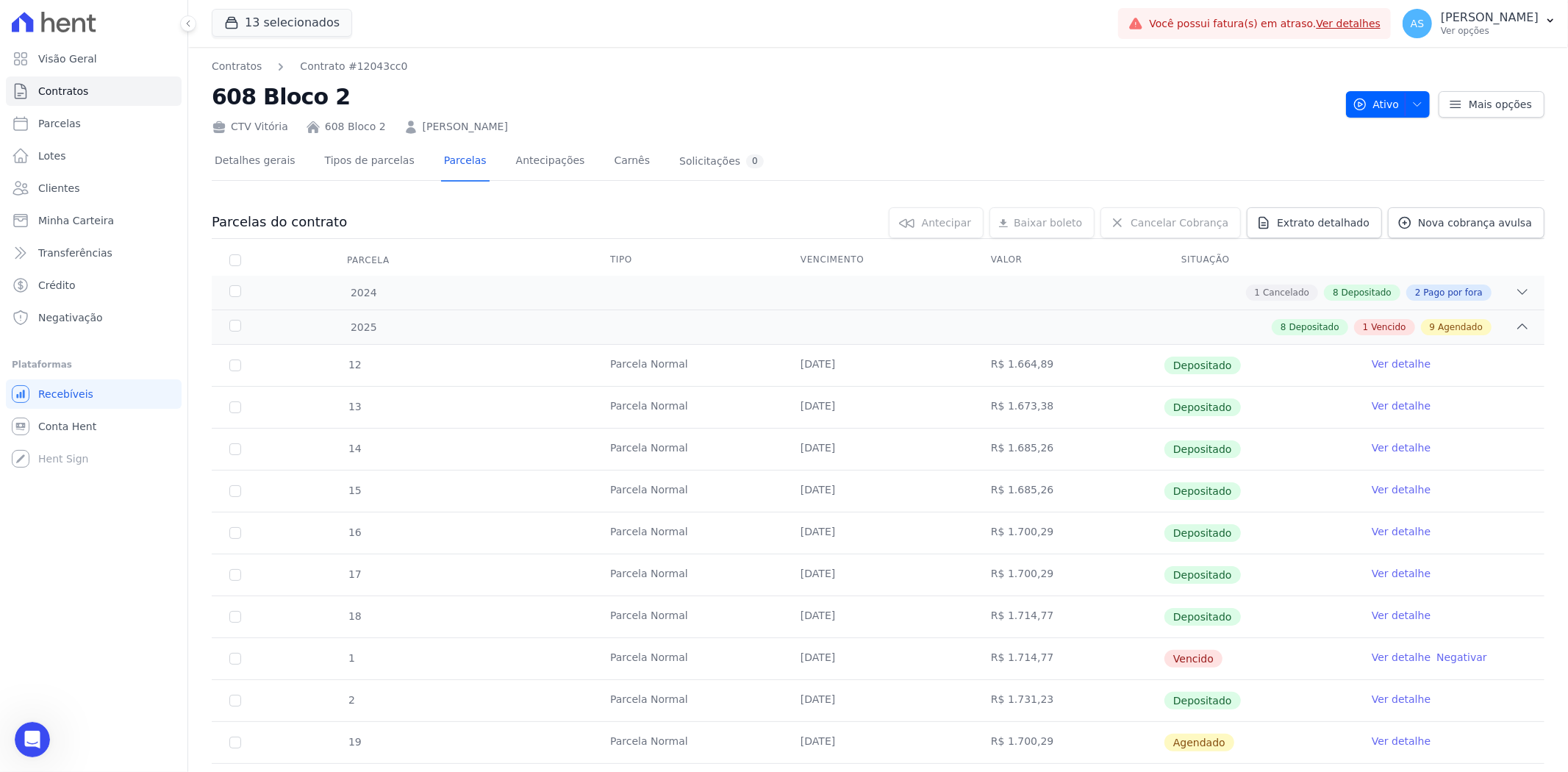
scroll to position [4603, 0]
click at [27, 731] on icon "Abrir mensagem da Intercom" at bounding box center [31, 738] width 25 height 25
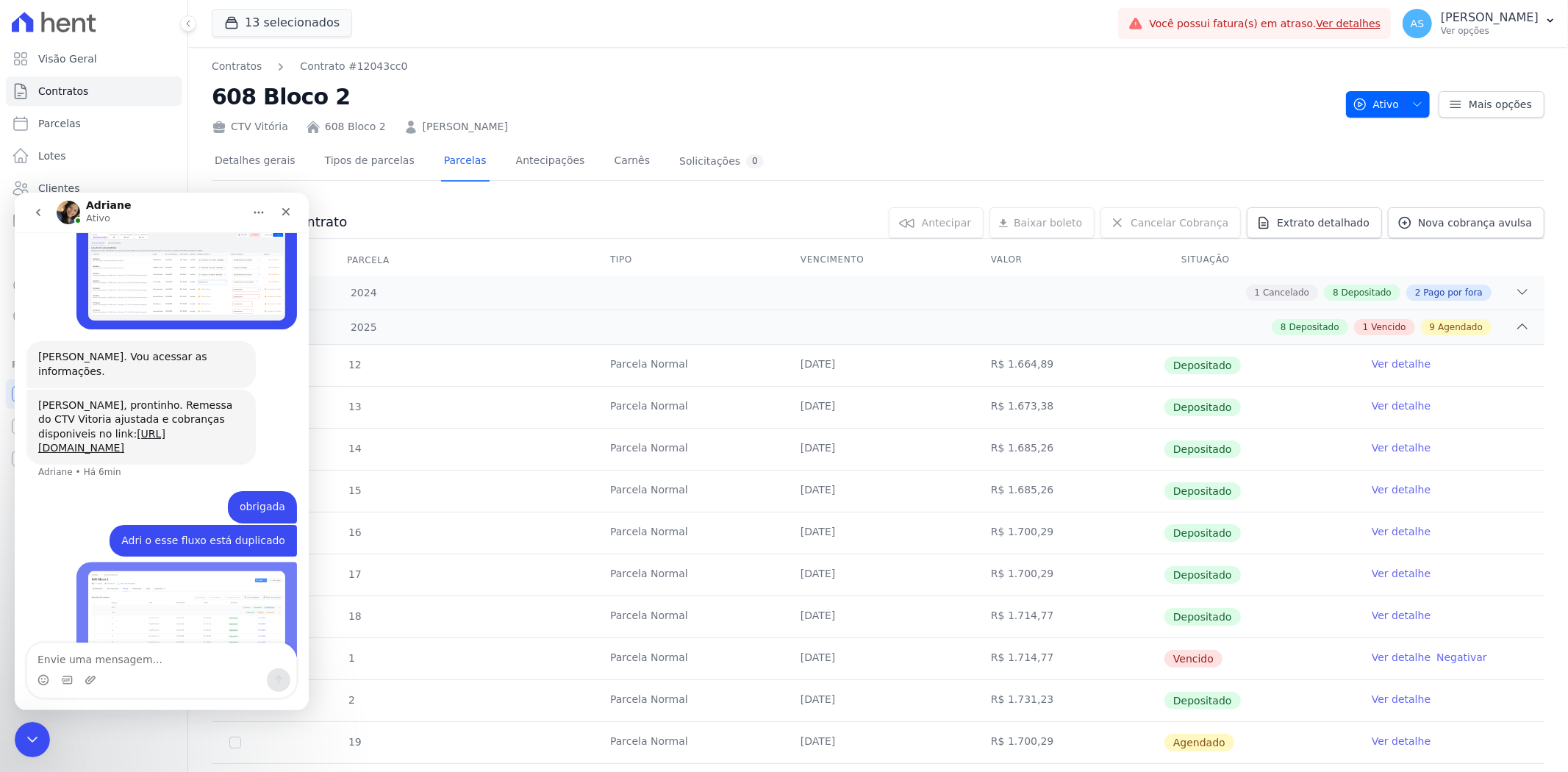
scroll to position [4726, 0]
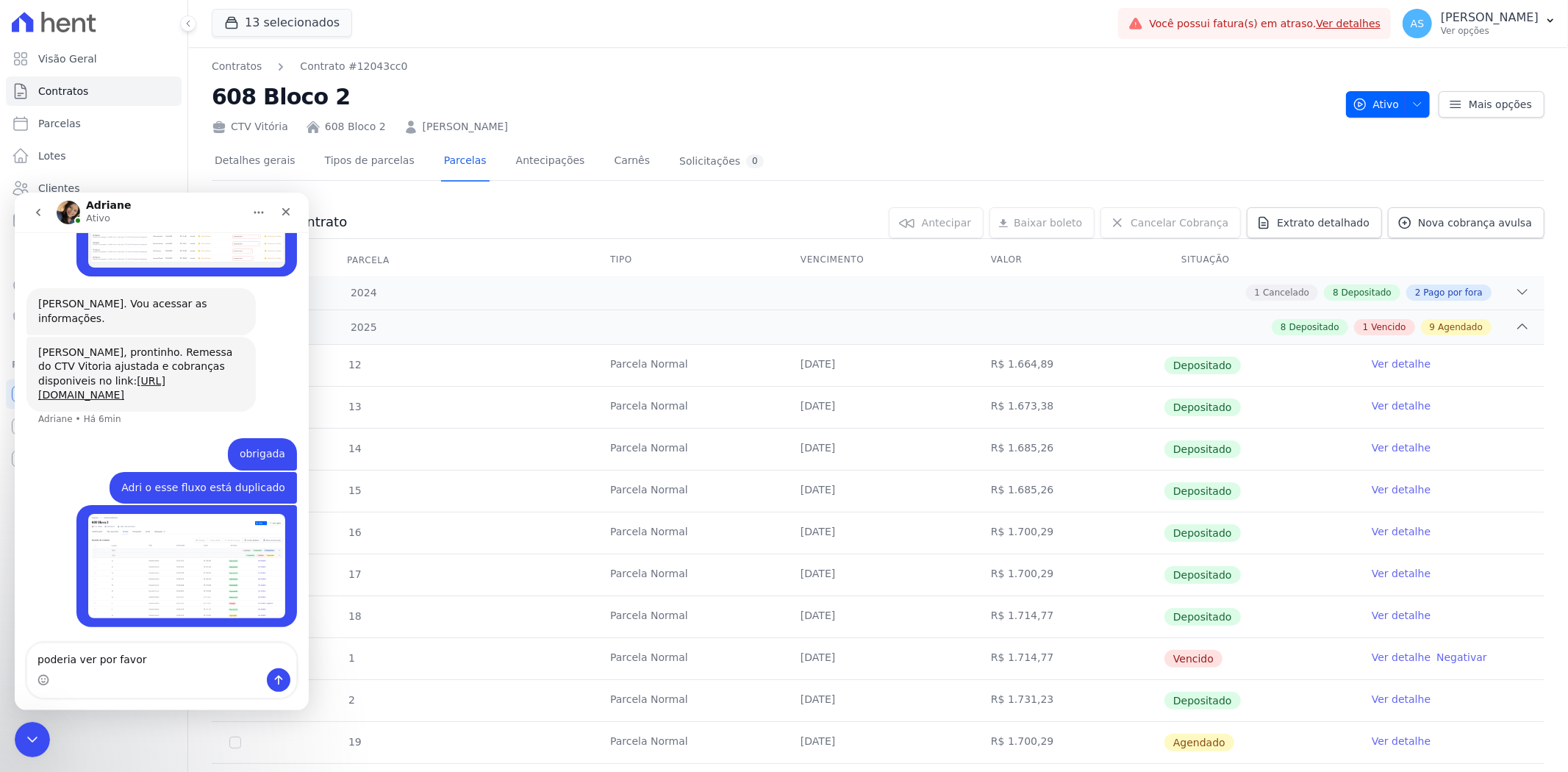
type textarea "poderia ver por favor ?"
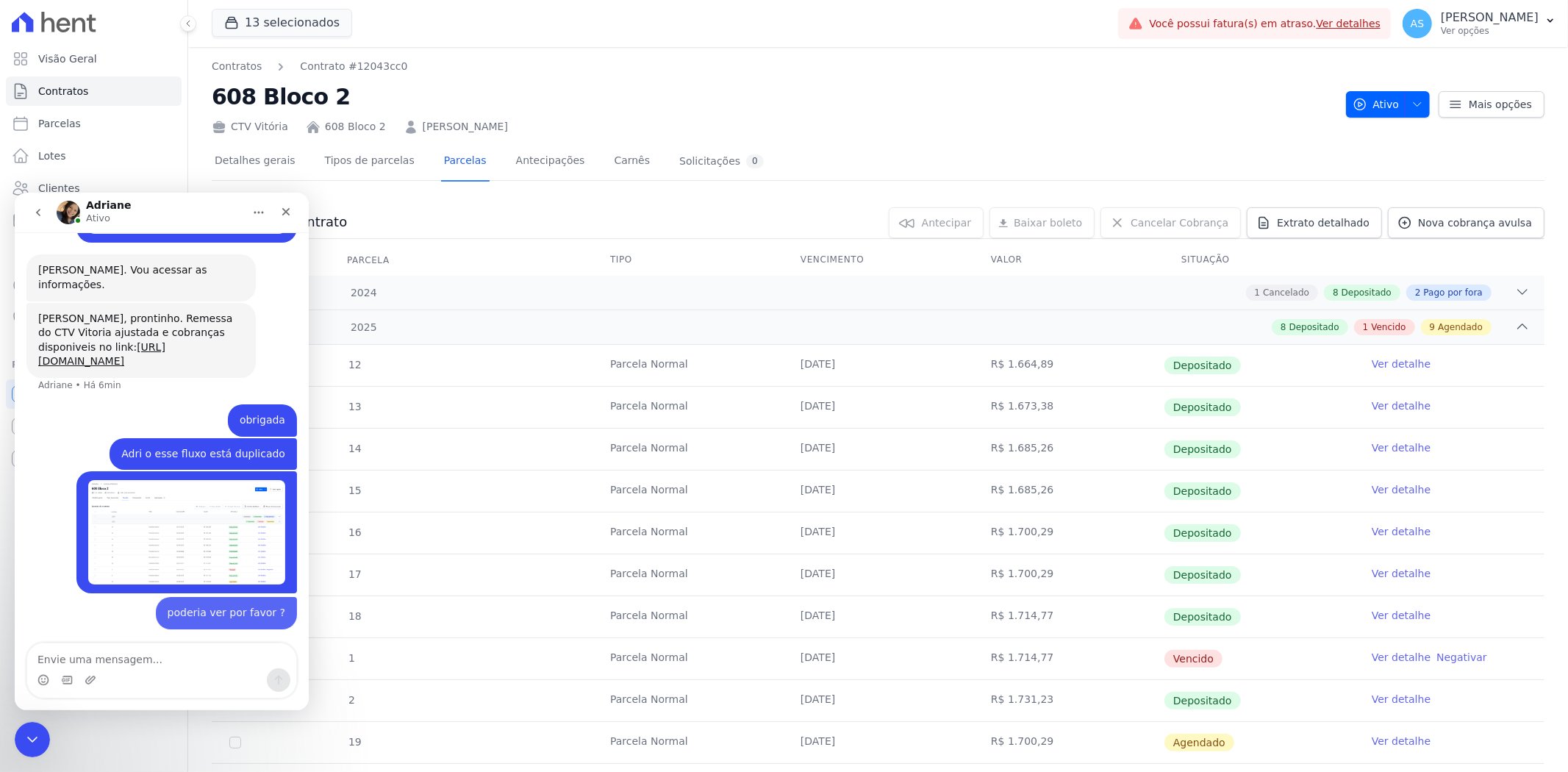
scroll to position [4760, 0]
click at [86, 680] on icon "Carregar anexo" at bounding box center [91, 680] width 10 height 8
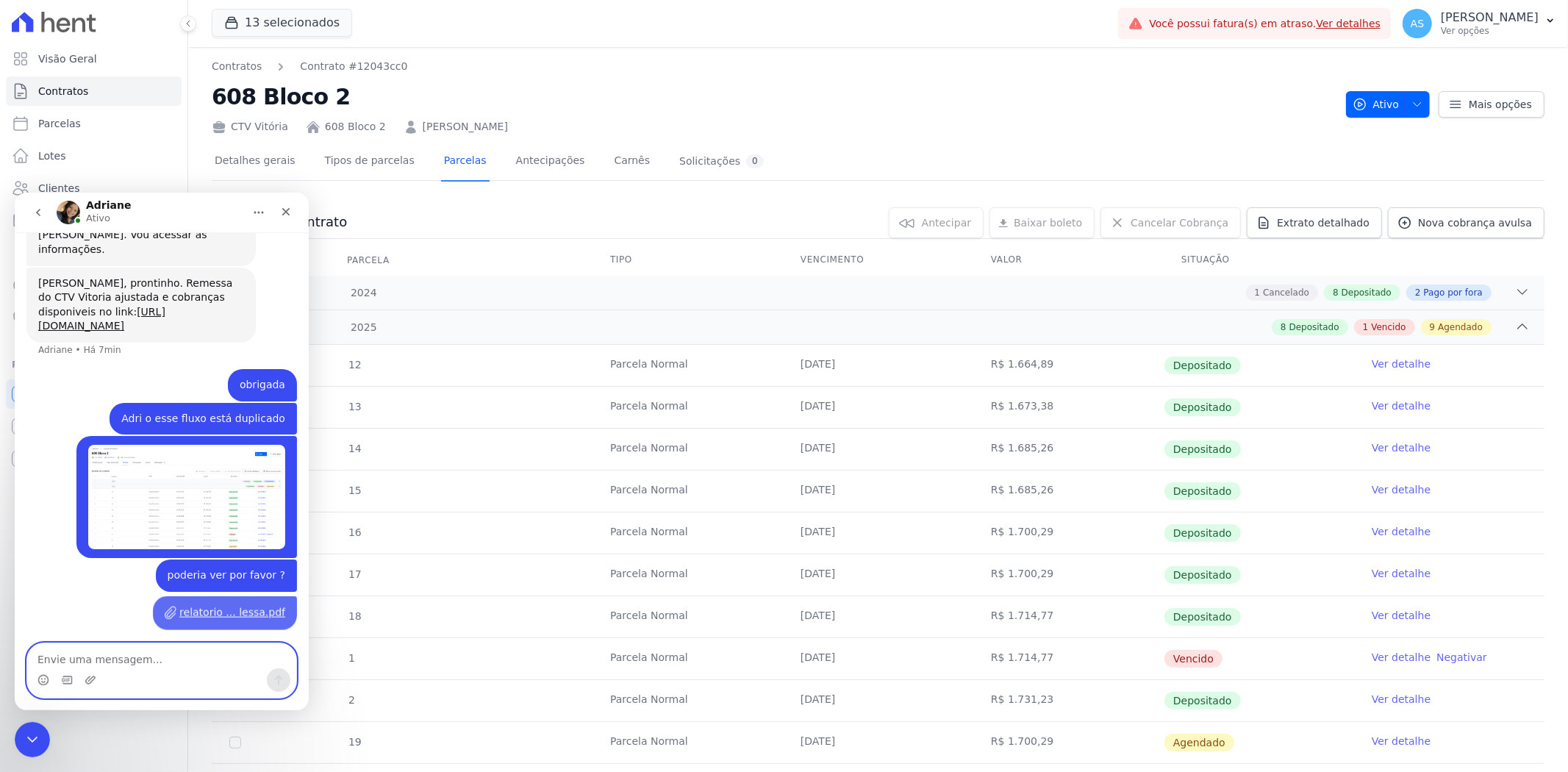
scroll to position [4796, 0]
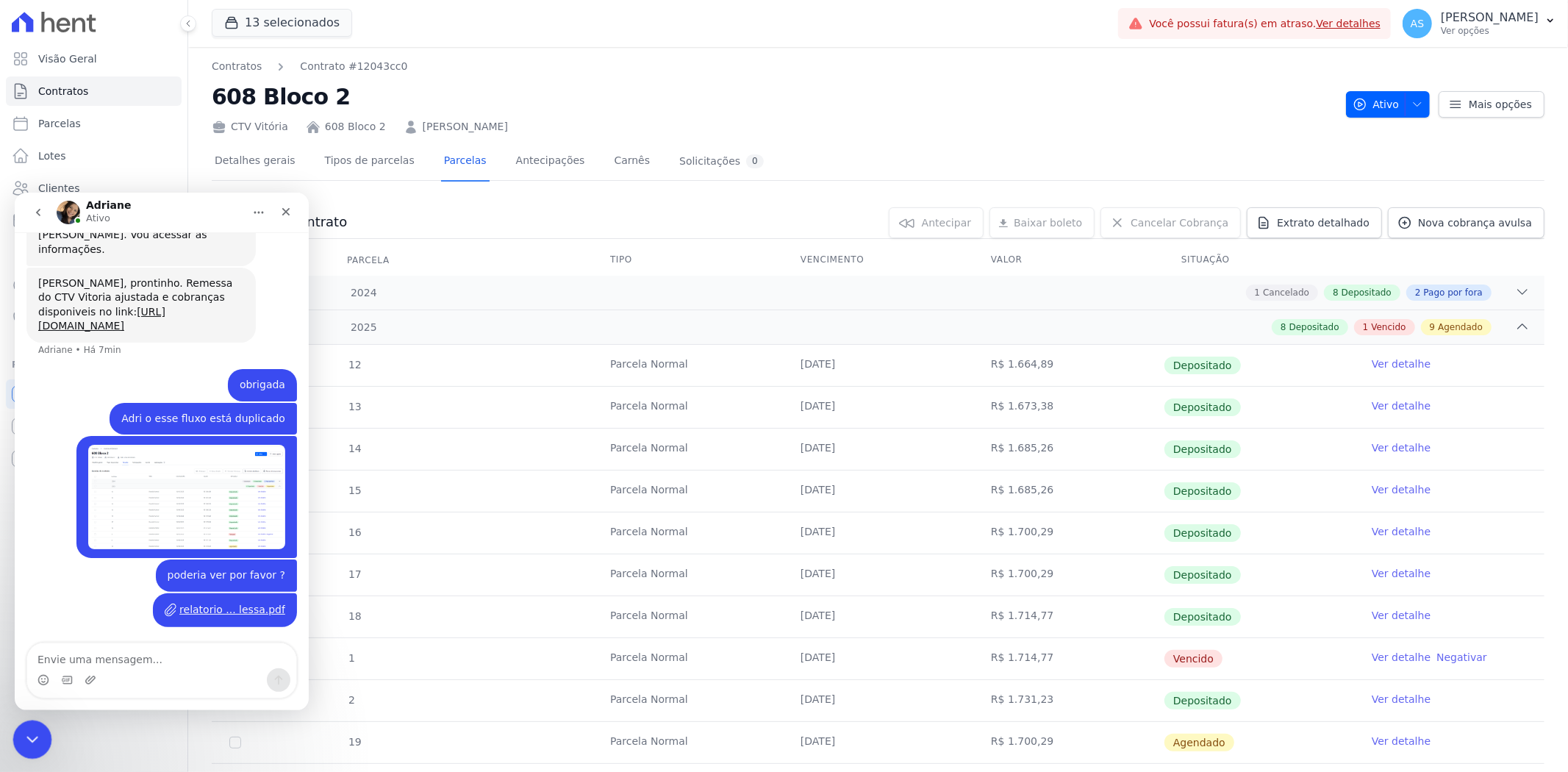
click at [20, 733] on div "Fechar mensagem da Intercom" at bounding box center [31, 738] width 36 height 36
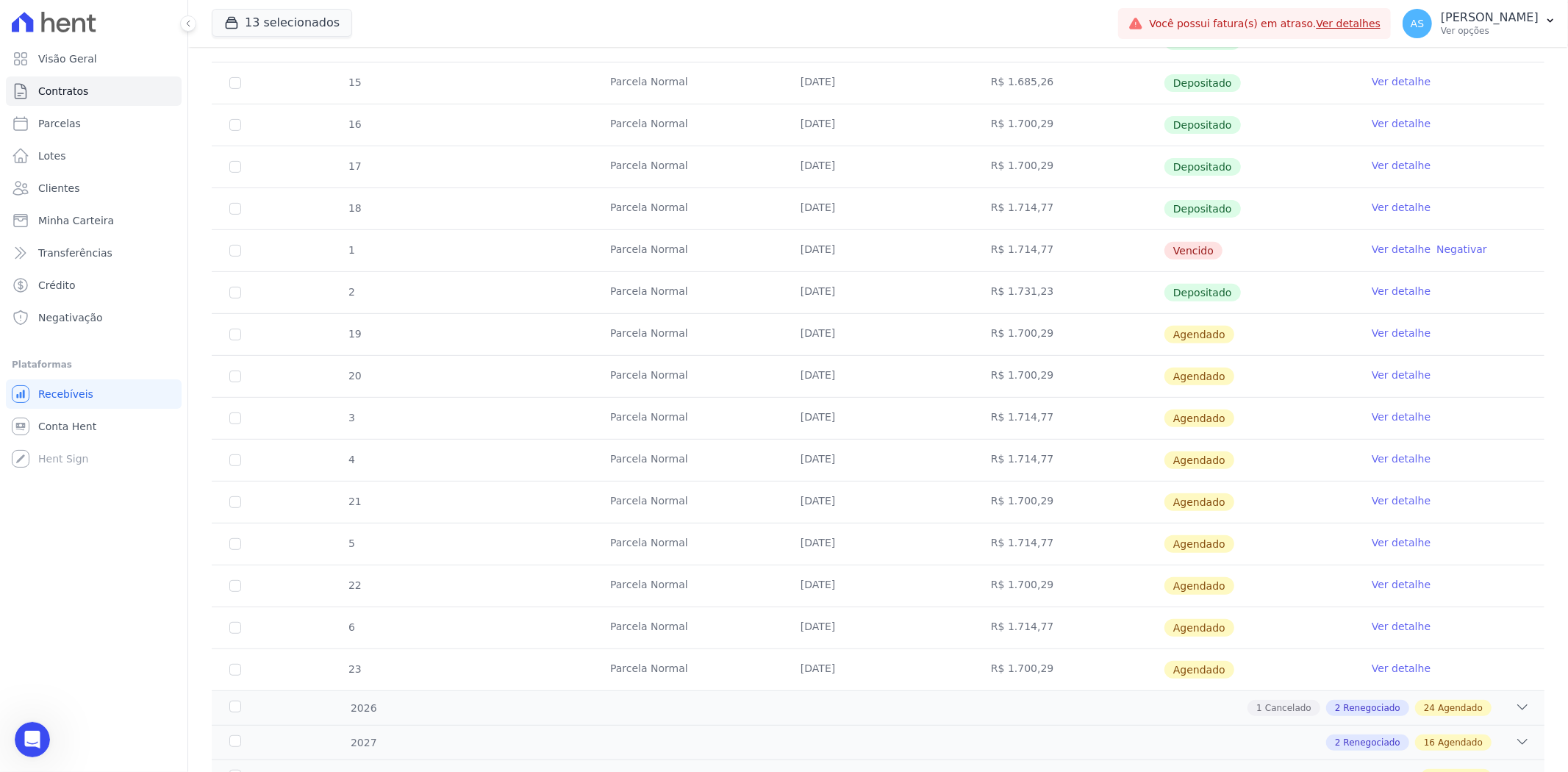
scroll to position [475, 0]
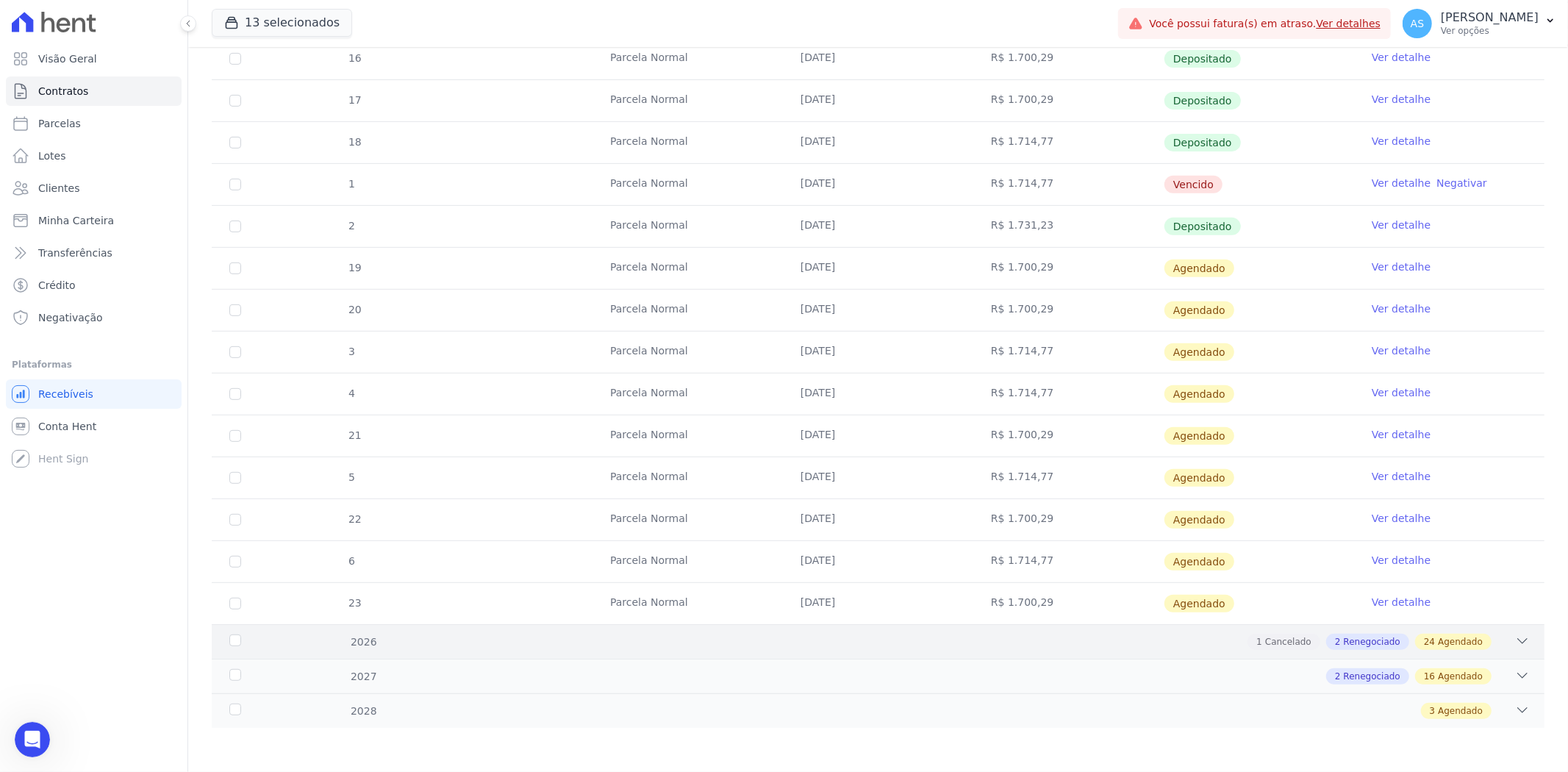
click at [1515, 634] on icon at bounding box center [1522, 641] width 14 height 14
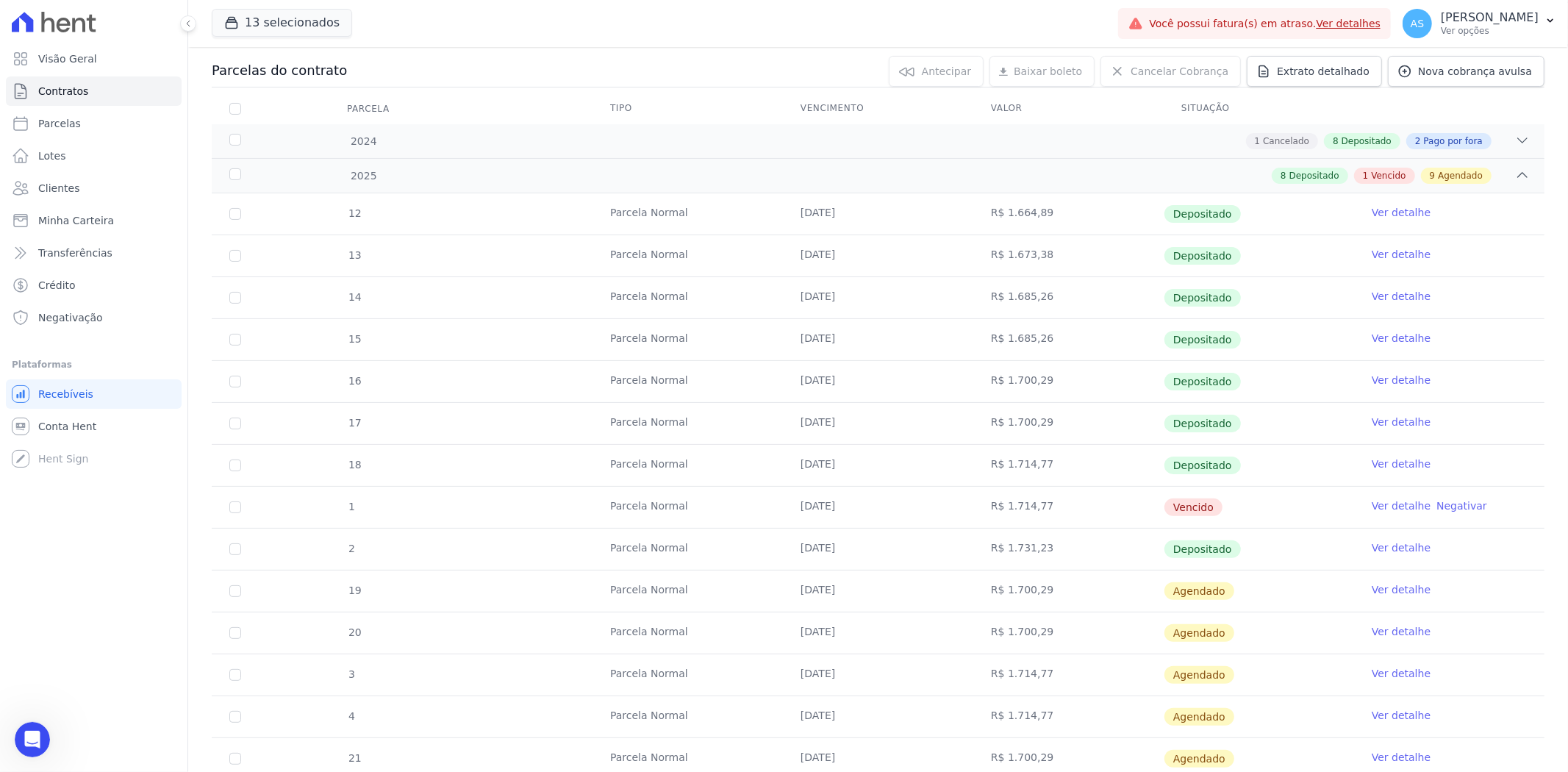
scroll to position [0, 0]
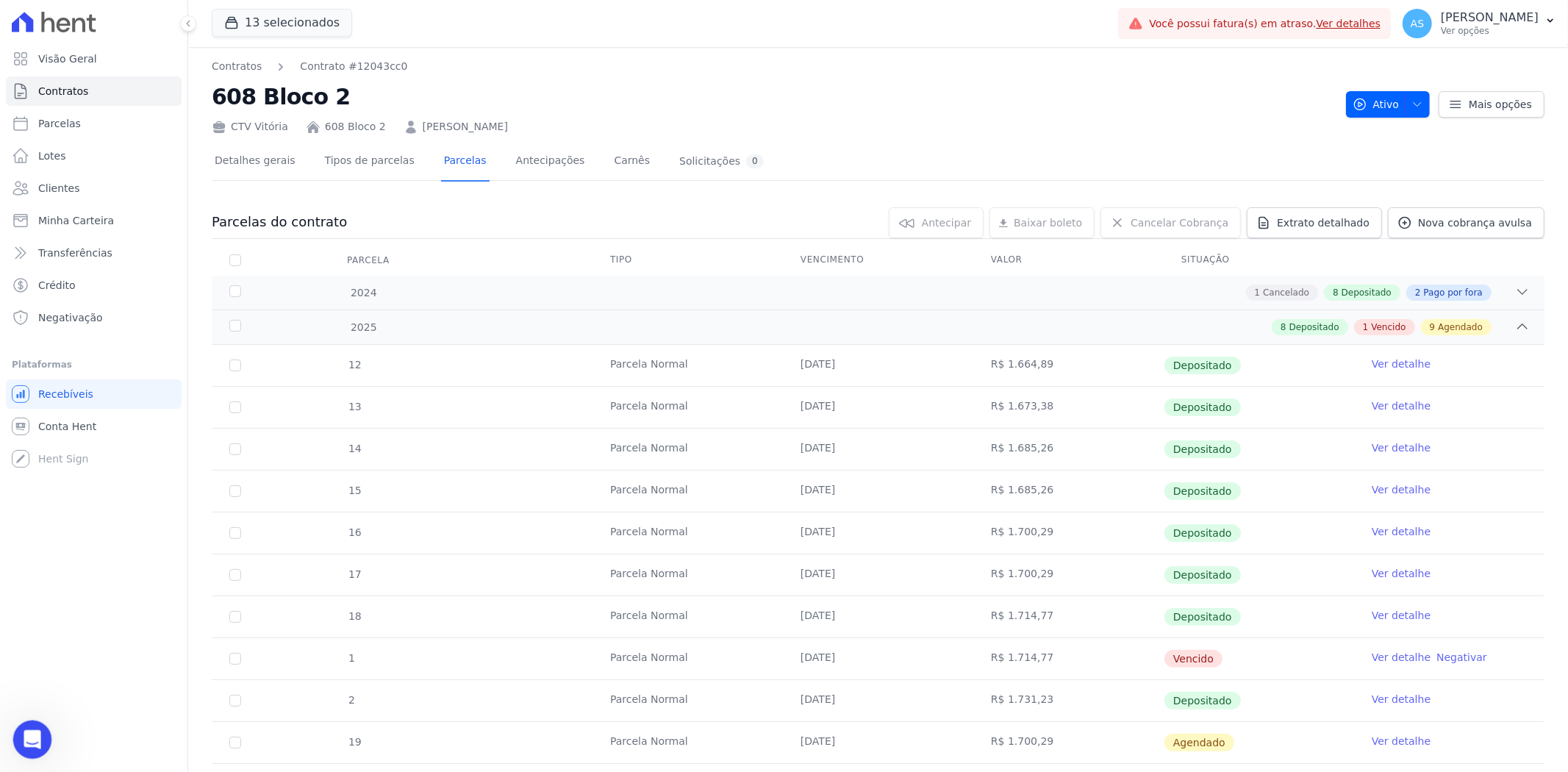
click at [27, 738] on icon "Abrir mensagem da Intercom" at bounding box center [31, 738] width 25 height 25
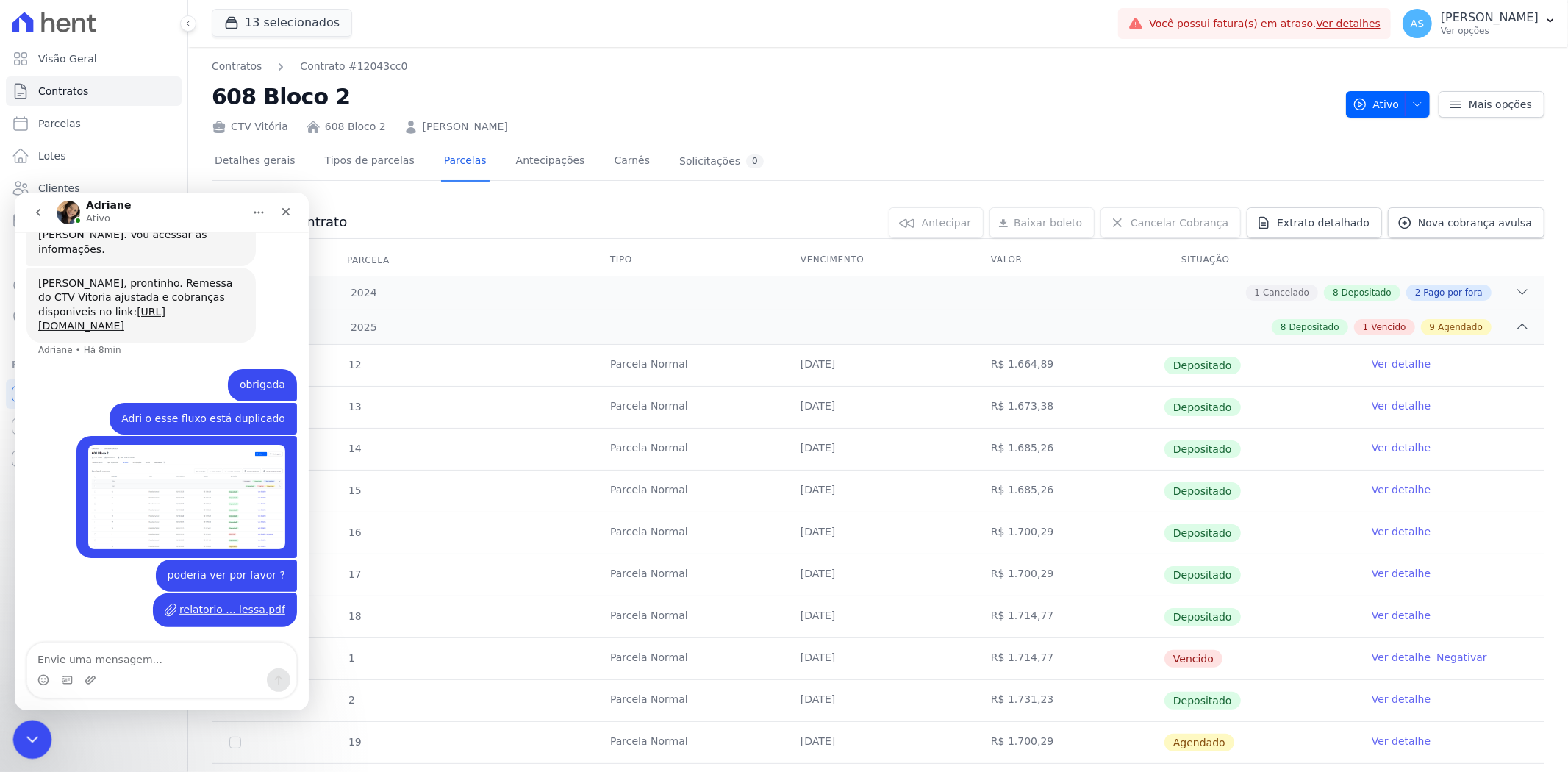
scroll to position [4796, 0]
click at [35, 744] on icon "Fechar mensagem da Intercom" at bounding box center [30, 737] width 18 height 18
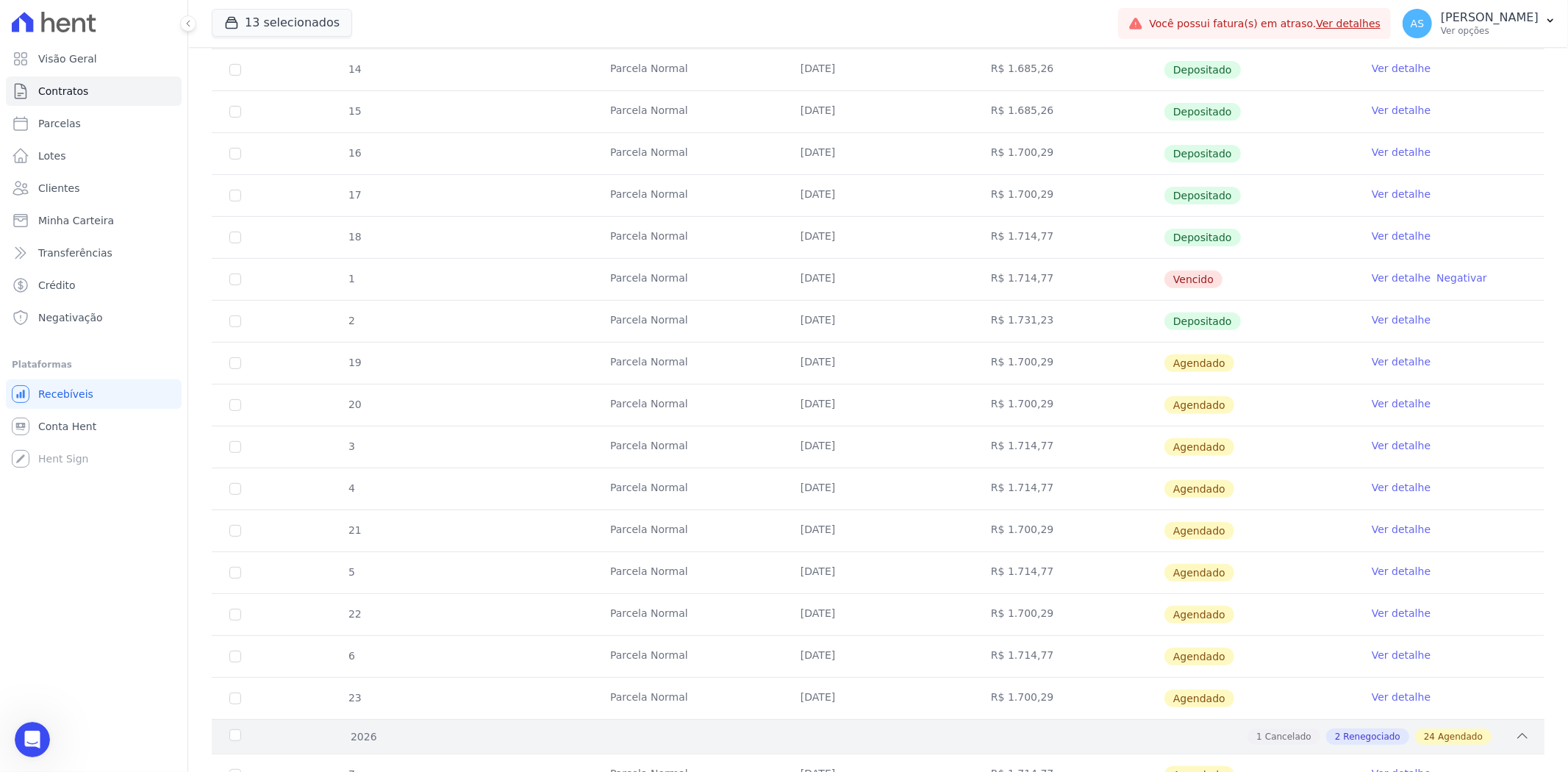
scroll to position [408, 0]
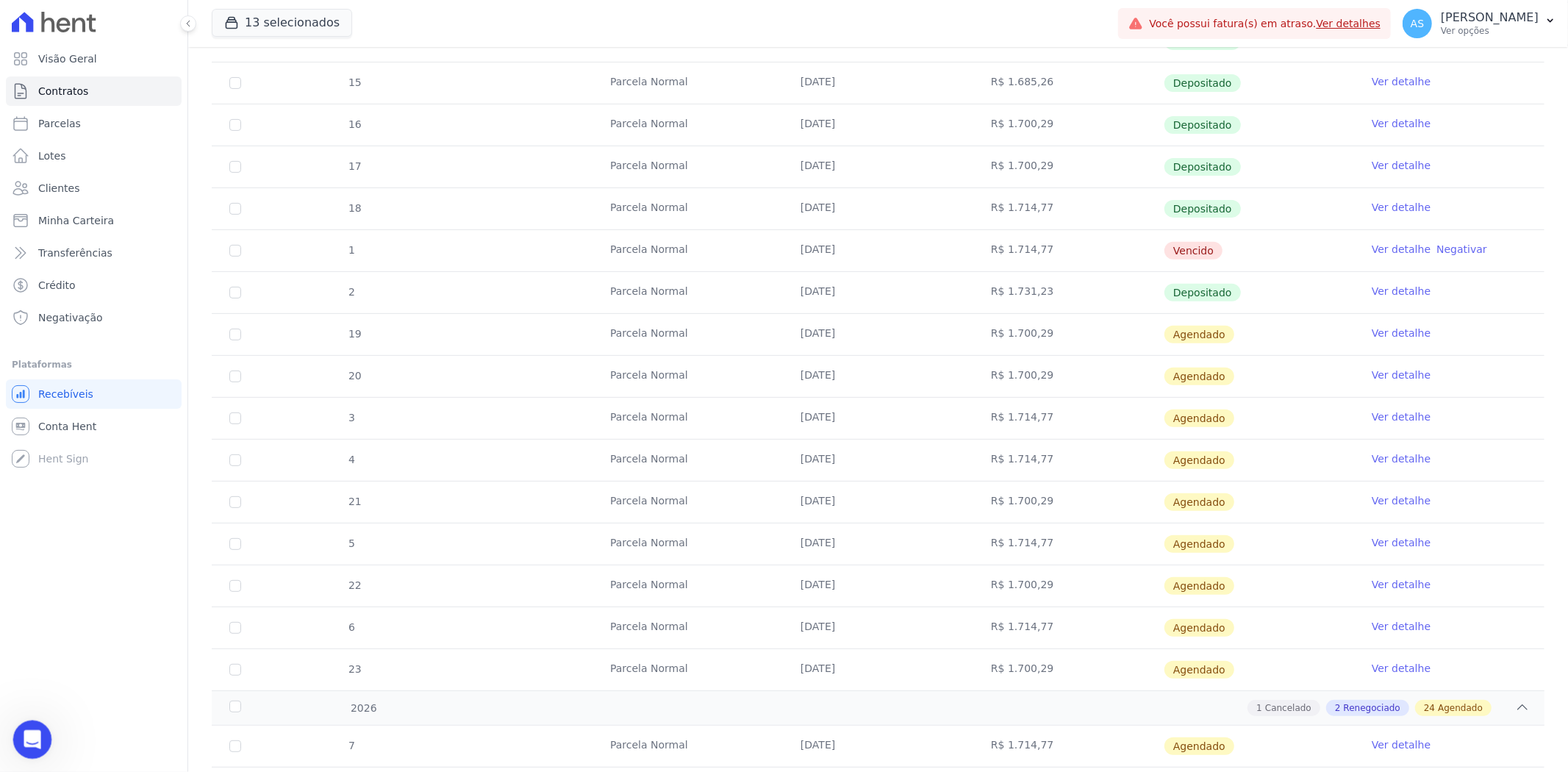
click at [30, 741] on icon "Abrir mensagem da Intercom" at bounding box center [31, 738] width 25 height 25
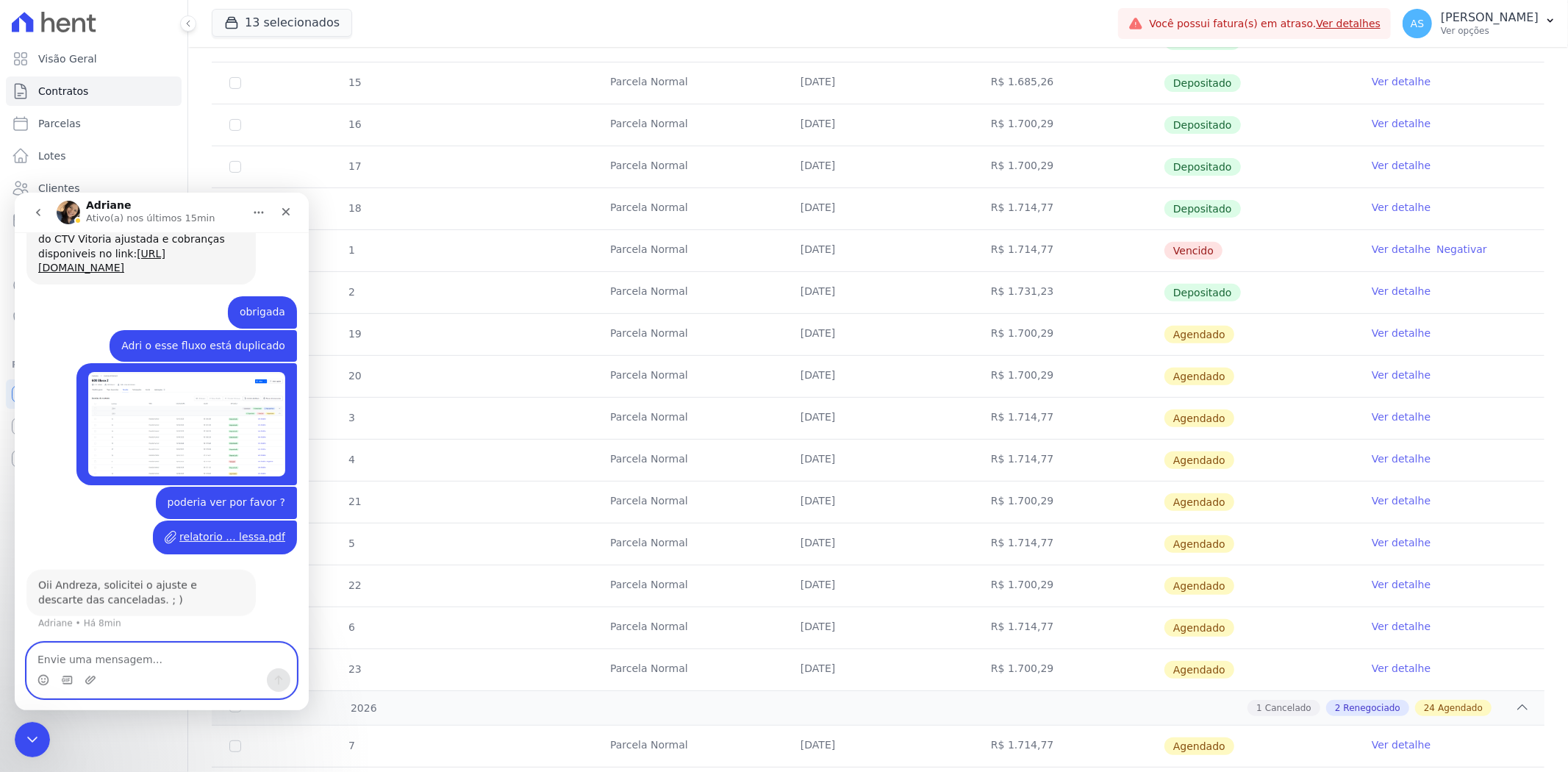
scroll to position [4854, 0]
click at [18, 734] on div "Fechar mensagem da Intercom" at bounding box center [31, 738] width 36 height 36
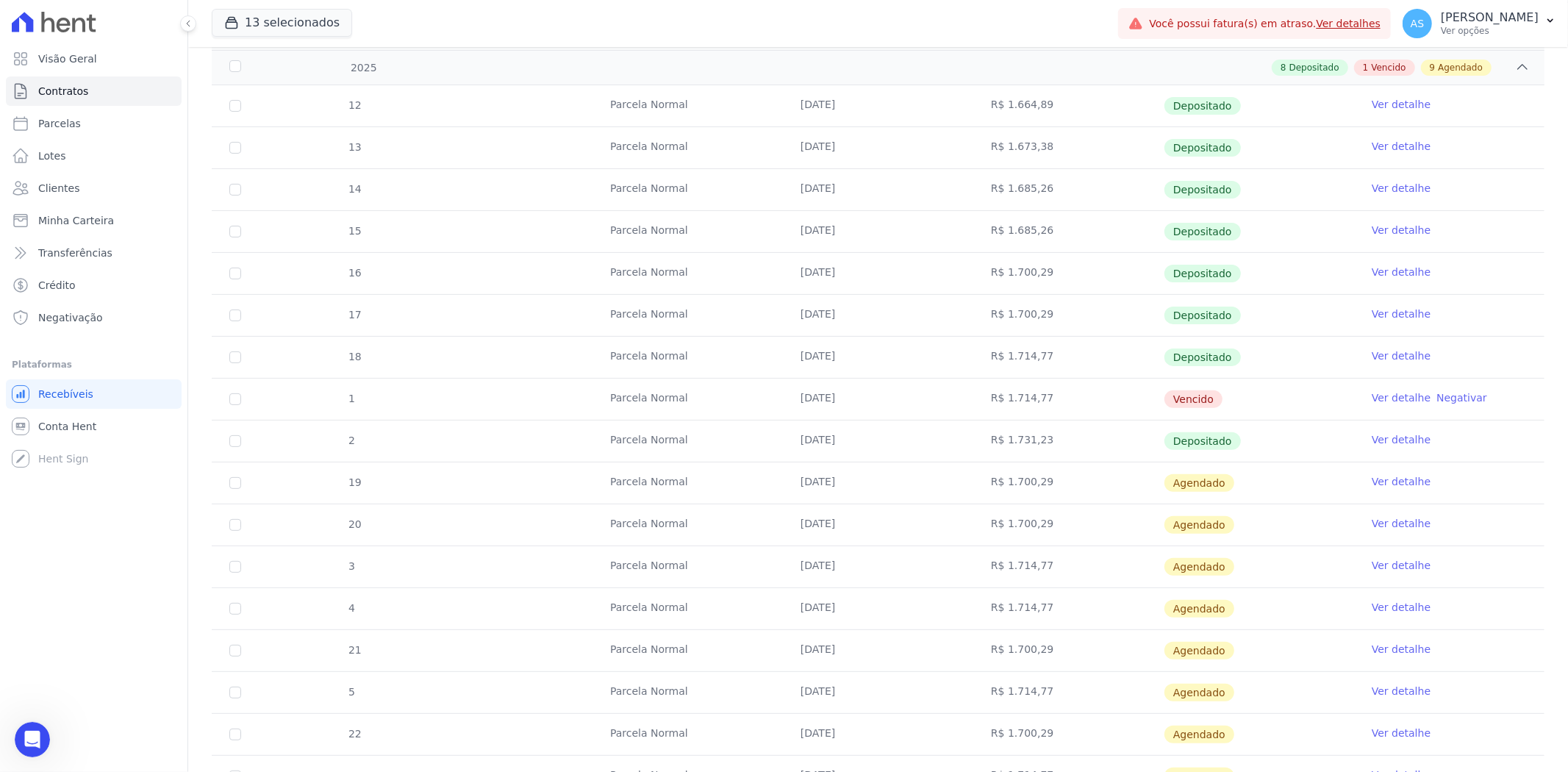
scroll to position [0, 0]
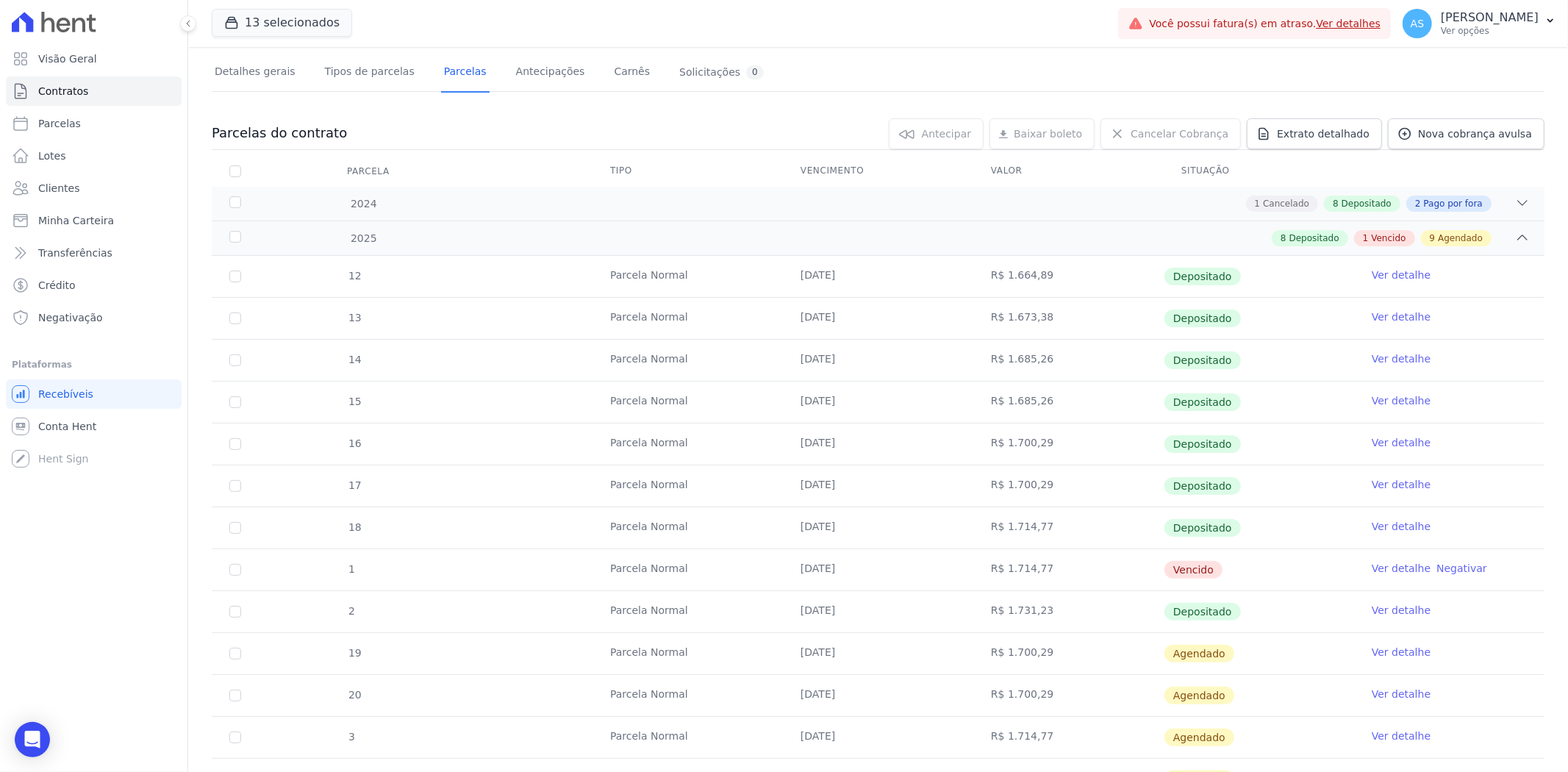
scroll to position [408, 0]
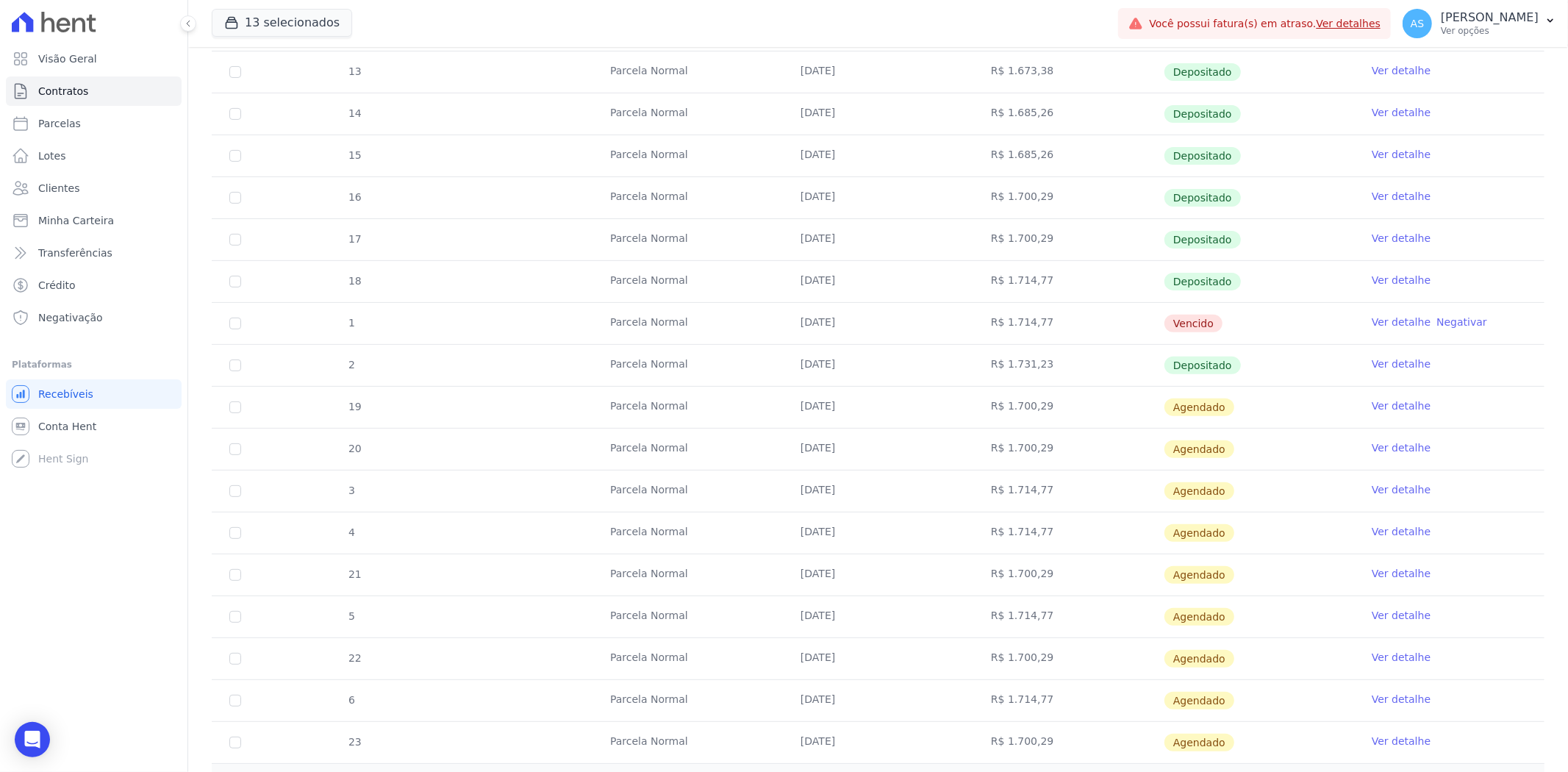
scroll to position [475, 0]
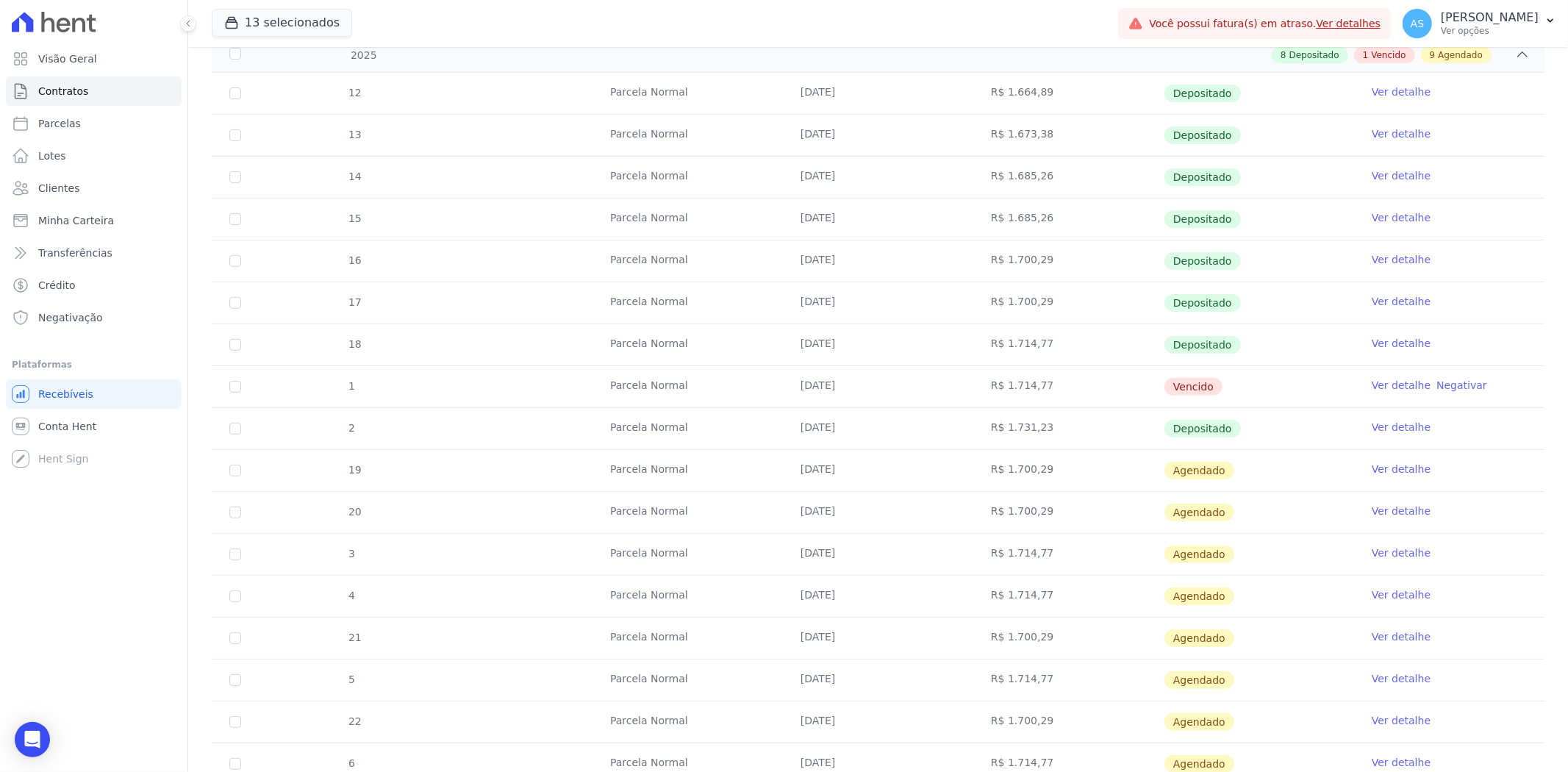
scroll to position [327, 0]
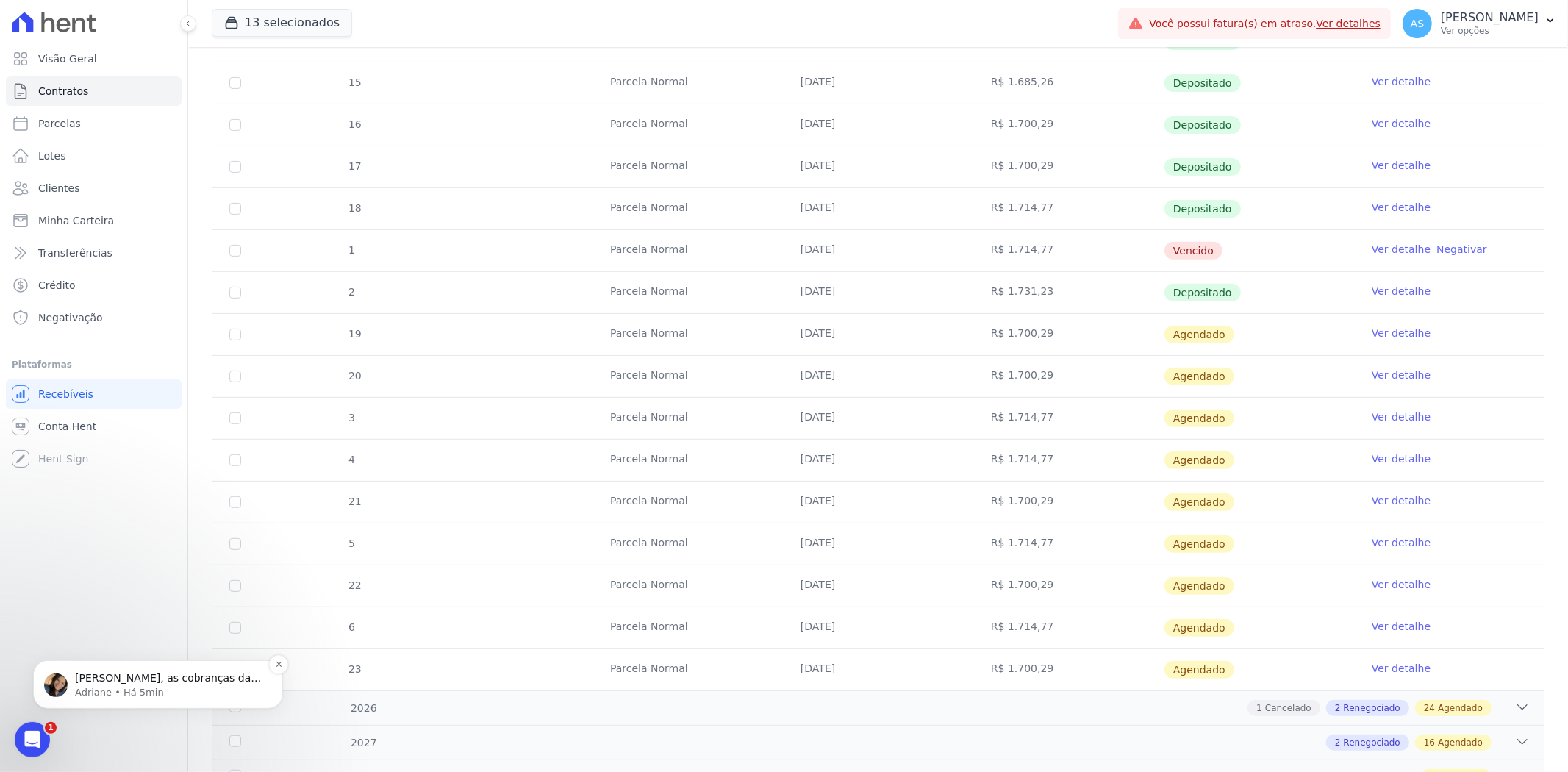
click at [75, 688] on p "Adriane • Há 5min" at bounding box center [170, 692] width 190 height 14
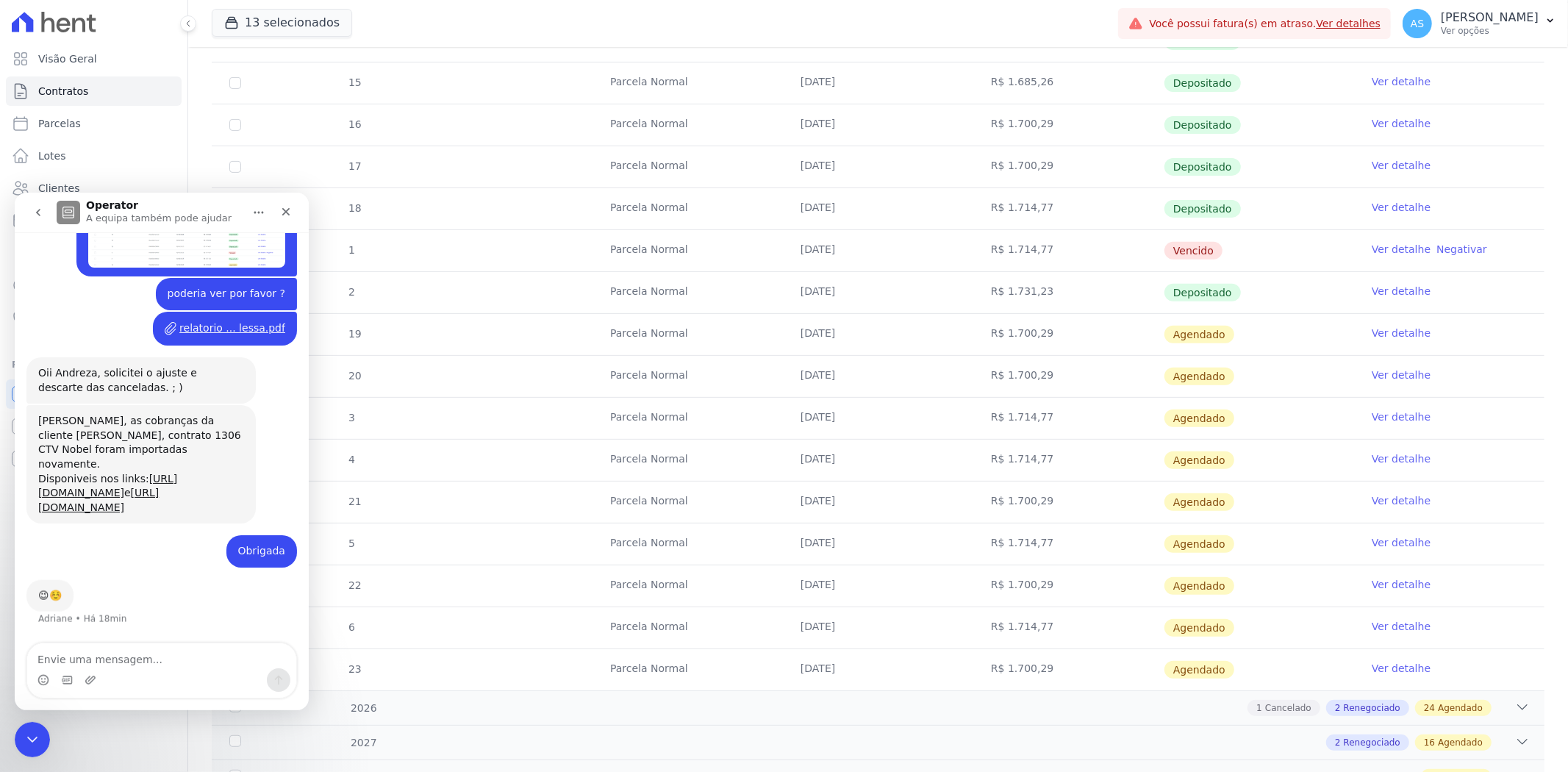
scroll to position [5076, 0]
click at [284, 209] on icon "Fechar" at bounding box center [287, 211] width 8 height 8
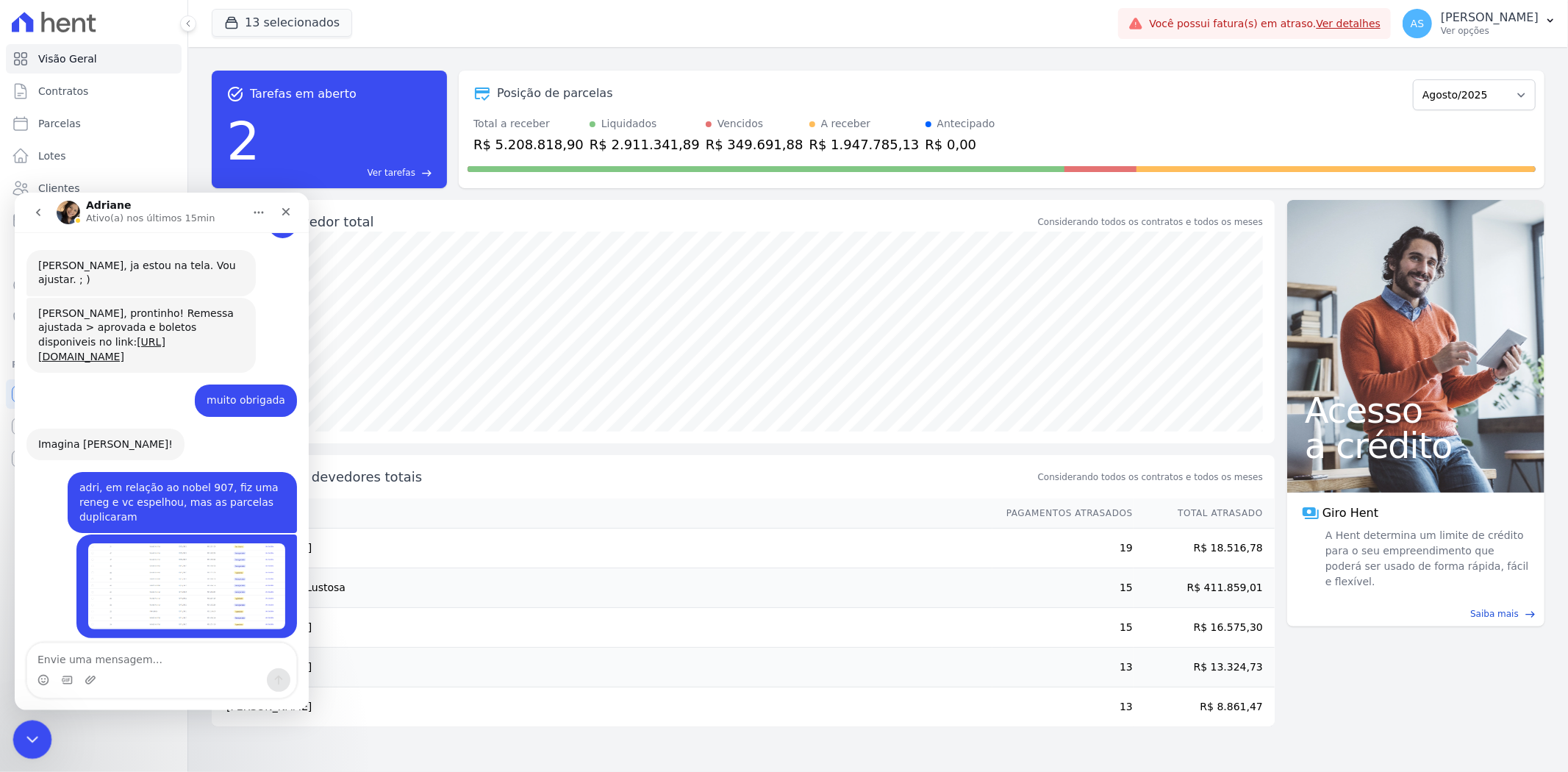
scroll to position [3736, 0]
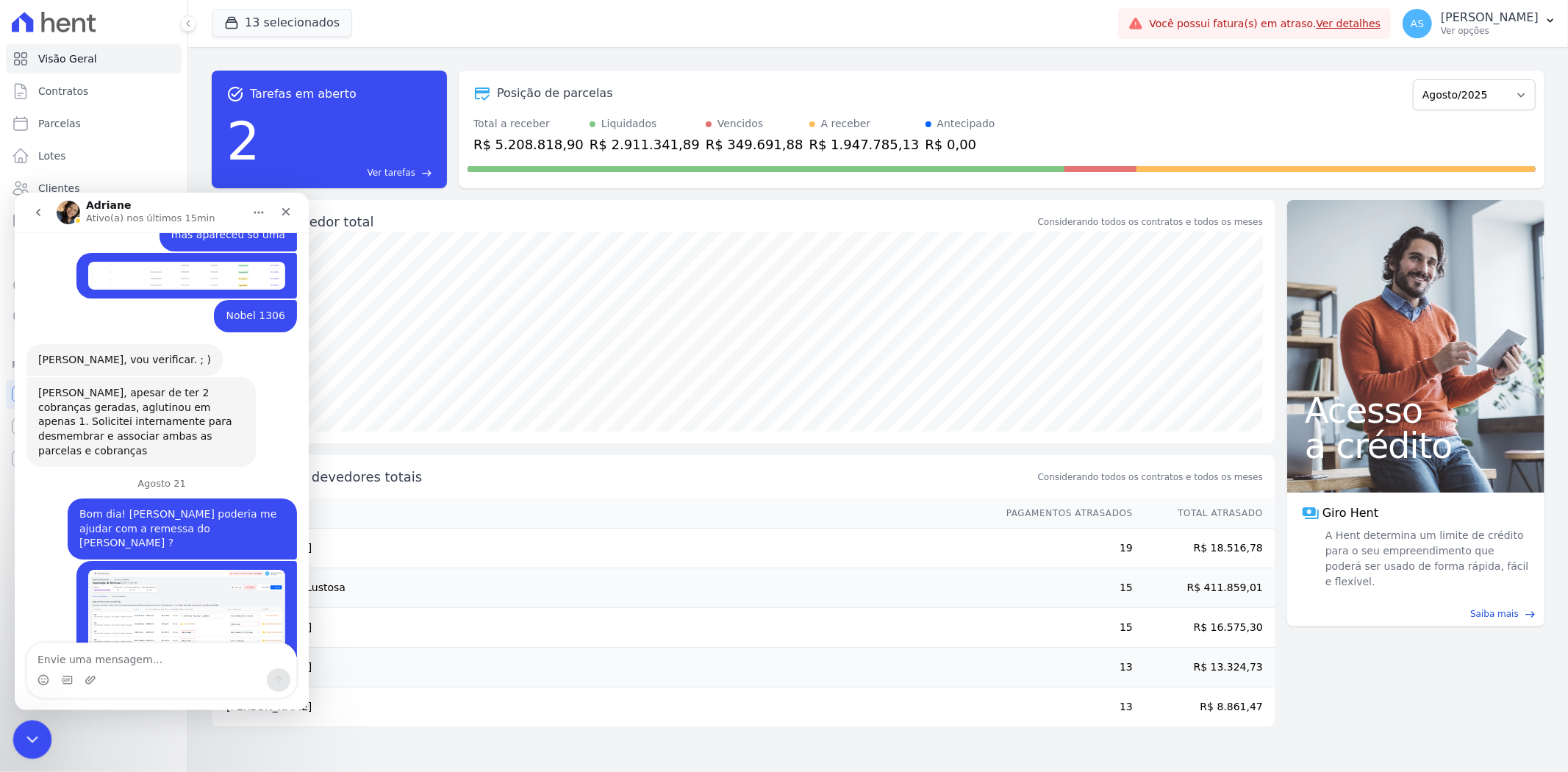
click at [40, 734] on div "Fechar mensagem da Intercom" at bounding box center [31, 738] width 36 height 36
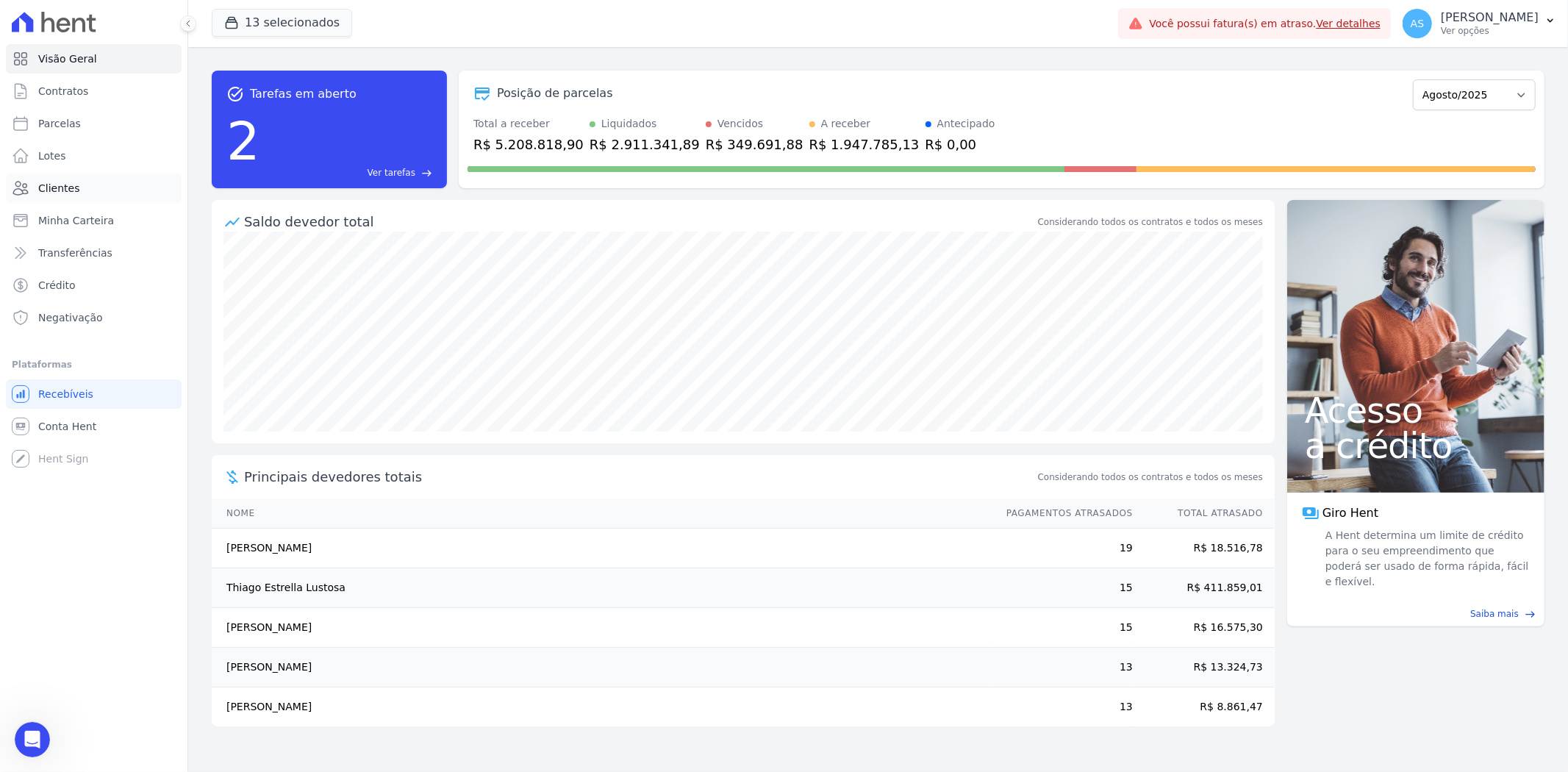
scroll to position [4988, 0]
click at [55, 185] on span "Clientes" at bounding box center [59, 187] width 42 height 14
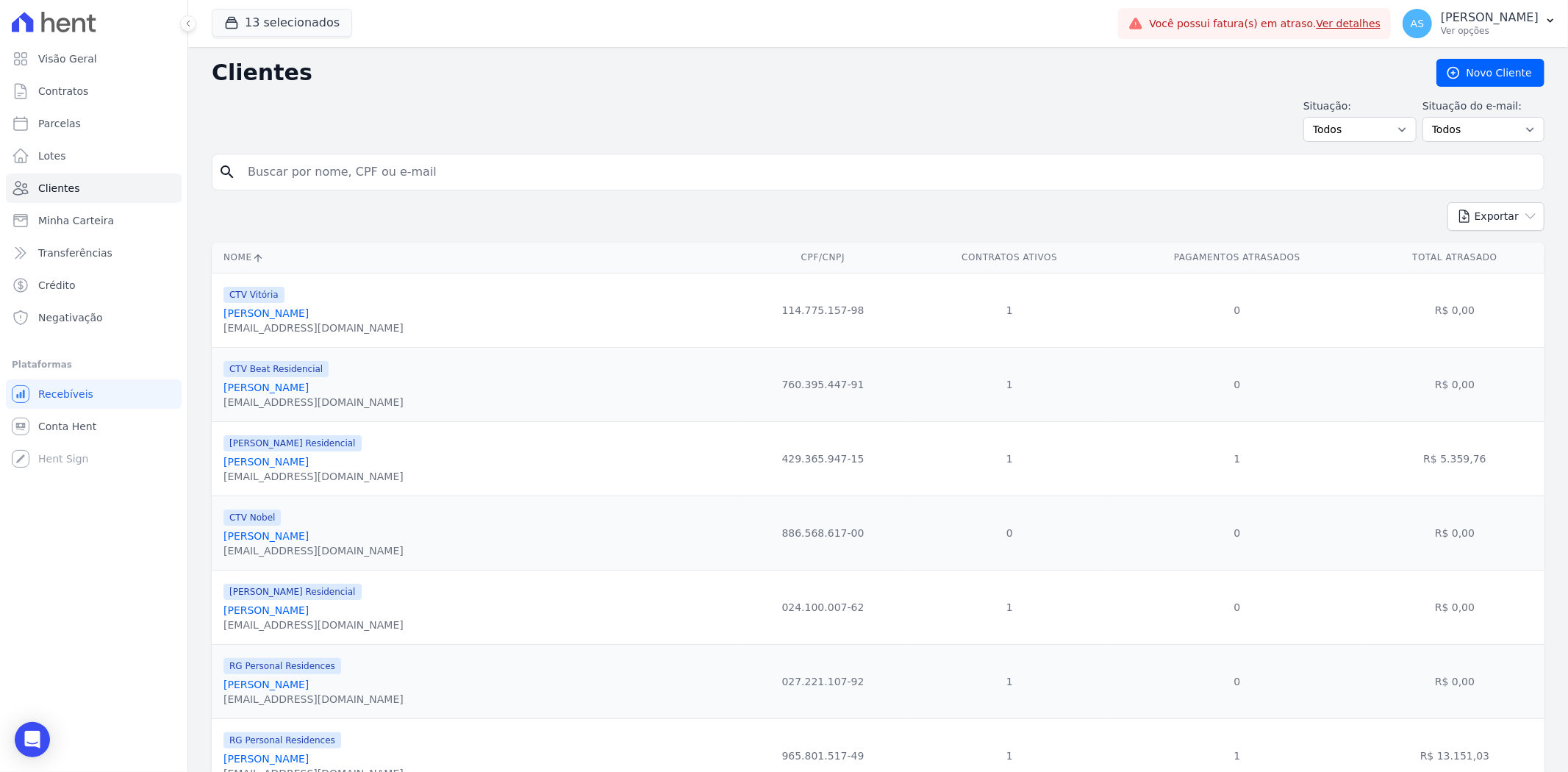
click at [285, 170] on input "search" at bounding box center [889, 172] width 1299 height 30
type input "Juliana da Trindade Granato"
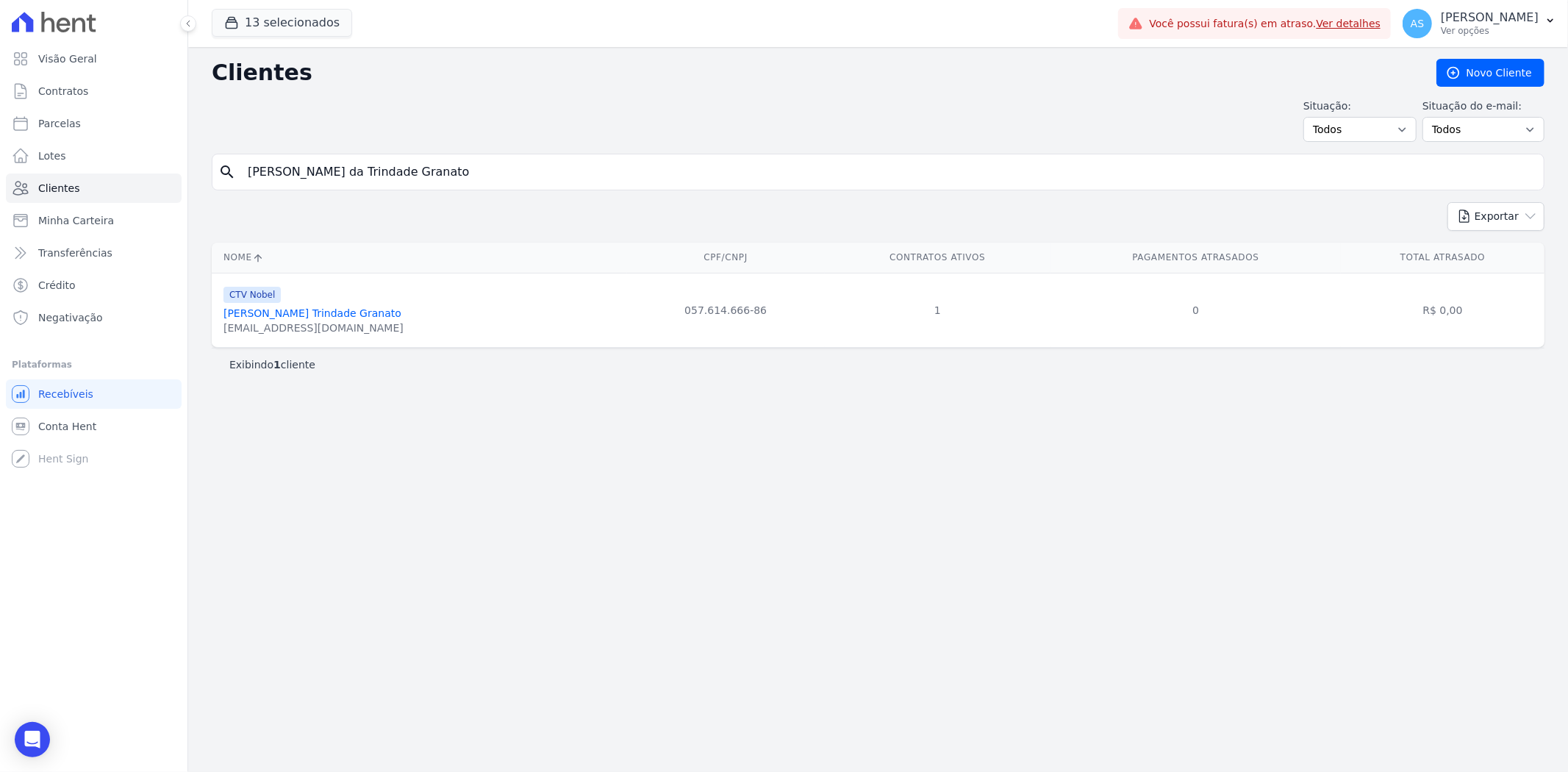
click at [280, 312] on link "Juliana Da Trindade Granato" at bounding box center [313, 313] width 178 height 12
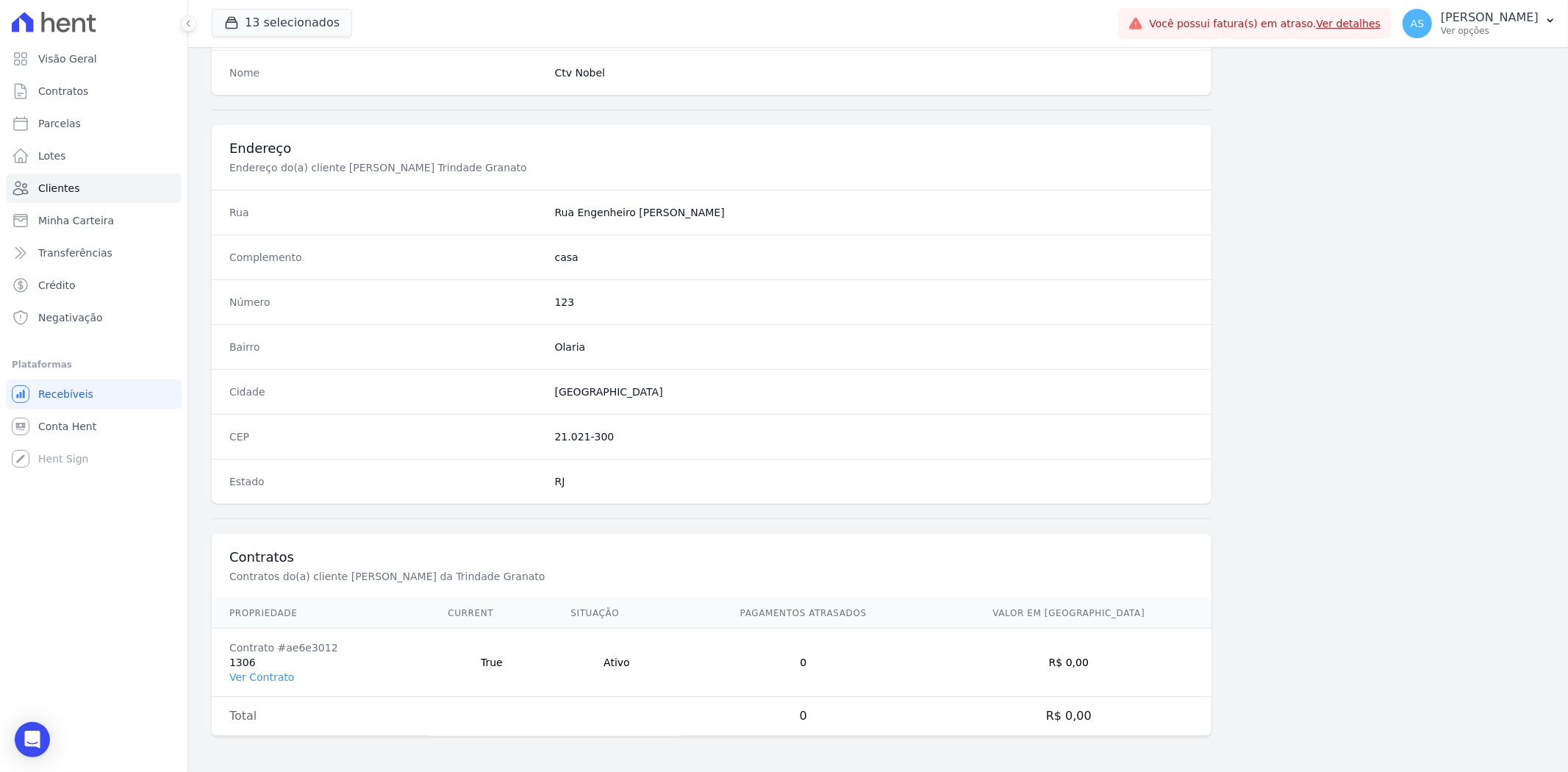
scroll to position [606, 0]
click at [268, 674] on link "Ver Contrato" at bounding box center [261, 677] width 64 height 12
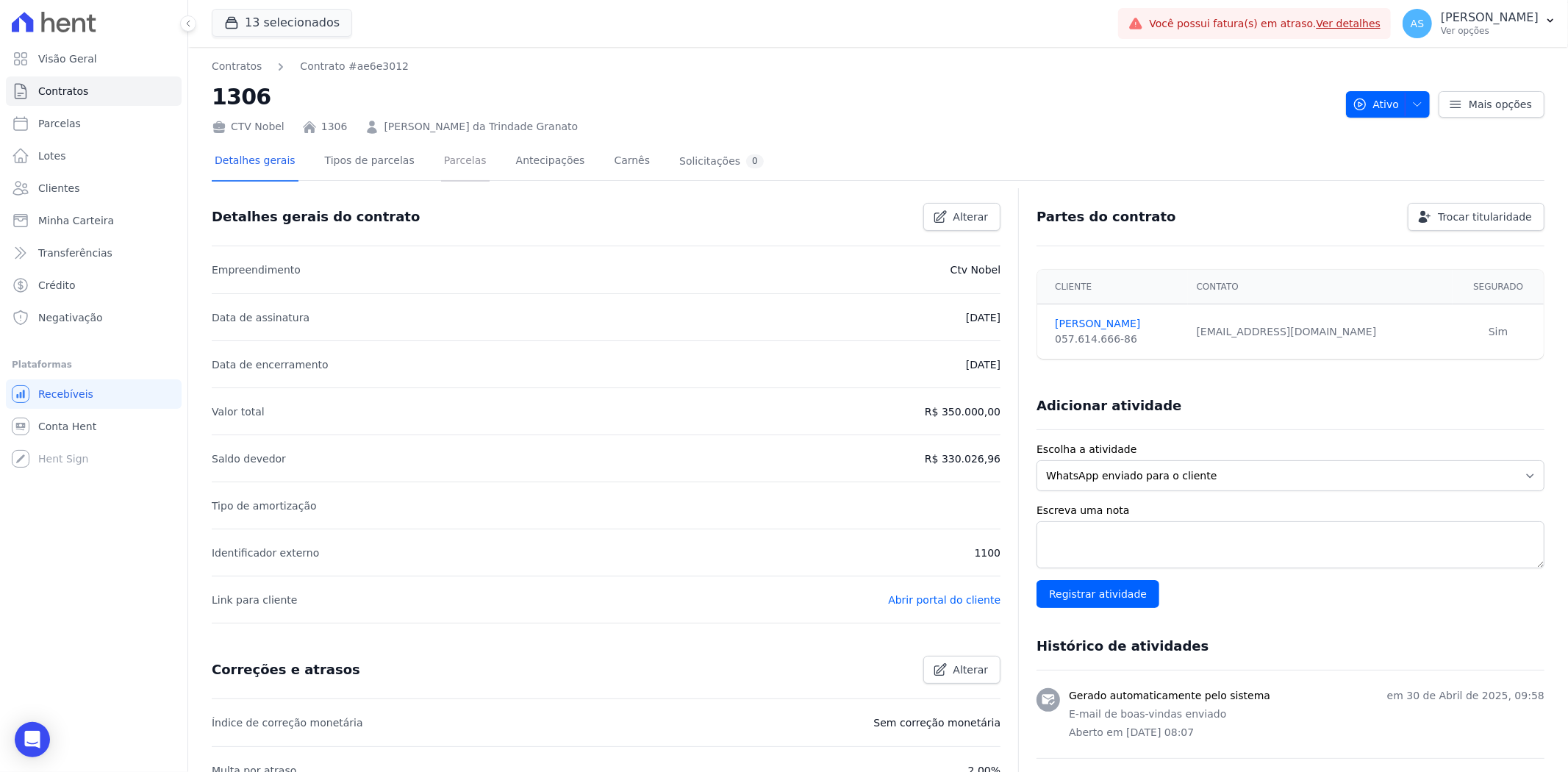
click at [441, 159] on link "Parcelas" at bounding box center [465, 162] width 48 height 39
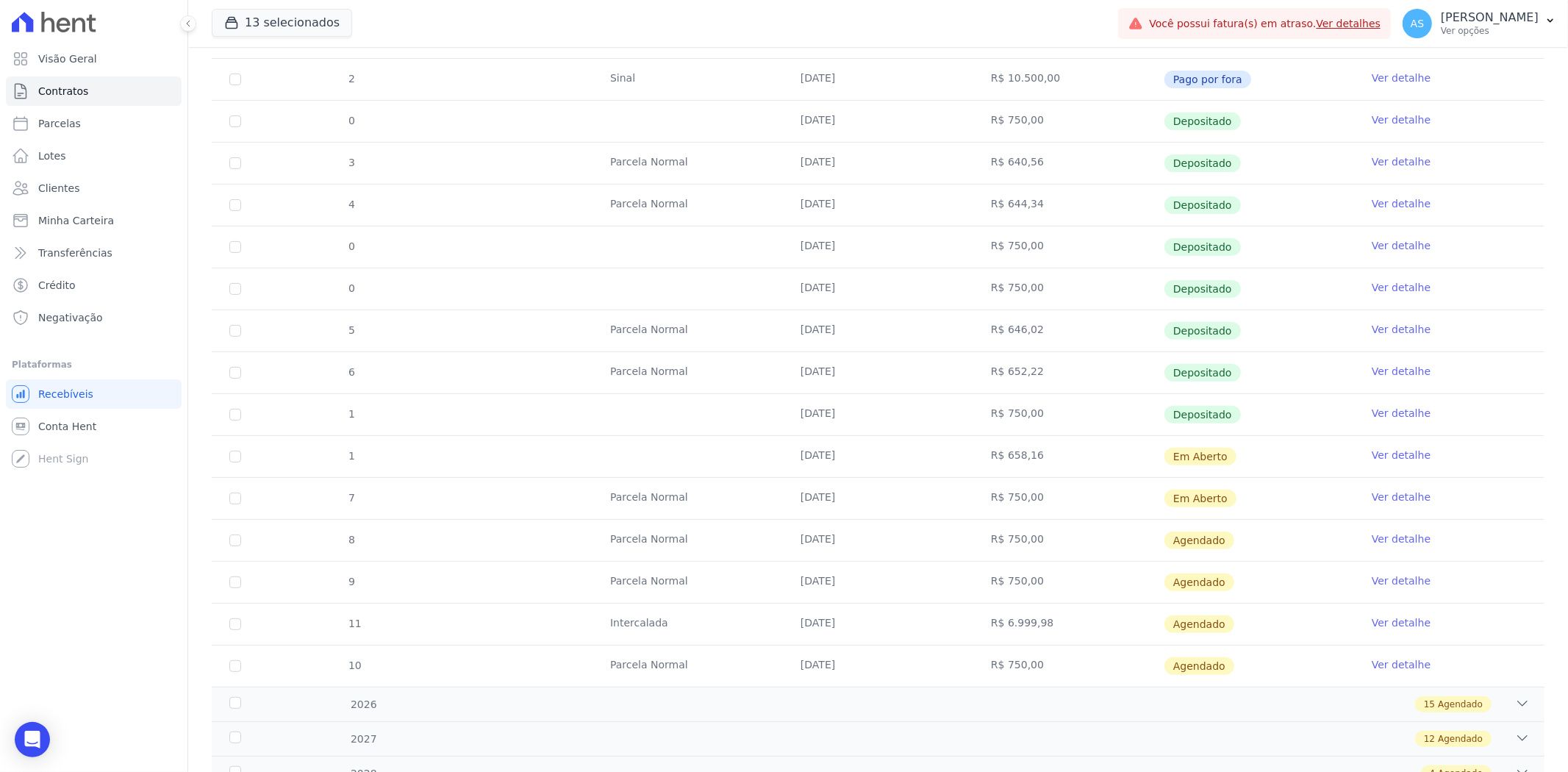
scroll to position [356, 0]
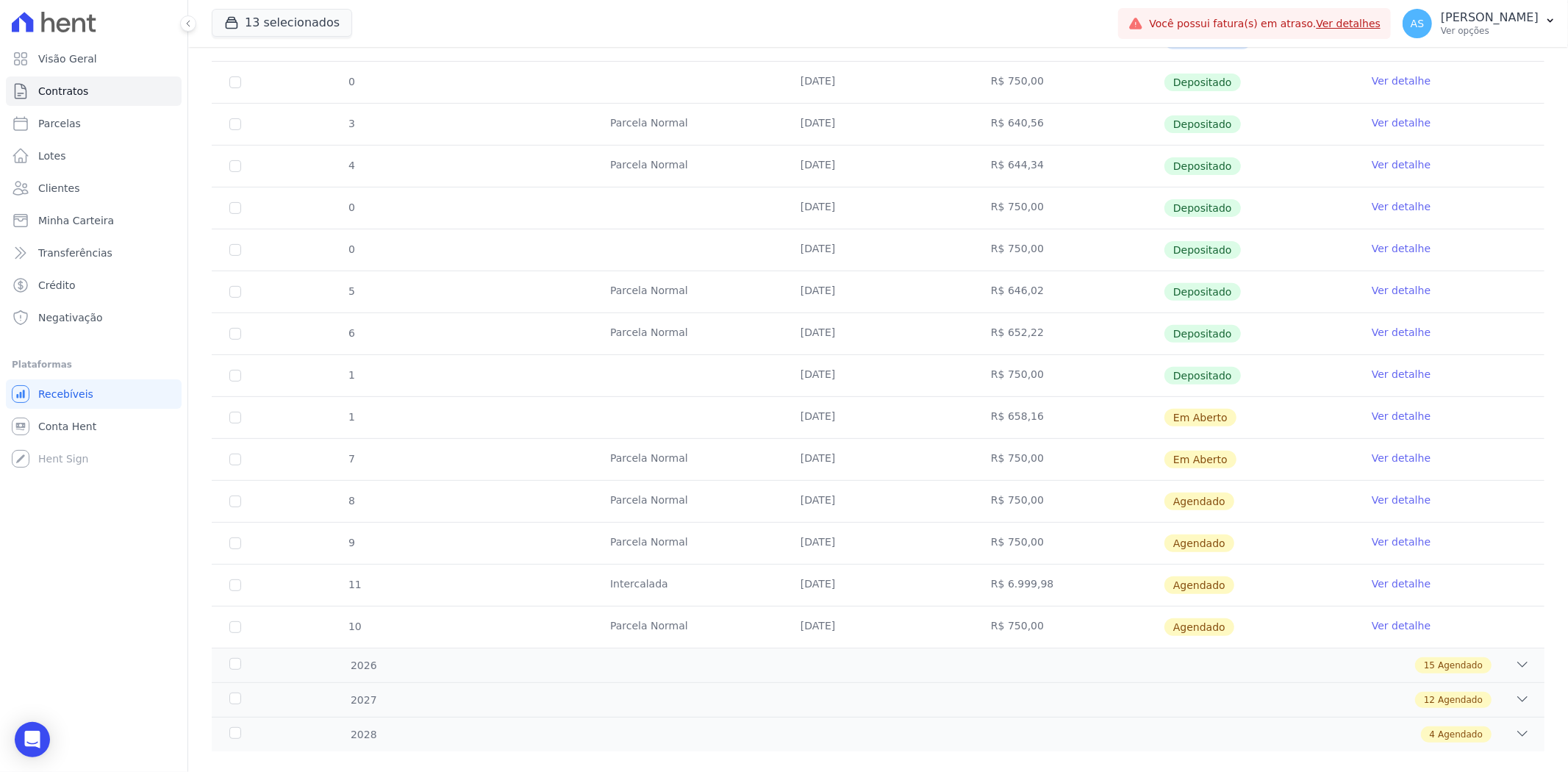
click at [1379, 409] on link "Ver detalhe" at bounding box center [1401, 416] width 59 height 14
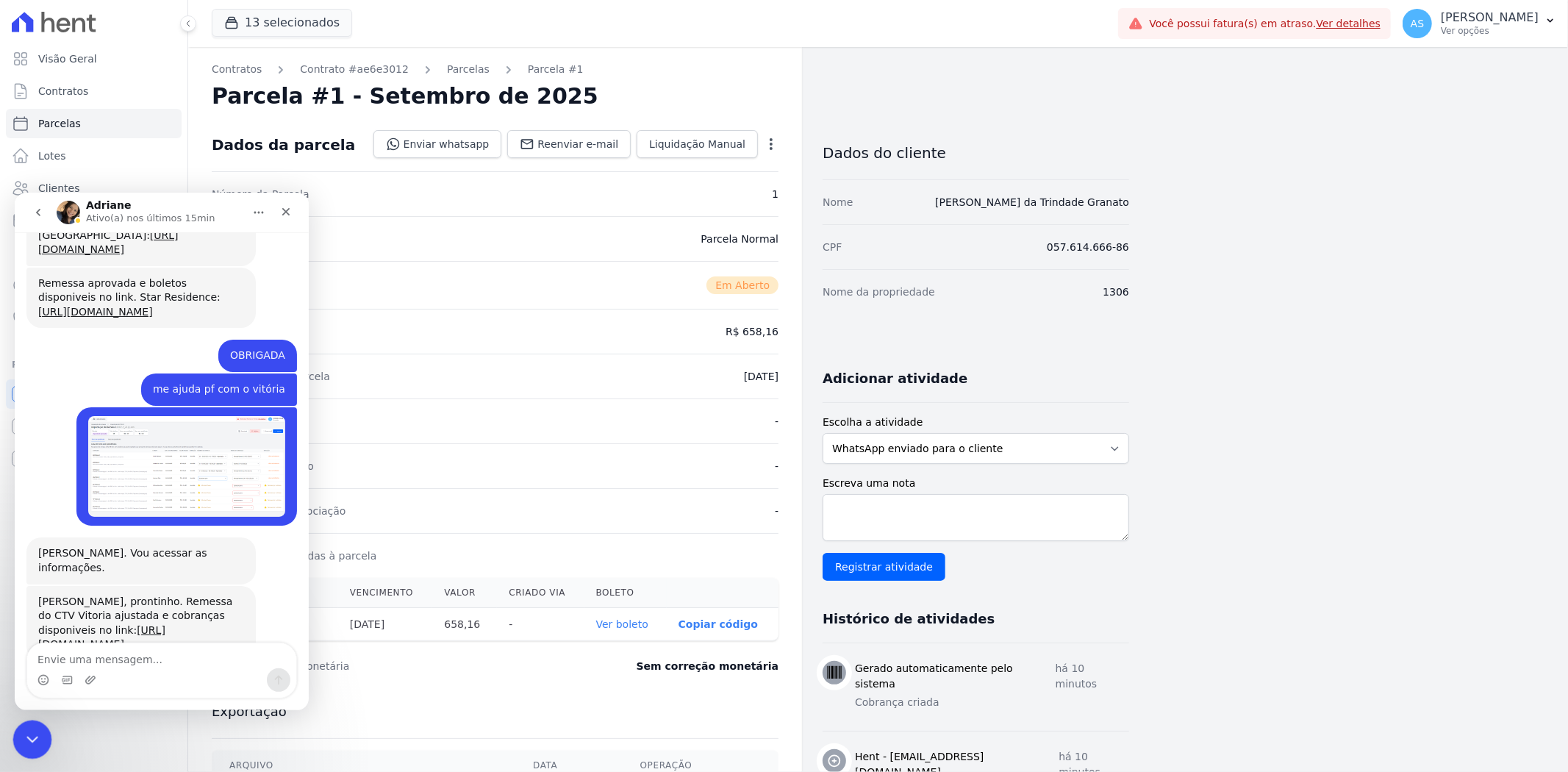
click html
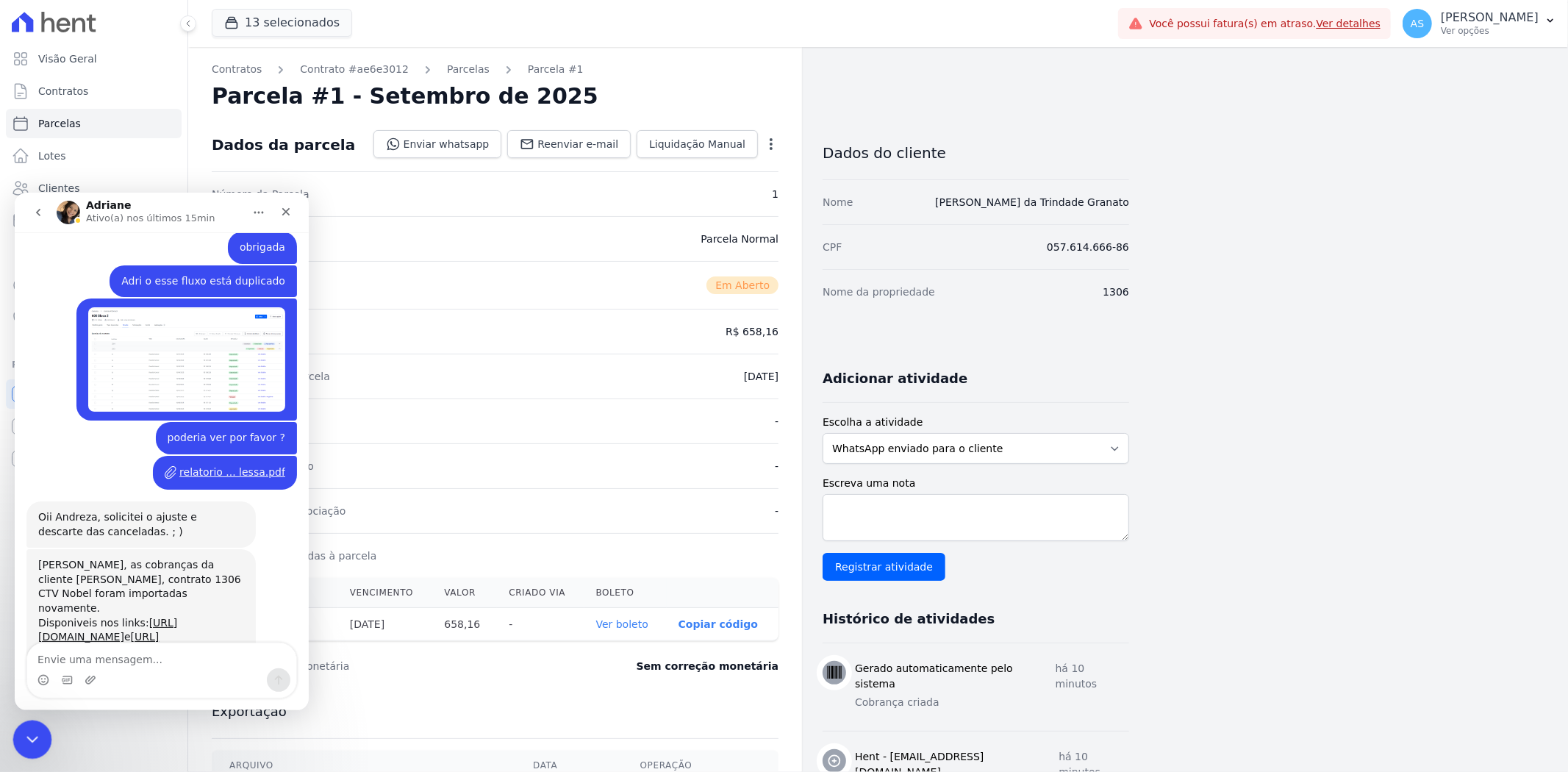
scroll to position [4988, 0]
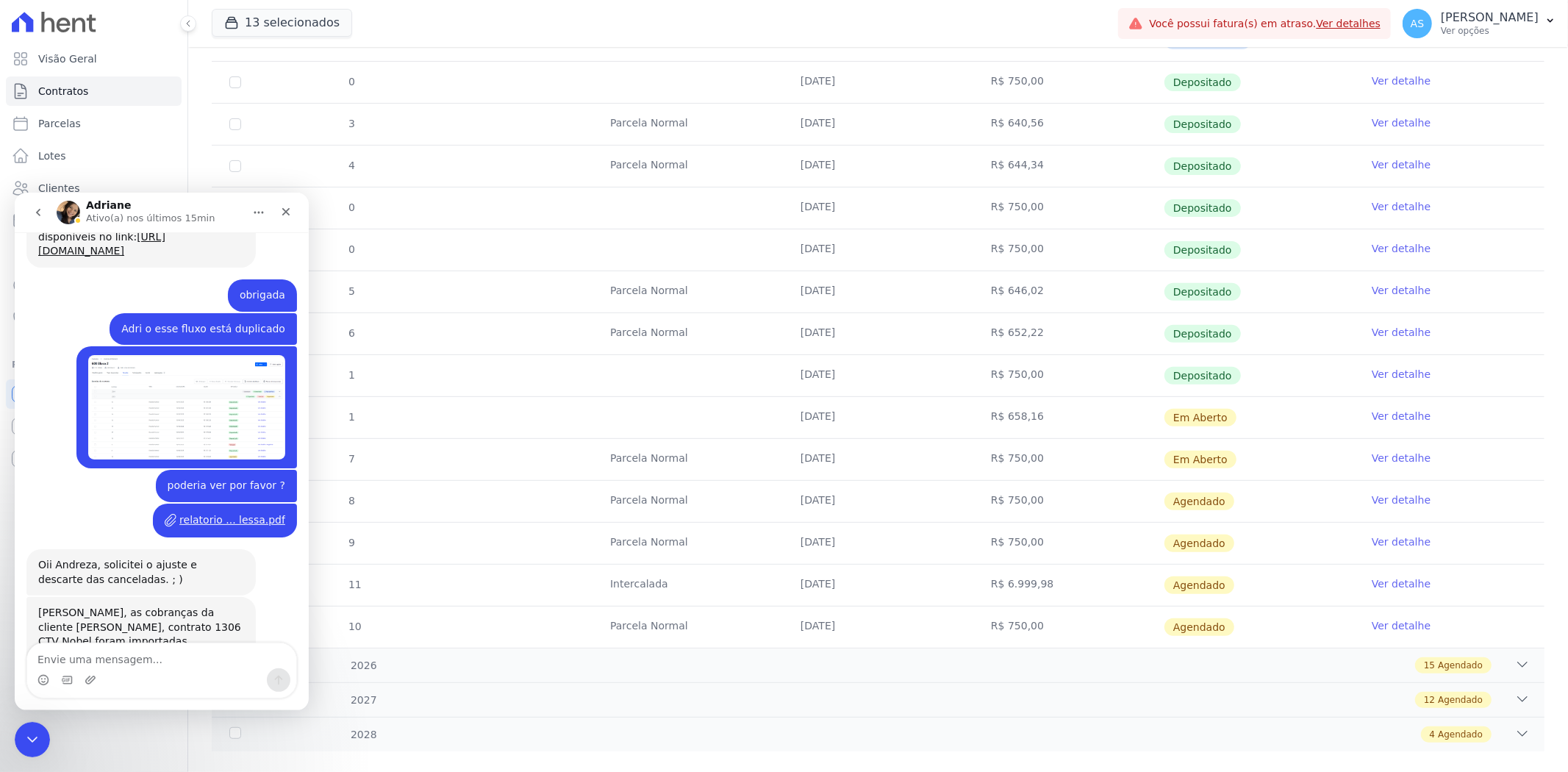
scroll to position [4988, 0]
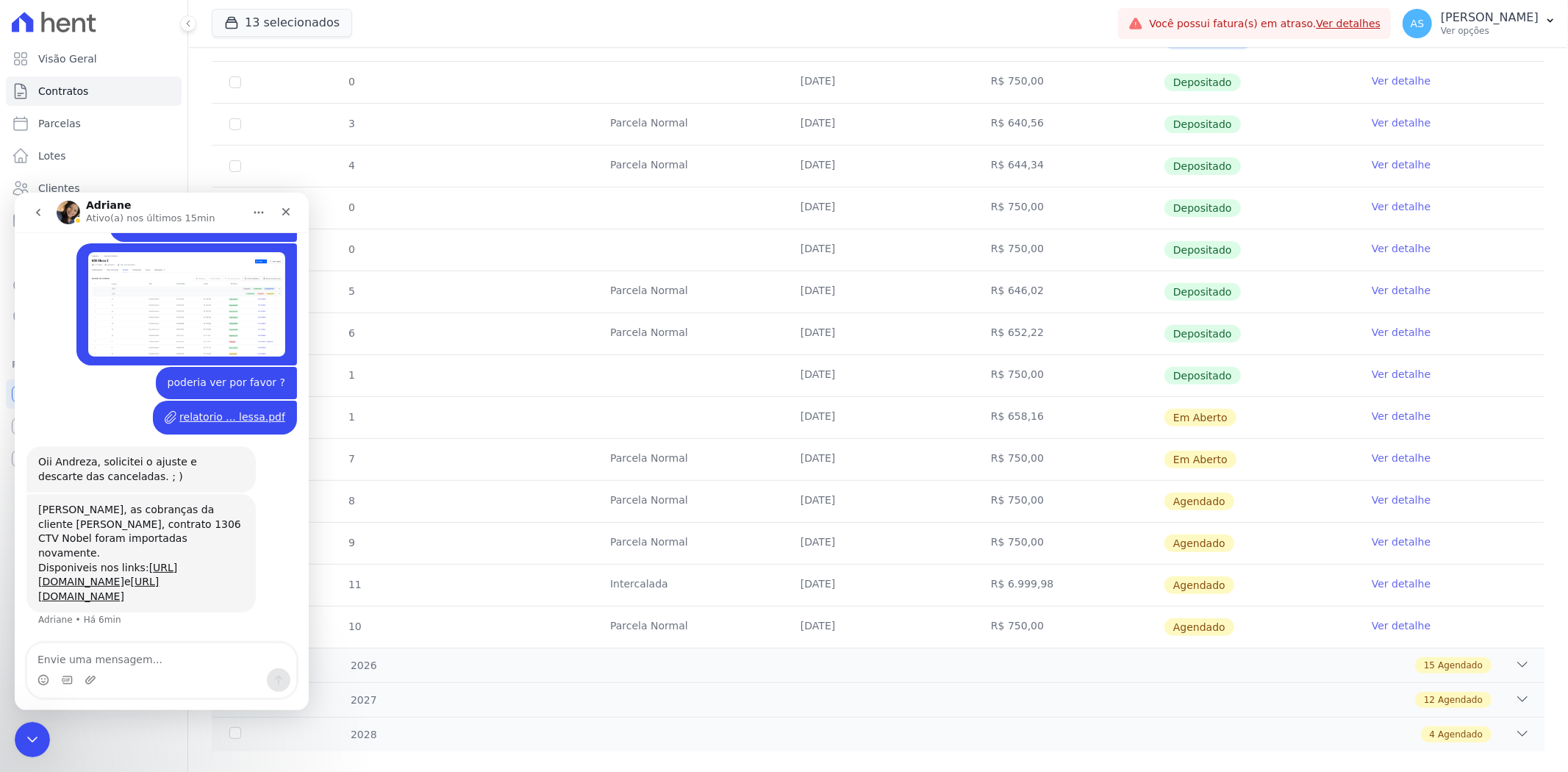
click at [1377, 450] on link "Ver detalhe" at bounding box center [1401, 457] width 59 height 14
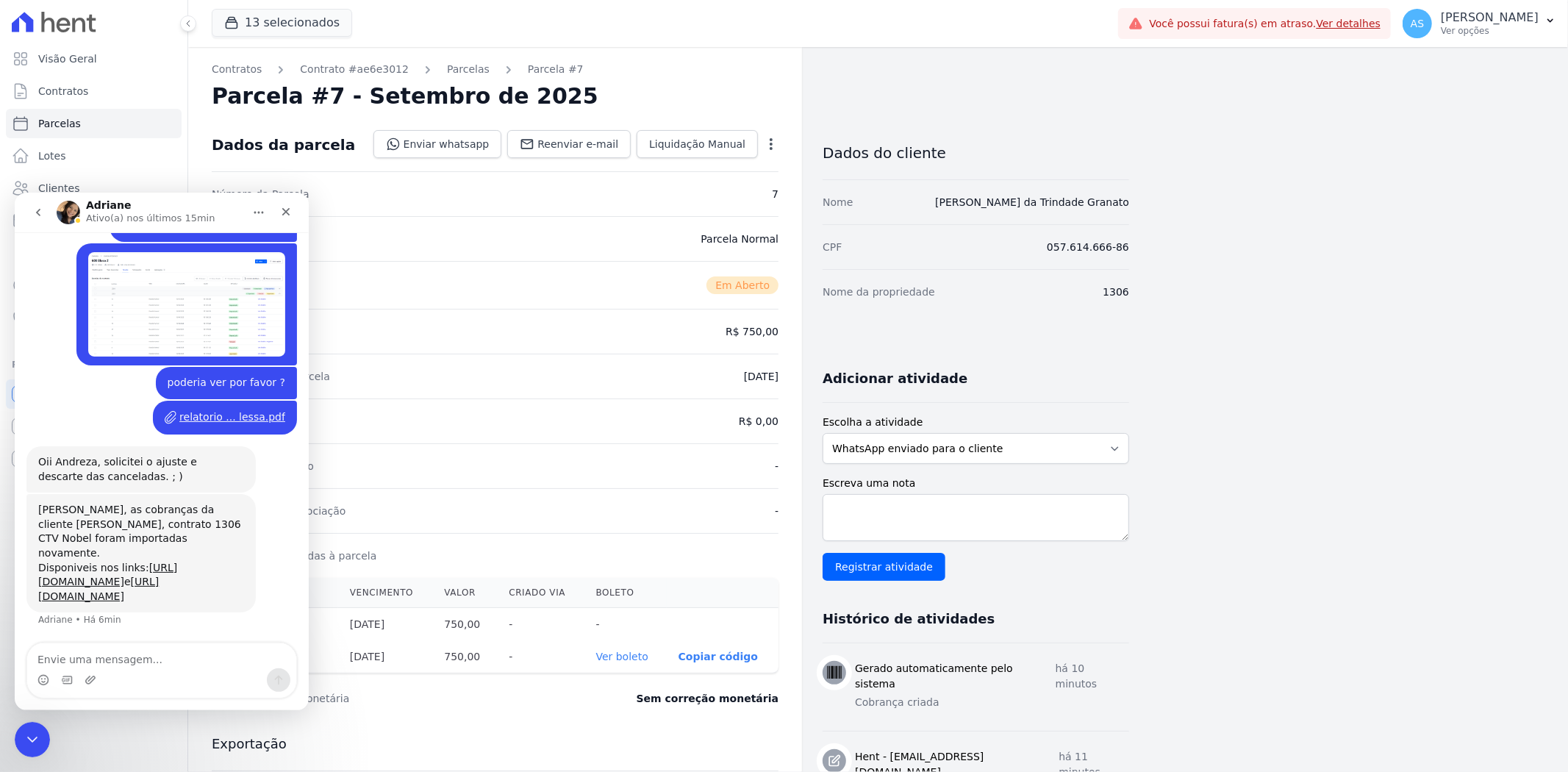
scroll to position [4988, 0]
click at [25, 733] on icon "Fechar mensagem da Intercom" at bounding box center [30, 737] width 18 height 18
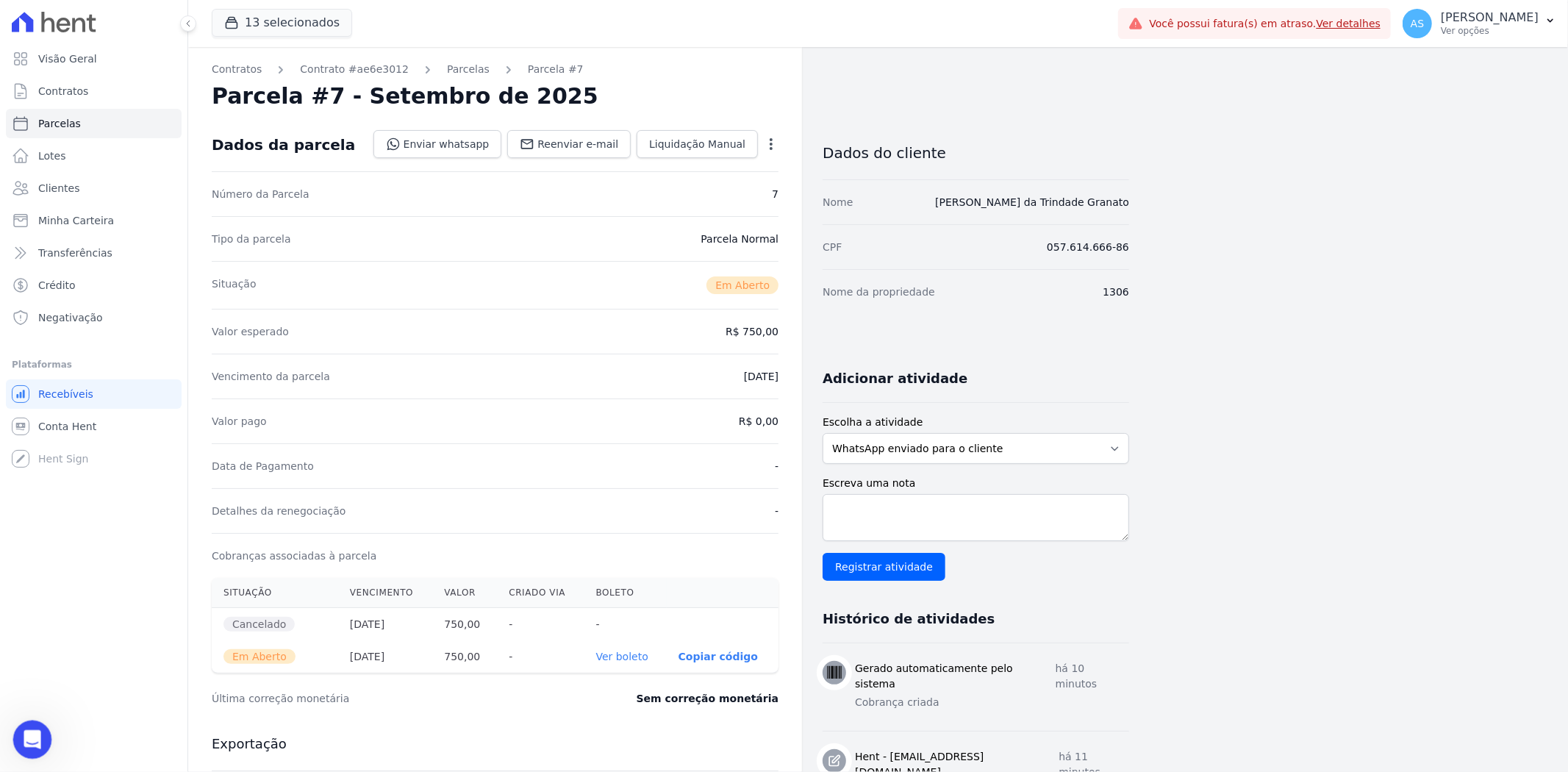
click at [42, 731] on div "Abrir mensagem da Intercom" at bounding box center [30, 737] width 48 height 48
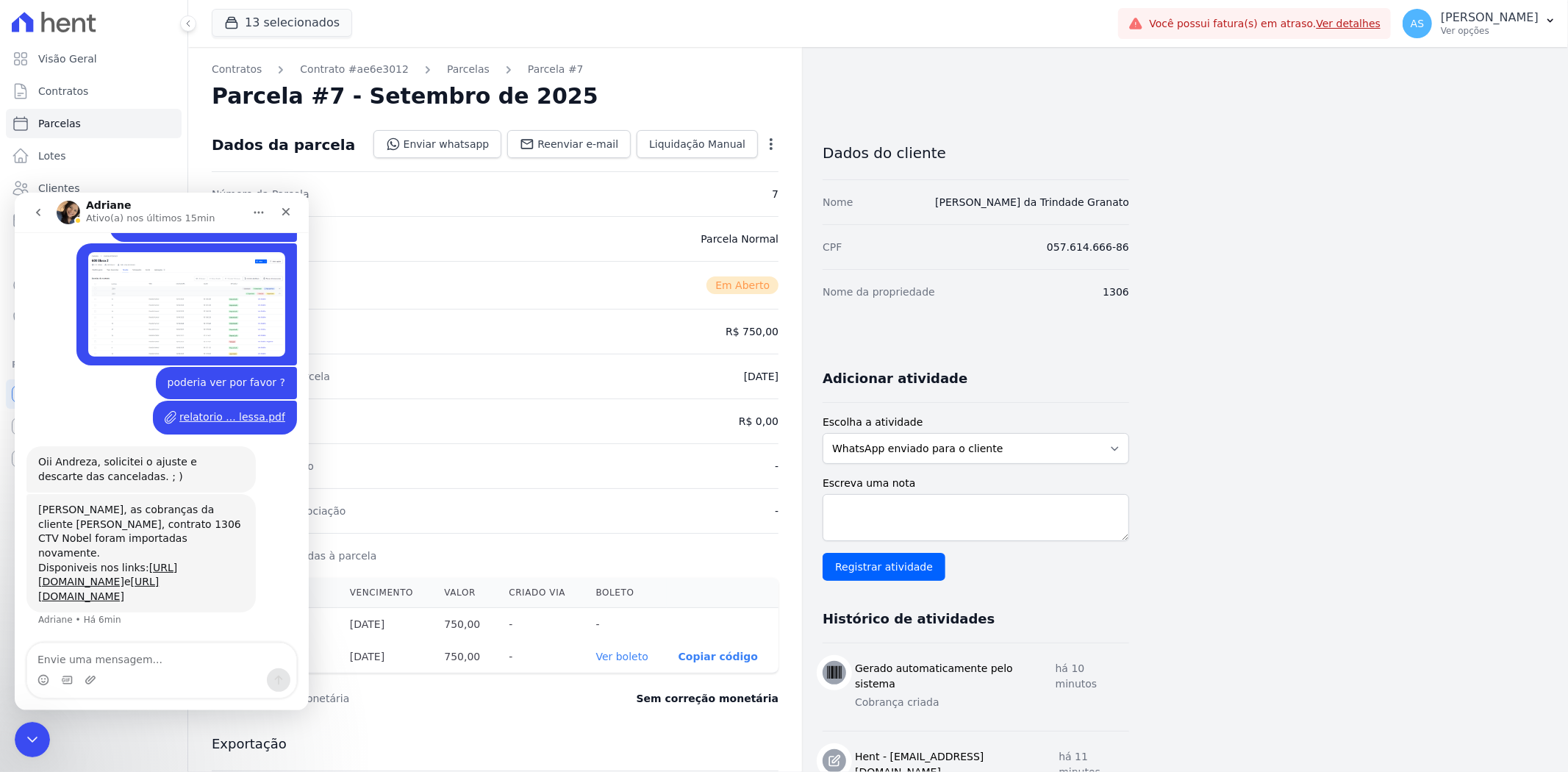
click at [70, 662] on textarea "Envie uma mensagem..." at bounding box center [161, 655] width 269 height 25
type textarea "o"
type textarea "Obrigada"
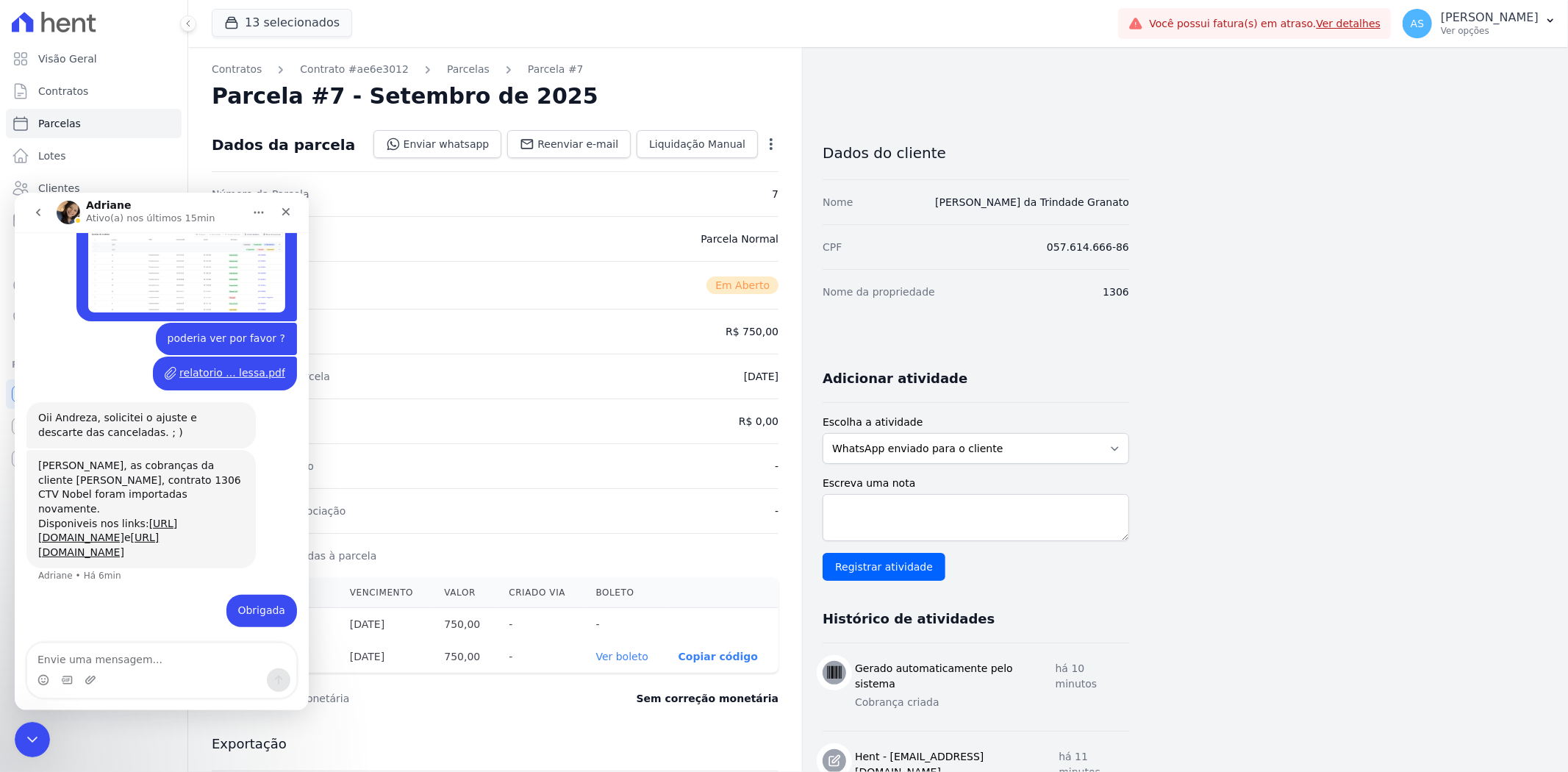
scroll to position [5032, 0]
click at [29, 732] on icon "Fechar mensagem da Intercom" at bounding box center [30, 737] width 18 height 18
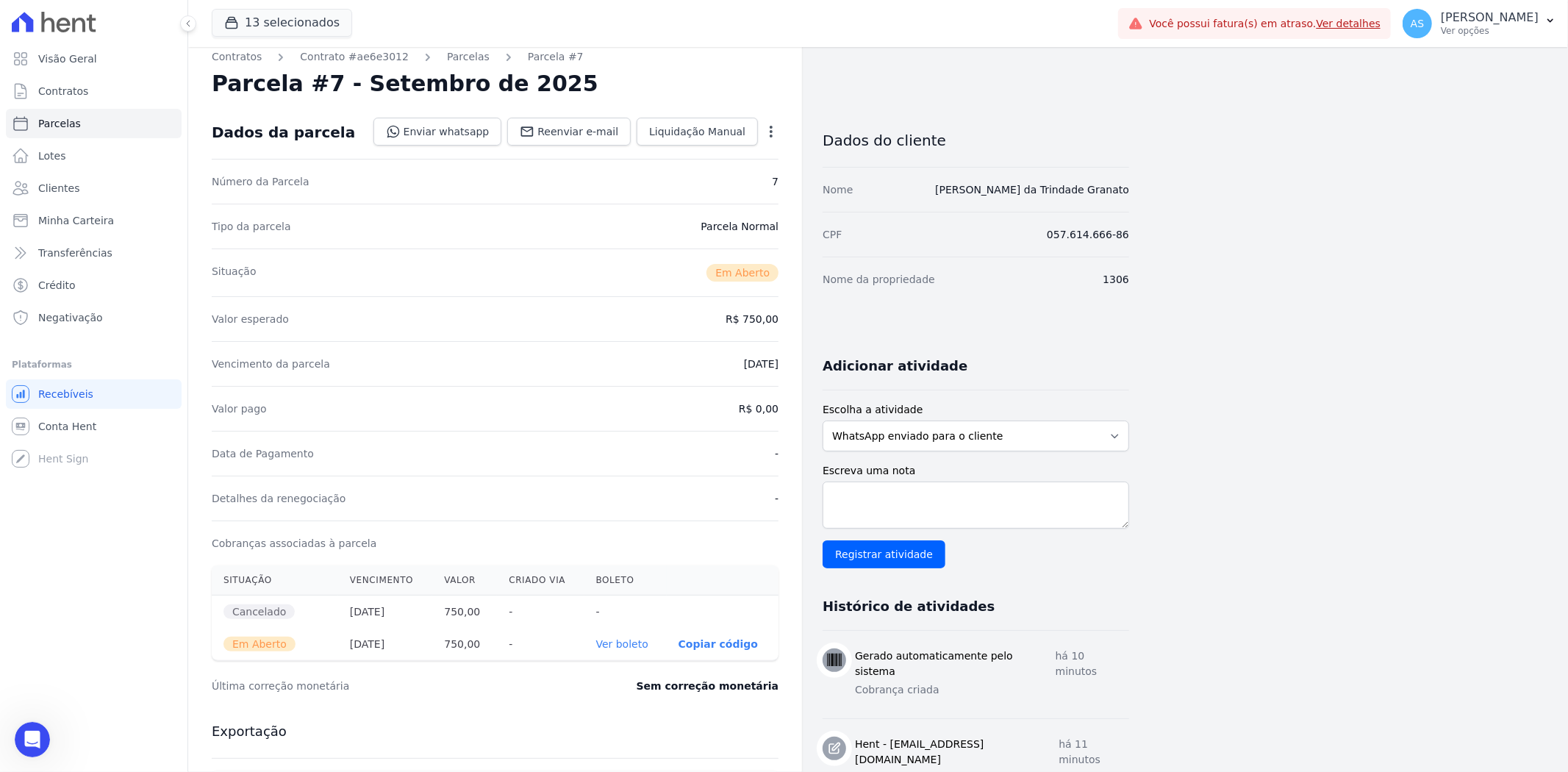
scroll to position [0, 0]
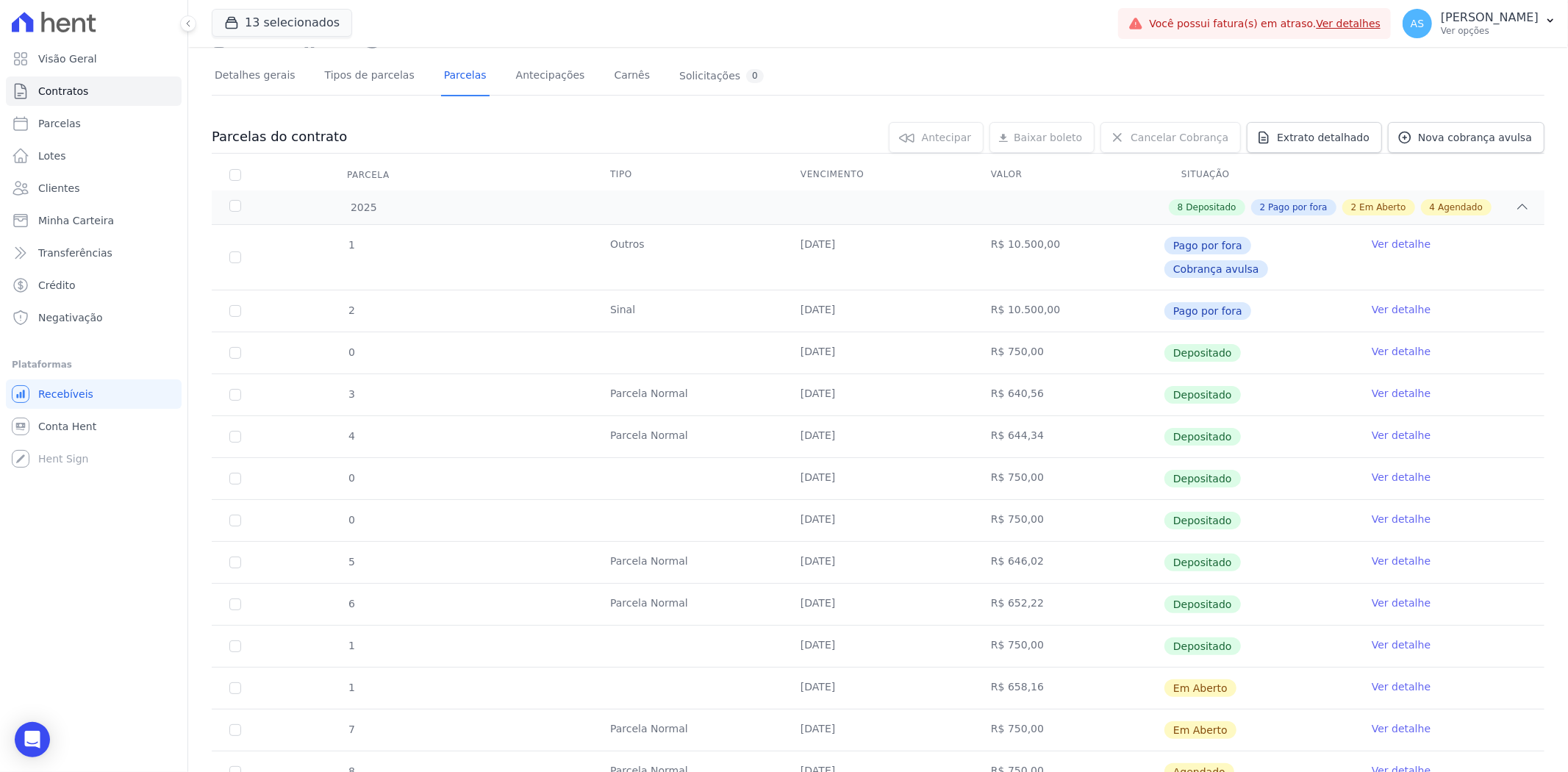
scroll to position [81, 0]
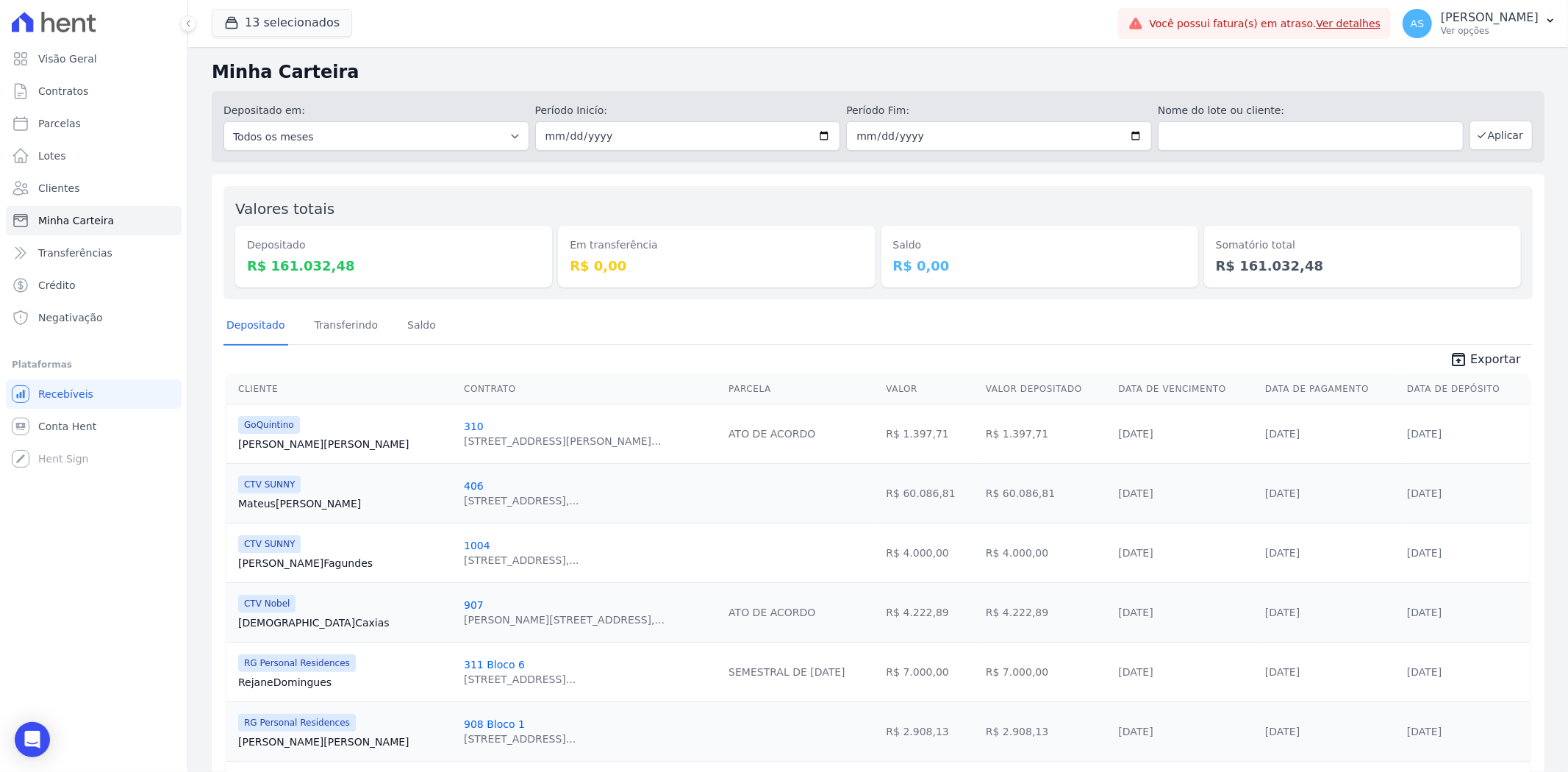
click at [842, 351] on span "unarchive Exportar" at bounding box center [879, 358] width 1309 height 26
drag, startPoint x: 960, startPoint y: 329, endPoint x: 979, endPoint y: 323, distance: 19.9
click at [968, 325] on div "Depositado Transferindo [GEOGRAPHIC_DATA]" at bounding box center [879, 326] width 1309 height 36
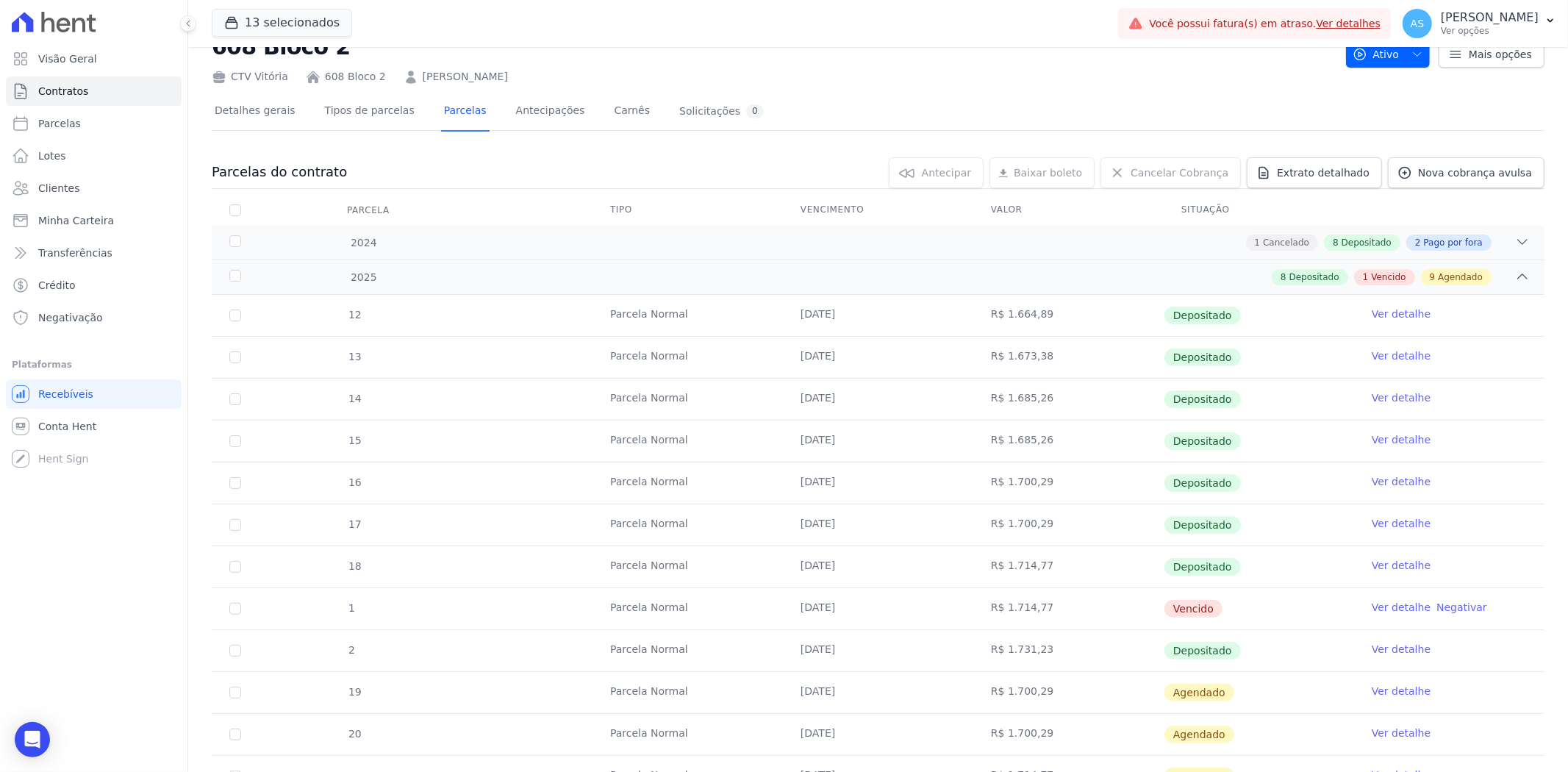
scroll to position [245, 0]
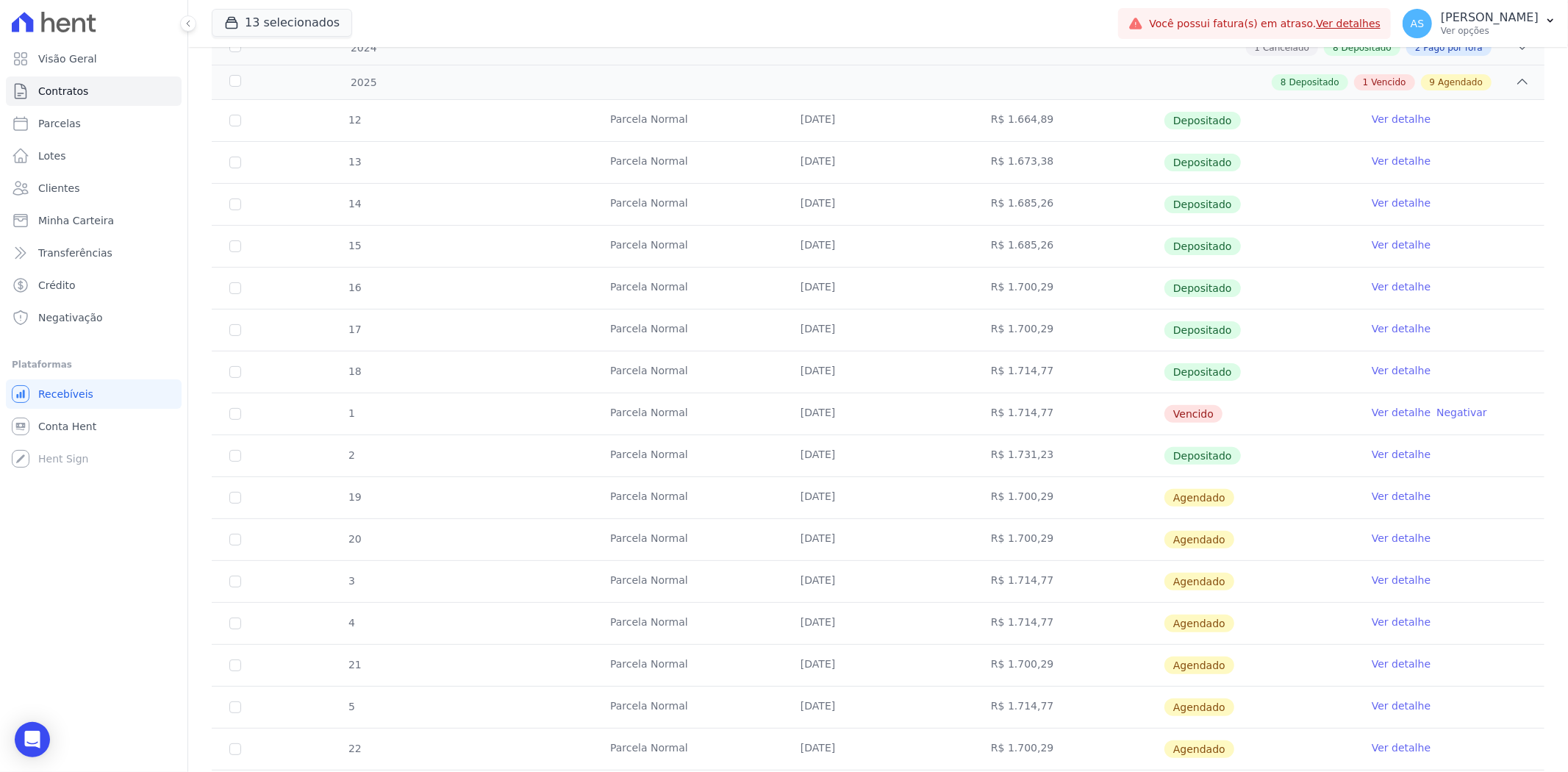
click at [1383, 541] on link "Ver detalhe" at bounding box center [1401, 538] width 59 height 14
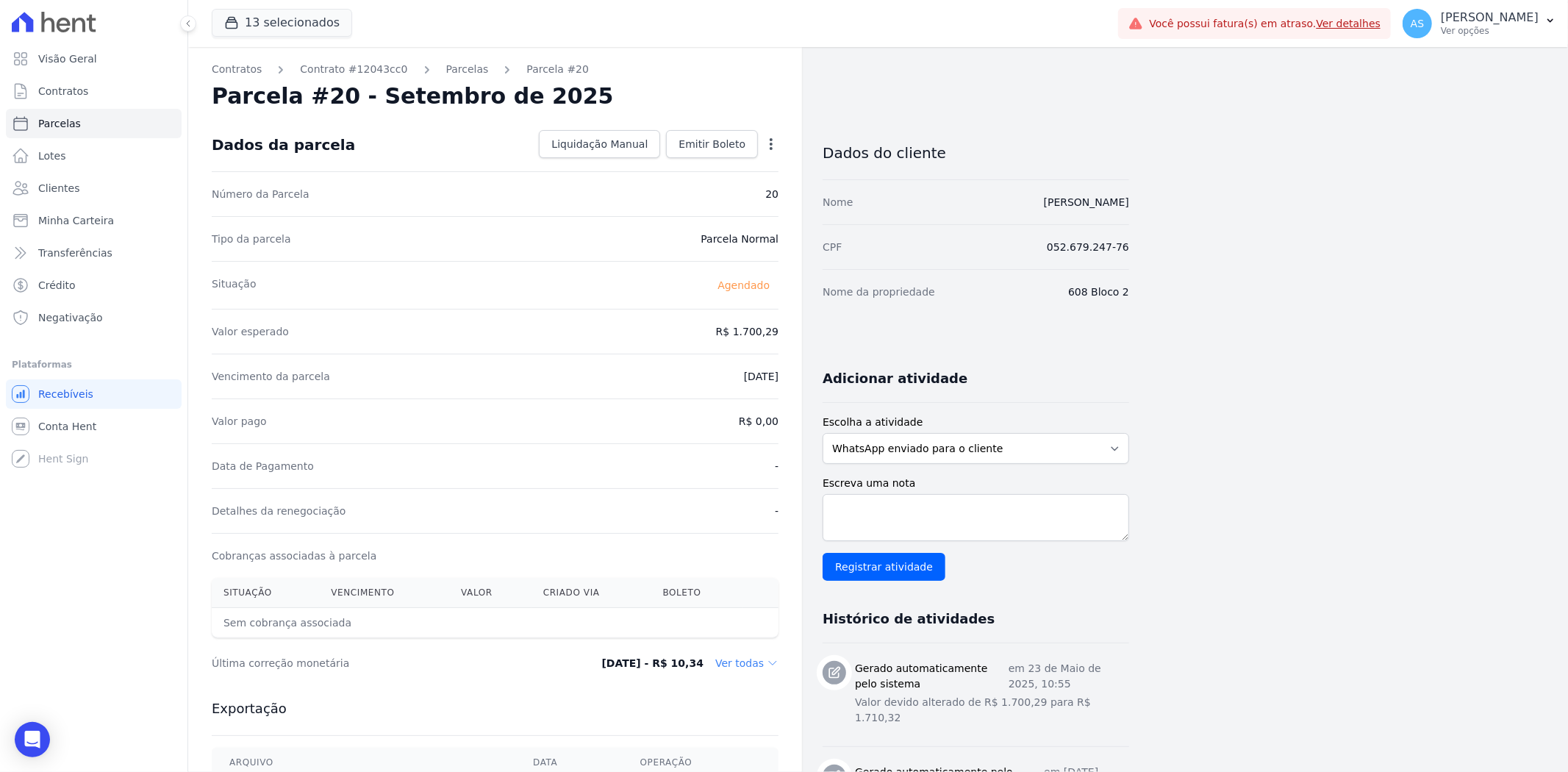
click at [773, 143] on icon "button" at bounding box center [771, 143] width 14 height 14
click at [672, 165] on link "Alterar" at bounding box center [707, 164] width 130 height 26
drag, startPoint x: 715, startPoint y: 329, endPoint x: 790, endPoint y: 329, distance: 75.0
type input "1746.98"
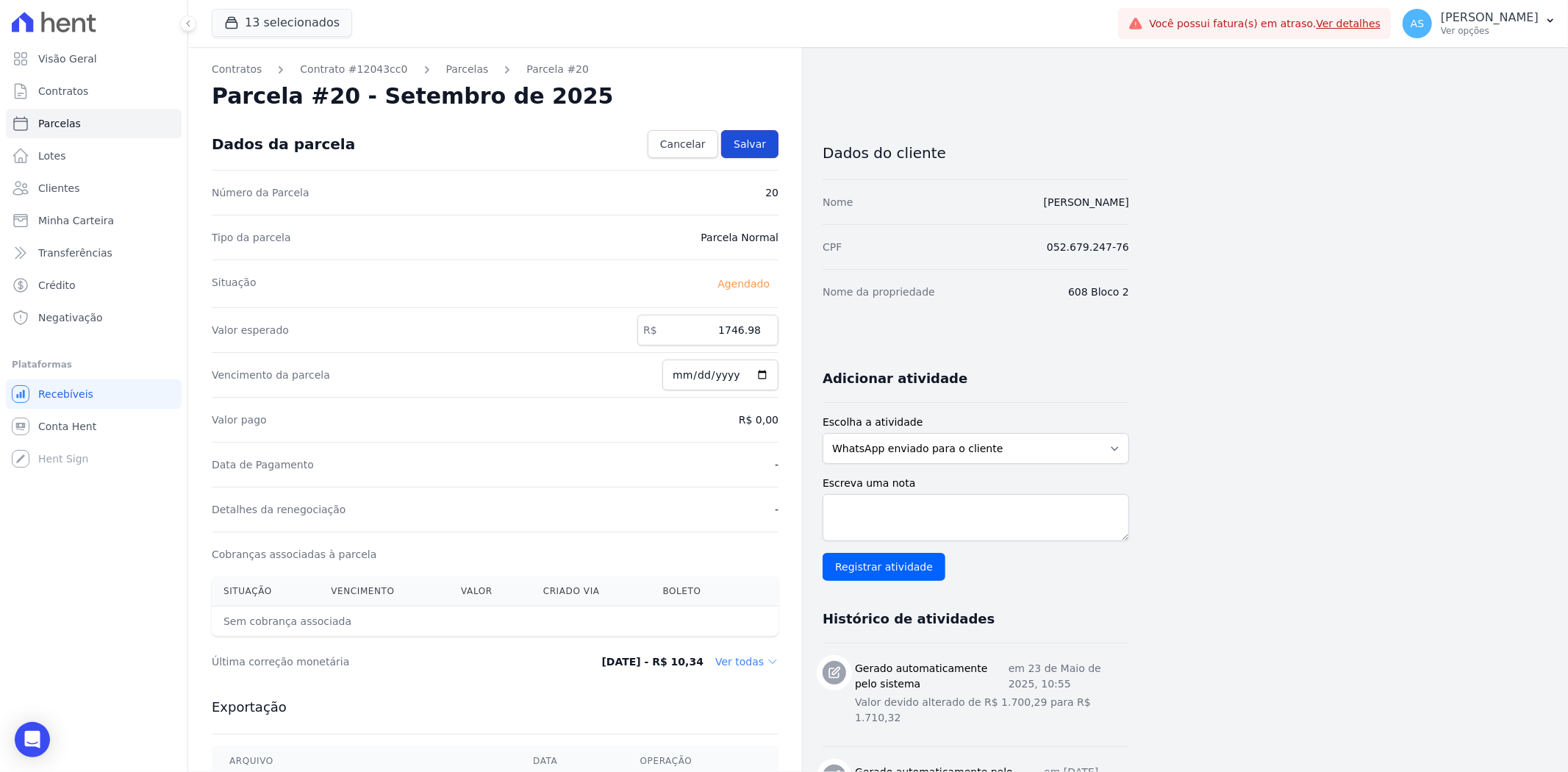
click at [757, 149] on span "Salvar" at bounding box center [750, 143] width 32 height 14
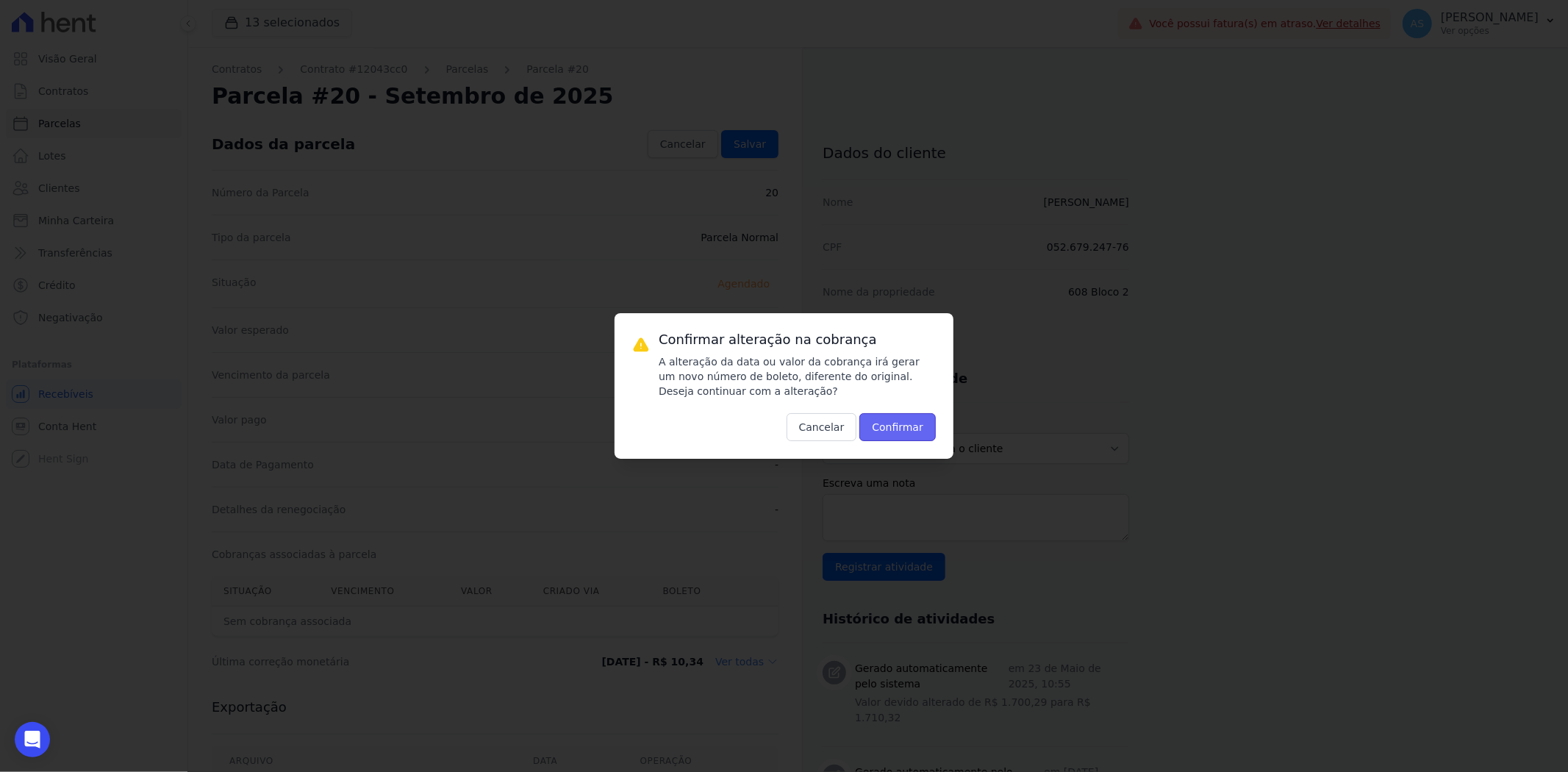
click at [901, 431] on button "Confirmar" at bounding box center [897, 427] width 76 height 28
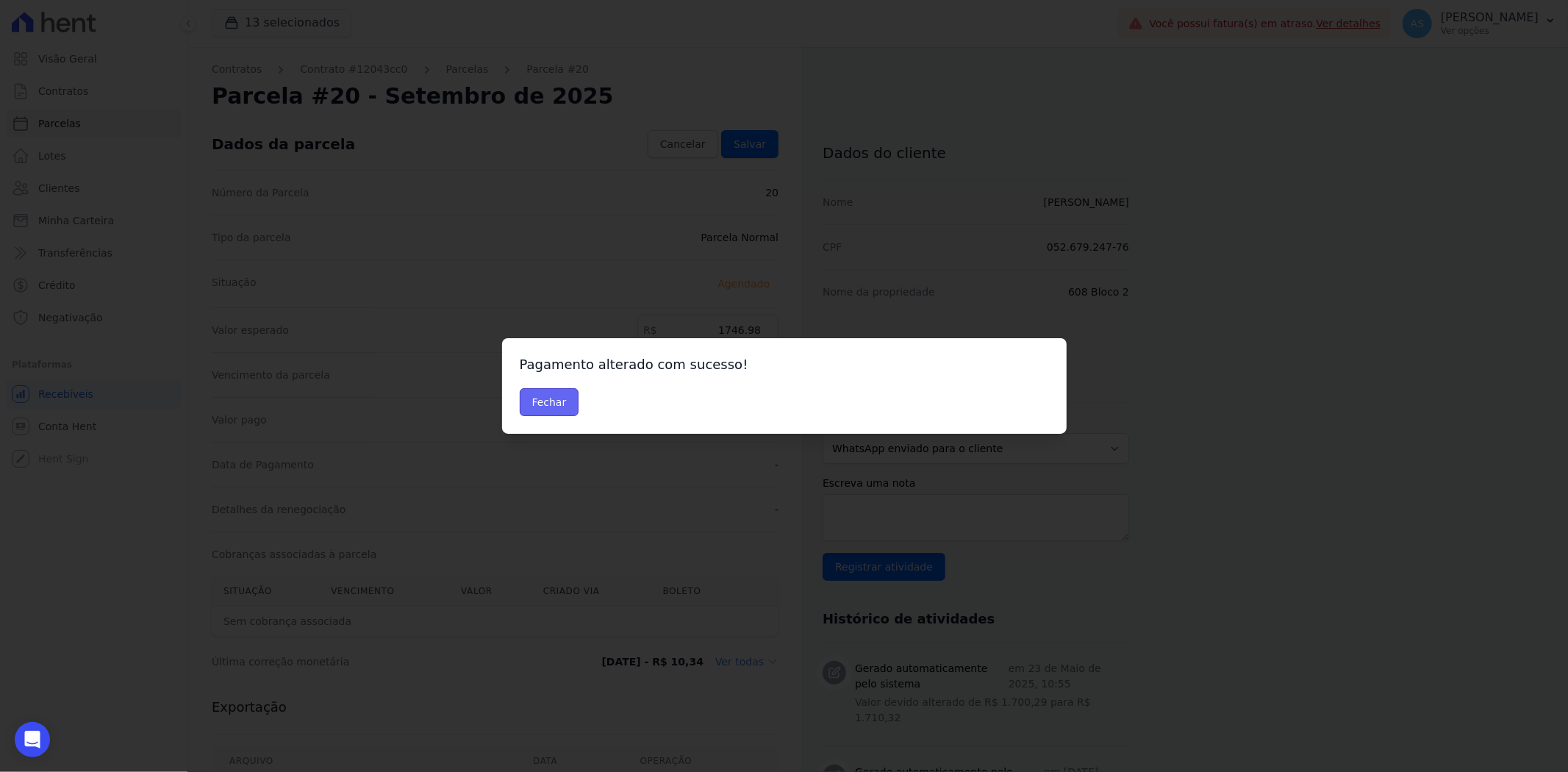
click at [553, 406] on button "Fechar" at bounding box center [550, 402] width 59 height 28
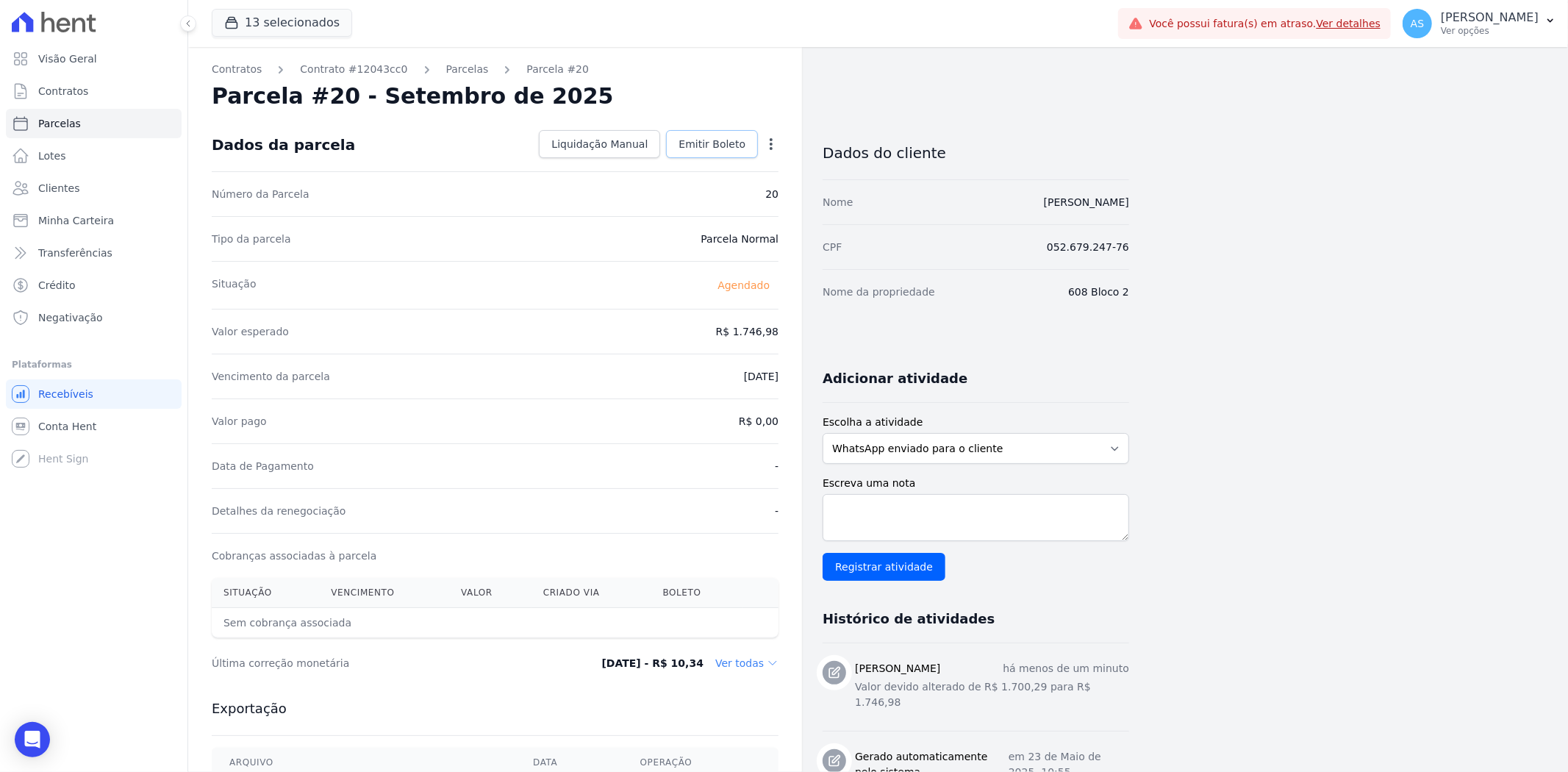
click at [709, 142] on span "Emitir Boleto" at bounding box center [711, 143] width 67 height 14
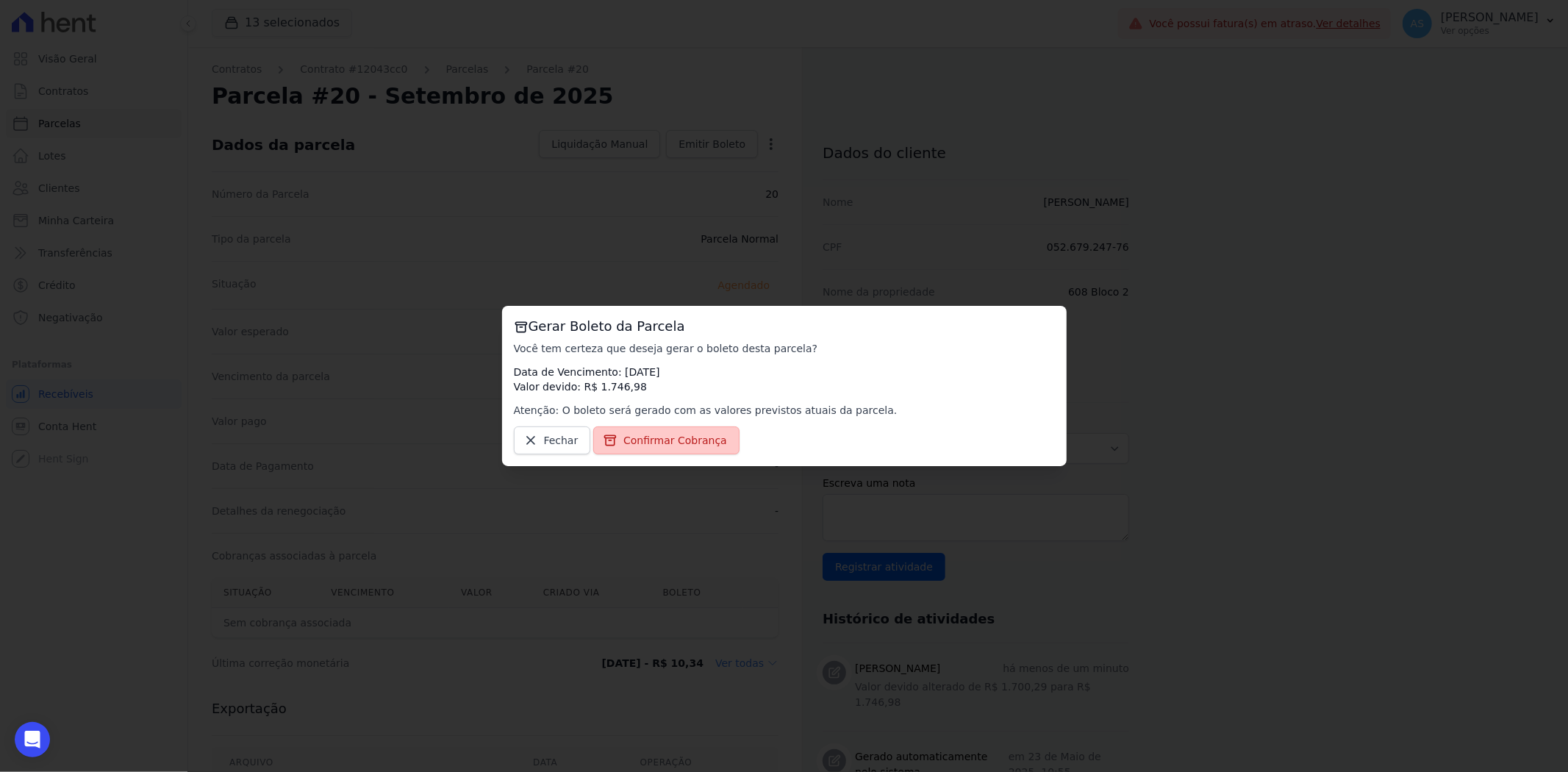
click at [657, 453] on link "Confirmar Cobrança" at bounding box center [667, 440] width 146 height 28
click at [644, 443] on span "Confirmar Cobrança" at bounding box center [675, 440] width 103 height 14
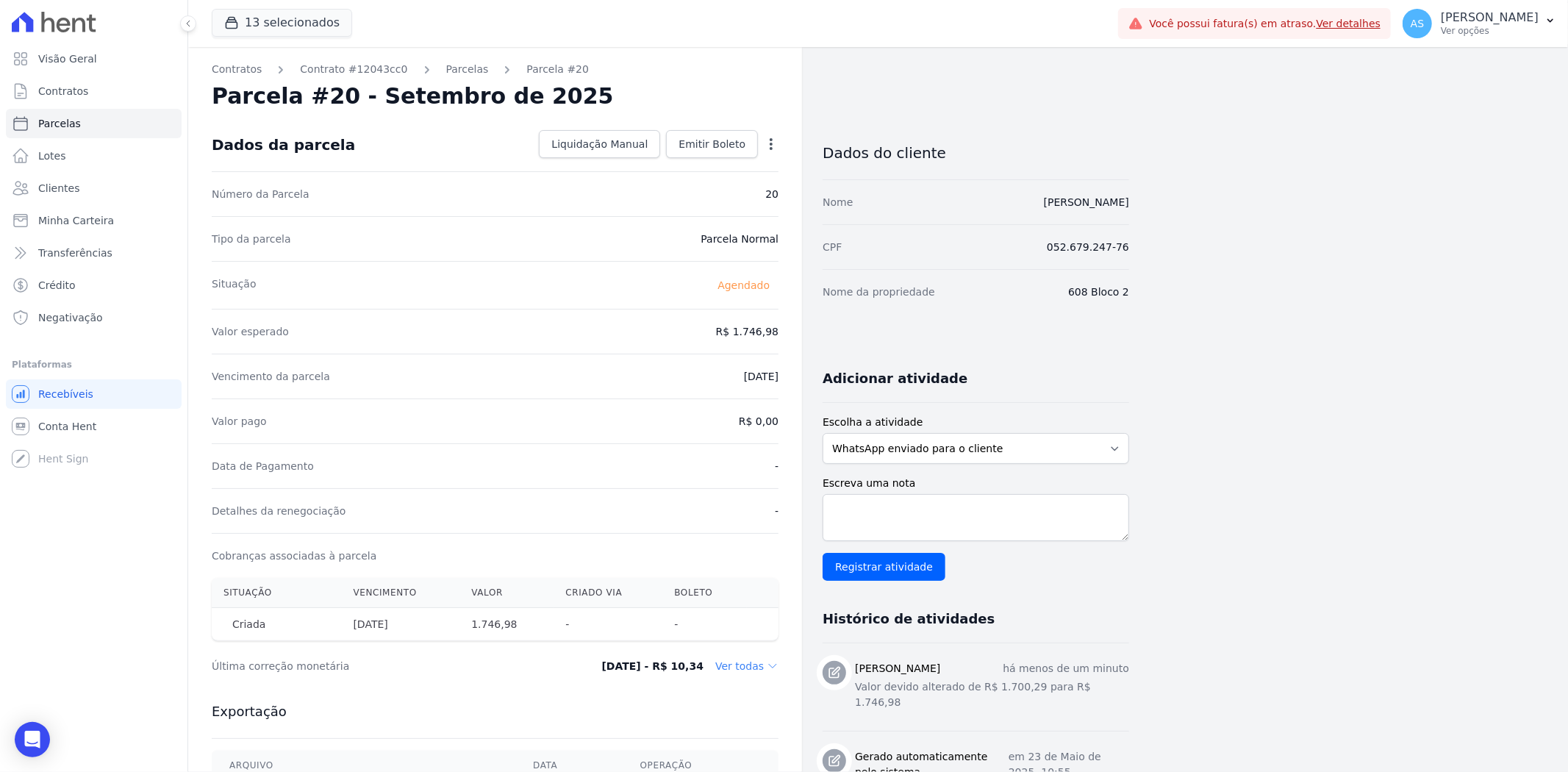
click at [654, 450] on div "Data de Pagamento -" at bounding box center [495, 466] width 566 height 45
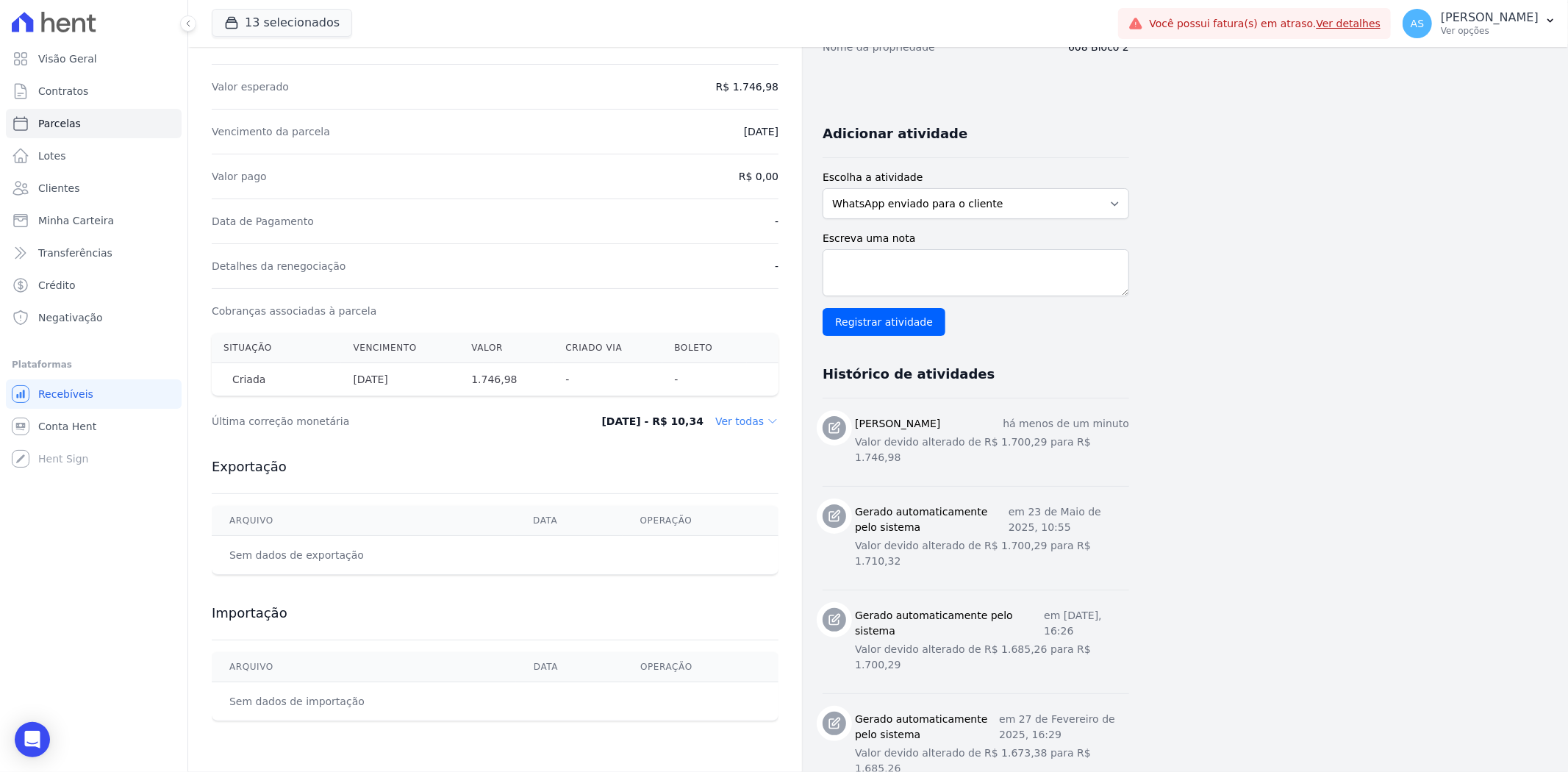
scroll to position [163, 0]
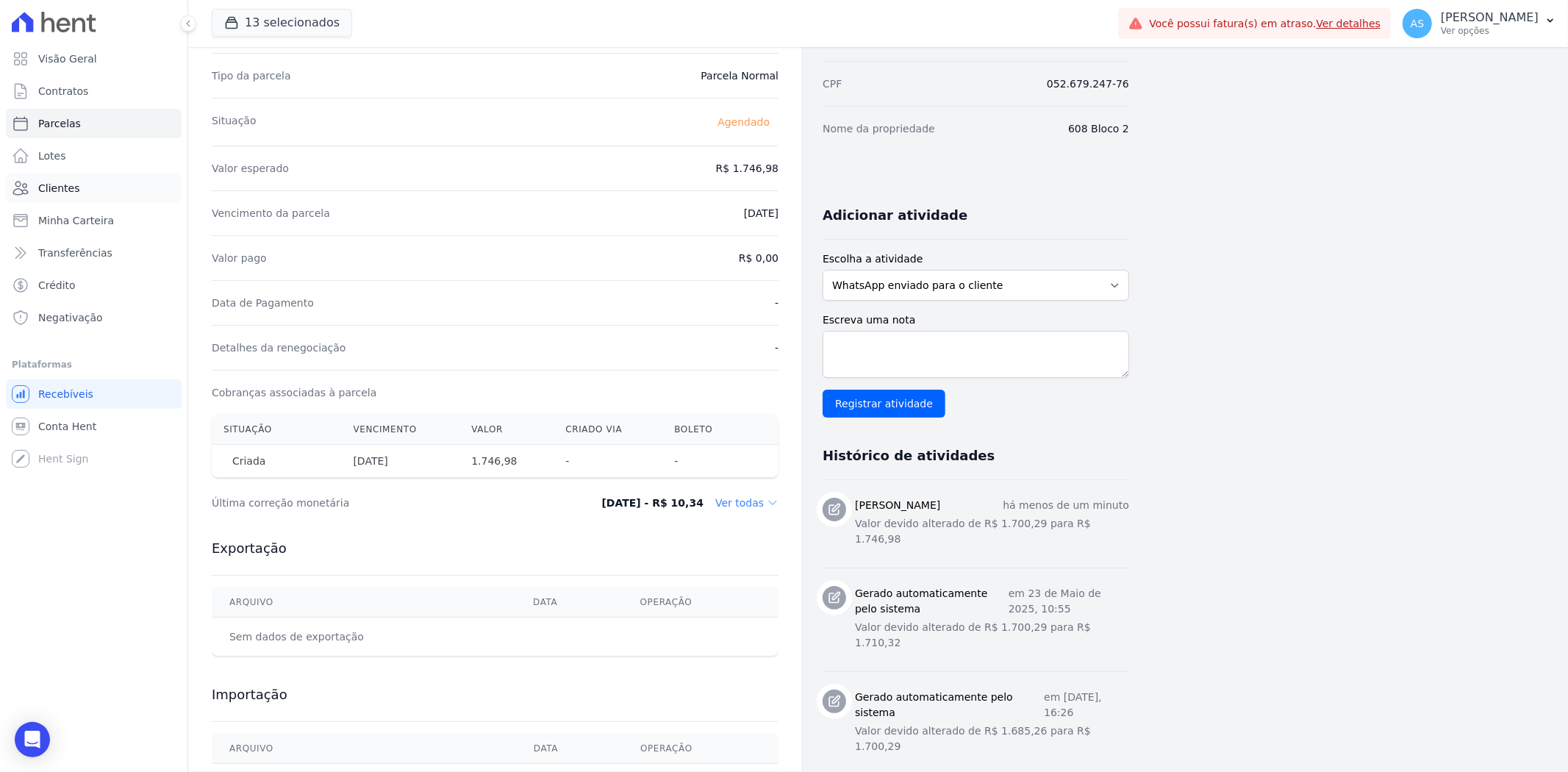
click at [52, 190] on span "Clientes" at bounding box center [59, 187] width 42 height 14
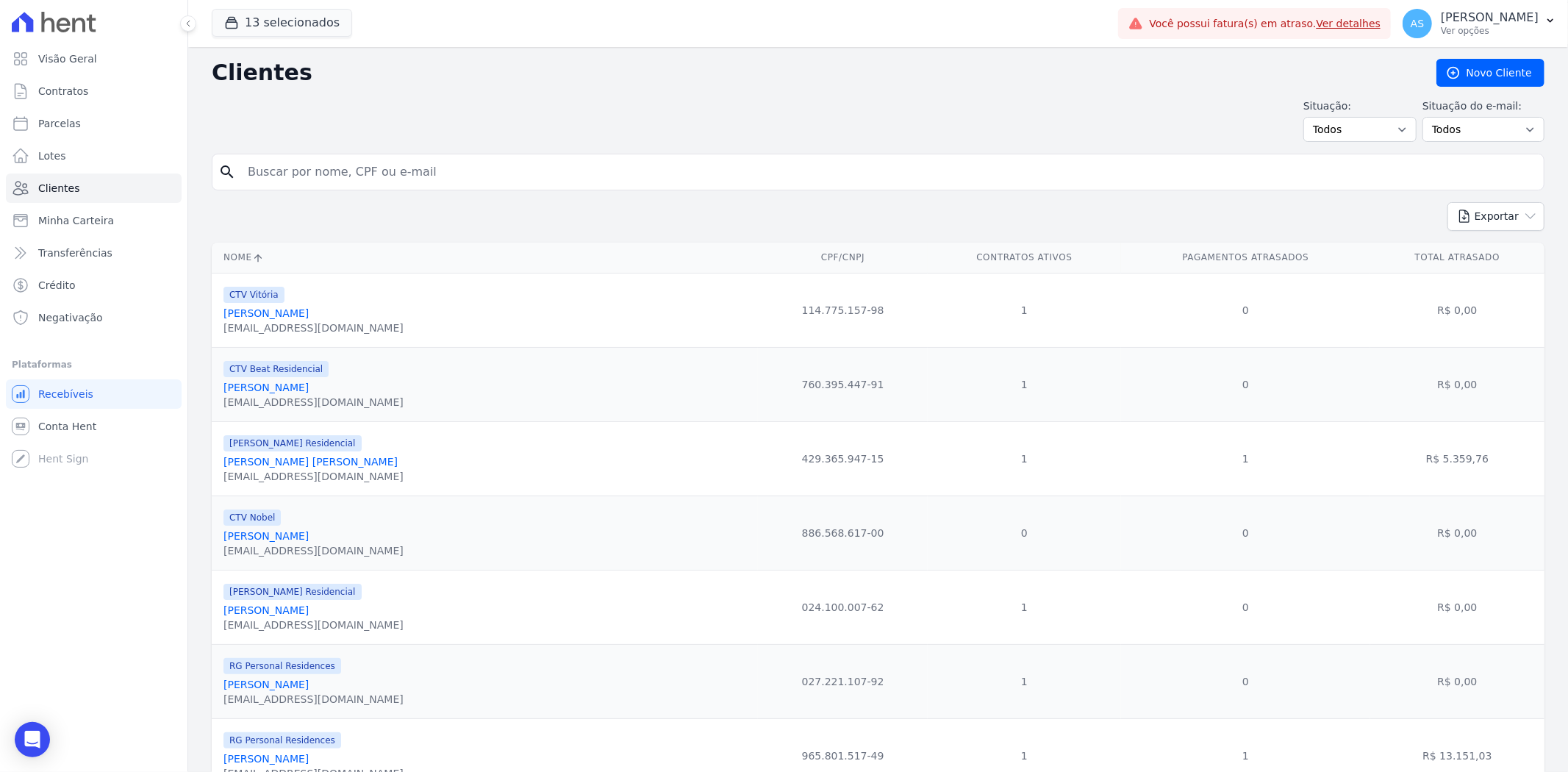
click at [299, 174] on input "search" at bounding box center [889, 172] width 1299 height 30
paste input "[PERSON_NAME]"
type input "[PERSON_NAME]"
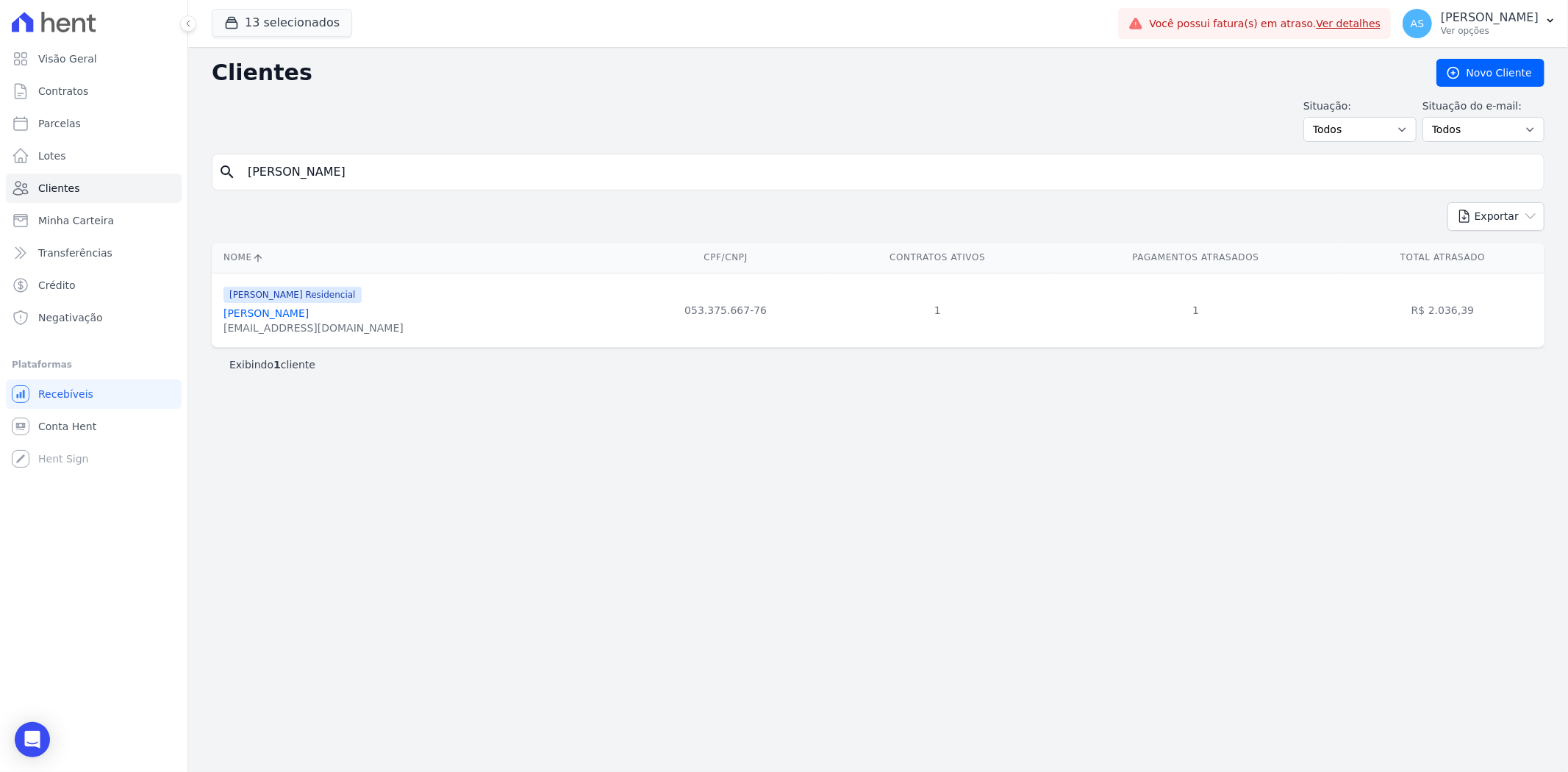
click at [290, 312] on link "[PERSON_NAME]" at bounding box center [266, 313] width 86 height 12
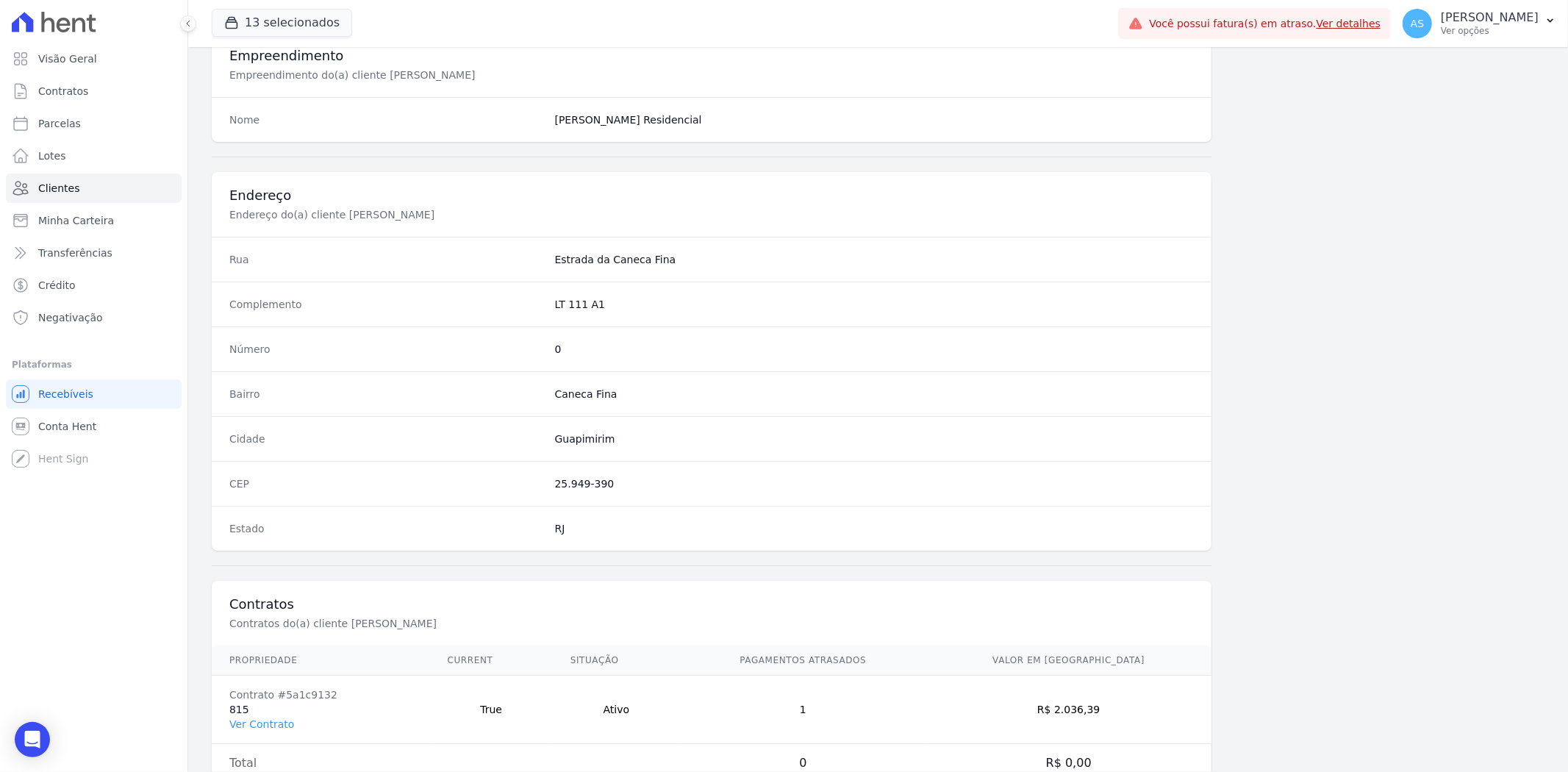
scroll to position [606, 0]
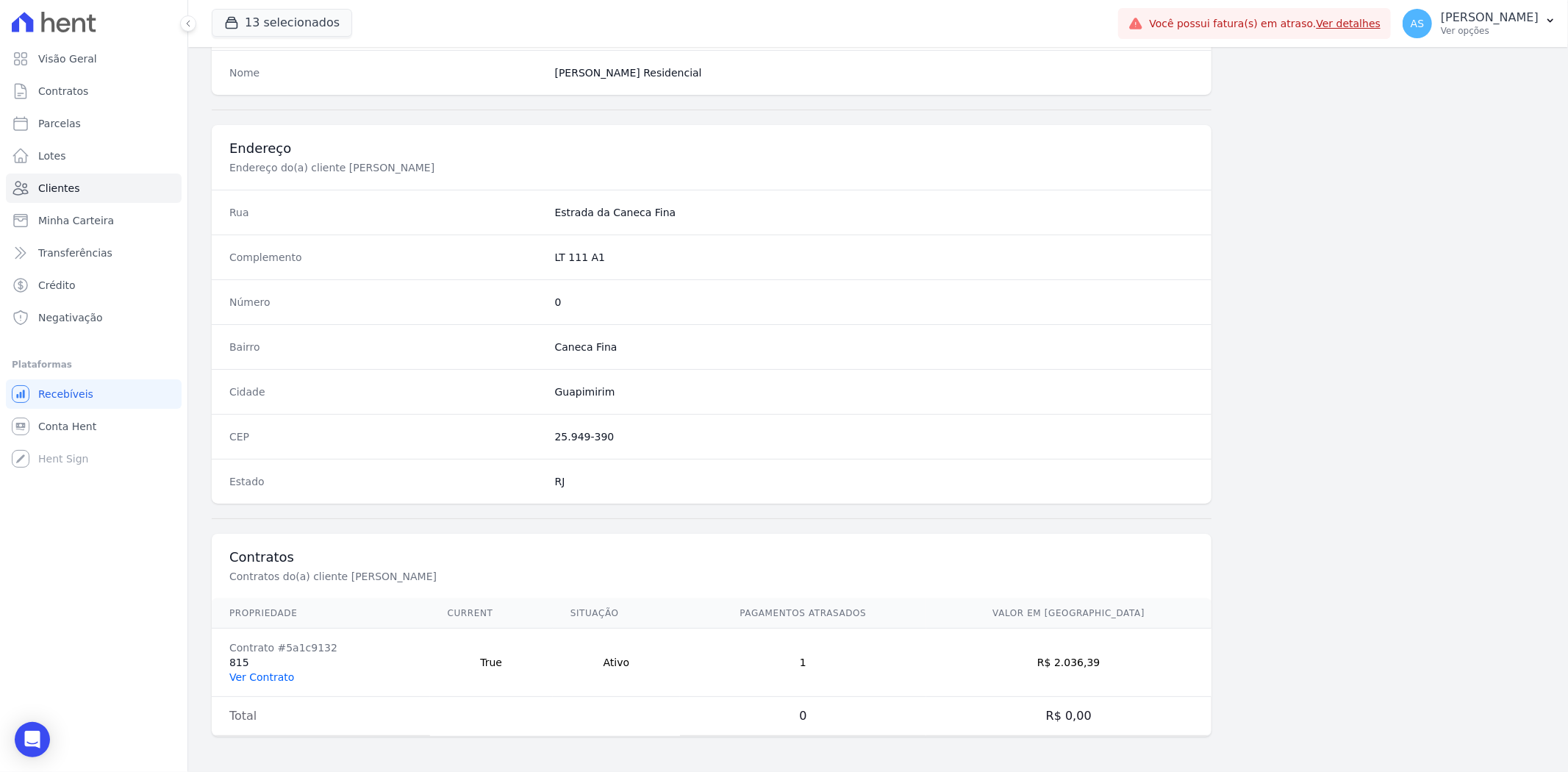
click at [256, 676] on link "Ver Contrato" at bounding box center [261, 677] width 64 height 12
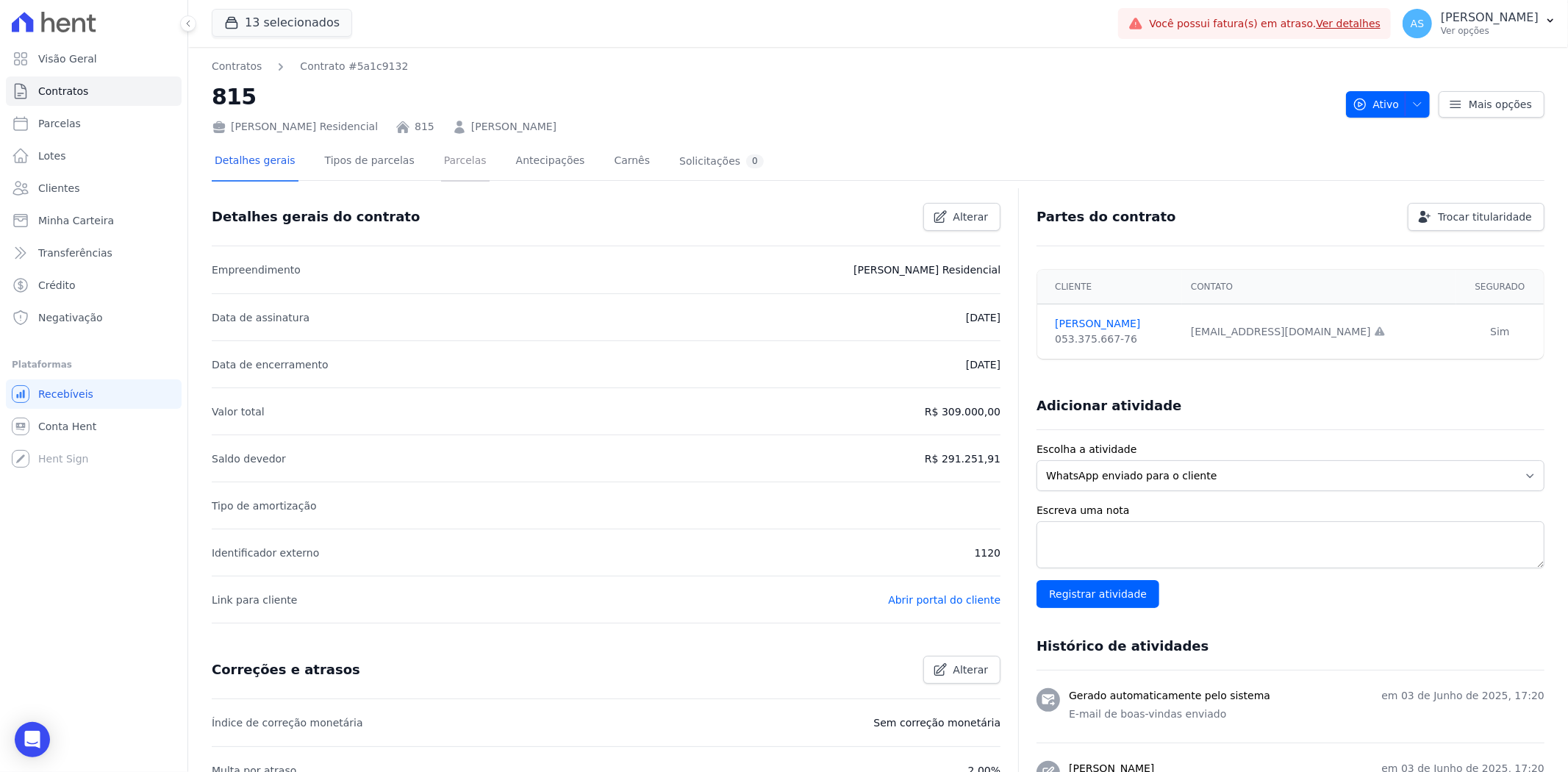
click at [443, 163] on link "Parcelas" at bounding box center [465, 162] width 48 height 39
